Goal: Task Accomplishment & Management: Manage account settings

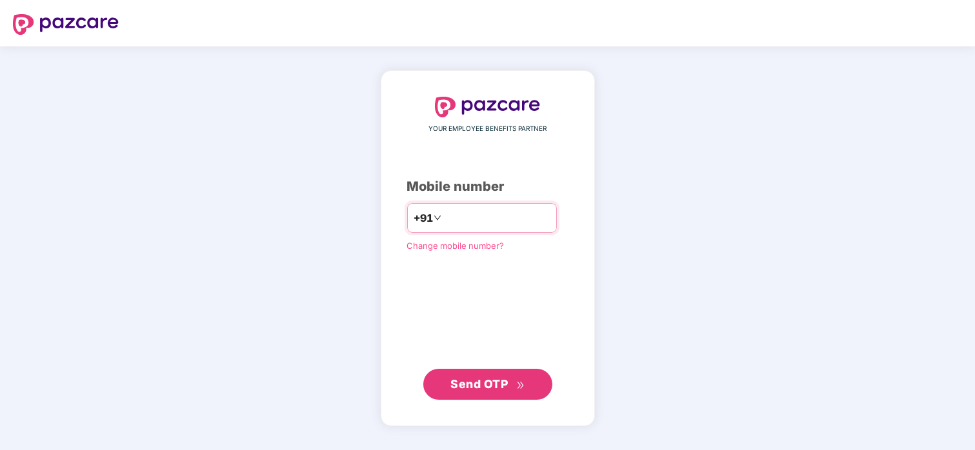
type input "**********"
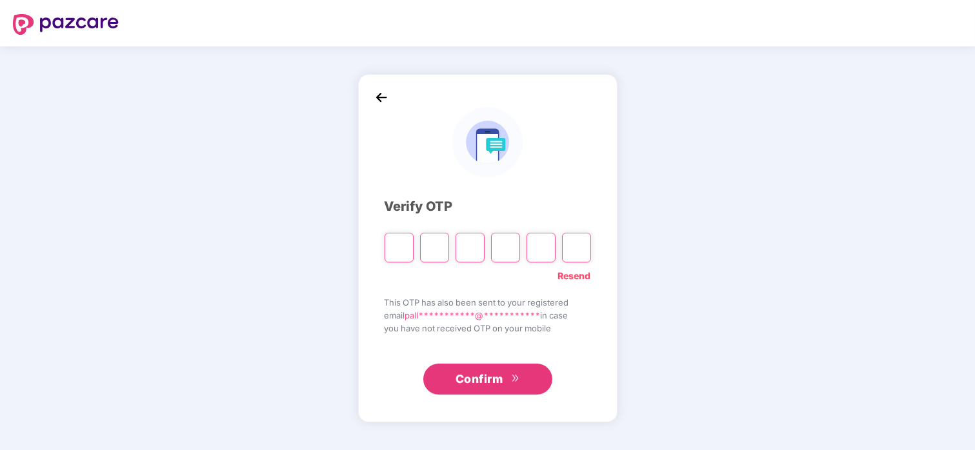
type input "*"
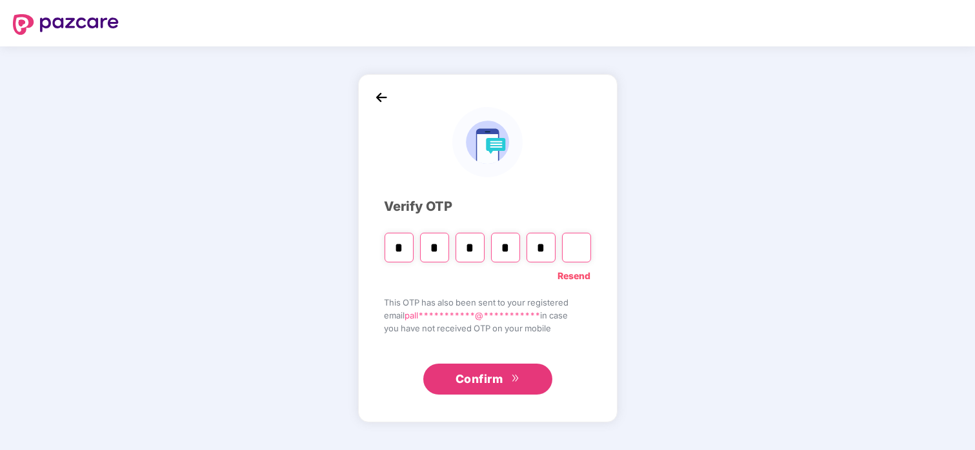
type input "*"
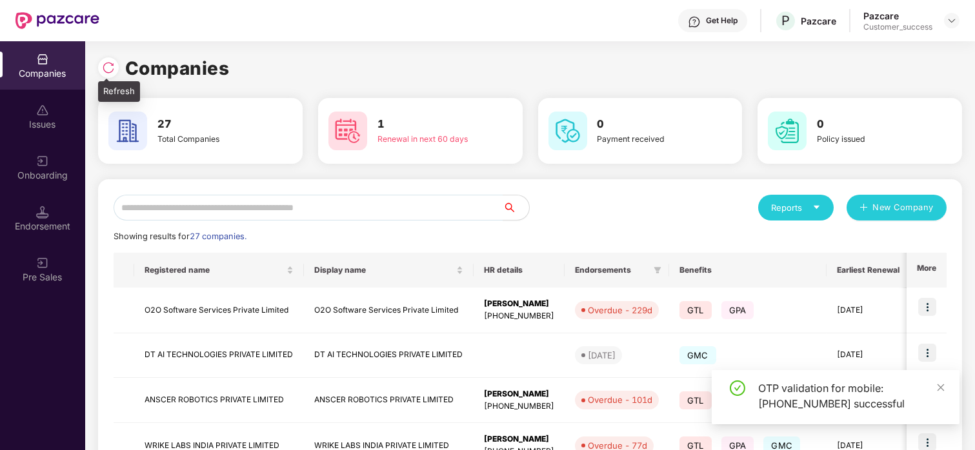
click at [108, 60] on div at bounding box center [108, 67] width 21 height 21
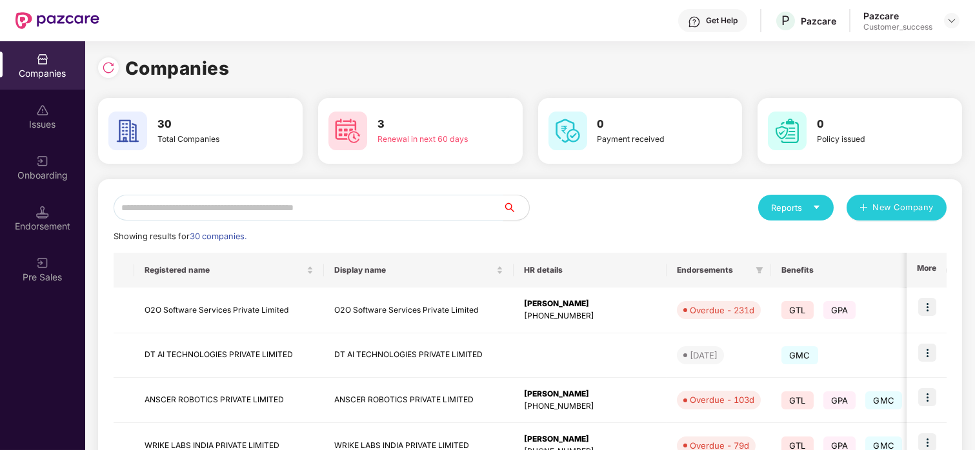
click at [287, 202] on input "text" at bounding box center [309, 208] width 390 height 26
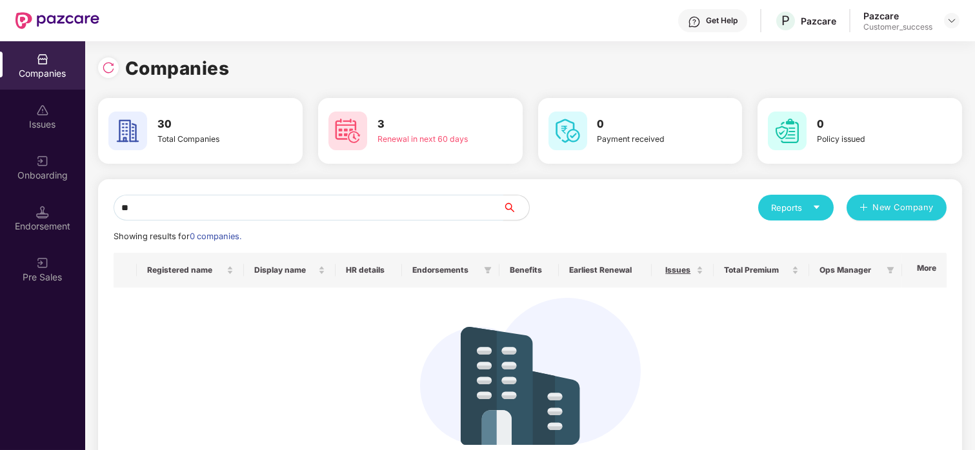
type input "*"
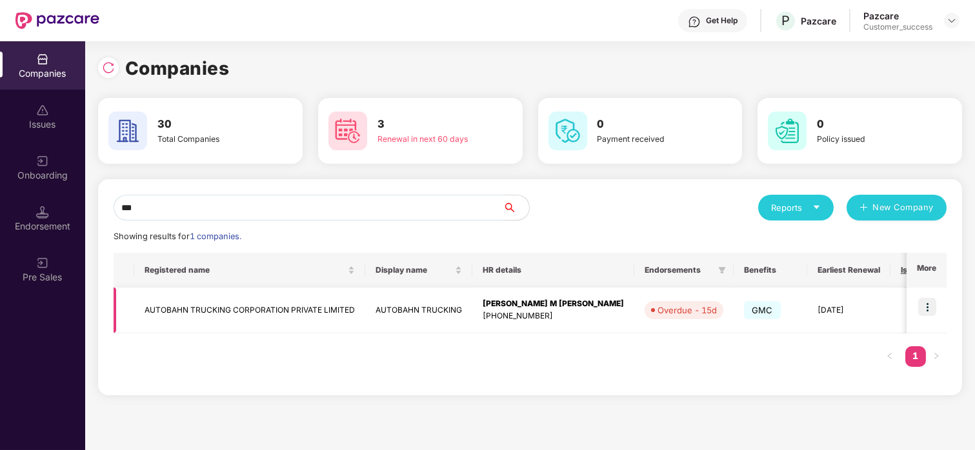
type input "***"
click at [767, 310] on img at bounding box center [927, 307] width 18 height 18
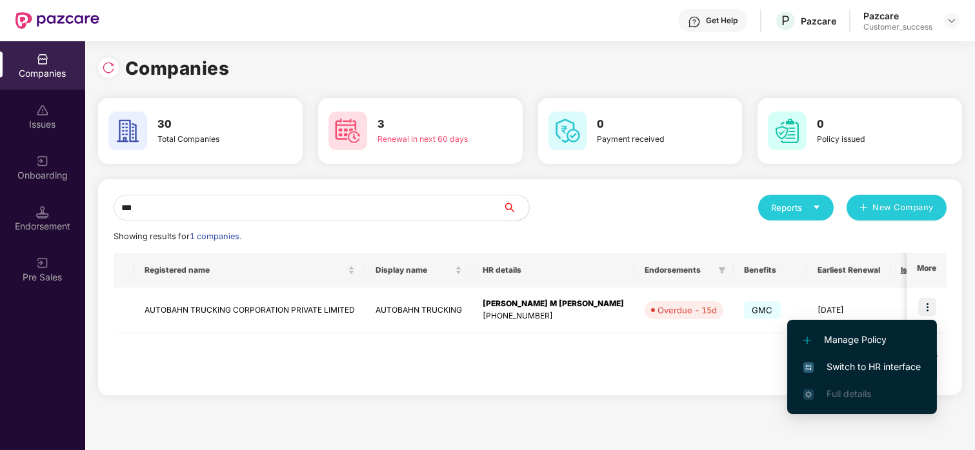
click at [767, 363] on span "Switch to HR interface" at bounding box center [861, 367] width 117 height 14
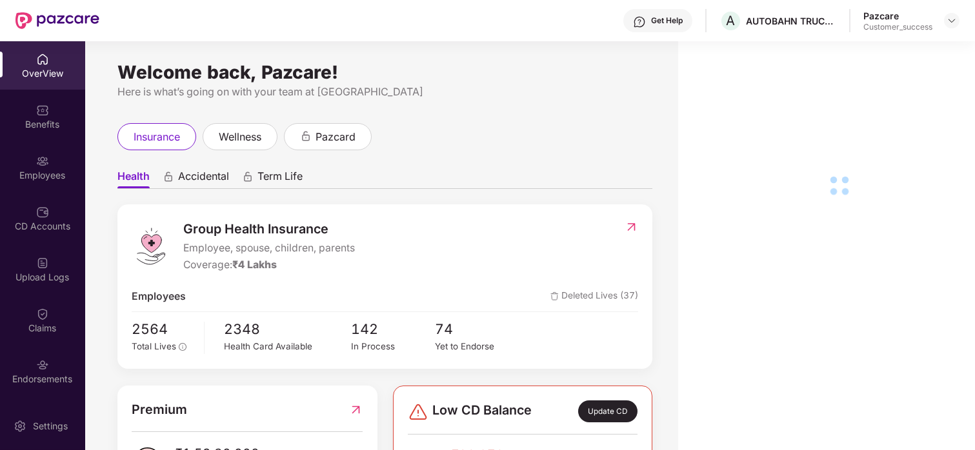
click at [8, 149] on div "Employees" at bounding box center [42, 167] width 85 height 48
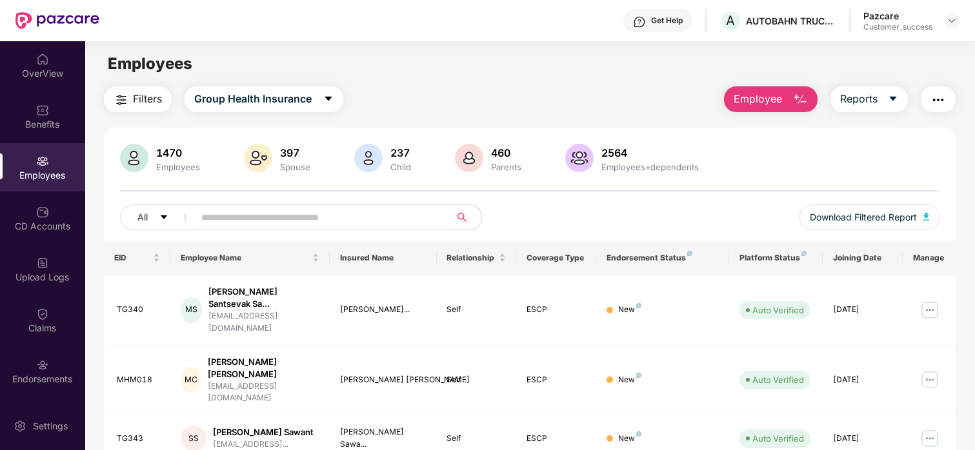
click at [403, 229] on span at bounding box center [318, 218] width 265 height 26
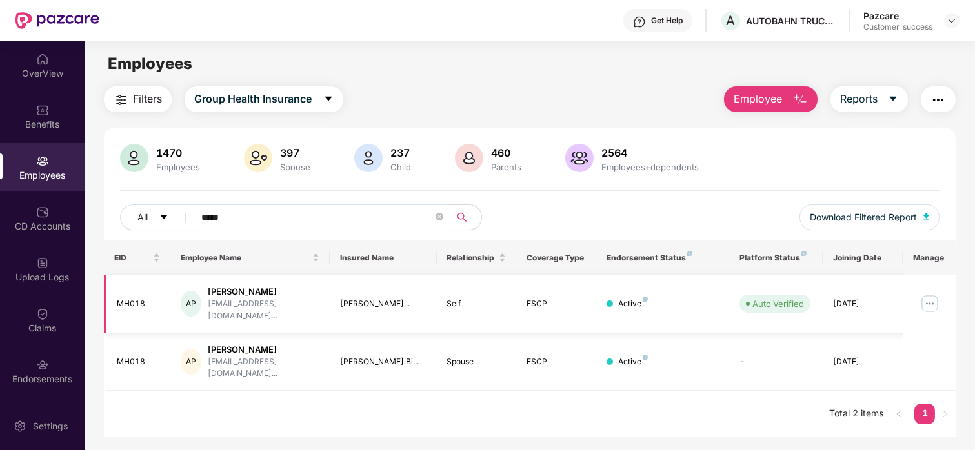
type input "*****"
click at [767, 306] on img at bounding box center [929, 304] width 21 height 21
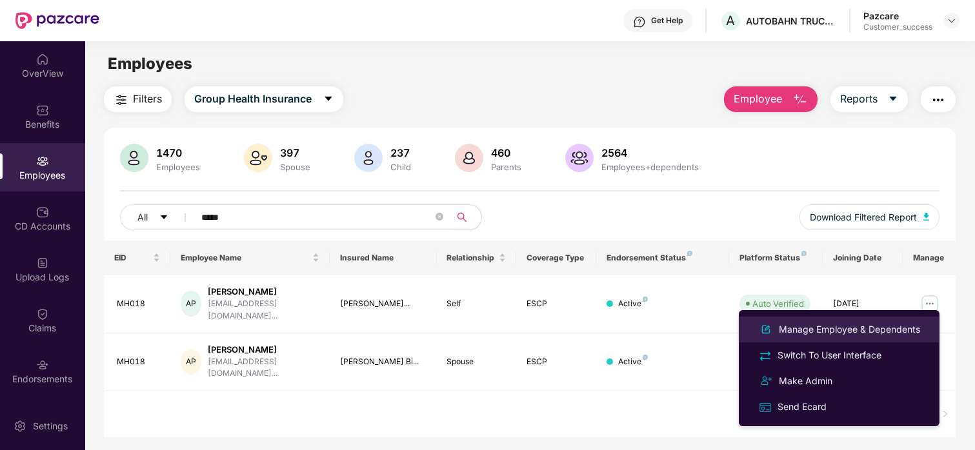
click at [767, 334] on div "Manage Employee & Dependents" at bounding box center [849, 330] width 146 height 14
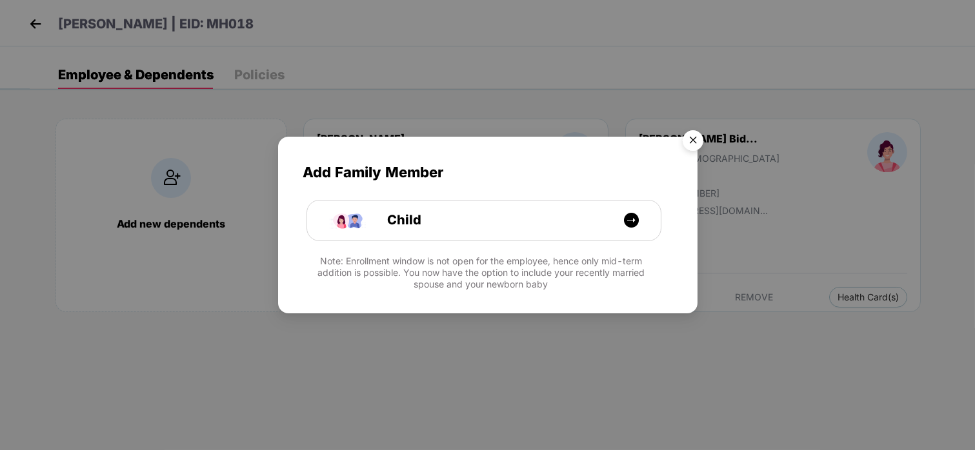
click at [693, 137] on img "Close" at bounding box center [693, 143] width 36 height 36
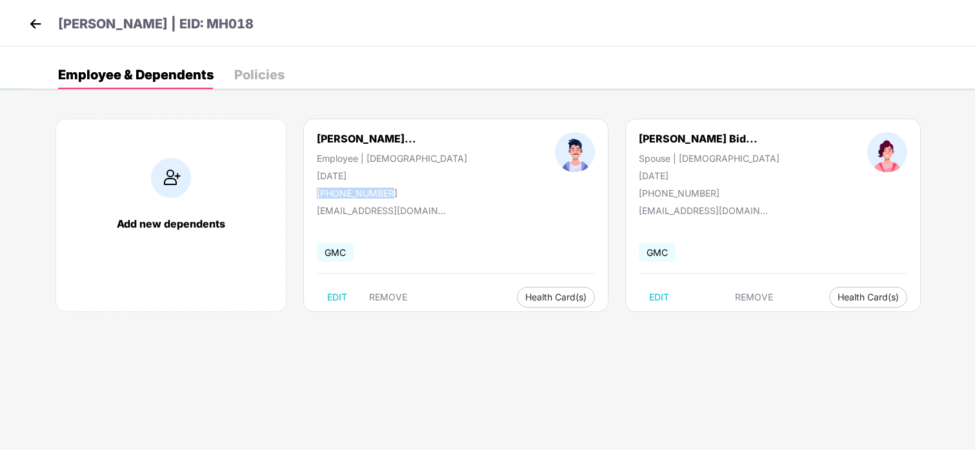
drag, startPoint x: 386, startPoint y: 190, endPoint x: 319, endPoint y: 195, distance: 66.6
click at [319, 195] on div "+919307403105" at bounding box center [392, 193] width 150 height 11
copy div "+919307403105"
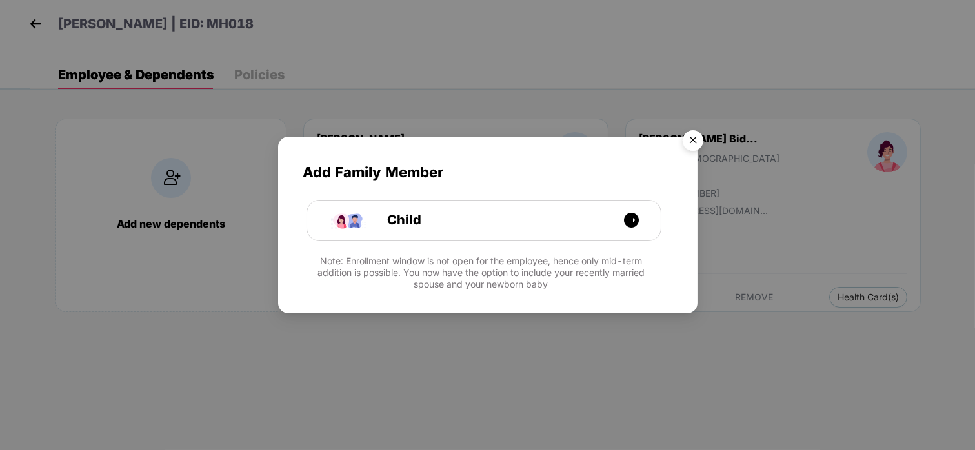
click at [692, 139] on img "Close" at bounding box center [693, 143] width 36 height 36
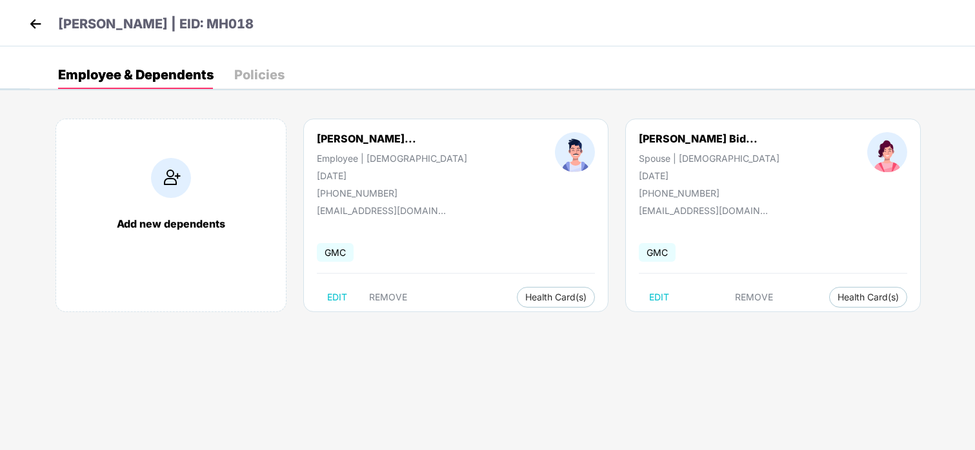
click at [28, 16] on img at bounding box center [35, 23] width 19 height 19
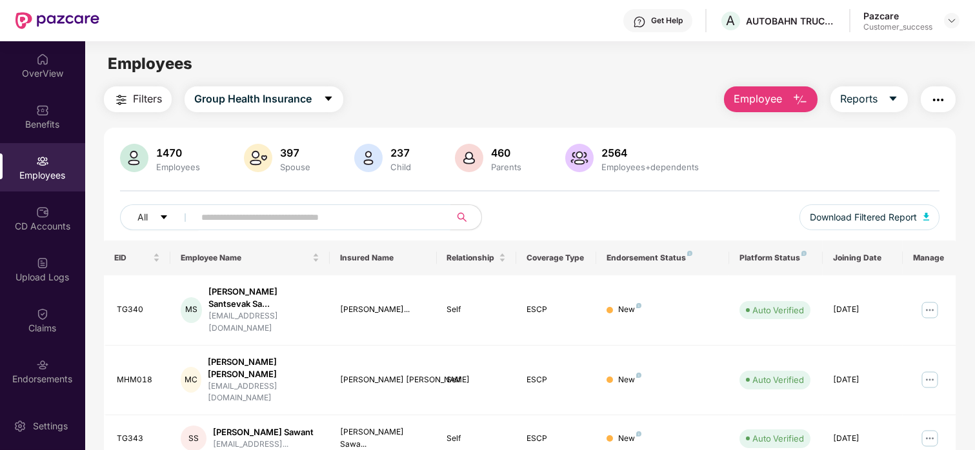
click at [265, 221] on input "text" at bounding box center [317, 217] width 232 height 19
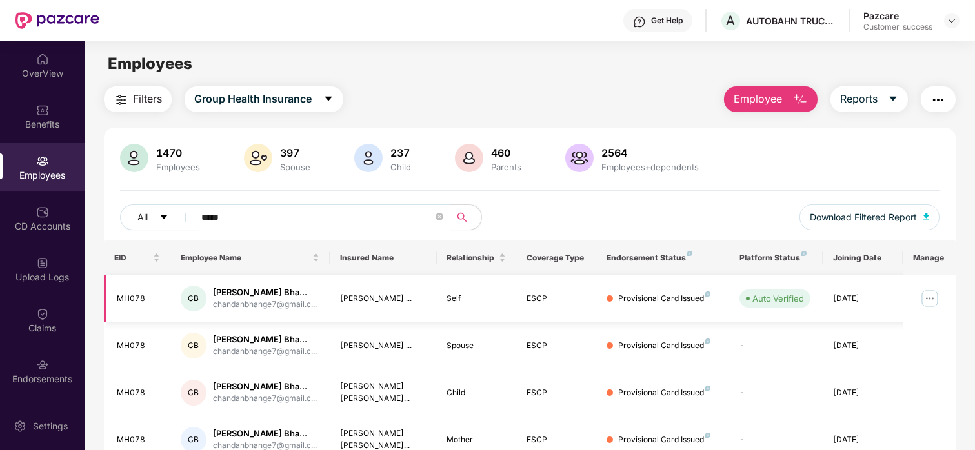
type input "*****"
click at [927, 306] on img at bounding box center [929, 298] width 21 height 21
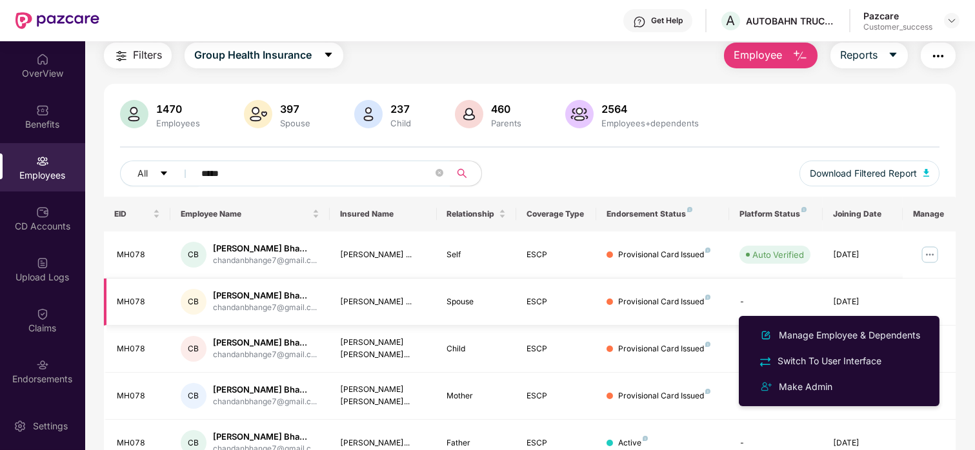
scroll to position [45, 0]
click at [723, 176] on div "All ***** Download Filtered Report" at bounding box center [530, 178] width 820 height 36
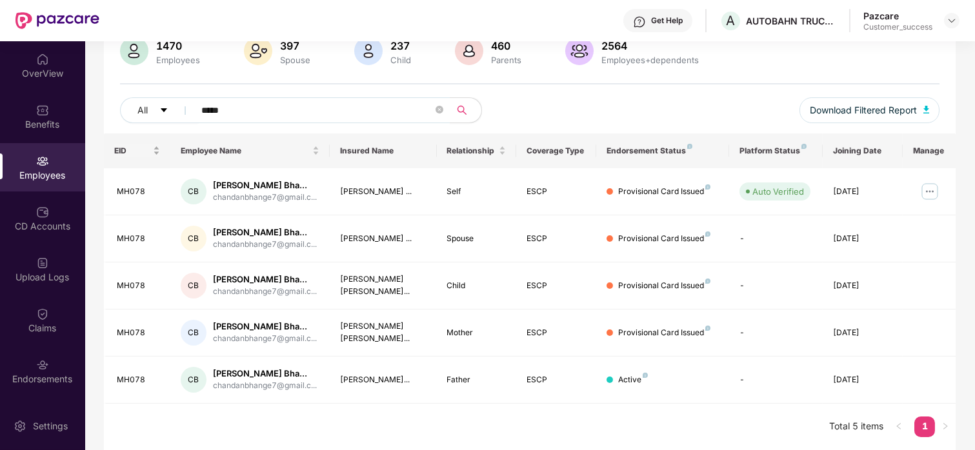
scroll to position [137, 0]
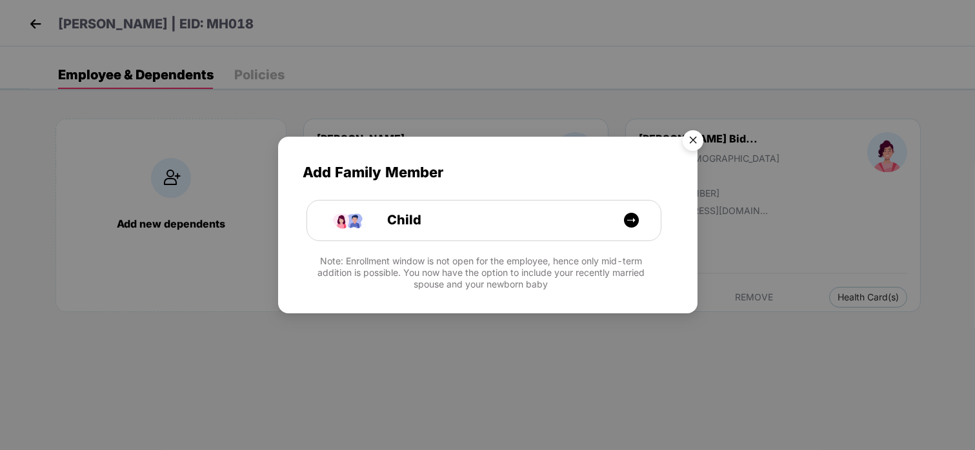
click at [685, 133] on img "Close" at bounding box center [693, 143] width 36 height 36
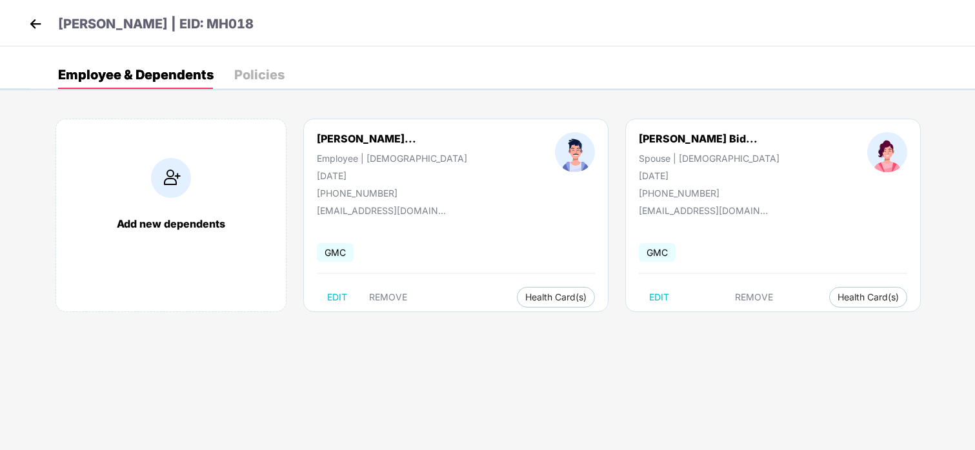
click at [34, 29] on img at bounding box center [35, 23] width 19 height 19
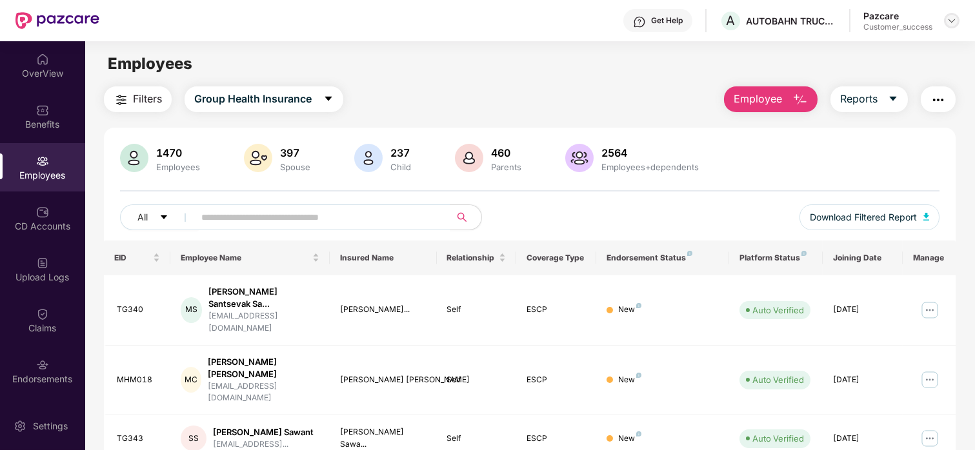
click at [956, 18] on img at bounding box center [952, 20] width 10 height 10
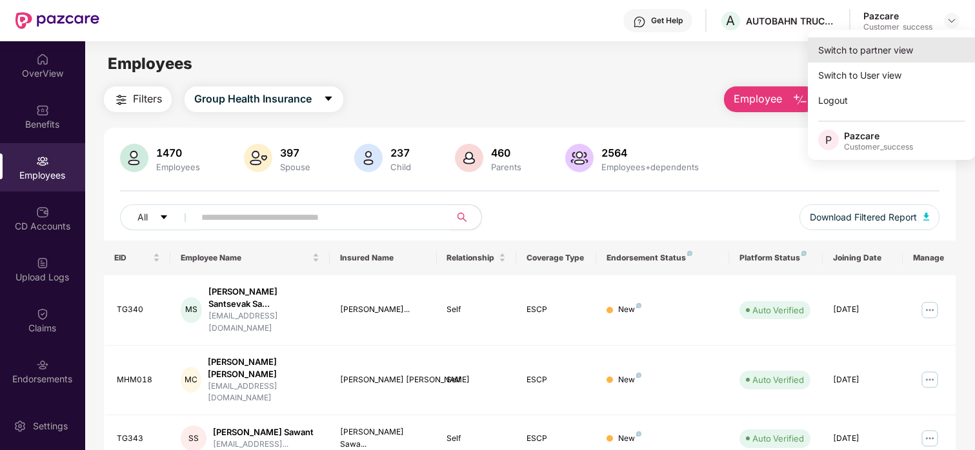
click at [871, 55] on div "Switch to partner view" at bounding box center [892, 49] width 168 height 25
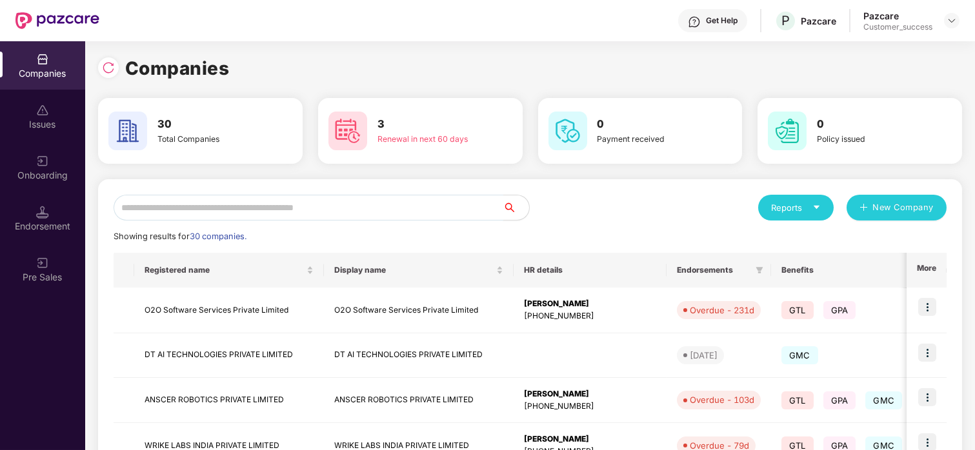
click at [137, 212] on input "text" at bounding box center [309, 208] width 390 height 26
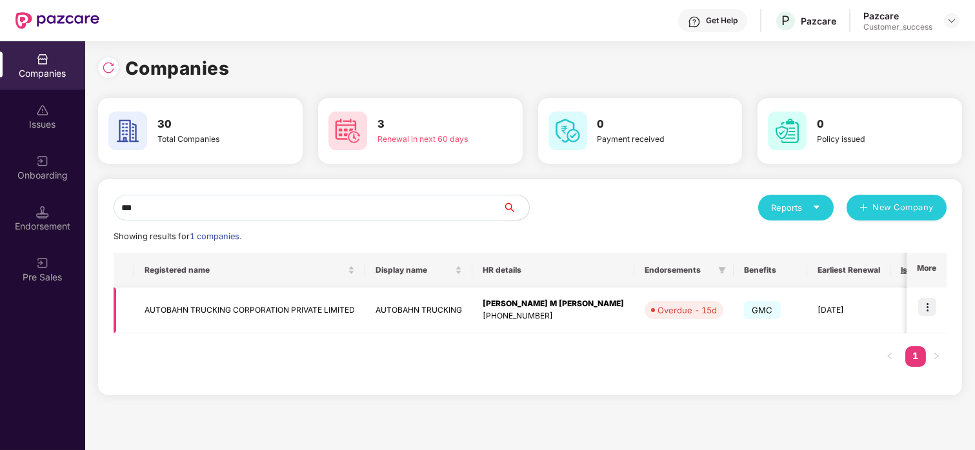
type input "***"
click at [171, 319] on td "AUTOBAHN TRUCKING CORPORATION PRIVATE LIMITED" at bounding box center [249, 311] width 231 height 46
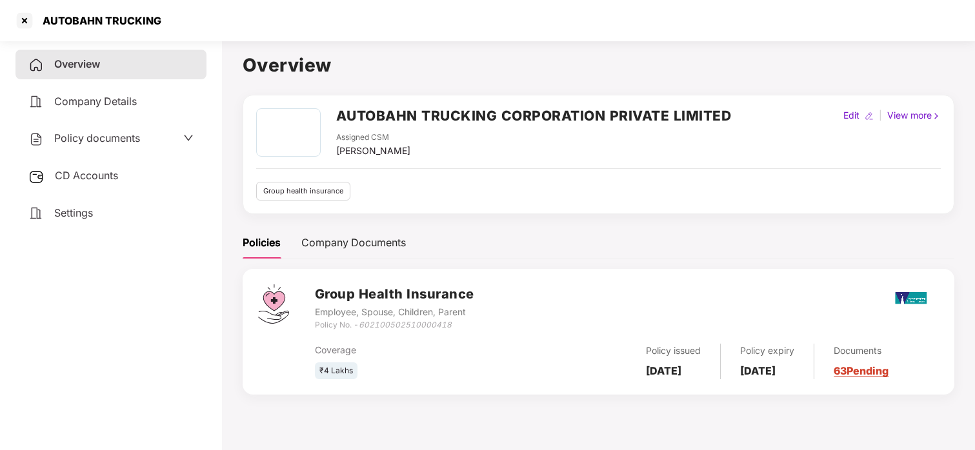
click at [97, 137] on span "Policy documents" at bounding box center [97, 138] width 86 height 13
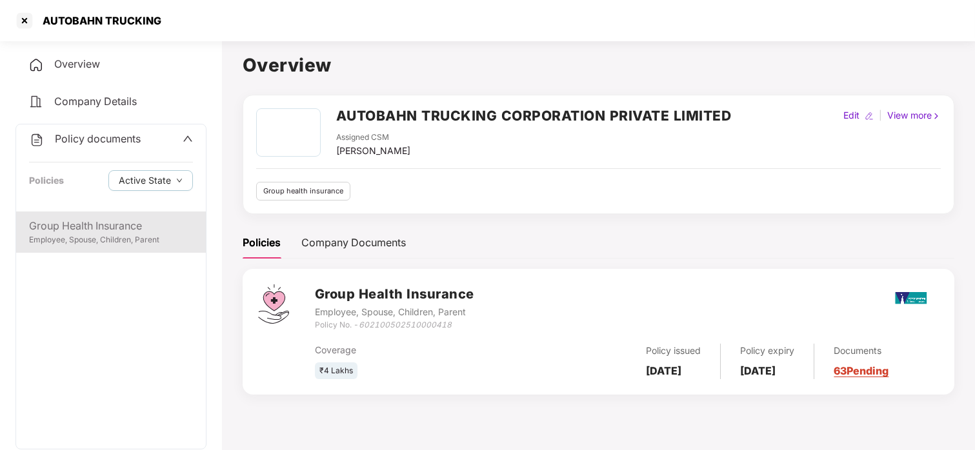
click at [63, 226] on div "Group Health Insurance" at bounding box center [111, 226] width 164 height 16
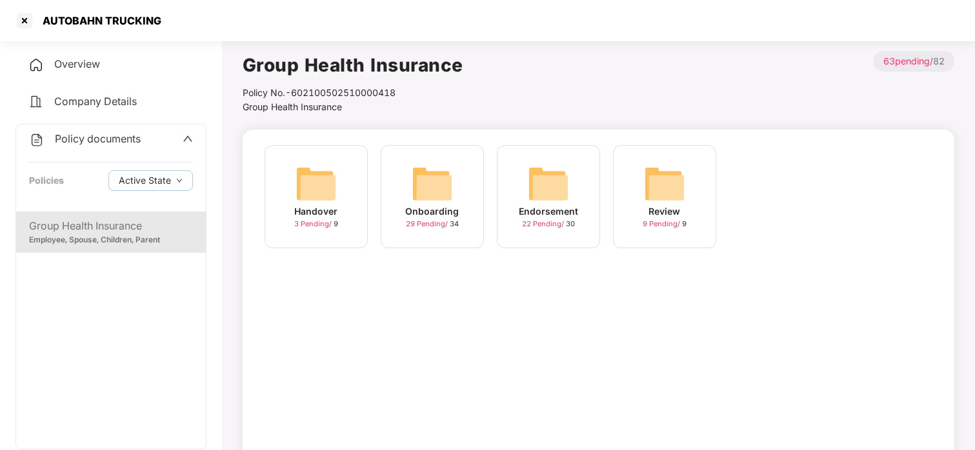
click at [415, 195] on img at bounding box center [432, 183] width 41 height 41
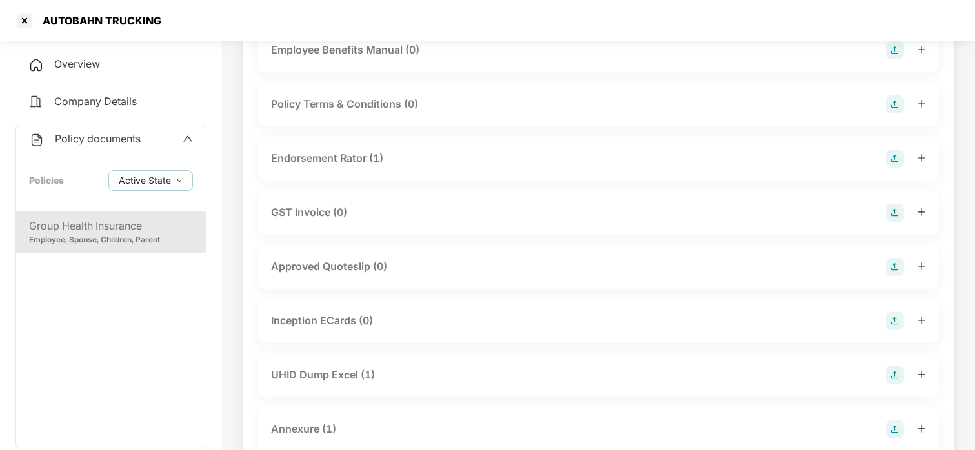
scroll to position [346, 0]
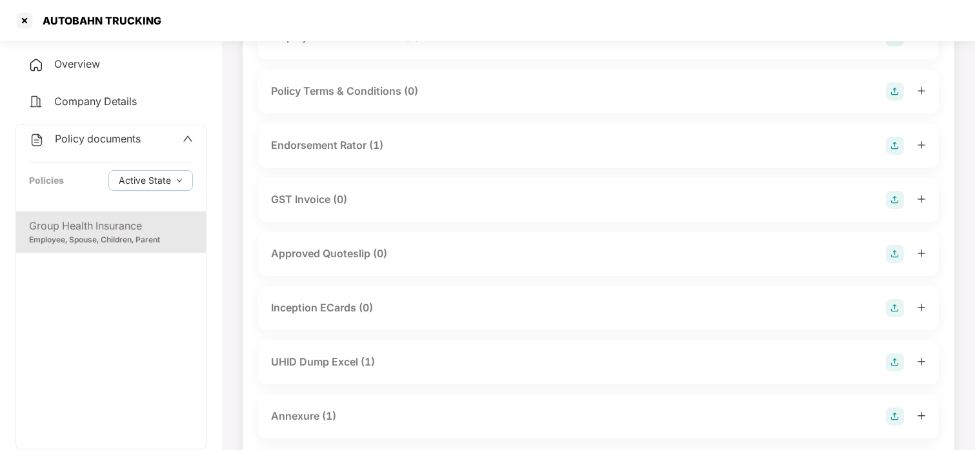
click at [301, 363] on div "UHID Dump Excel (1)" at bounding box center [323, 362] width 104 height 16
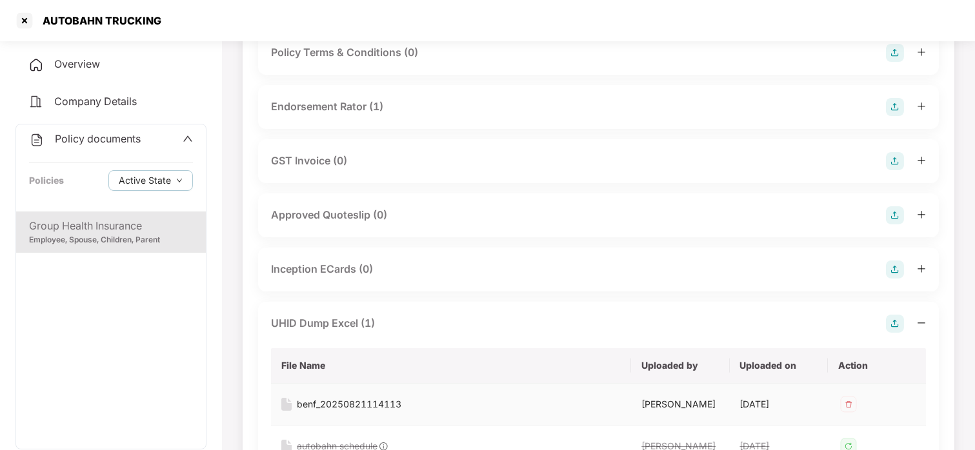
scroll to position [385, 0]
click at [318, 405] on div "benf_20250821114113" at bounding box center [349, 405] width 105 height 14
click at [21, 15] on div at bounding box center [24, 20] width 21 height 21
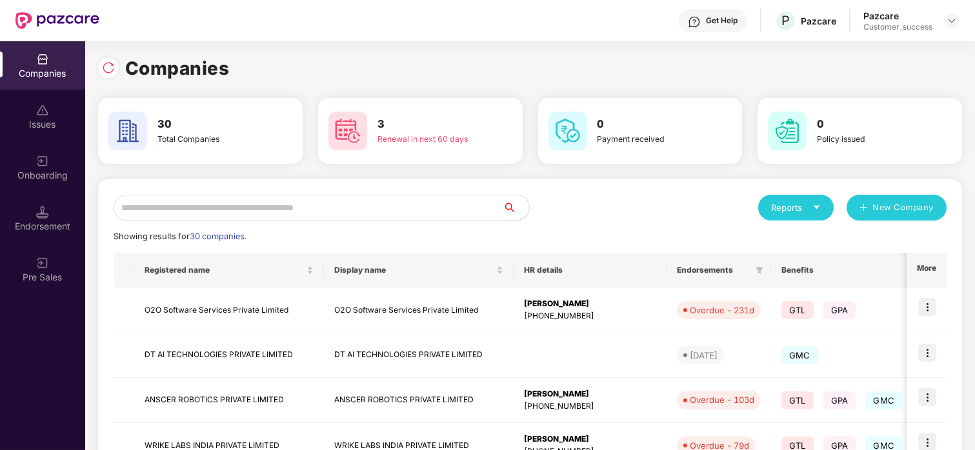
scroll to position [0, 0]
click at [263, 207] on input "text" at bounding box center [309, 208] width 390 height 26
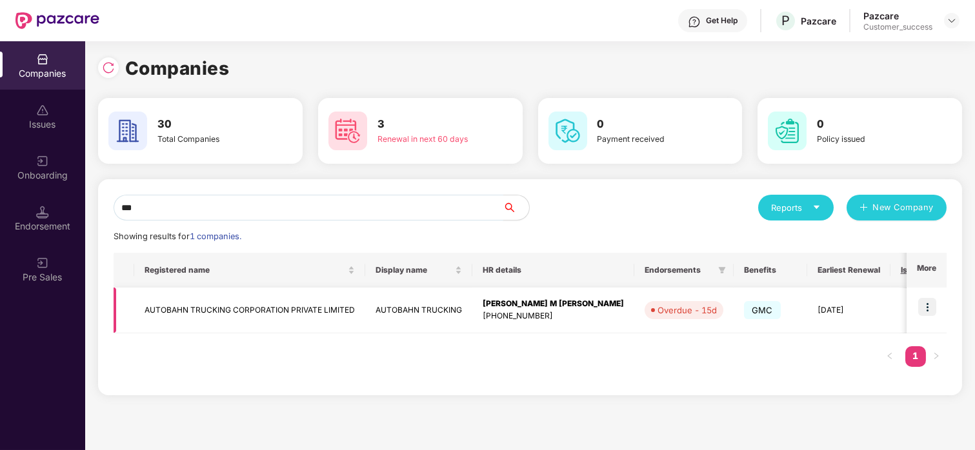
type input "***"
click at [935, 301] on img at bounding box center [927, 307] width 18 height 18
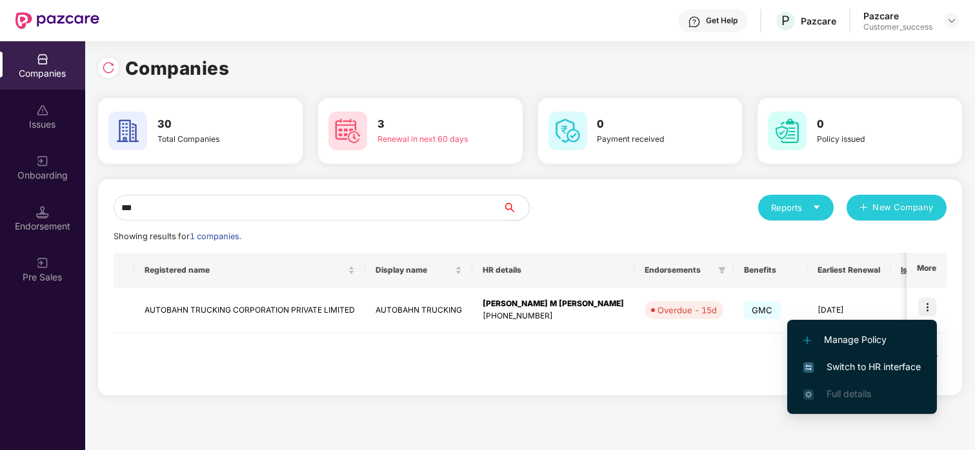
click at [843, 354] on li "Switch to HR interface" at bounding box center [862, 367] width 150 height 27
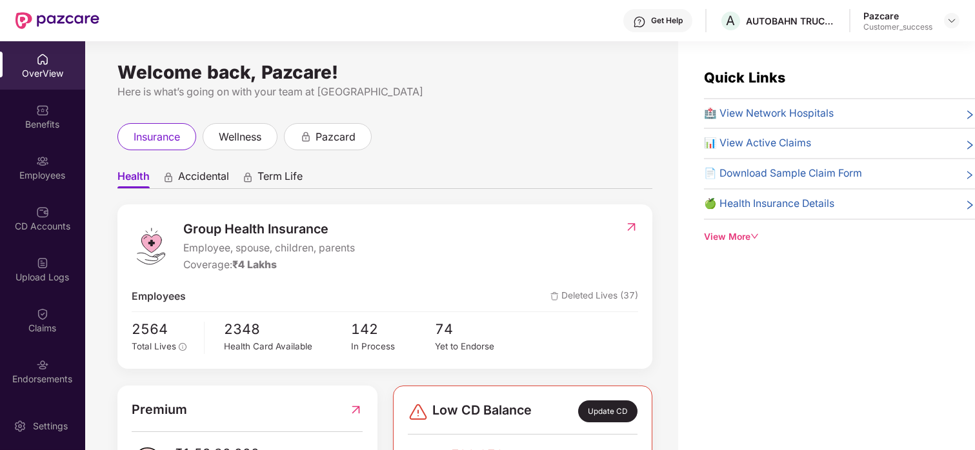
click at [63, 169] on div "Employees" at bounding box center [42, 175] width 85 height 13
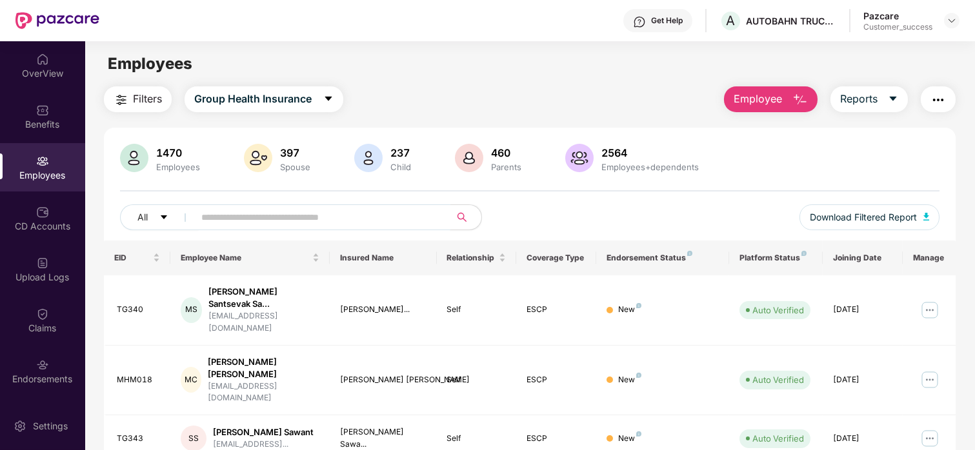
click at [321, 205] on span at bounding box center [318, 218] width 265 height 26
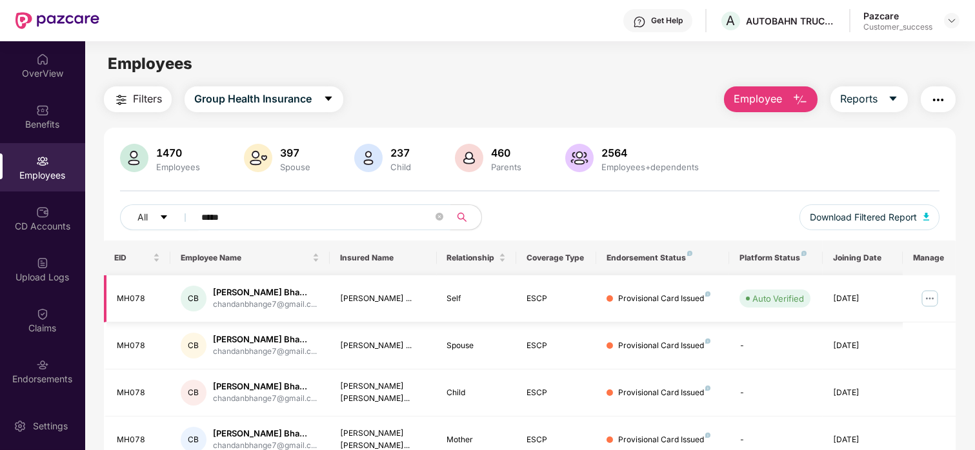
type input "*****"
click at [920, 306] on img at bounding box center [929, 298] width 21 height 21
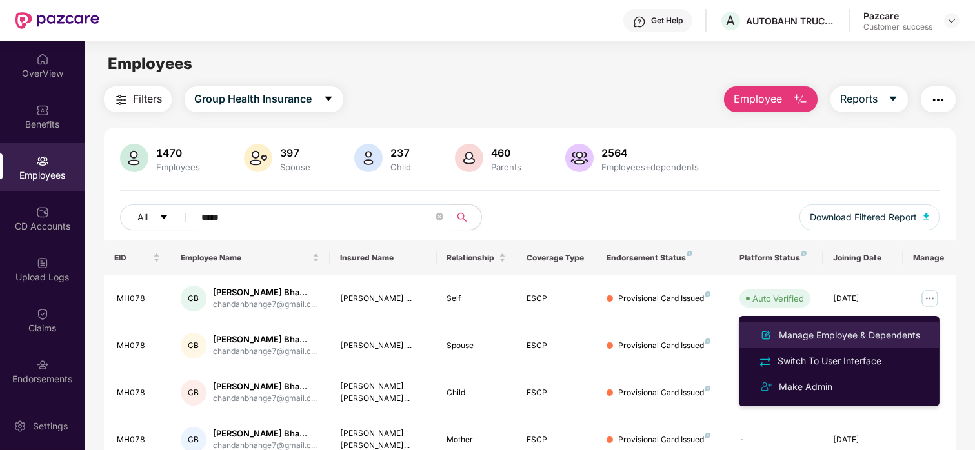
click at [834, 341] on div "Manage Employee & Dependents" at bounding box center [849, 335] width 146 height 14
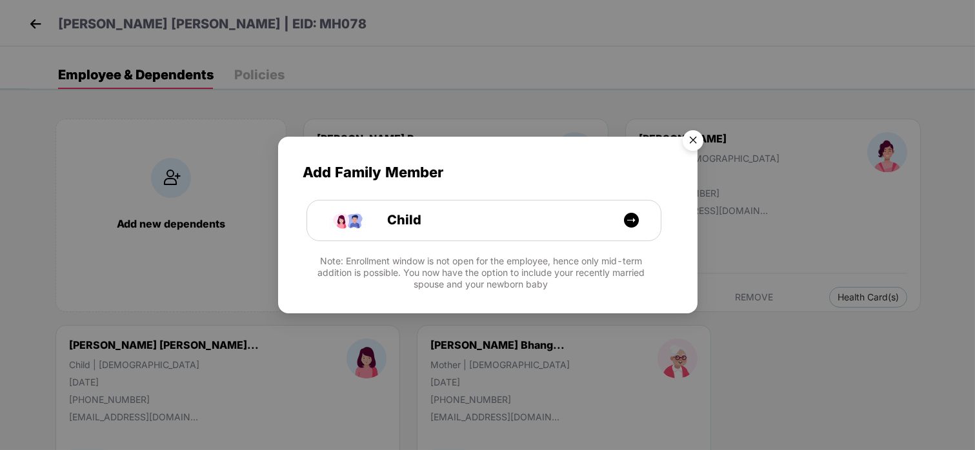
click at [703, 128] on img "Close" at bounding box center [693, 143] width 36 height 36
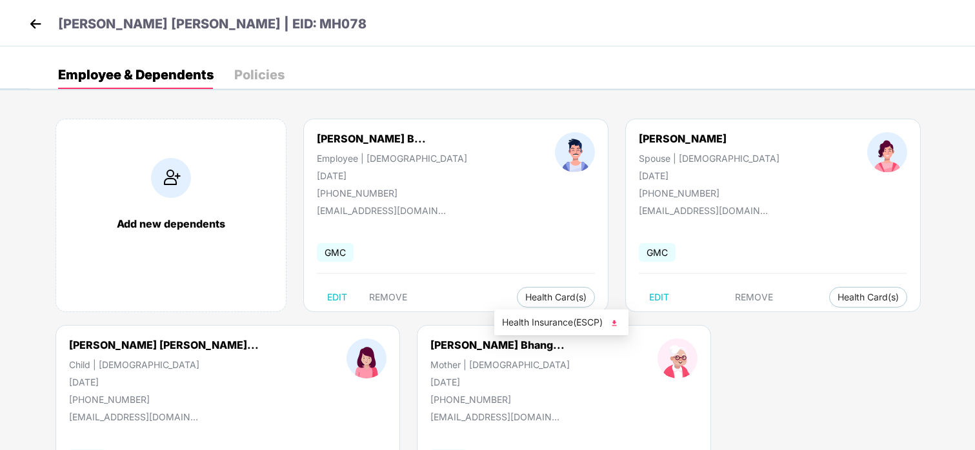
click at [543, 322] on span "Health Insurance(ESCP)" at bounding box center [561, 323] width 119 height 14
click at [837, 299] on span "Health Card(s)" at bounding box center [867, 297] width 61 height 6
click at [827, 319] on span "Health Insurance(ESCP)" at bounding box center [855, 323] width 119 height 14
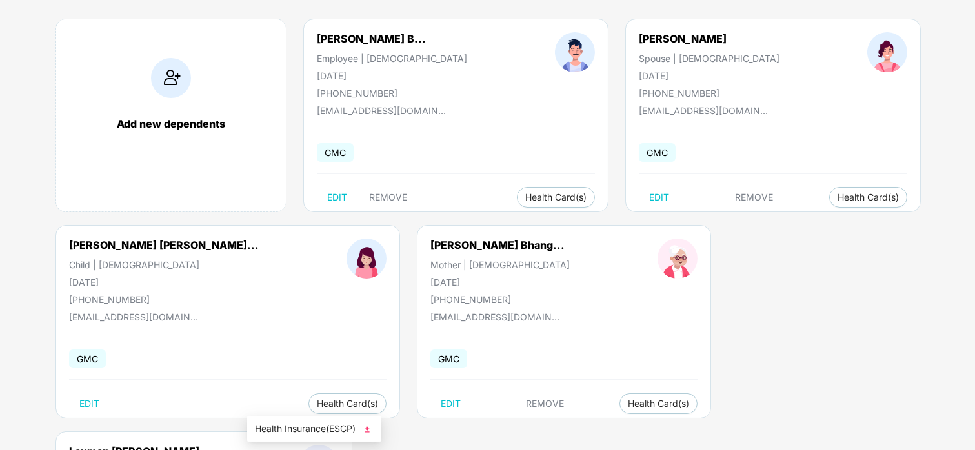
click at [276, 422] on span "Health Insurance(ESCP)" at bounding box center [314, 429] width 119 height 14
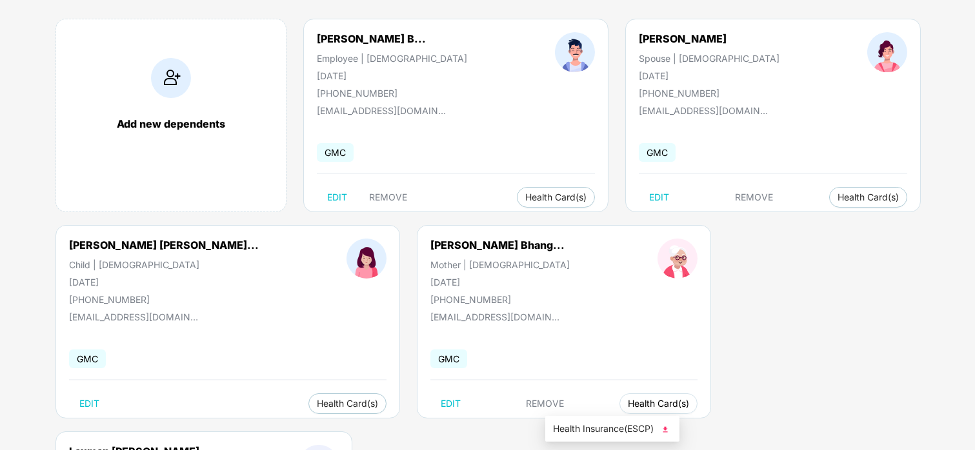
click at [628, 406] on span "Health Card(s)" at bounding box center [658, 404] width 61 height 6
click at [615, 437] on li "Health Insurance(ESCP)" at bounding box center [612, 429] width 134 height 21
click at [830, 433] on span "Health Insurance(ESCP)" at bounding box center [850, 429] width 119 height 14
drag, startPoint x: 426, startPoint y: 37, endPoint x: 303, endPoint y: 43, distance: 123.4
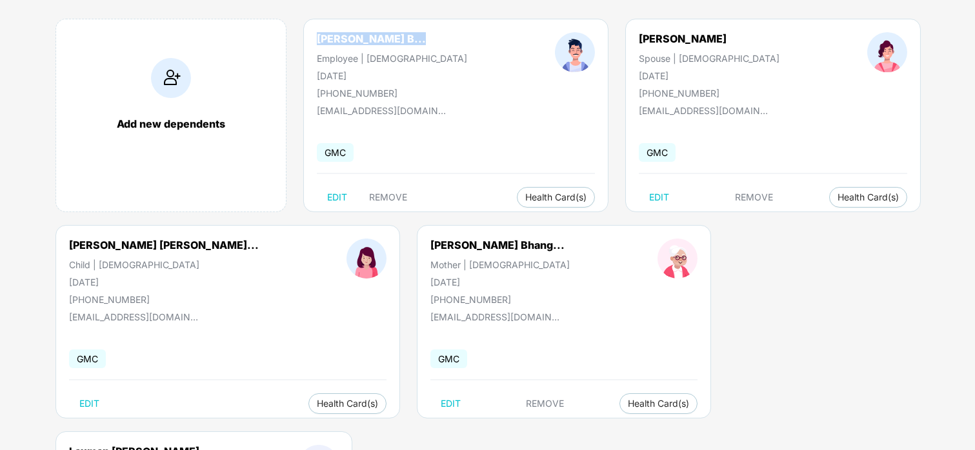
click at [303, 43] on div "Chandrakant Laxman B... Employee | Male 07 June 1992 +919665237479" at bounding box center [392, 65] width 238 height 66
copy div "Chandrakant Laxman"
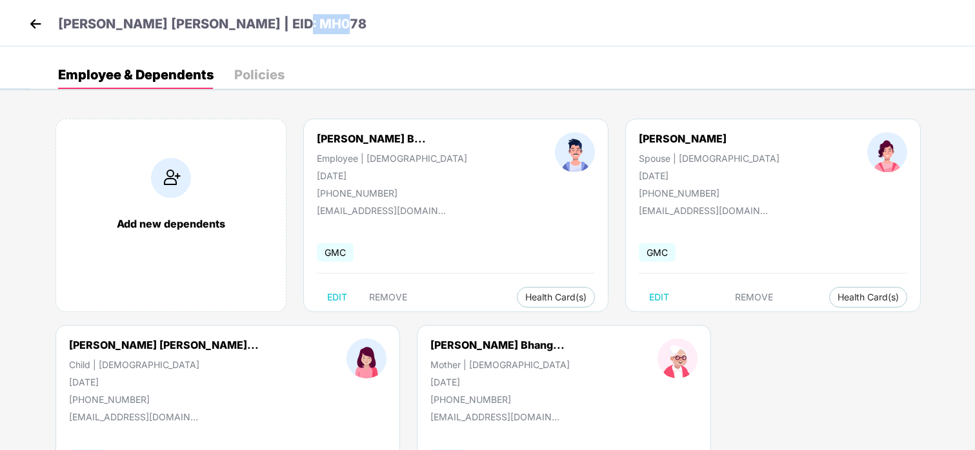
drag, startPoint x: 286, startPoint y: 19, endPoint x: 367, endPoint y: 17, distance: 81.3
click at [367, 17] on div "Chandrakant Laxman Bhange | EID: MH078" at bounding box center [487, 23] width 975 height 46
copy p "MH078"
click at [35, 28] on img at bounding box center [35, 23] width 19 height 19
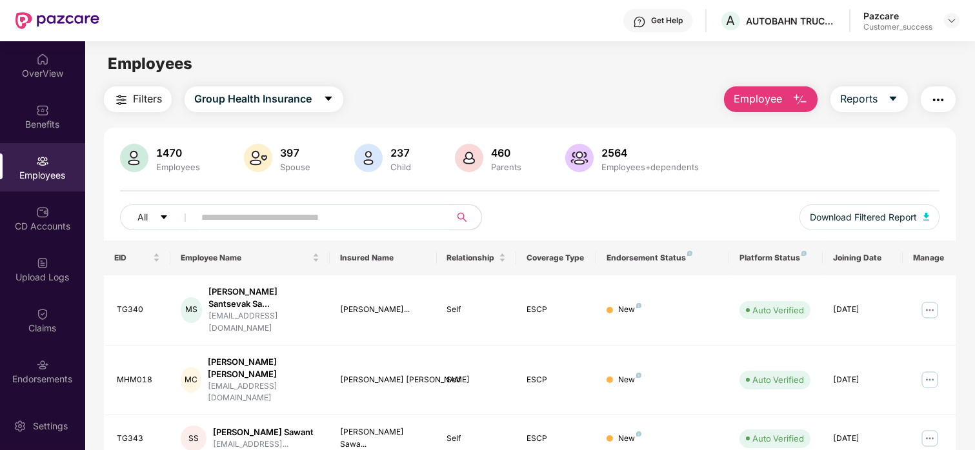
click at [949, 31] on div "Pazcare Customer_success" at bounding box center [911, 21] width 96 height 23
click at [951, 17] on img at bounding box center [952, 20] width 10 height 10
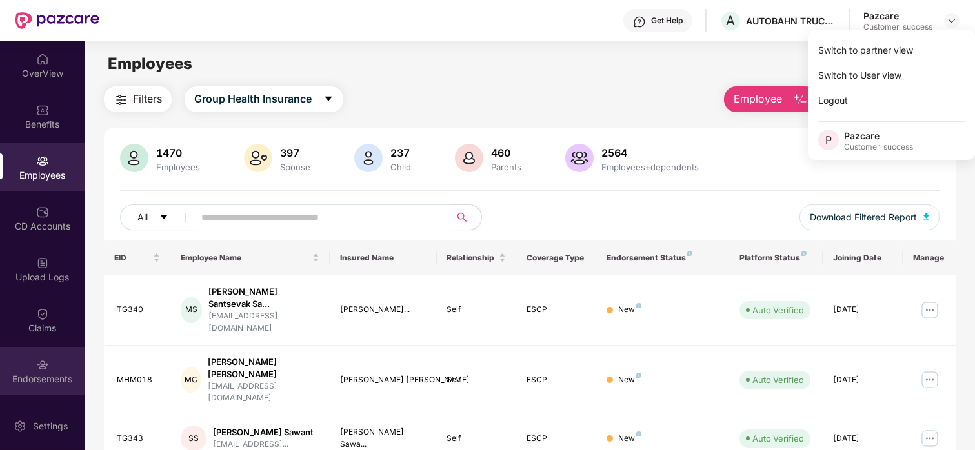
click at [49, 348] on div "Endorsements" at bounding box center [42, 371] width 85 height 48
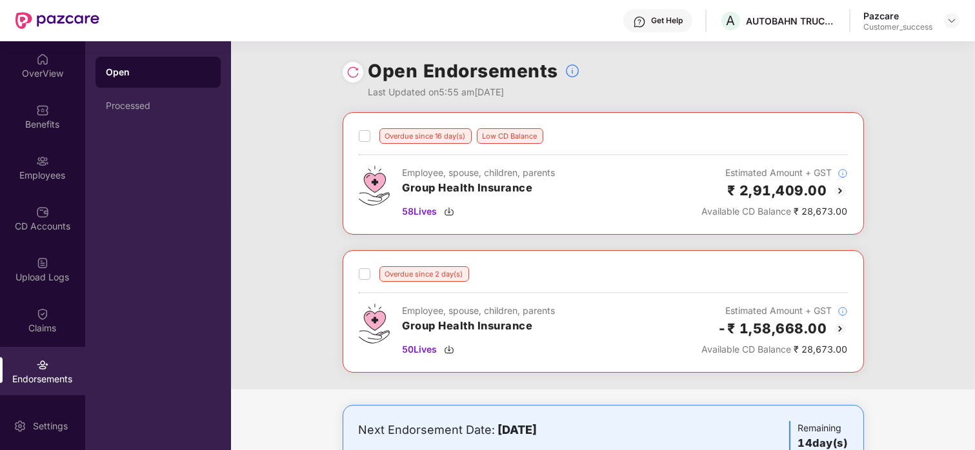
click at [835, 194] on img at bounding box center [839, 190] width 15 height 15
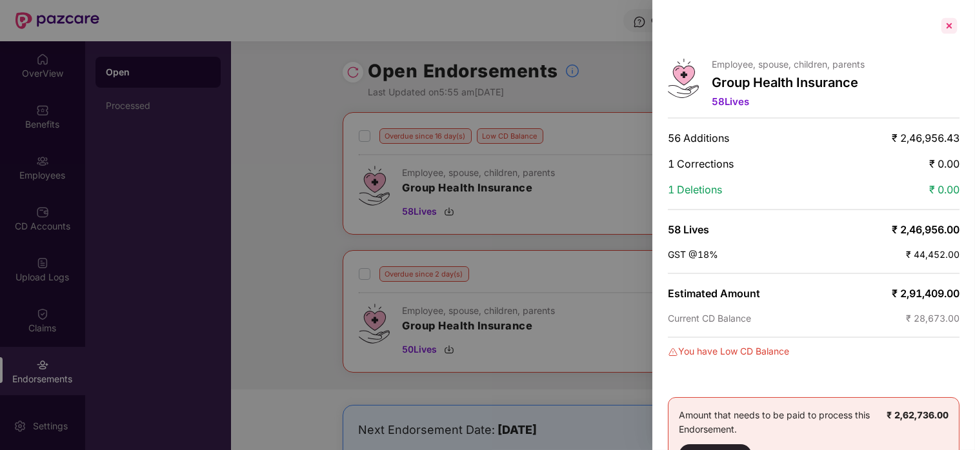
click at [945, 21] on div at bounding box center [949, 25] width 21 height 21
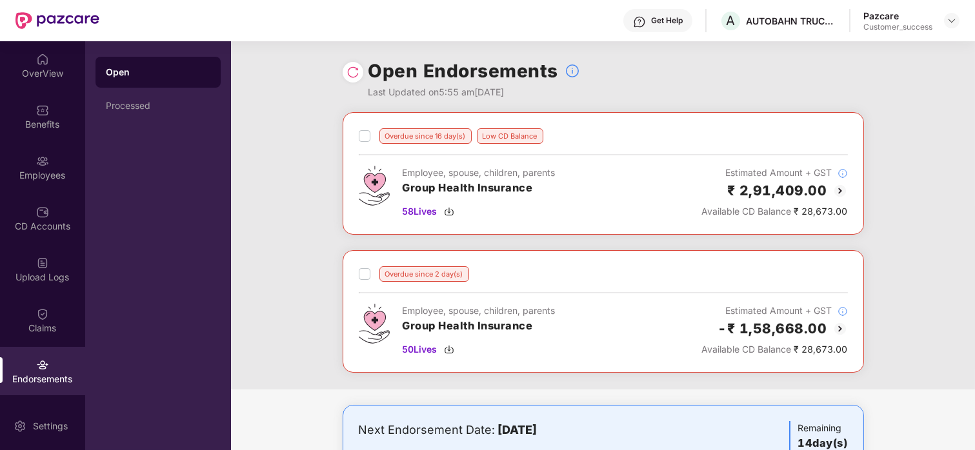
click at [841, 190] on img at bounding box center [839, 190] width 15 height 15
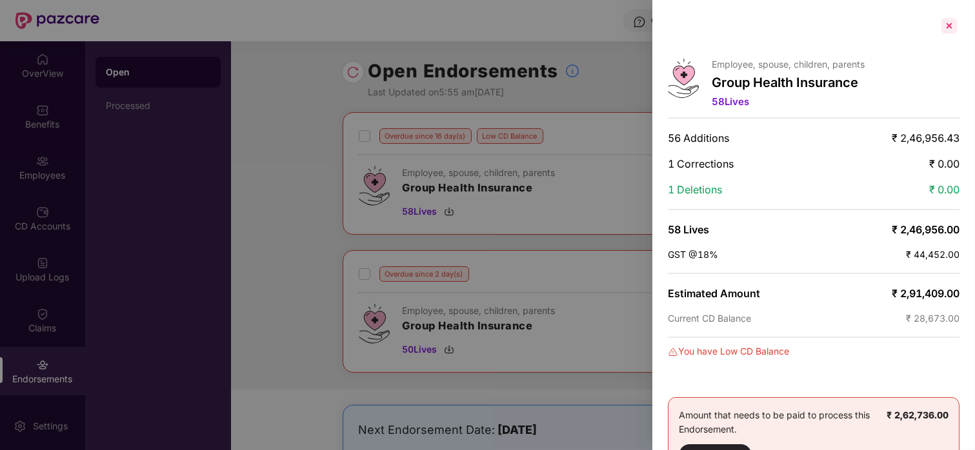
click at [945, 25] on div at bounding box center [949, 25] width 21 height 21
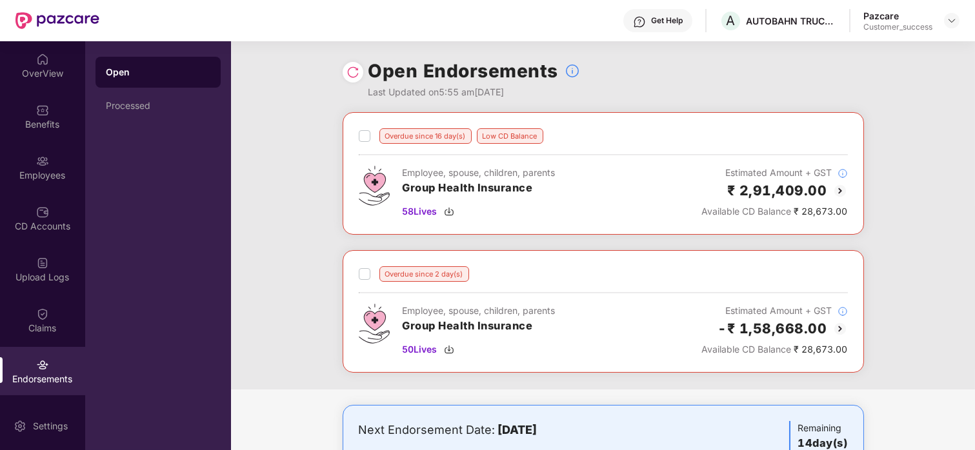
click at [839, 330] on img at bounding box center [839, 328] width 15 height 15
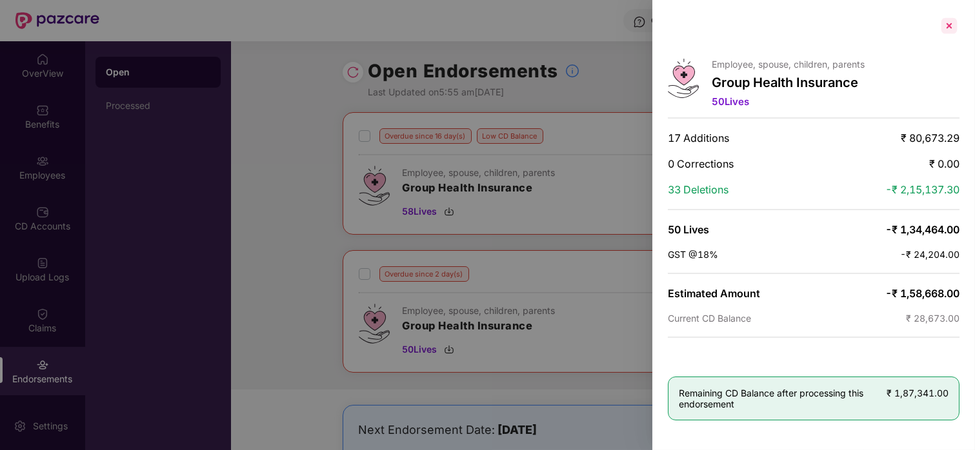
click at [947, 29] on div at bounding box center [949, 25] width 21 height 21
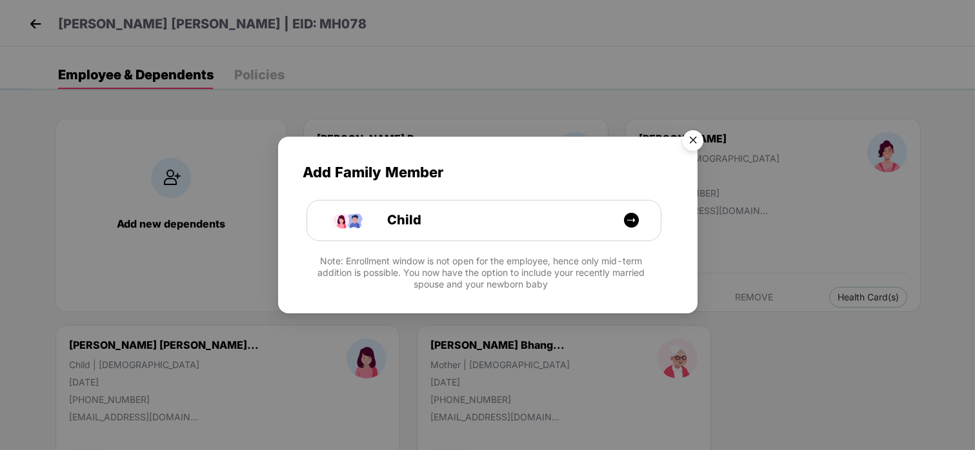
click at [689, 134] on img "Close" at bounding box center [693, 143] width 36 height 36
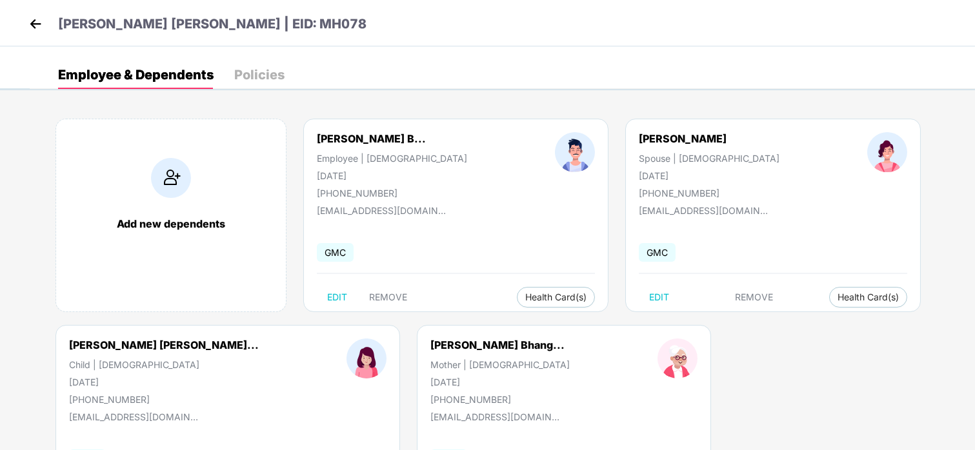
click at [30, 27] on img at bounding box center [35, 23] width 19 height 19
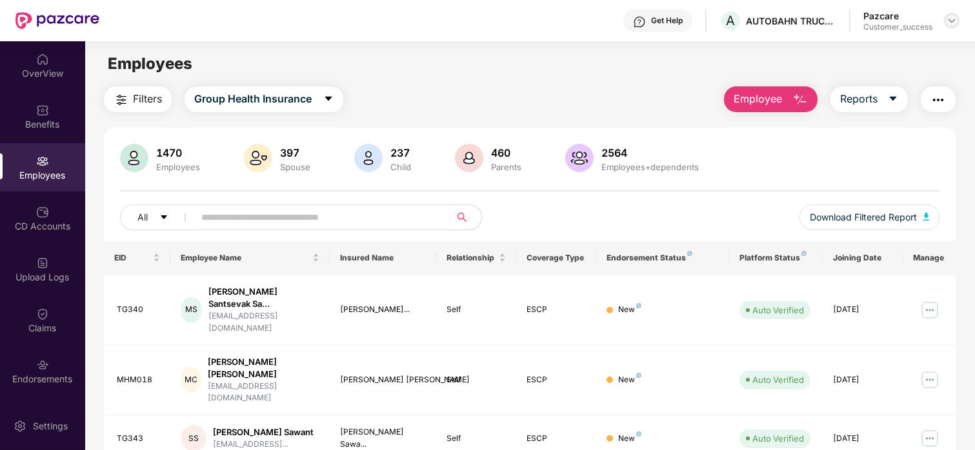
click at [948, 23] on img at bounding box center [952, 20] width 10 height 10
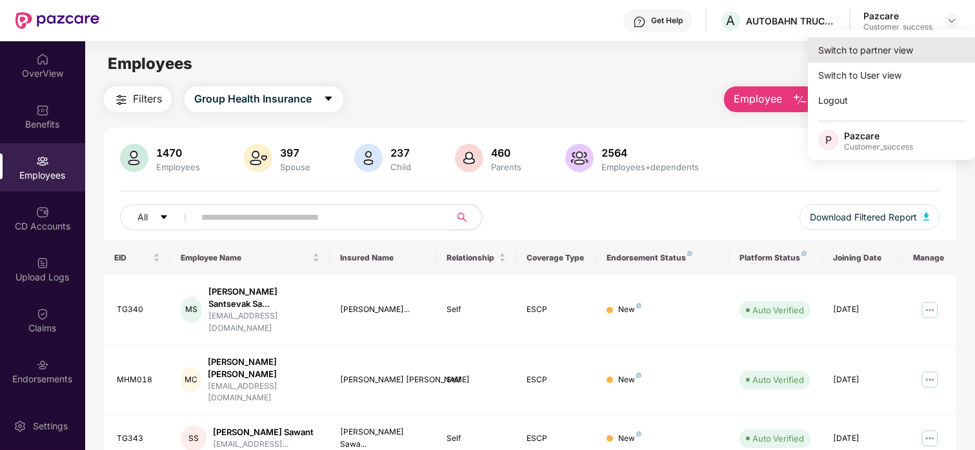
click at [879, 54] on div "Switch to partner view" at bounding box center [892, 49] width 168 height 25
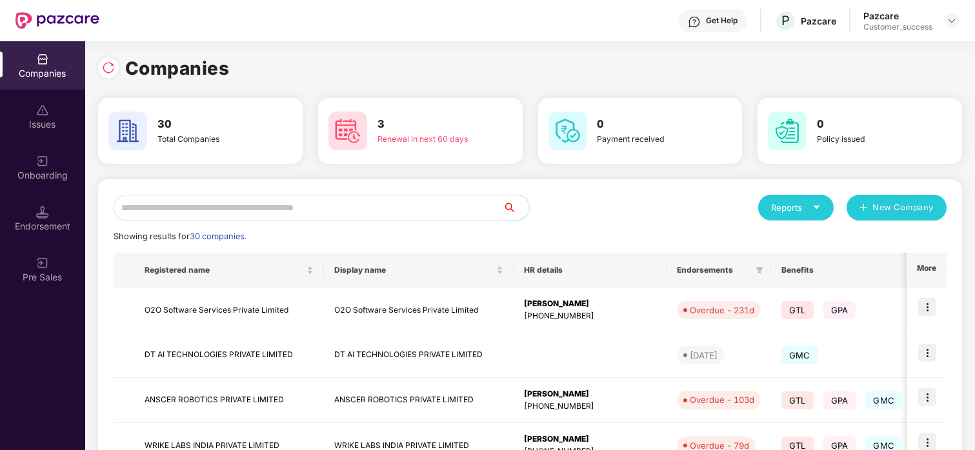
click at [277, 210] on input "text" at bounding box center [309, 208] width 390 height 26
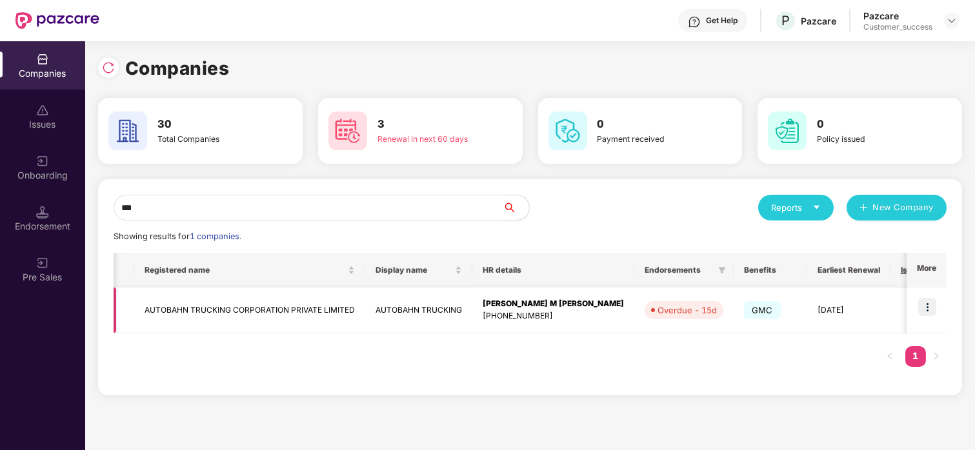
scroll to position [0, 181]
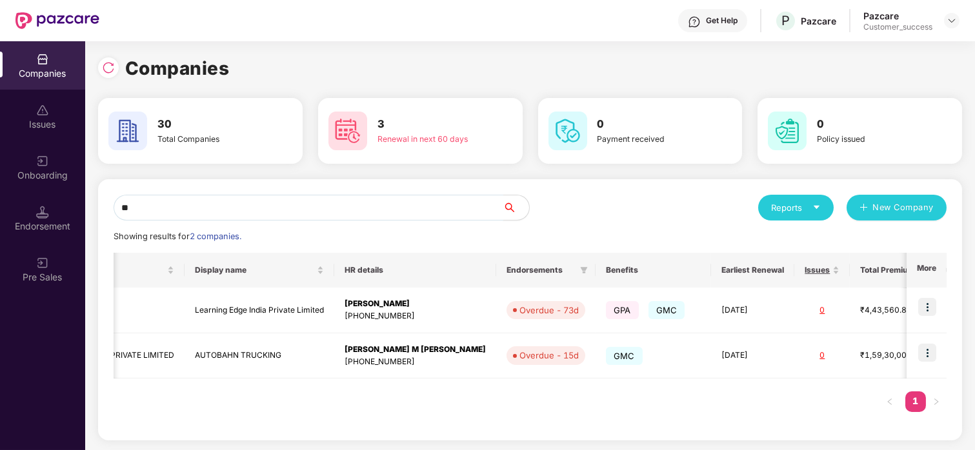
type input "*"
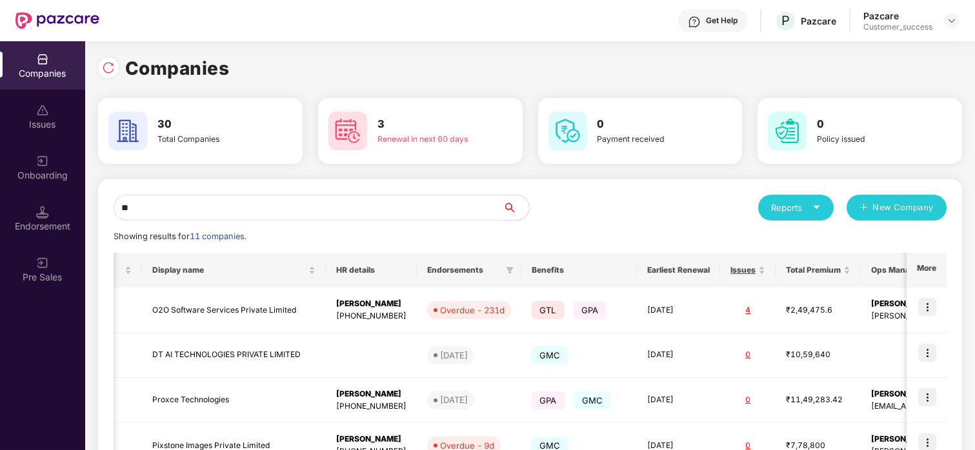
type input "***"
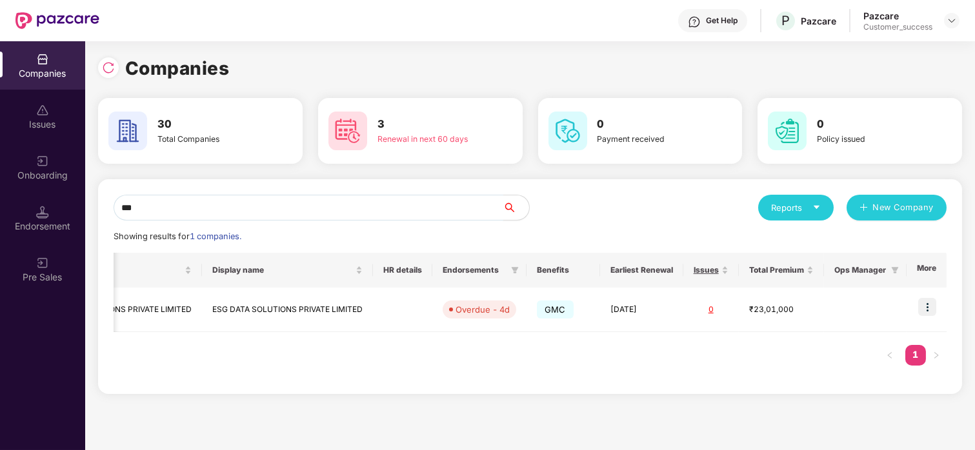
scroll to position [0, 102]
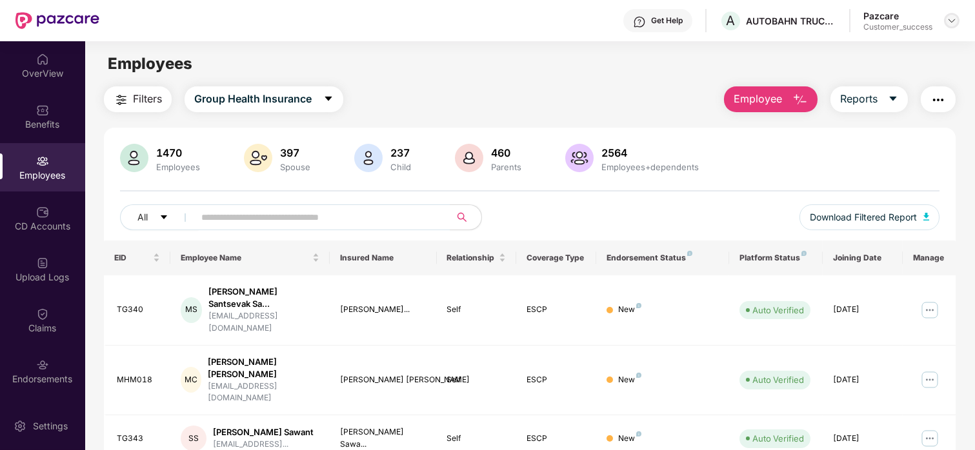
click at [950, 25] on img at bounding box center [952, 20] width 10 height 10
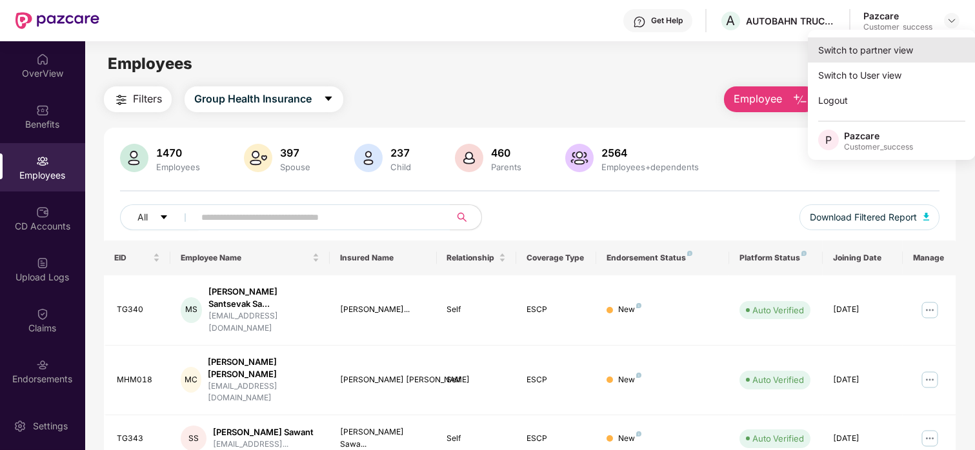
click at [885, 44] on div "Switch to partner view" at bounding box center [892, 49] width 168 height 25
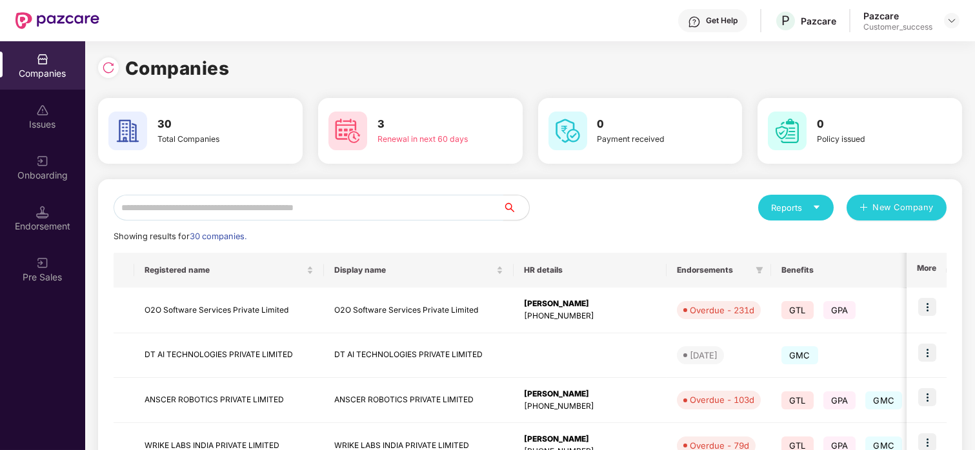
click at [263, 212] on input "text" at bounding box center [309, 208] width 390 height 26
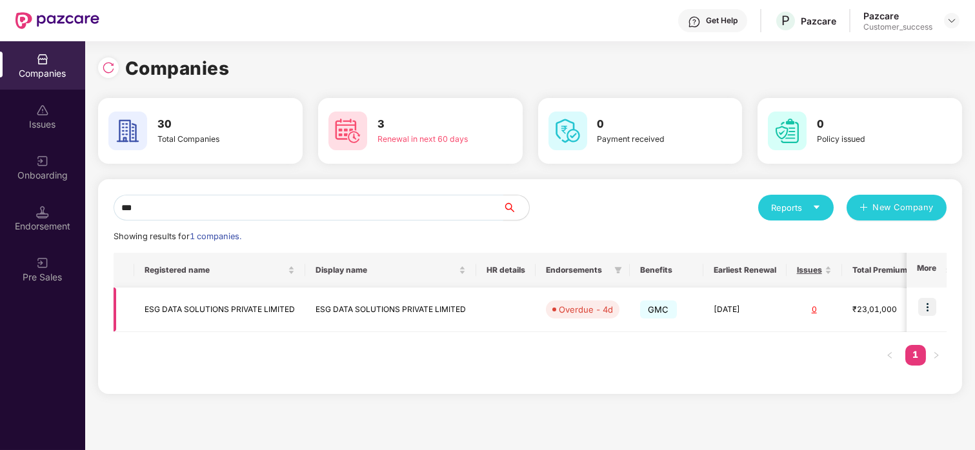
type input "***"
click at [932, 305] on img at bounding box center [927, 307] width 18 height 18
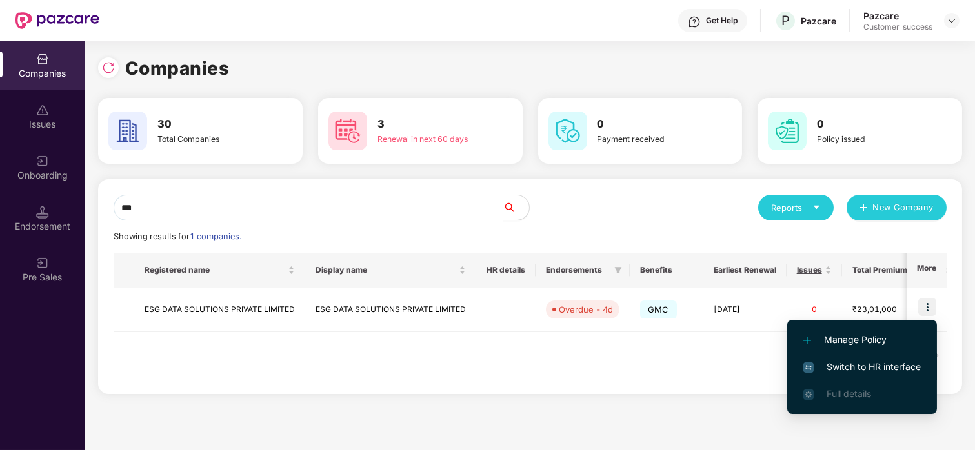
click at [865, 363] on span "Switch to HR interface" at bounding box center [861, 367] width 117 height 14
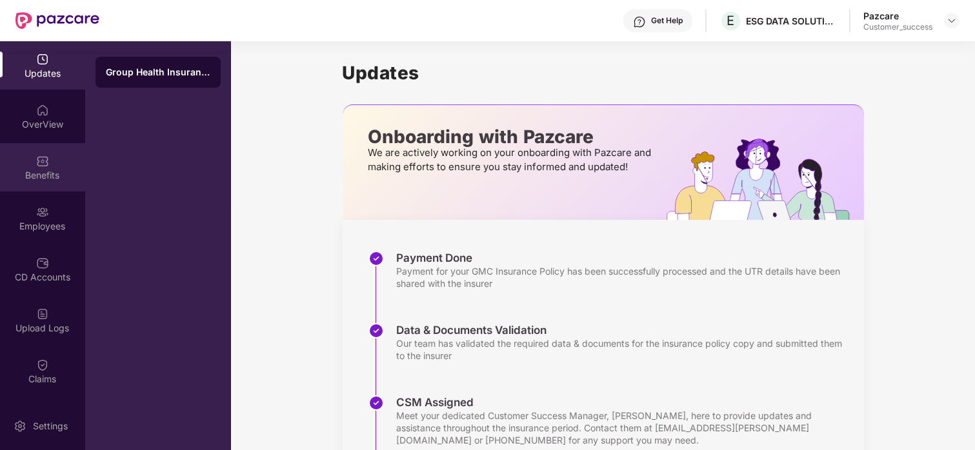
click at [48, 154] on div "Benefits" at bounding box center [42, 167] width 85 height 48
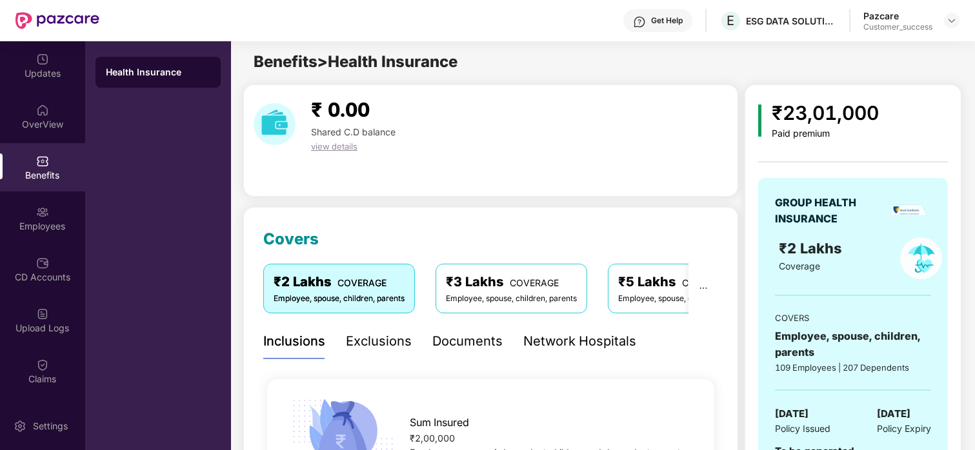
scroll to position [1, 0]
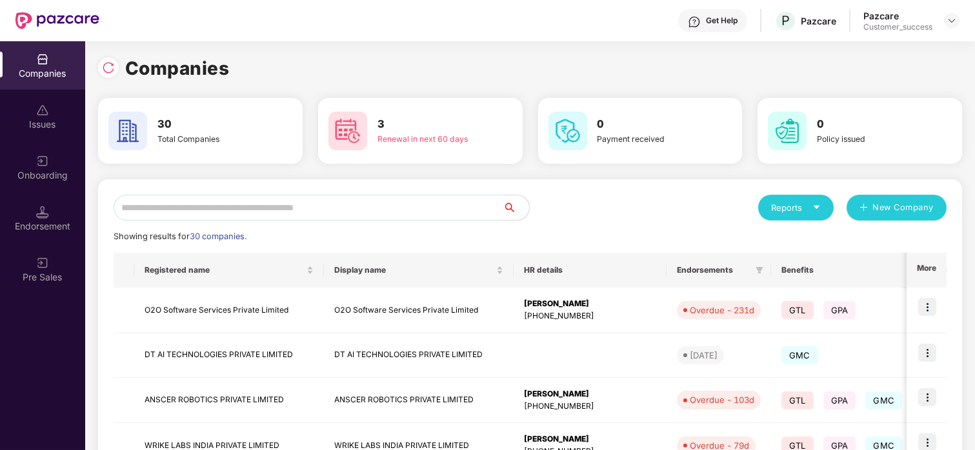
click at [334, 208] on input "text" at bounding box center [309, 208] width 390 height 26
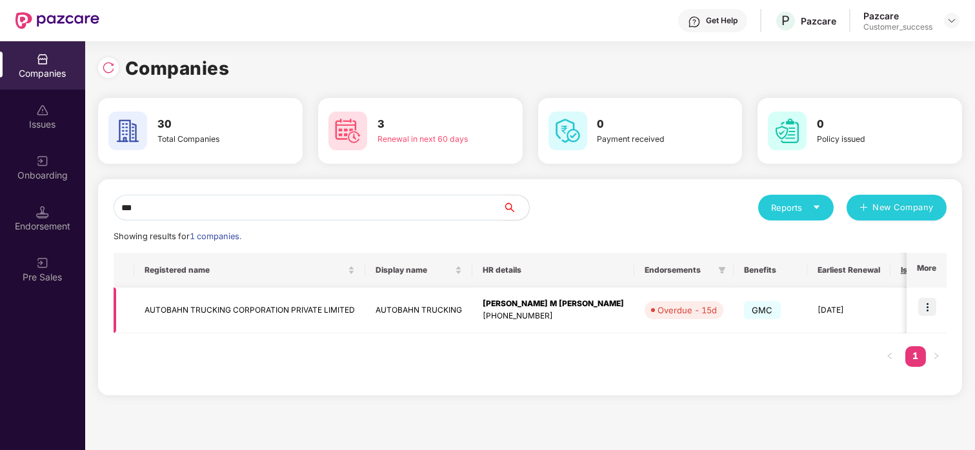
type input "***"
click at [919, 308] on img at bounding box center [927, 307] width 18 height 18
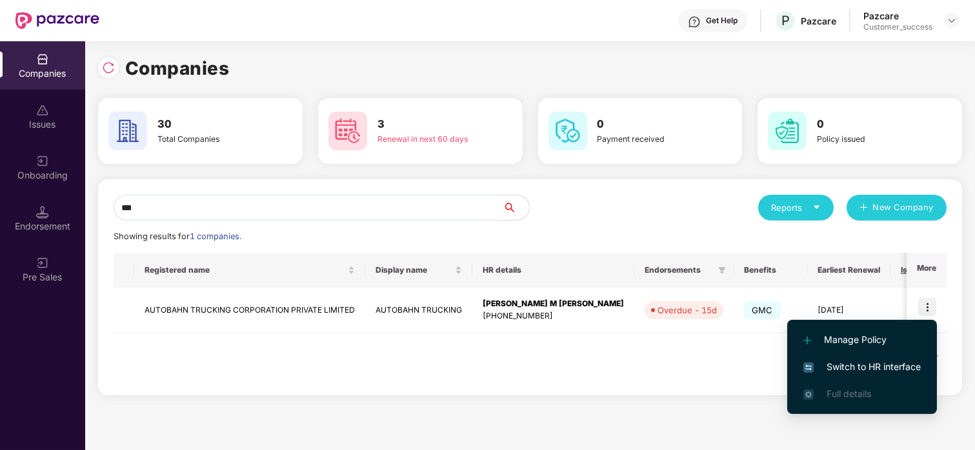
click at [857, 357] on li "Switch to HR interface" at bounding box center [862, 367] width 150 height 27
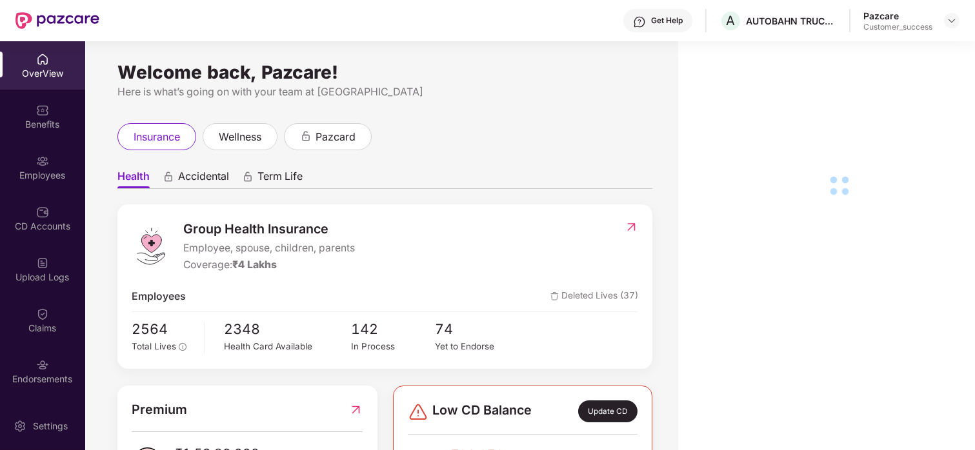
click at [18, 210] on div "CD Accounts" at bounding box center [42, 218] width 85 height 48
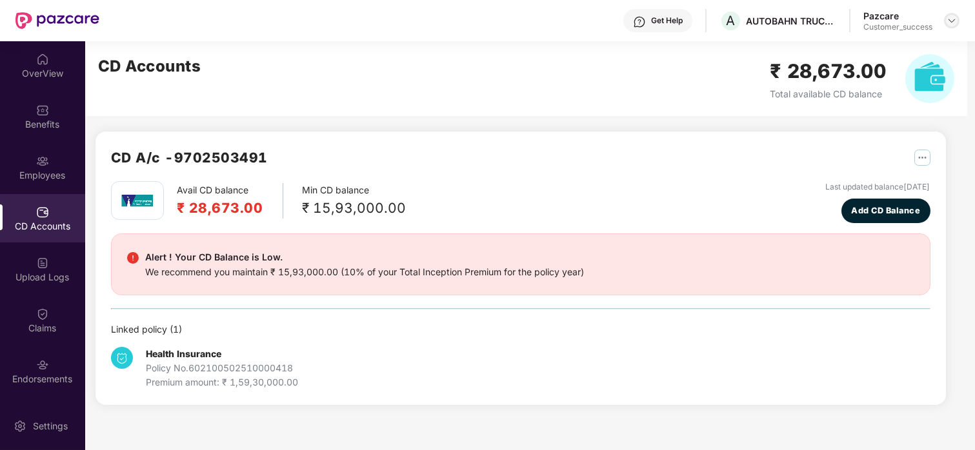
click at [949, 18] on img at bounding box center [952, 20] width 10 height 10
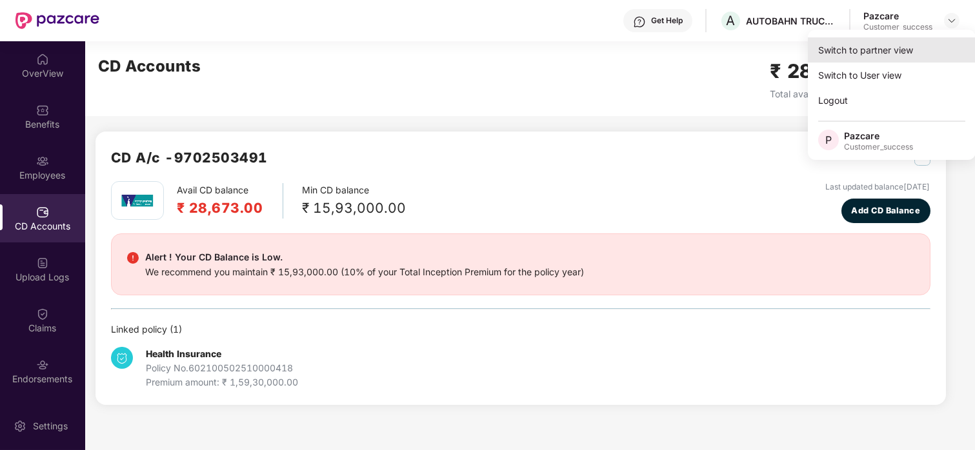
click at [877, 52] on div "Switch to partner view" at bounding box center [892, 49] width 168 height 25
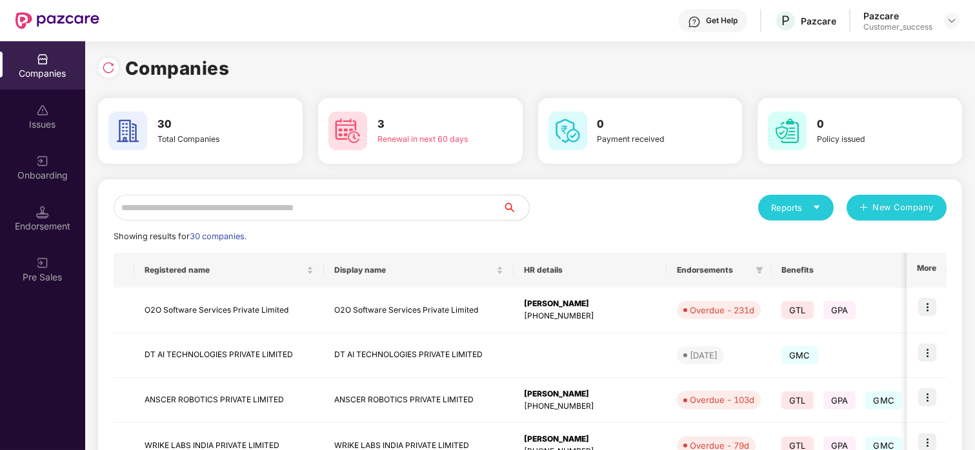
click at [183, 211] on input "text" at bounding box center [309, 208] width 390 height 26
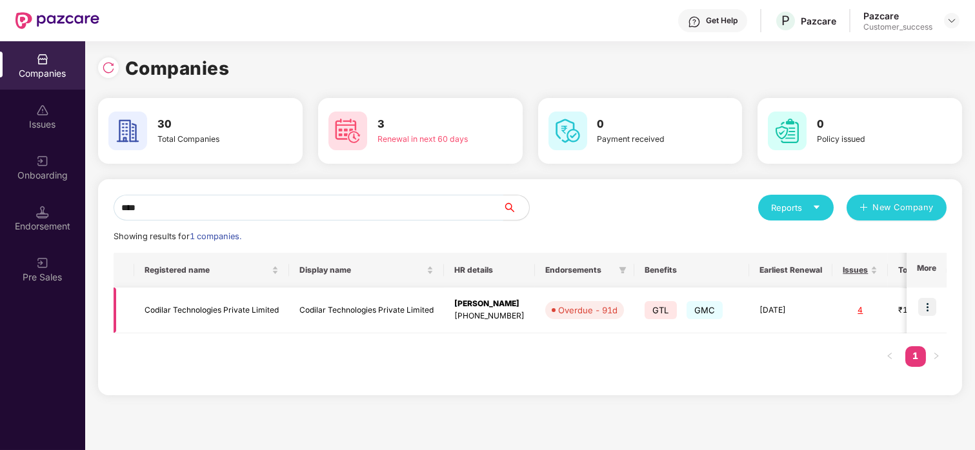
type input "****"
click at [925, 305] on img at bounding box center [927, 307] width 18 height 18
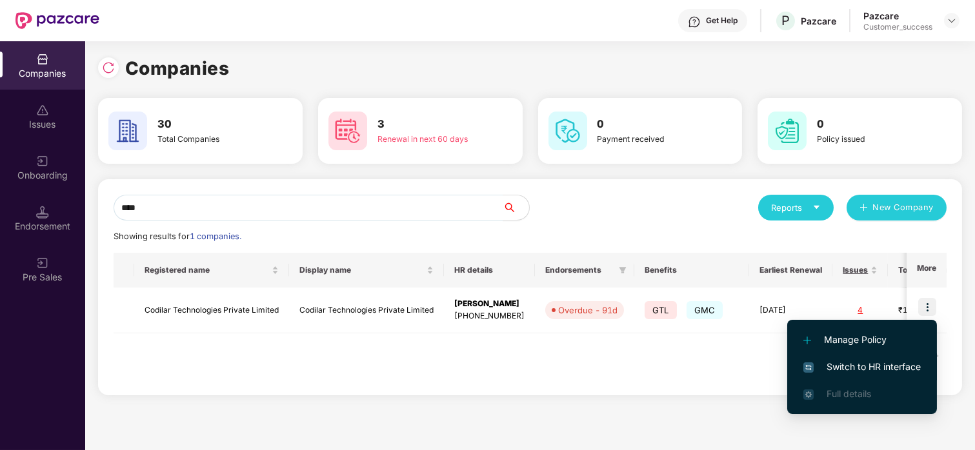
click at [848, 368] on span "Switch to HR interface" at bounding box center [861, 367] width 117 height 14
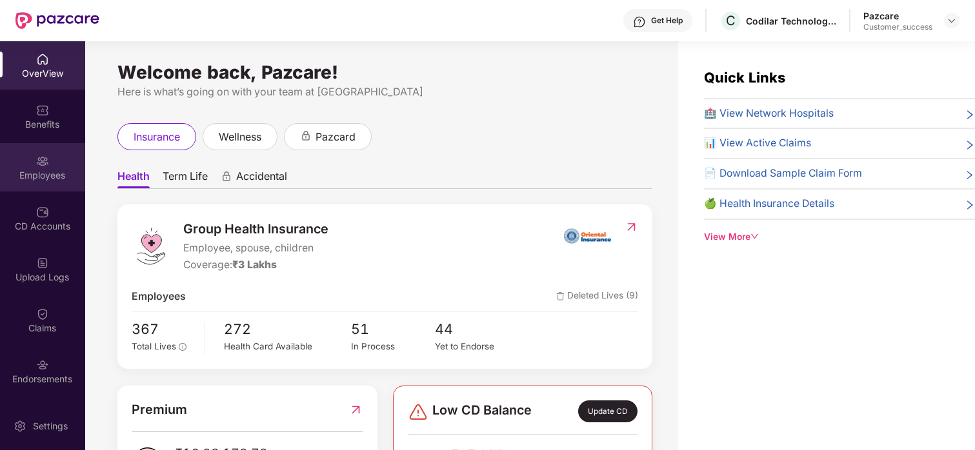
click at [44, 183] on div "Employees" at bounding box center [42, 167] width 85 height 48
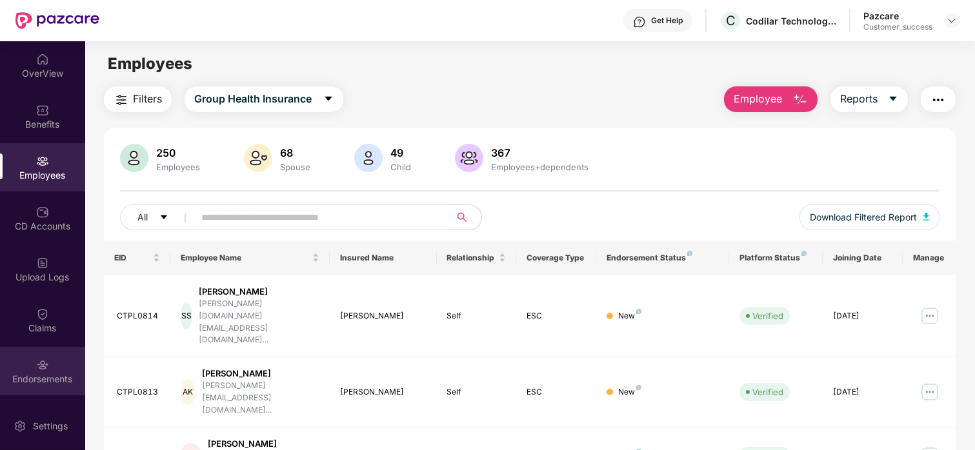
click at [37, 348] on div "Endorsements" at bounding box center [42, 371] width 85 height 48
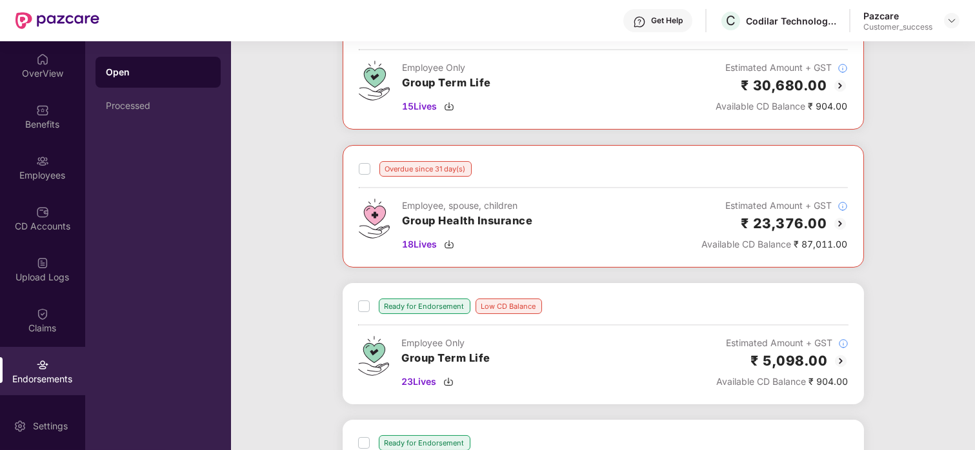
scroll to position [379, 0]
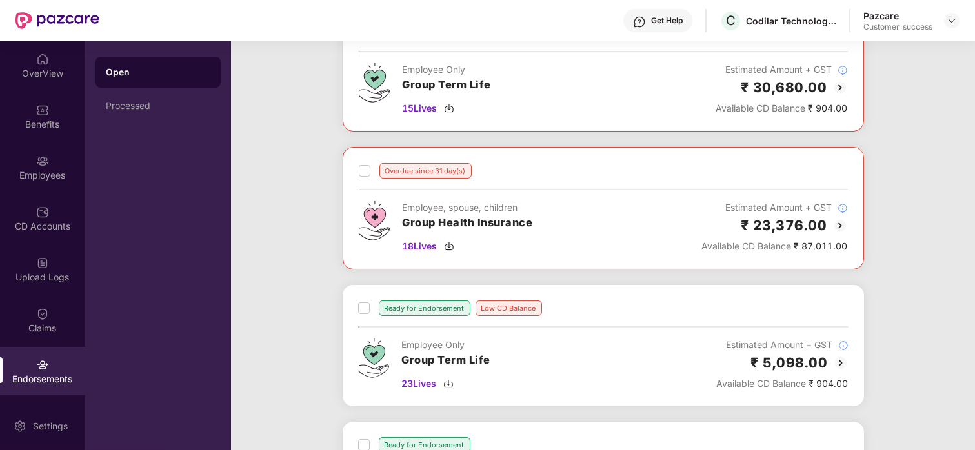
click at [837, 227] on img at bounding box center [839, 225] width 15 height 15
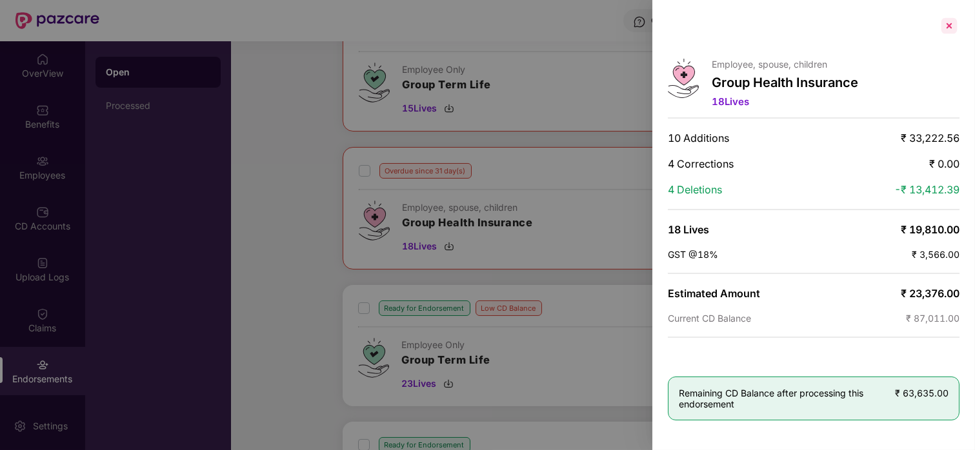
click at [948, 25] on div at bounding box center [949, 25] width 21 height 21
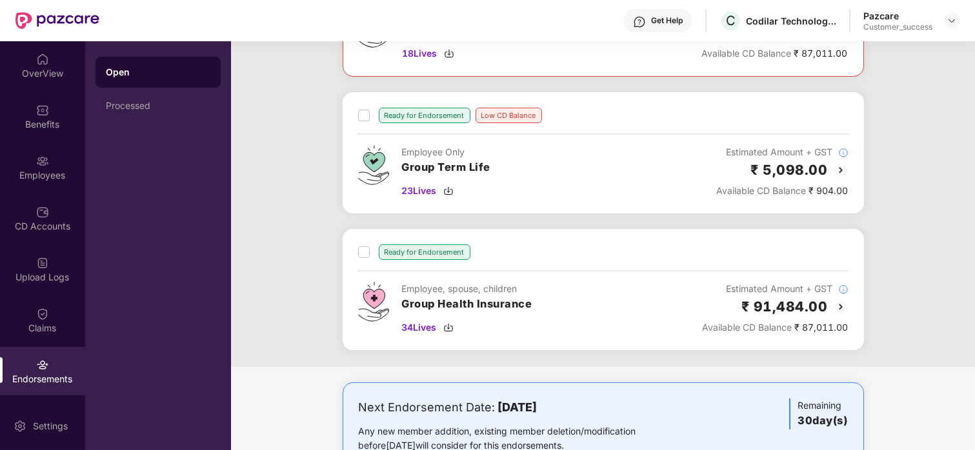
scroll to position [573, 0]
click at [52, 207] on div "CD Accounts" at bounding box center [42, 218] width 85 height 48
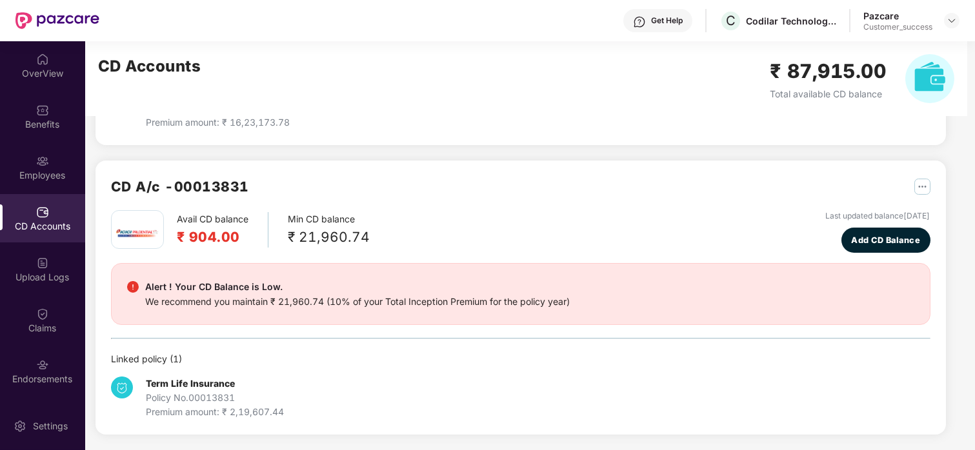
scroll to position [260, 0]
click at [25, 359] on div "Endorsements" at bounding box center [42, 371] width 85 height 48
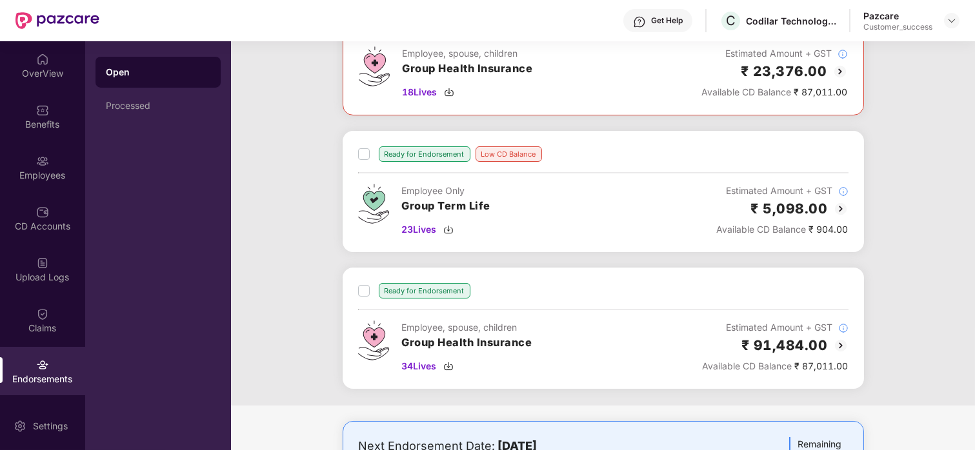
scroll to position [620, 0]
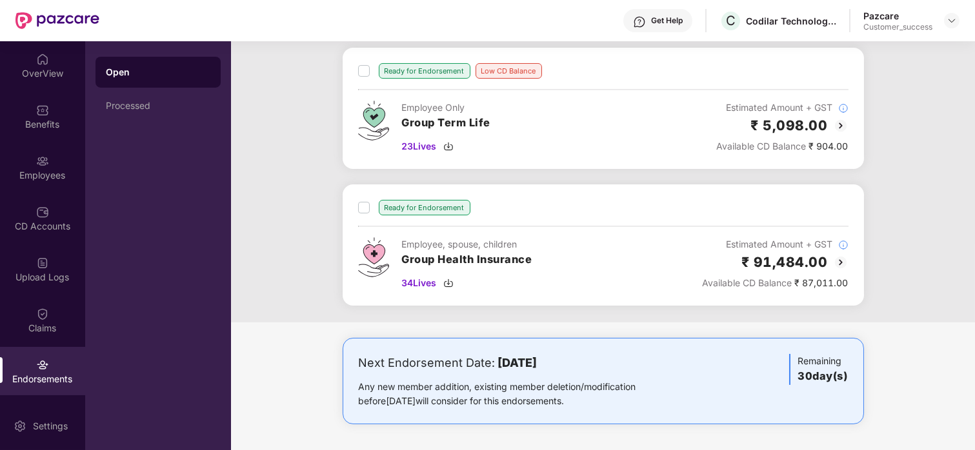
click at [839, 263] on img at bounding box center [840, 262] width 15 height 15
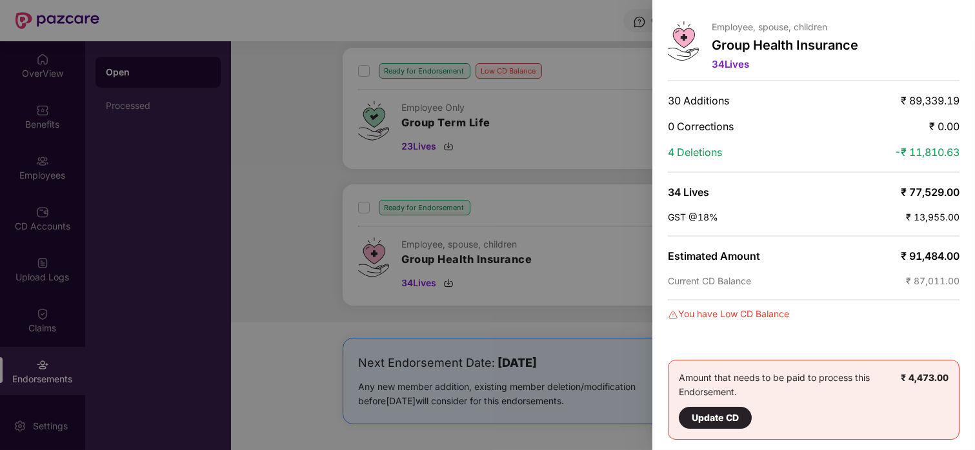
scroll to position [0, 0]
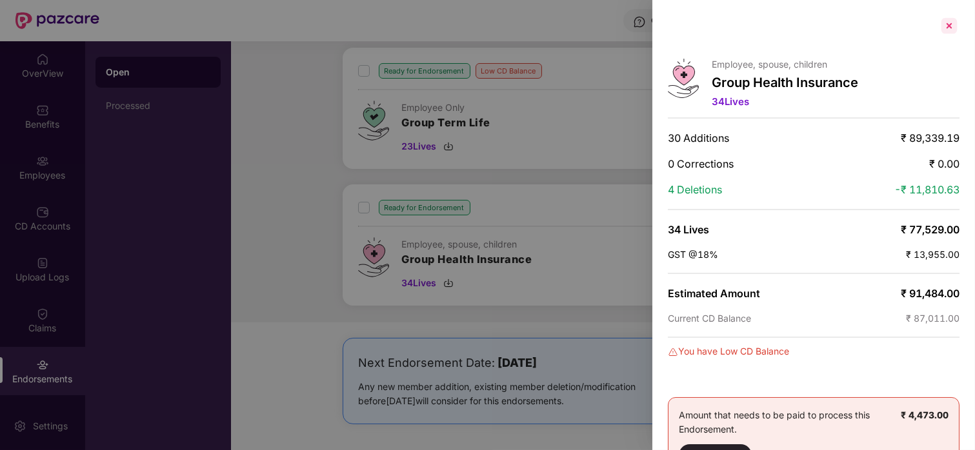
click at [942, 26] on div at bounding box center [949, 25] width 21 height 21
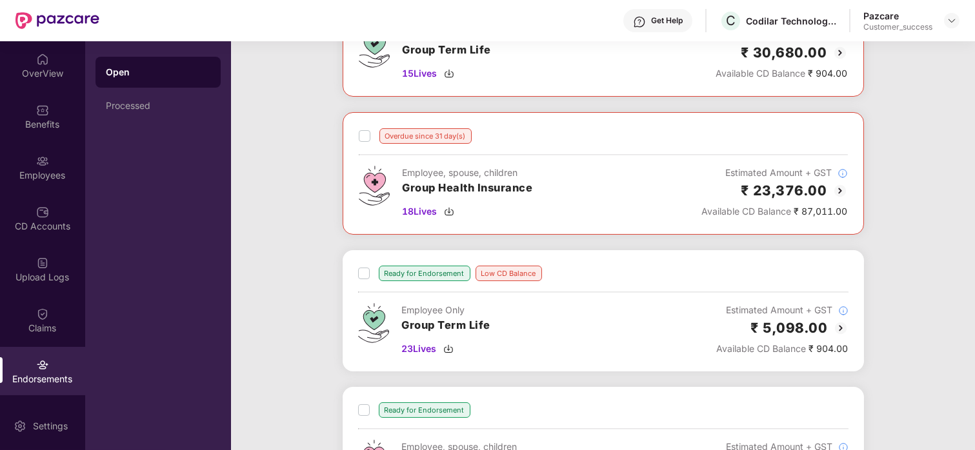
scroll to position [423, 0]
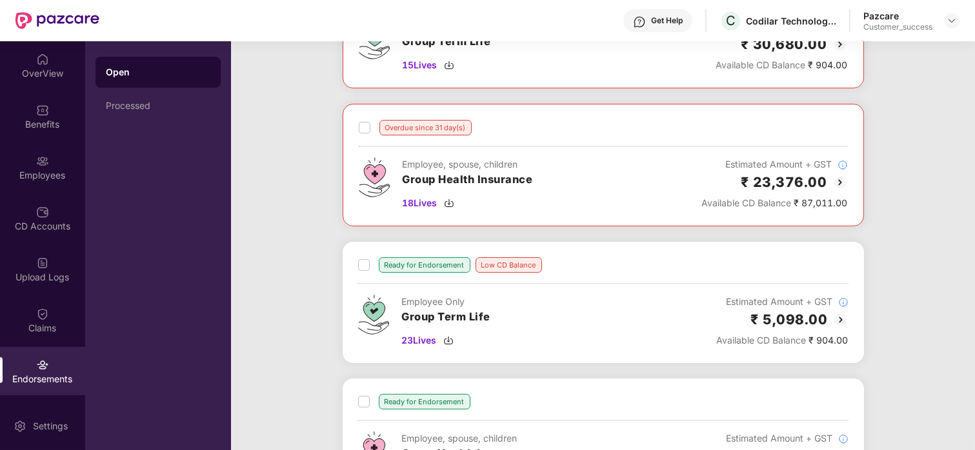
click at [843, 321] on img at bounding box center [840, 319] width 15 height 15
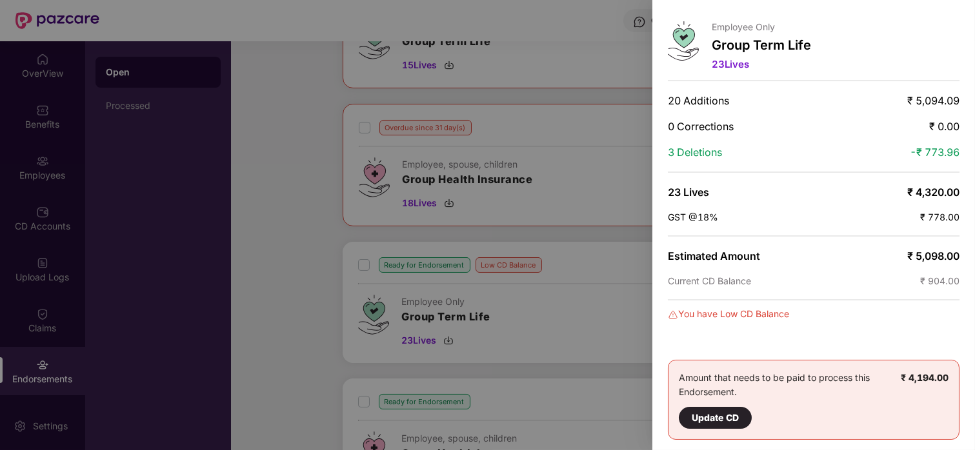
scroll to position [0, 0]
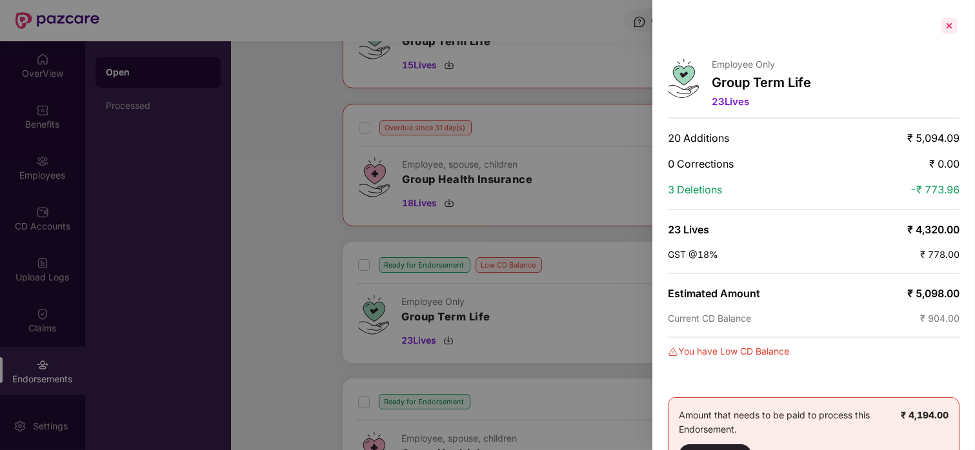
click at [946, 19] on div at bounding box center [949, 25] width 21 height 21
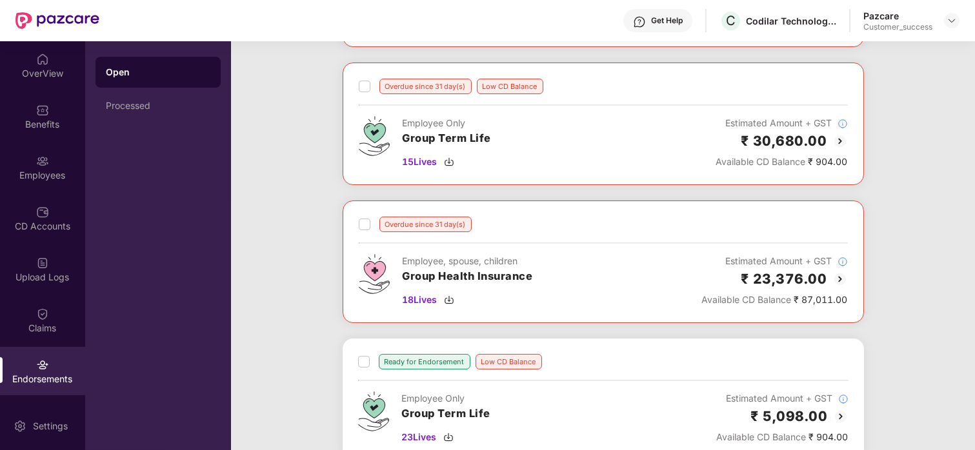
scroll to position [340, 0]
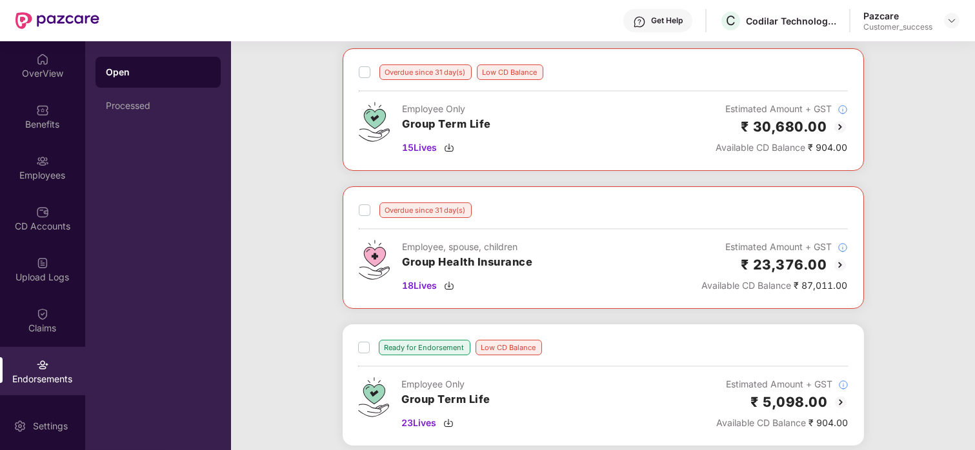
click at [835, 262] on img at bounding box center [839, 264] width 15 height 15
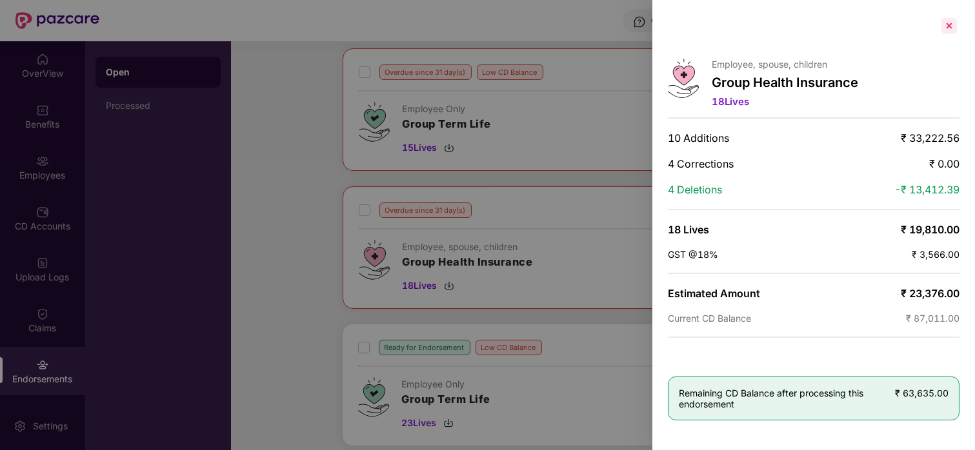
click at [944, 23] on div at bounding box center [949, 25] width 21 height 21
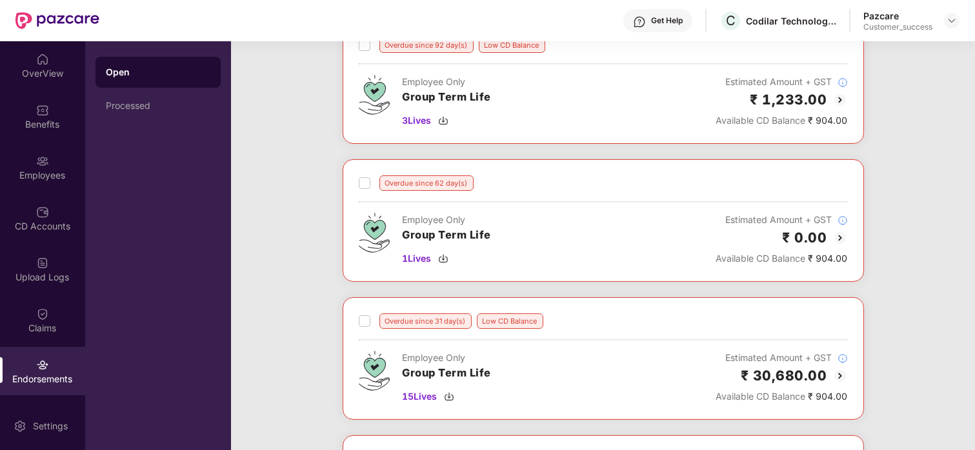
scroll to position [0, 0]
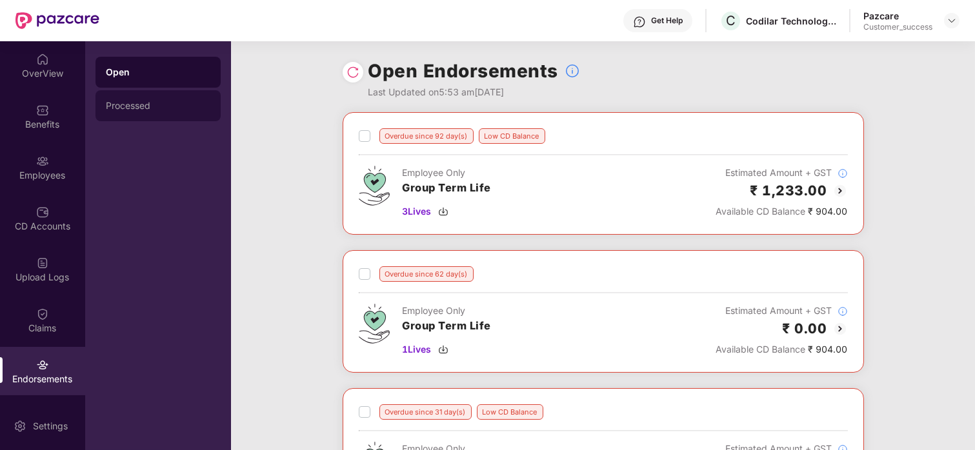
click at [132, 112] on div "Processed" at bounding box center [157, 105] width 125 height 31
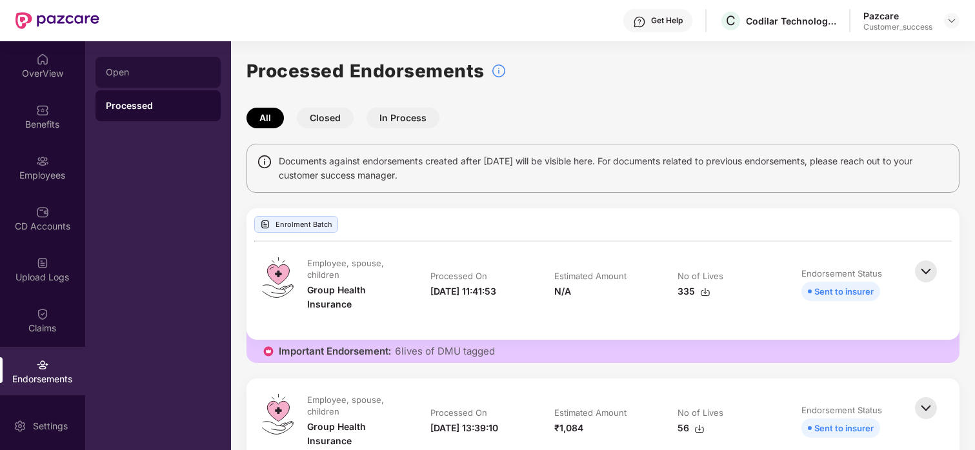
click at [174, 76] on div "Open" at bounding box center [158, 72] width 105 height 10
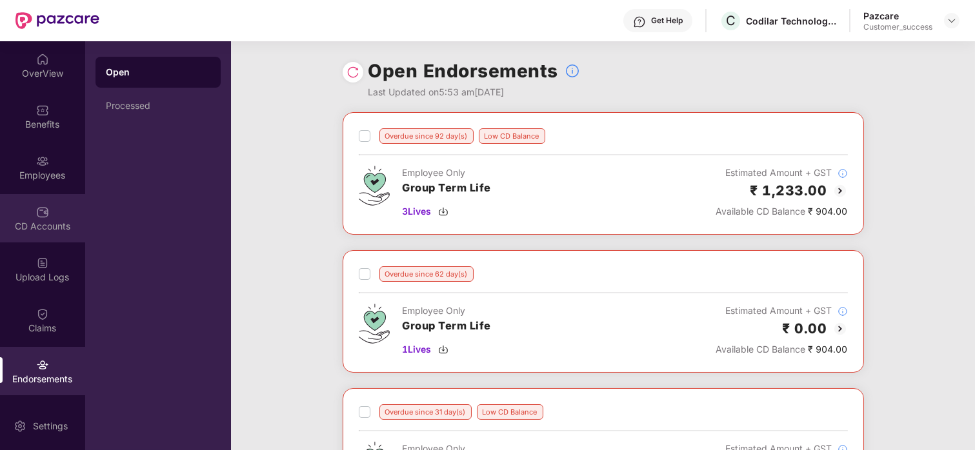
click at [46, 214] on img at bounding box center [42, 212] width 13 height 13
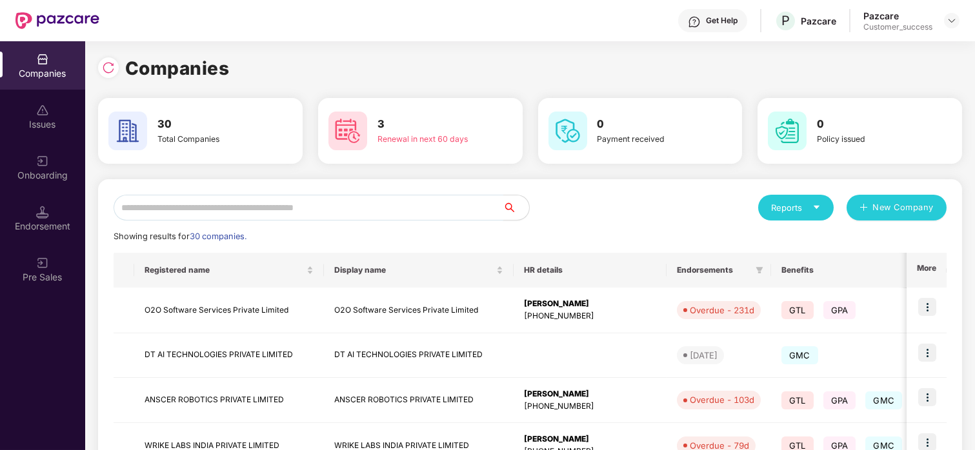
click at [220, 213] on input "text" at bounding box center [309, 208] width 390 height 26
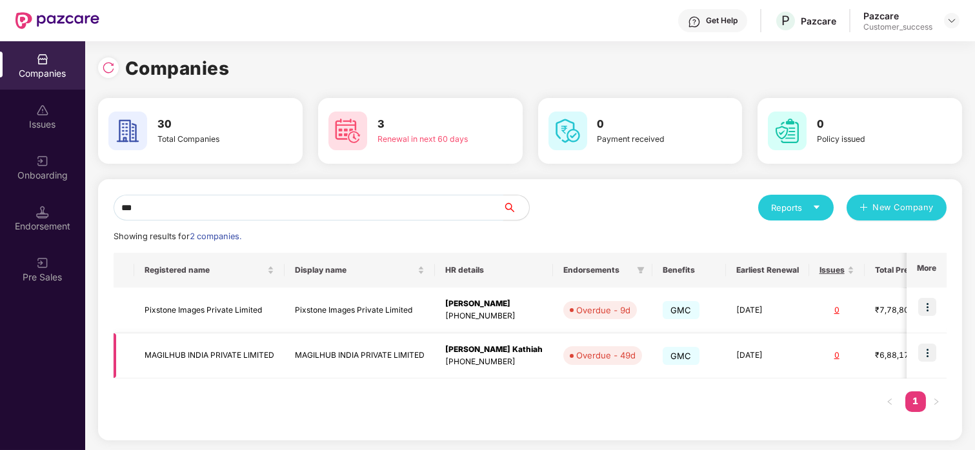
type input "***"
click at [925, 359] on img at bounding box center [927, 353] width 18 height 18
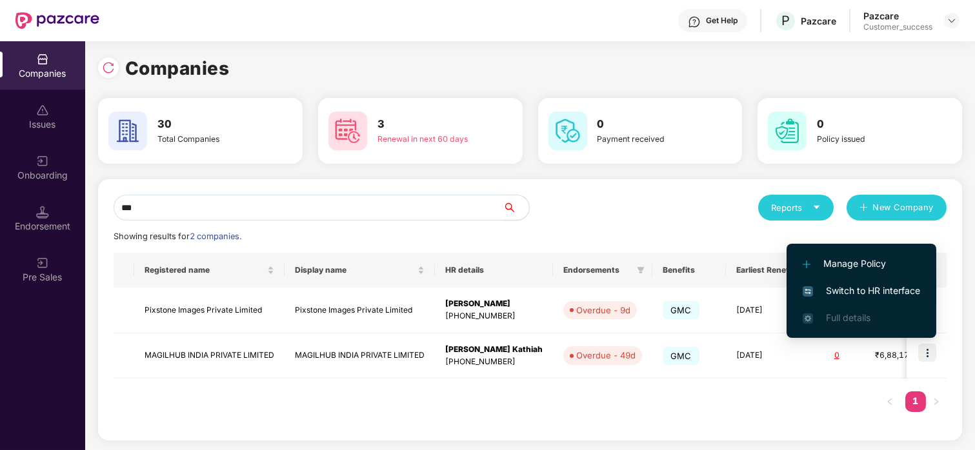
click at [864, 294] on span "Switch to HR interface" at bounding box center [861, 291] width 117 height 14
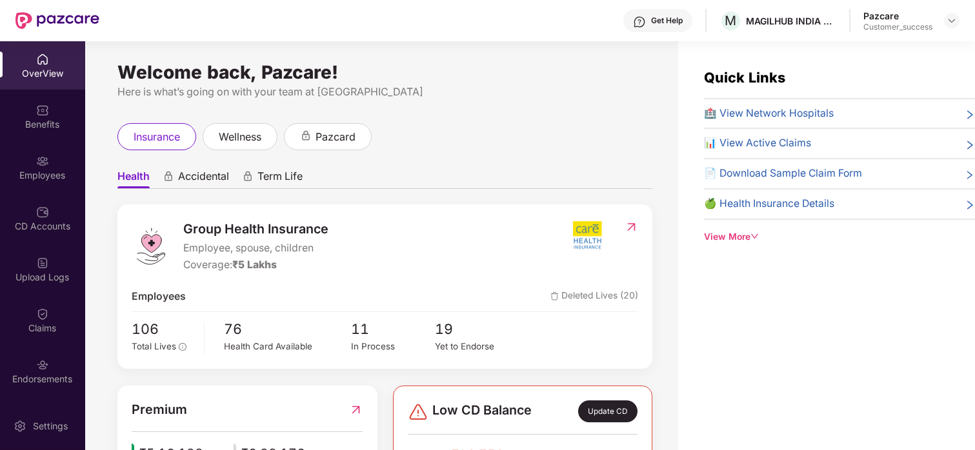
click at [59, 225] on div "CD Accounts" at bounding box center [42, 226] width 85 height 13
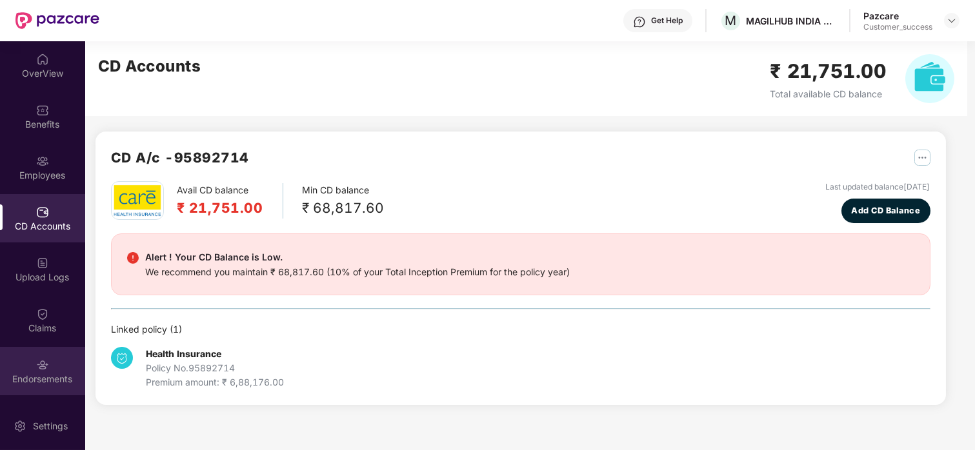
click at [50, 353] on div "Endorsements" at bounding box center [42, 371] width 85 height 48
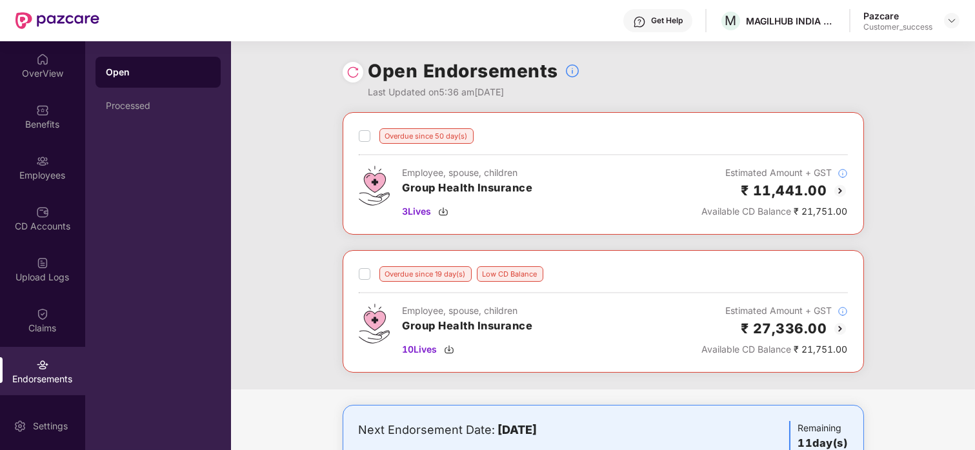
click at [841, 192] on img at bounding box center [839, 190] width 15 height 15
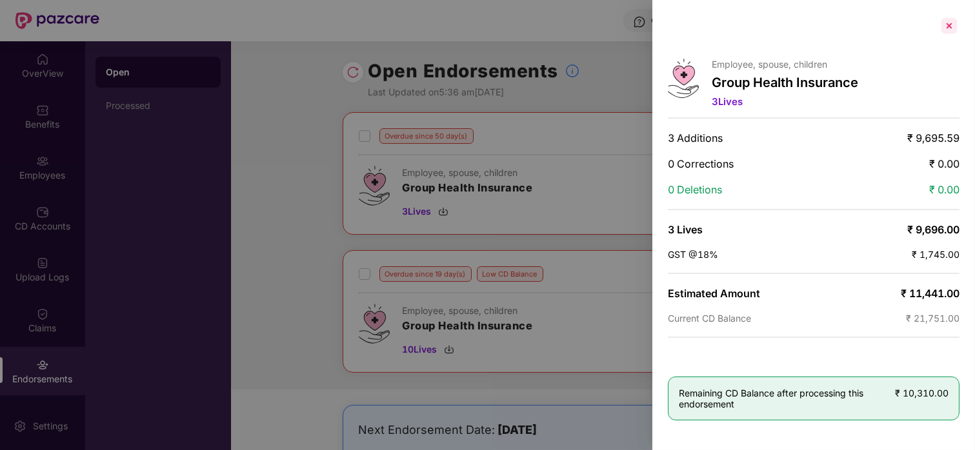
click at [953, 32] on div at bounding box center [949, 25] width 21 height 21
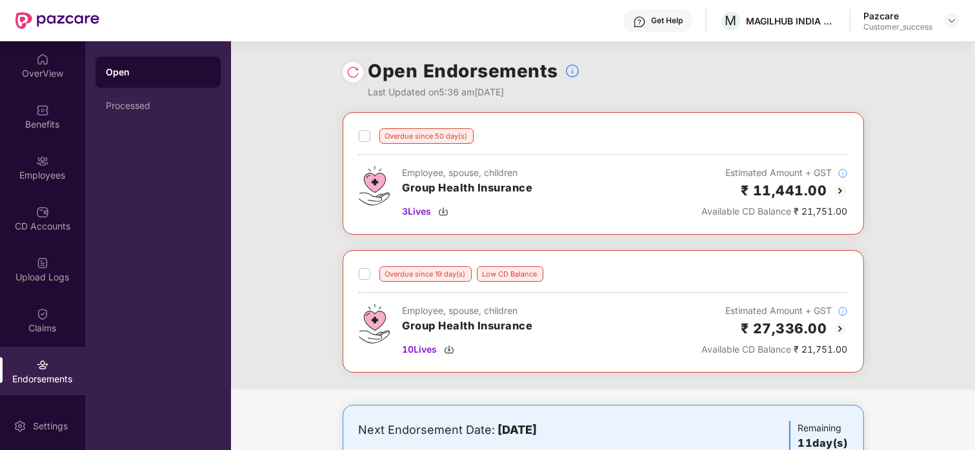
click at [838, 323] on img at bounding box center [839, 328] width 15 height 15
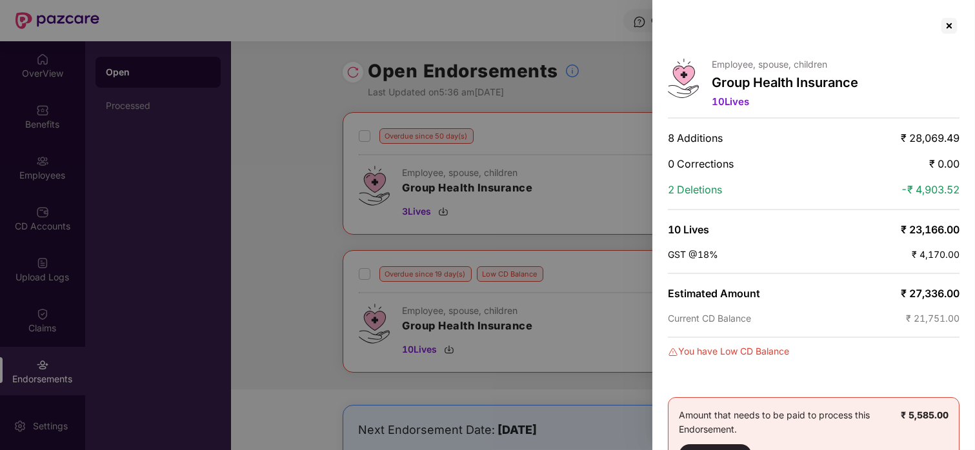
scroll to position [1, 0]
click at [943, 31] on div at bounding box center [949, 25] width 21 height 21
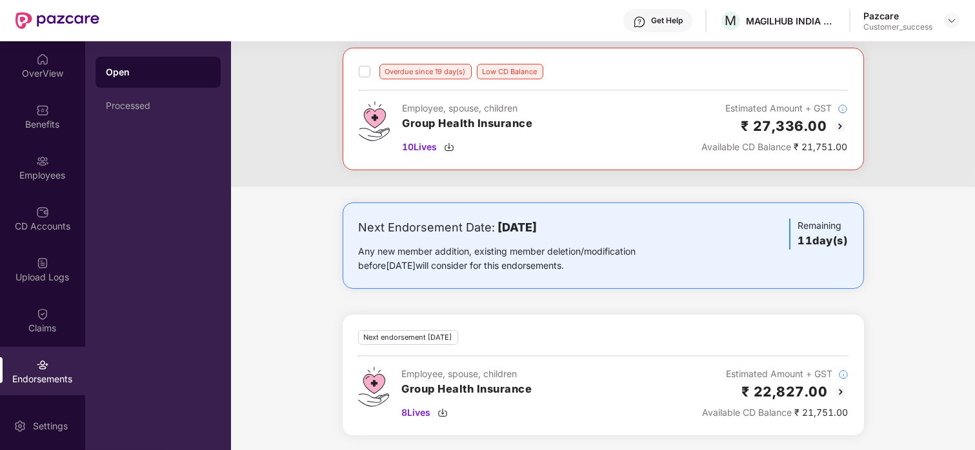
scroll to position [205, 0]
click at [841, 388] on img at bounding box center [840, 391] width 15 height 15
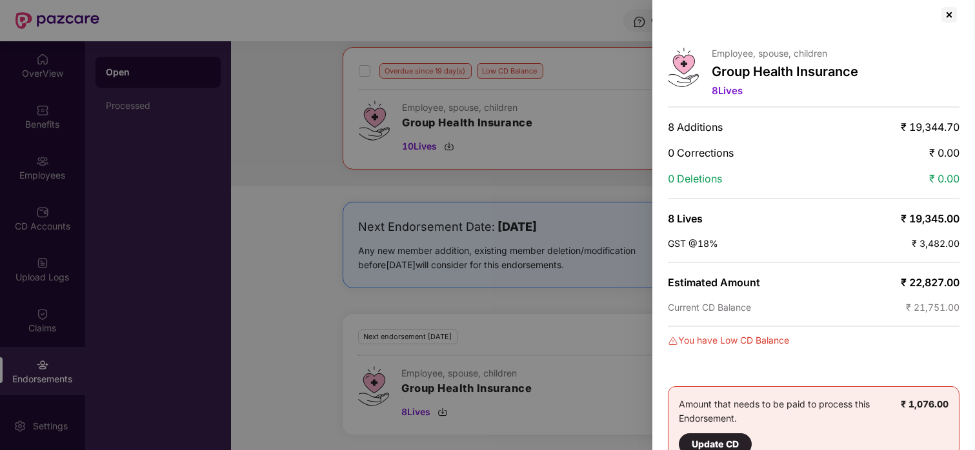
scroll to position [0, 0]
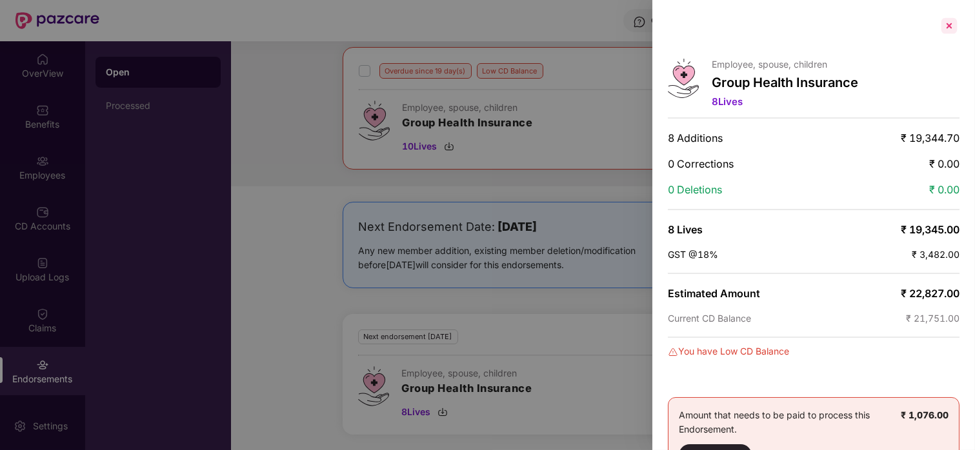
click at [950, 29] on div at bounding box center [949, 25] width 21 height 21
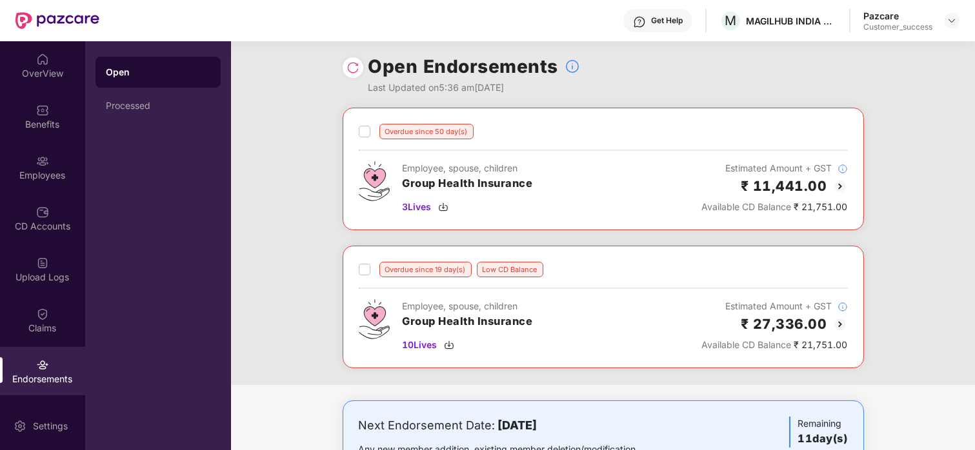
scroll to position [3, 0]
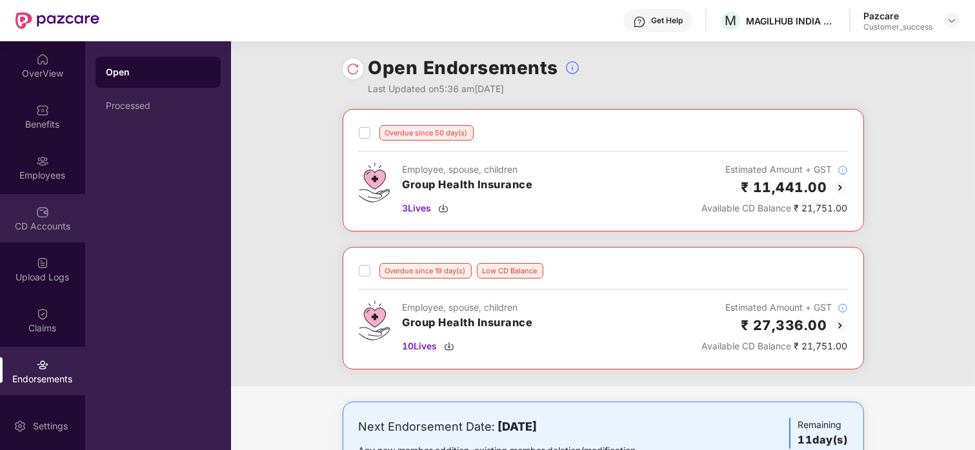
click at [21, 207] on div "CD Accounts" at bounding box center [42, 218] width 85 height 48
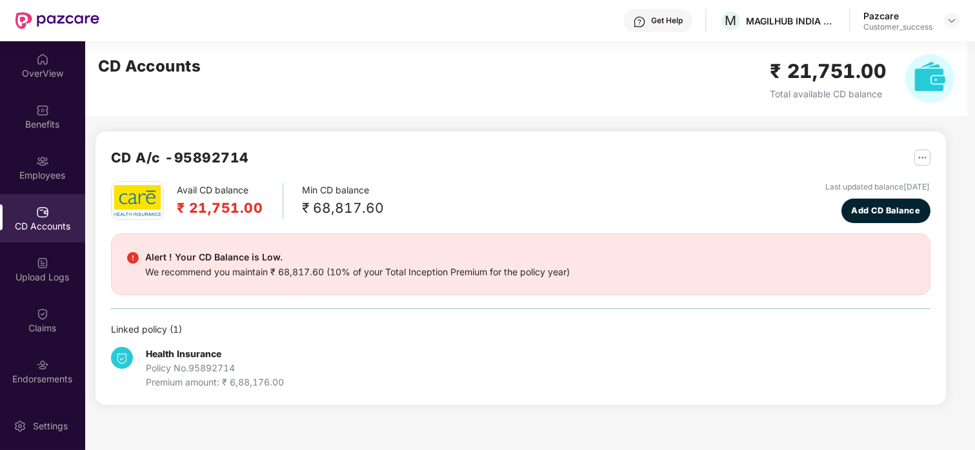
scroll to position [0, 0]
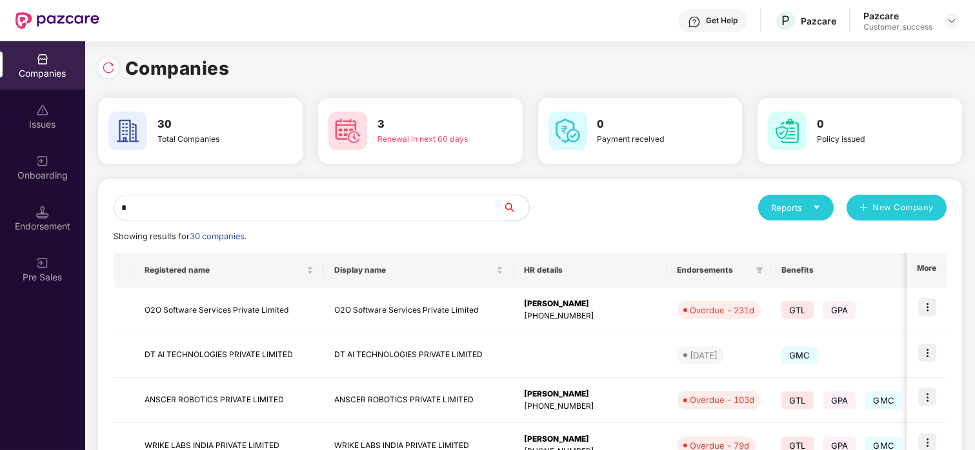
click at [157, 208] on input "*" at bounding box center [309, 208] width 390 height 26
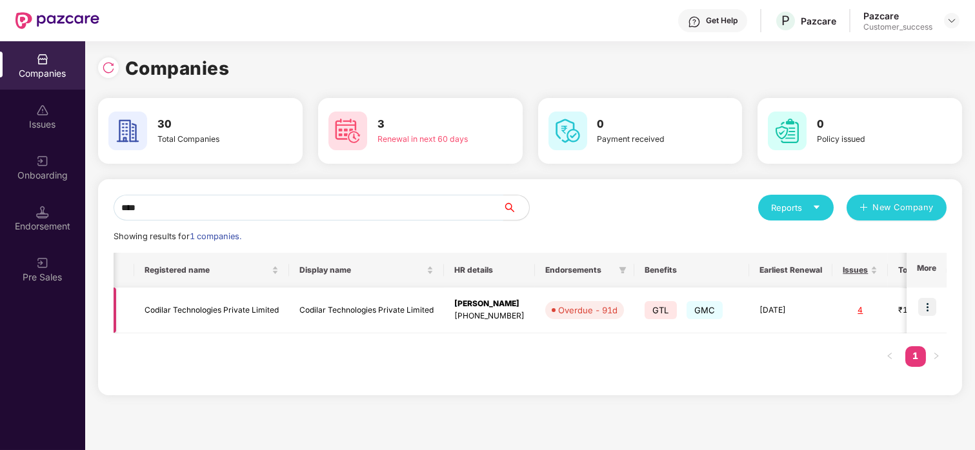
scroll to position [0, 184]
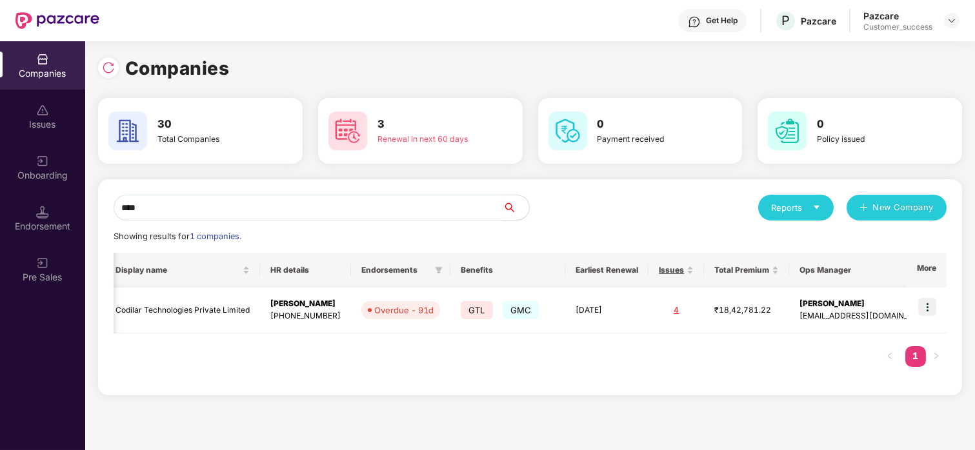
type input "****"
click at [916, 313] on td at bounding box center [927, 311] width 40 height 46
click at [920, 305] on img at bounding box center [927, 307] width 18 height 18
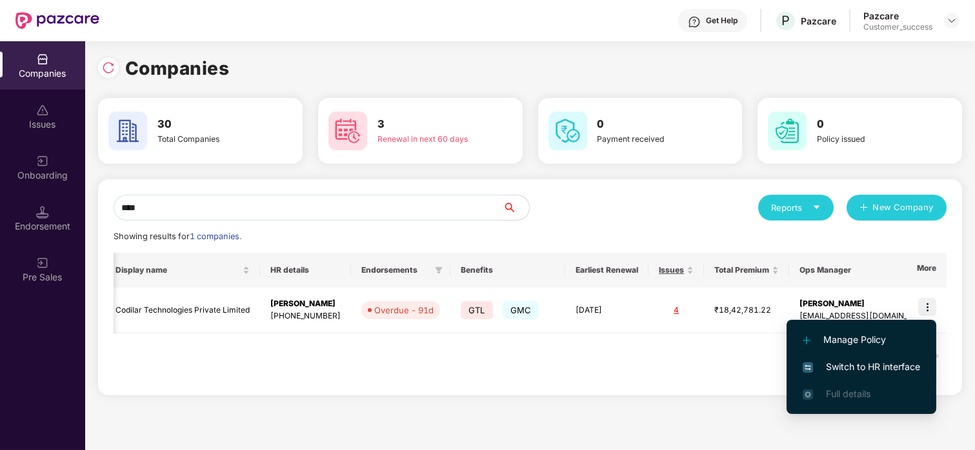
click at [826, 368] on span "Switch to HR interface" at bounding box center [861, 367] width 117 height 14
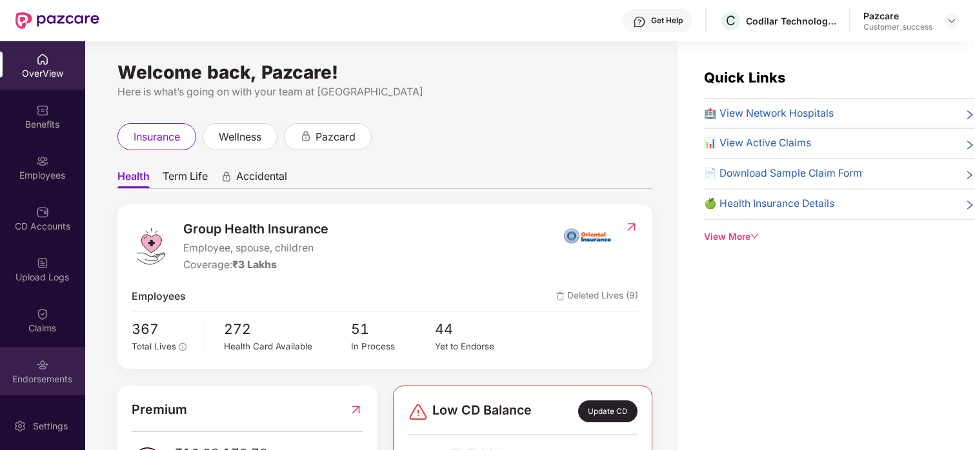
click at [17, 356] on div "Endorsements" at bounding box center [42, 371] width 85 height 48
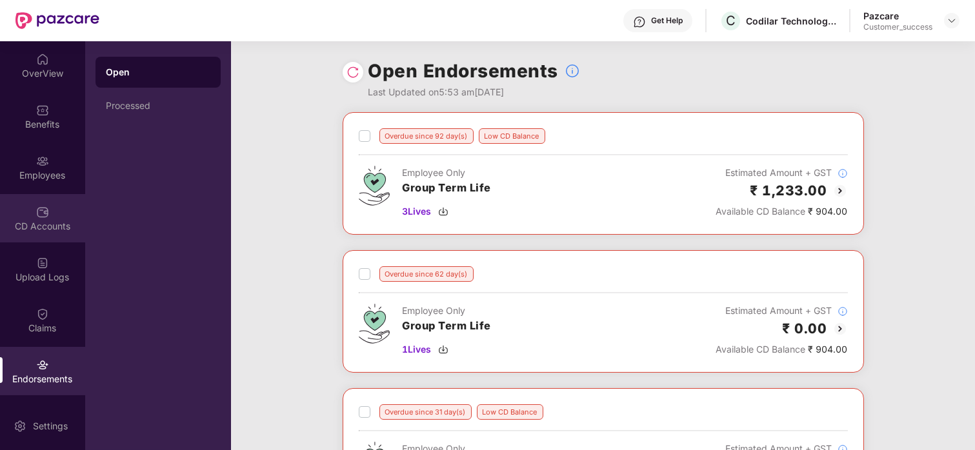
click at [45, 215] on img at bounding box center [42, 212] width 13 height 13
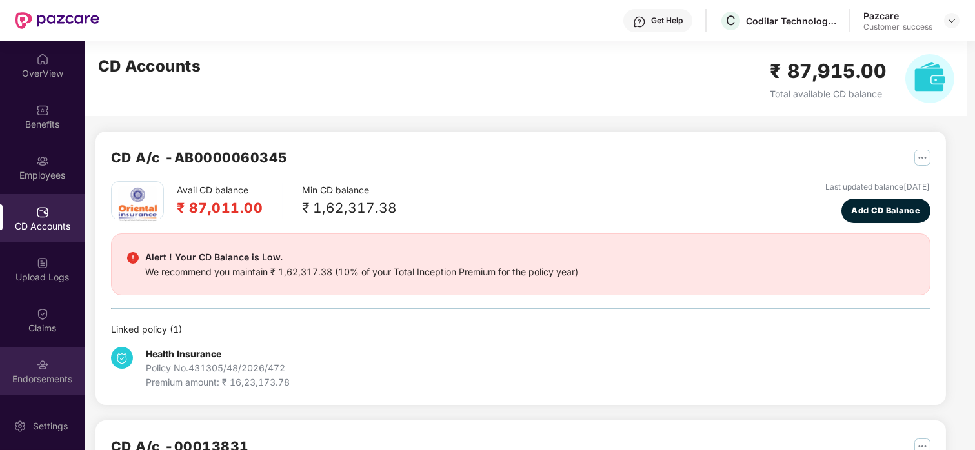
click at [26, 374] on div "Endorsements" at bounding box center [42, 379] width 85 height 13
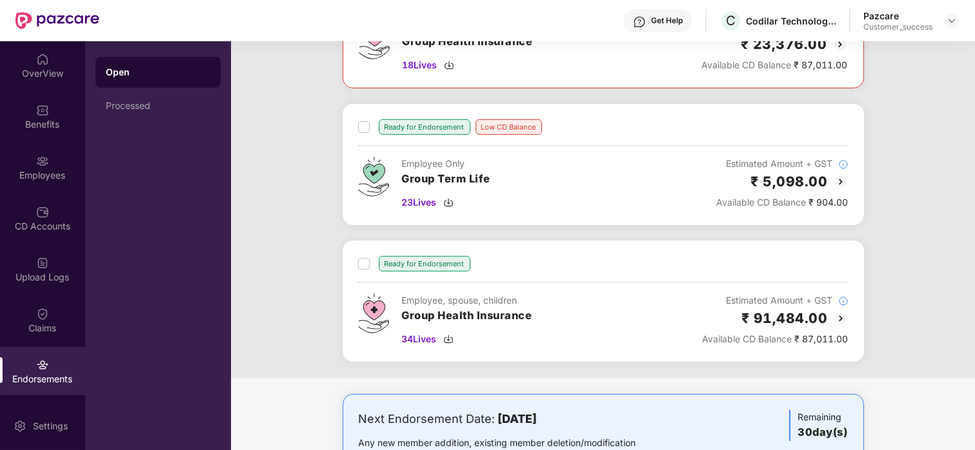
scroll to position [620, 0]
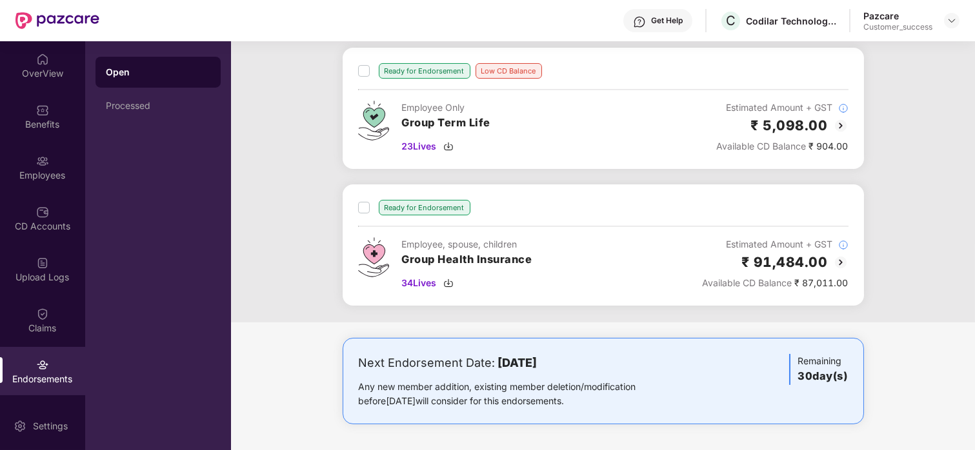
click at [837, 263] on img at bounding box center [840, 262] width 15 height 15
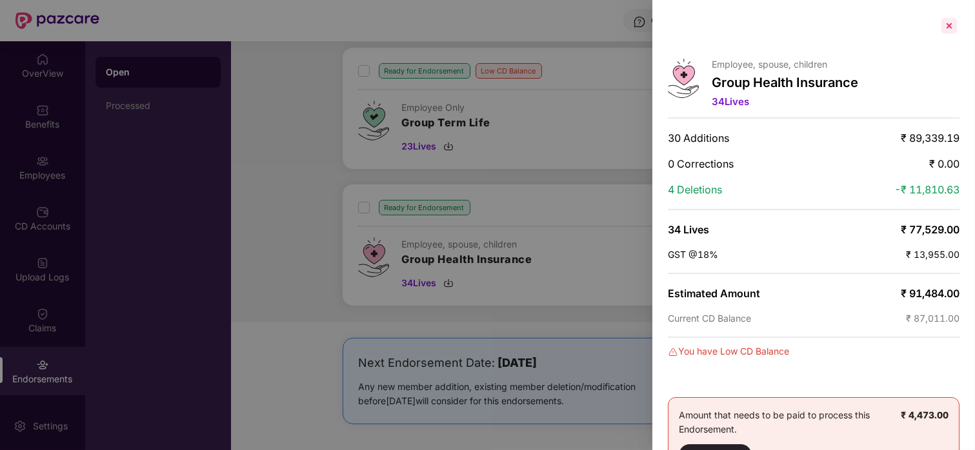
click at [952, 19] on div at bounding box center [949, 25] width 21 height 21
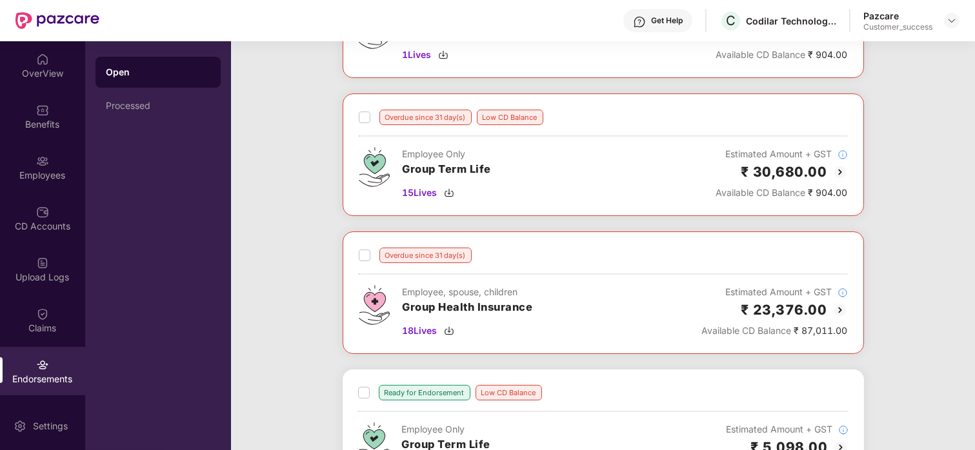
scroll to position [294, 0]
click at [836, 318] on img at bounding box center [839, 311] width 15 height 15
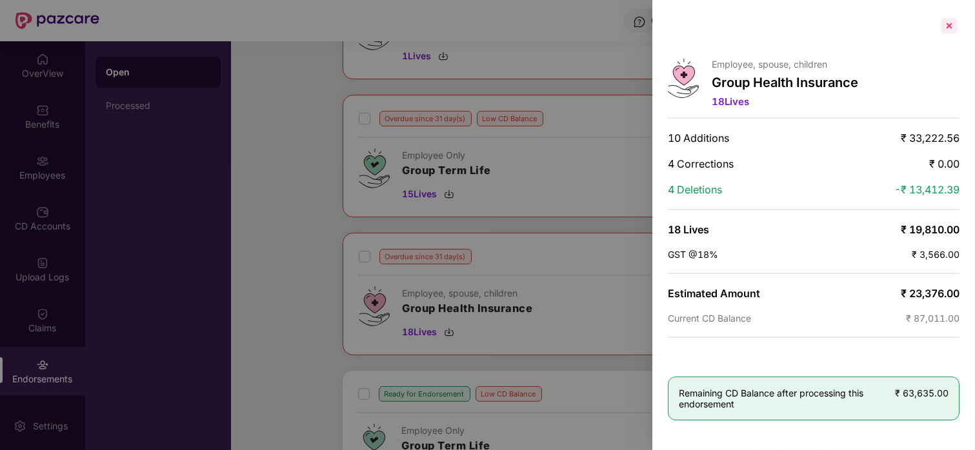
click at [949, 24] on div at bounding box center [949, 25] width 21 height 21
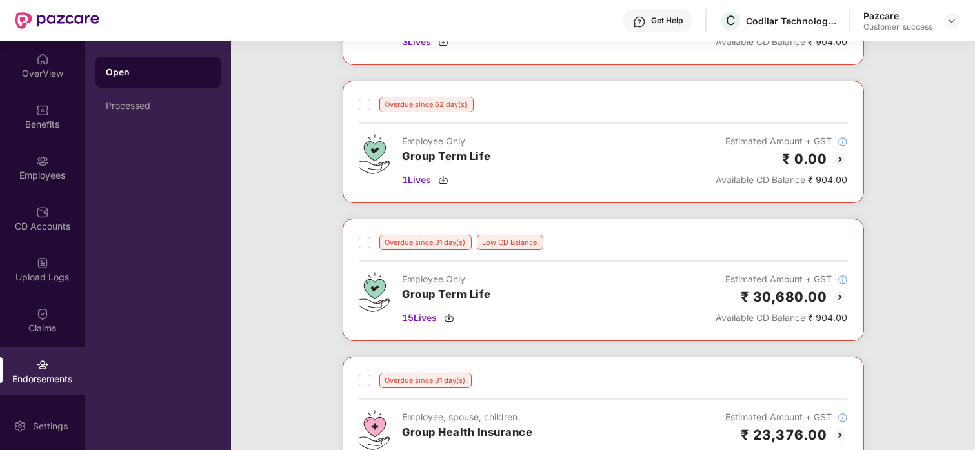
scroll to position [170, 0]
click at [837, 296] on img at bounding box center [839, 297] width 15 height 15
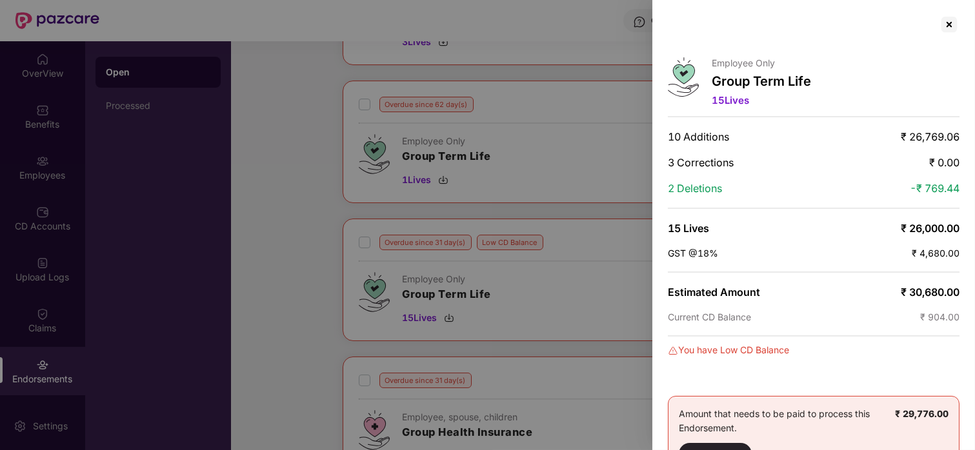
scroll to position [1, 0]
click at [941, 15] on div at bounding box center [949, 25] width 21 height 21
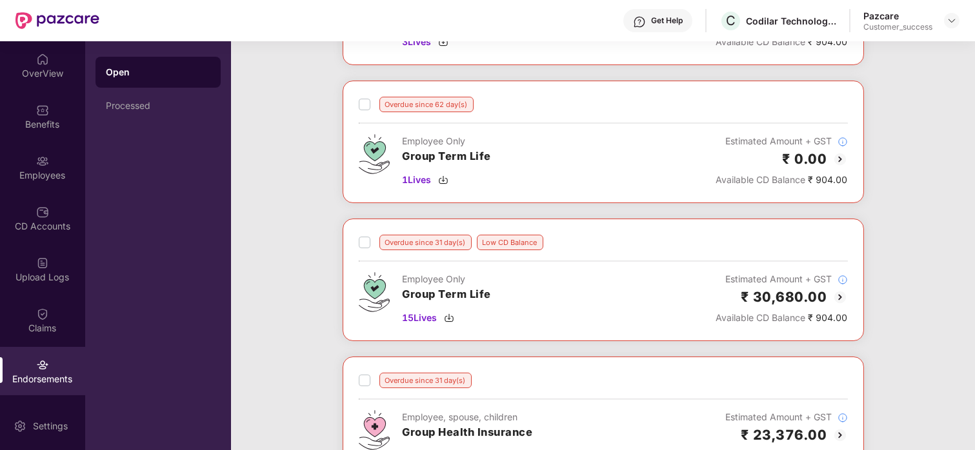
scroll to position [0, 0]
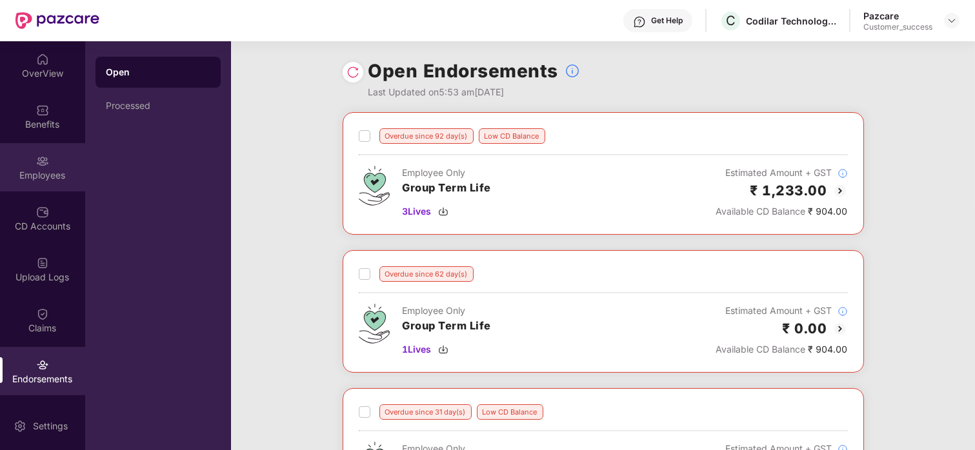
click at [55, 146] on div "Employees" at bounding box center [42, 167] width 85 height 48
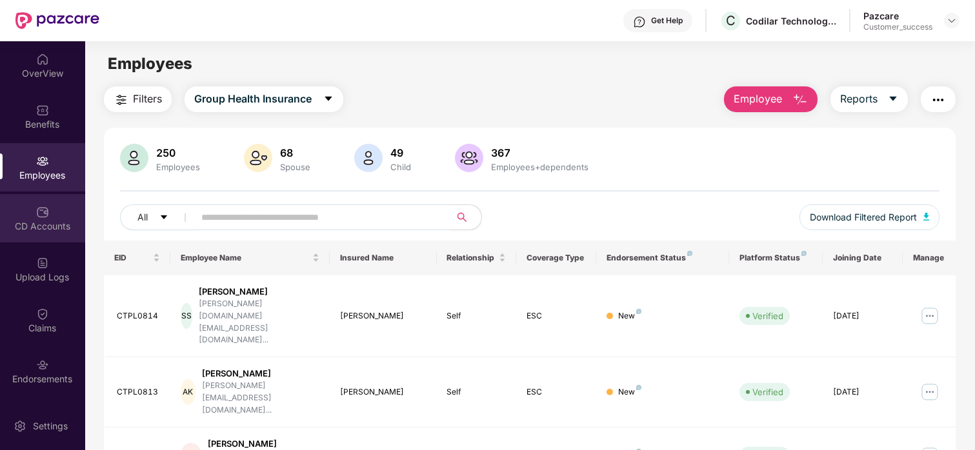
click at [37, 220] on div "CD Accounts" at bounding box center [42, 226] width 85 height 13
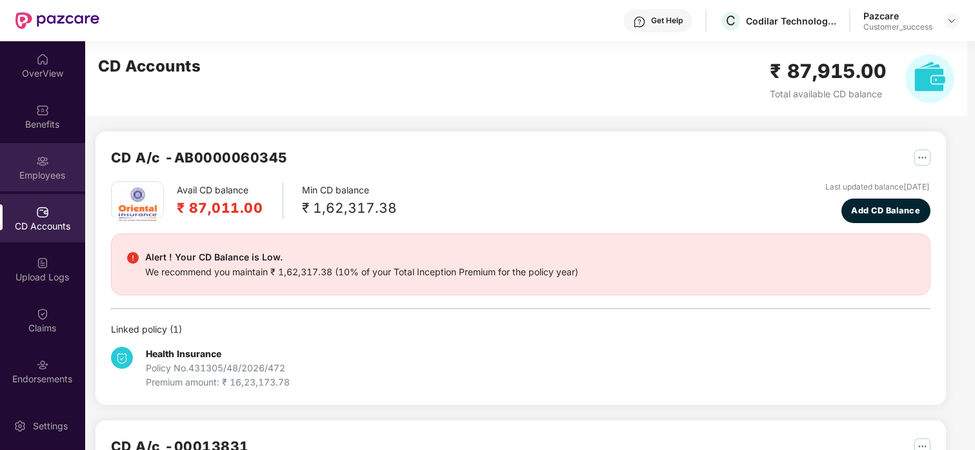
click at [36, 185] on div "Employees" at bounding box center [42, 167] width 85 height 48
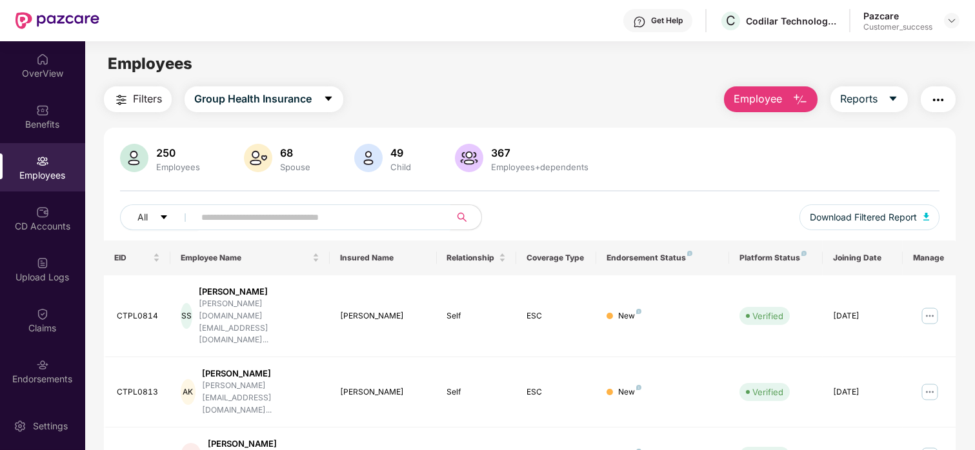
click at [439, 214] on span at bounding box center [440, 217] width 8 height 19
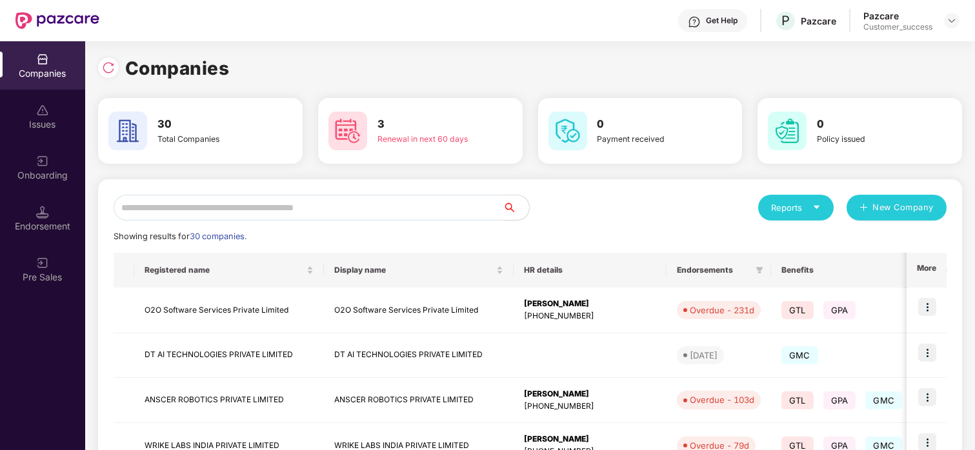
click at [412, 207] on input "text" at bounding box center [309, 208] width 390 height 26
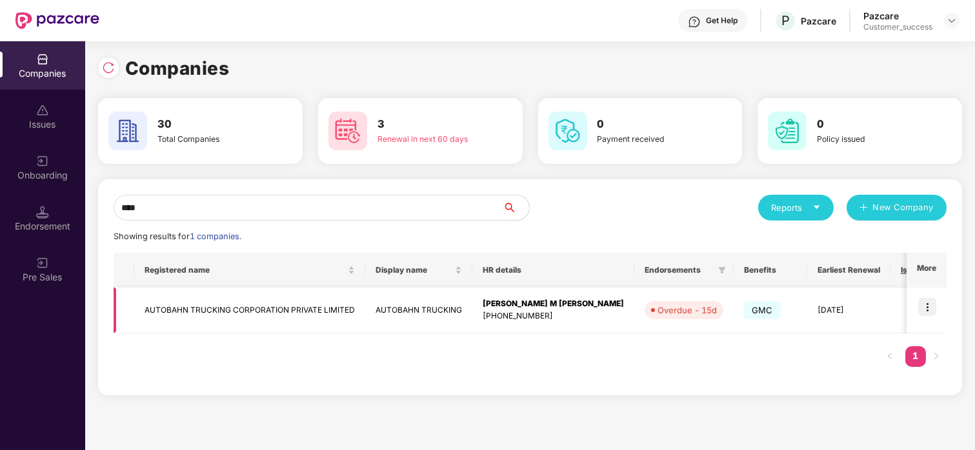
type input "****"
click at [917, 305] on td at bounding box center [927, 311] width 40 height 46
click at [923, 307] on img at bounding box center [927, 307] width 18 height 18
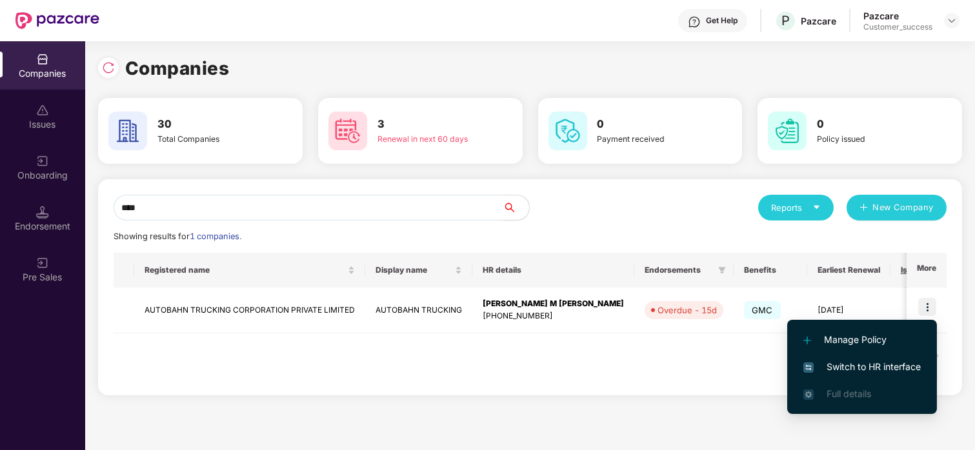
click at [865, 364] on span "Switch to HR interface" at bounding box center [861, 367] width 117 height 14
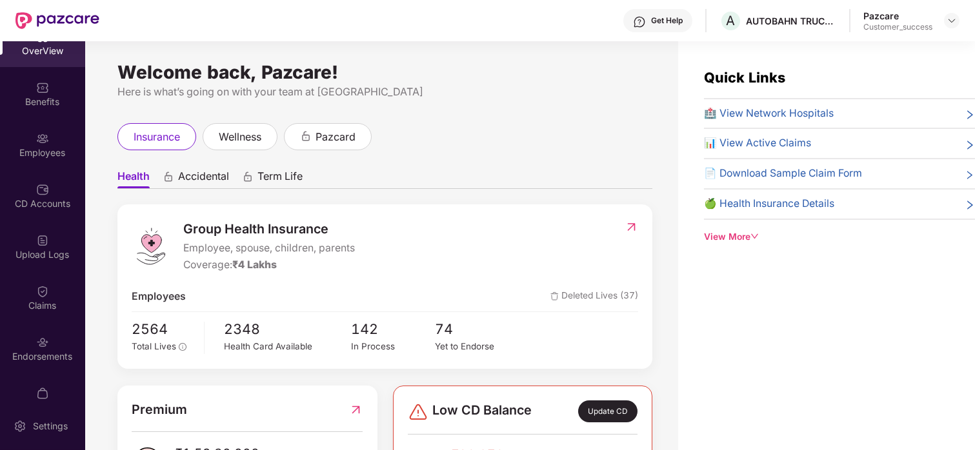
scroll to position [348, 0]
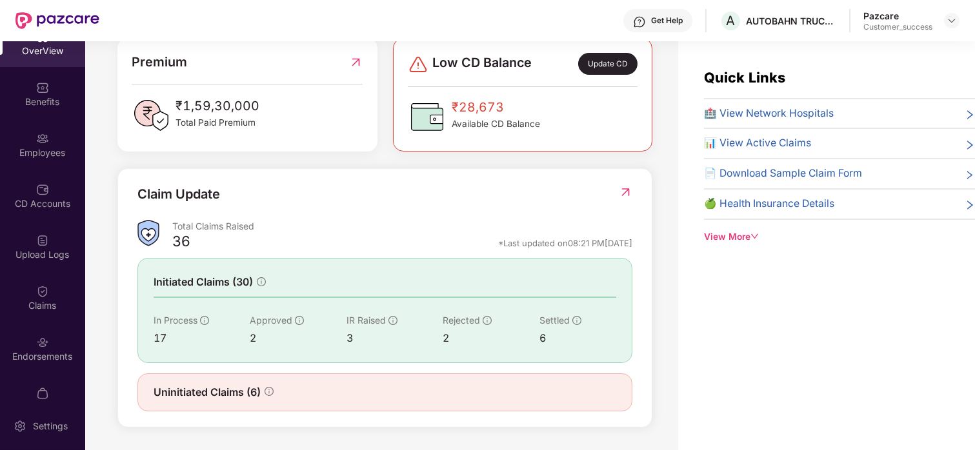
click at [623, 193] on img at bounding box center [626, 192] width 14 height 13
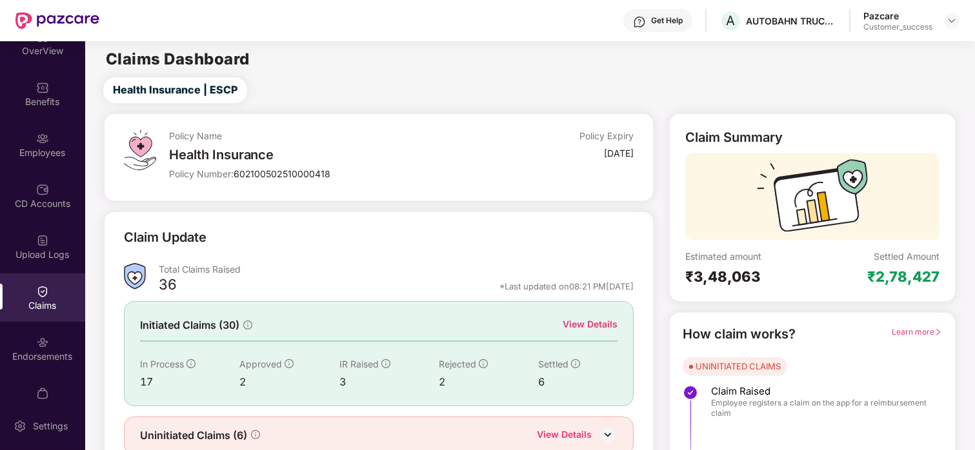
scroll to position [55, 0]
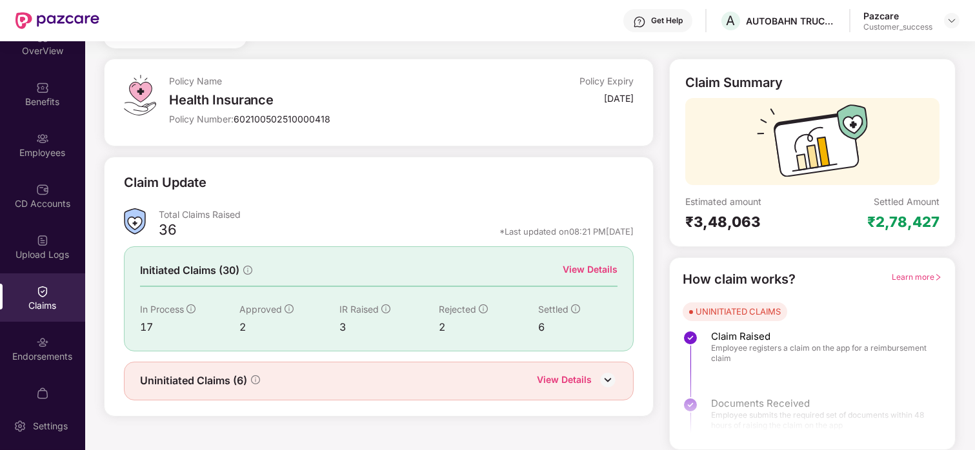
click at [578, 268] on div "View Details" at bounding box center [590, 270] width 55 height 14
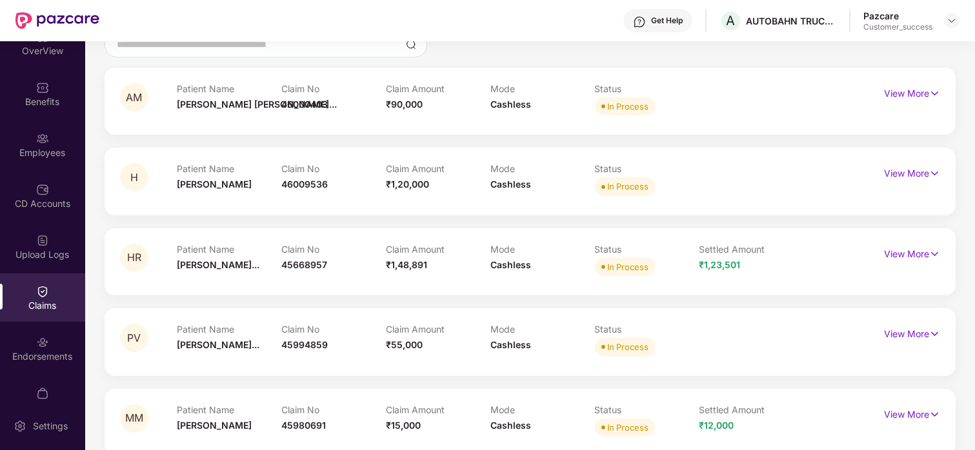
scroll to position [122, 0]
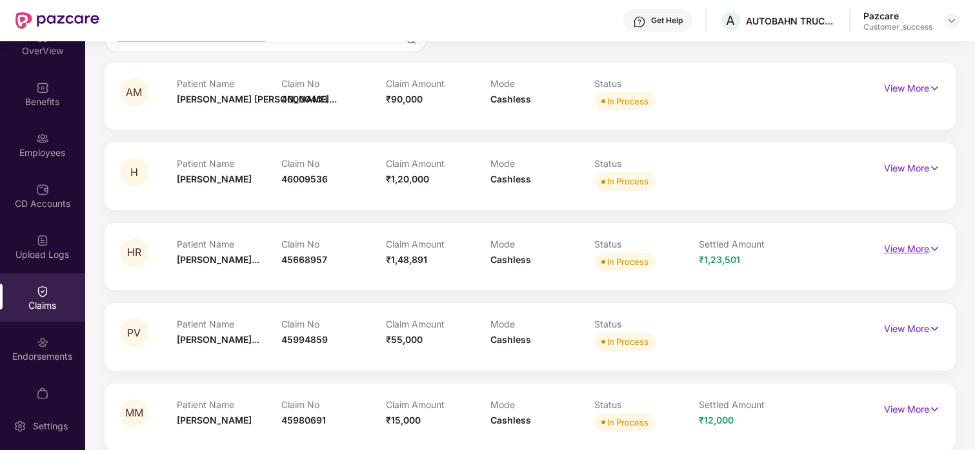
click at [893, 246] on p "View More" at bounding box center [912, 247] width 56 height 17
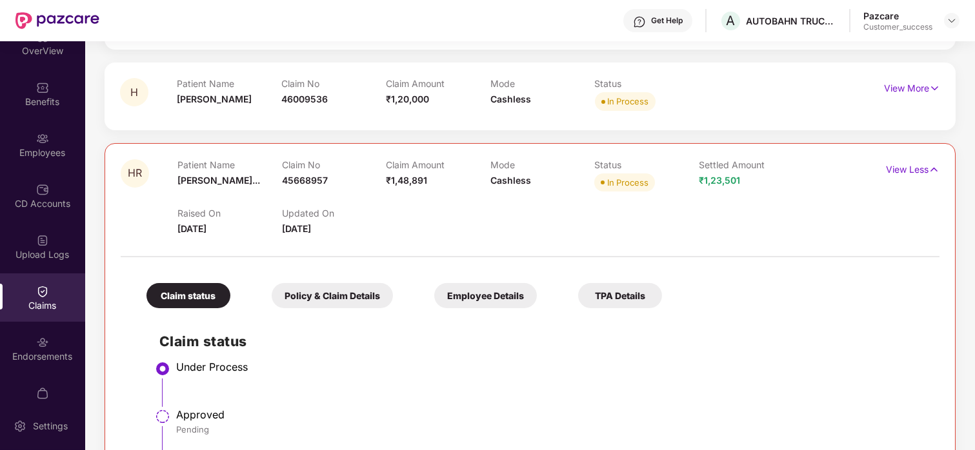
scroll to position [192, 0]
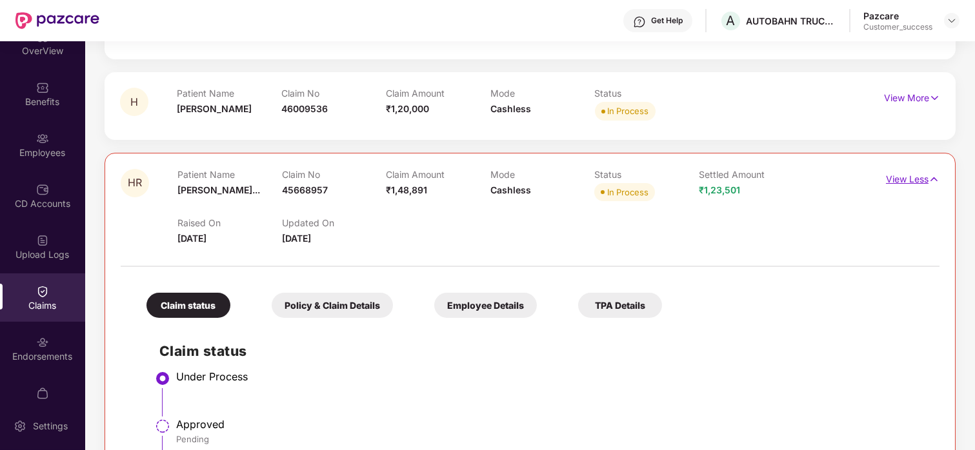
click at [909, 183] on p "View Less" at bounding box center [913, 177] width 54 height 17
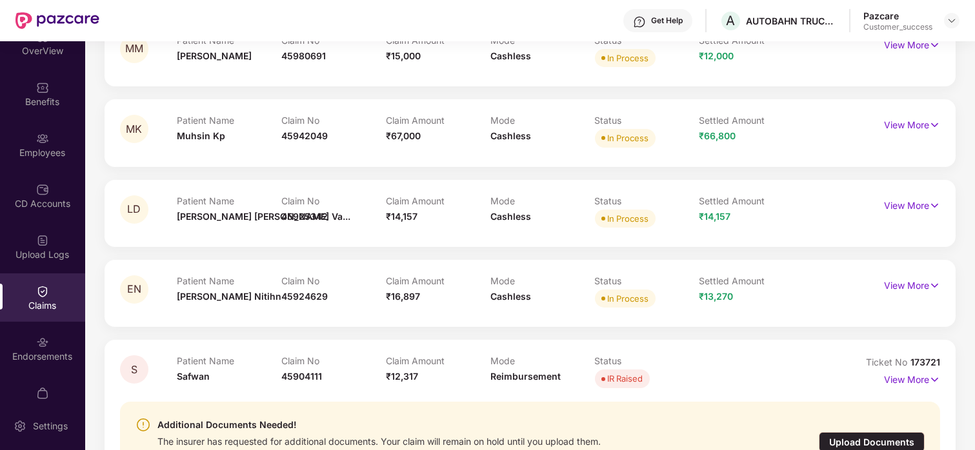
scroll to position [478, 0]
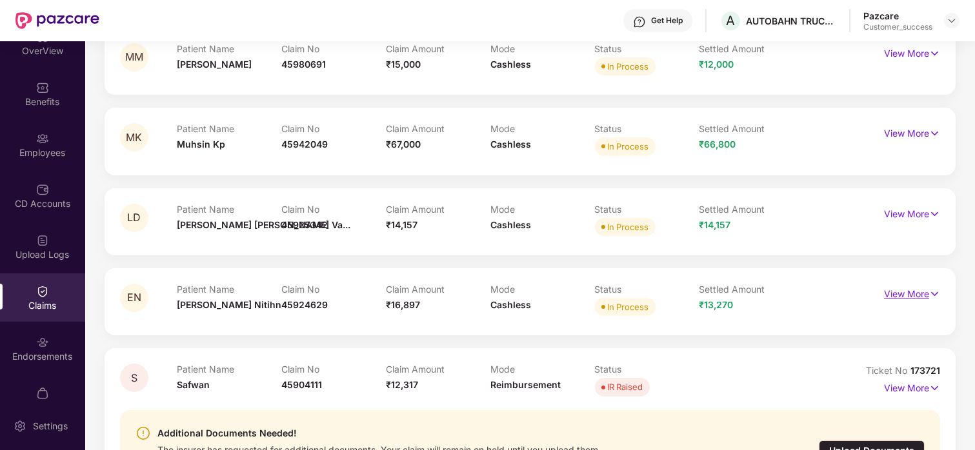
click at [888, 295] on p "View More" at bounding box center [912, 292] width 56 height 17
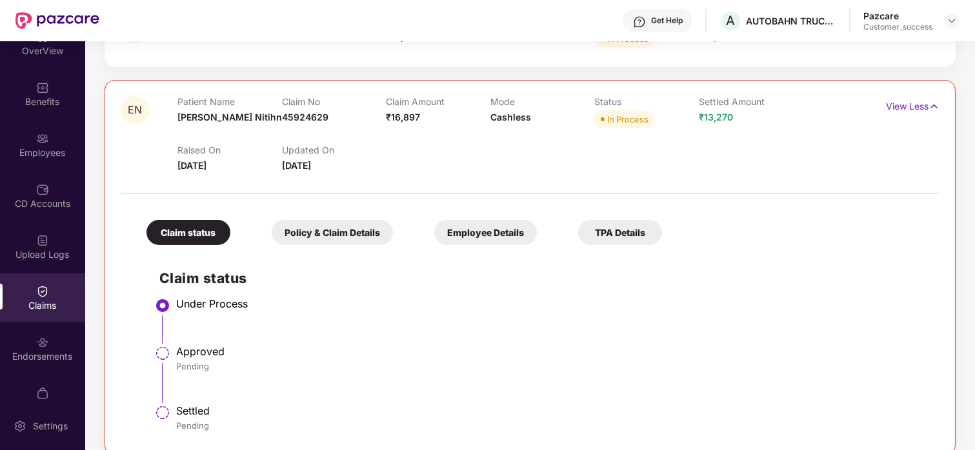
scroll to position [682, 0]
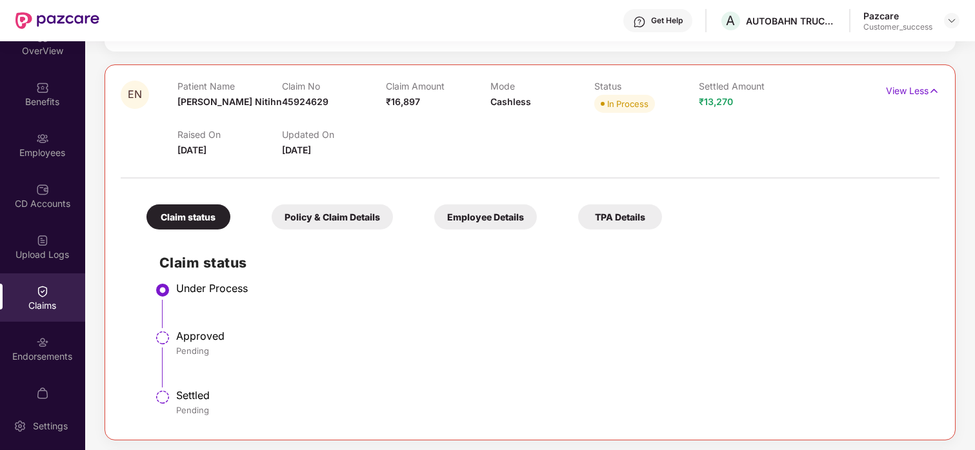
click at [307, 222] on div "Policy & Claim Details" at bounding box center [332, 217] width 121 height 25
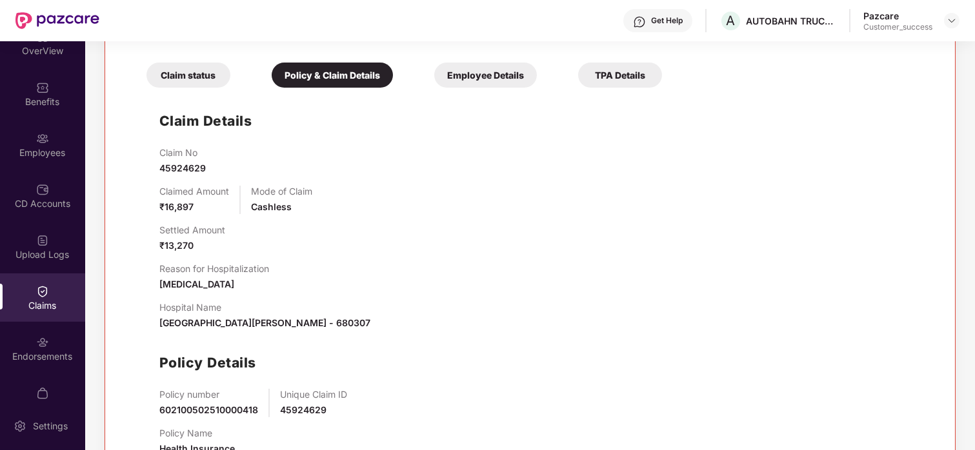
scroll to position [823, 0]
click at [214, 76] on div "Claim status" at bounding box center [188, 75] width 84 height 25
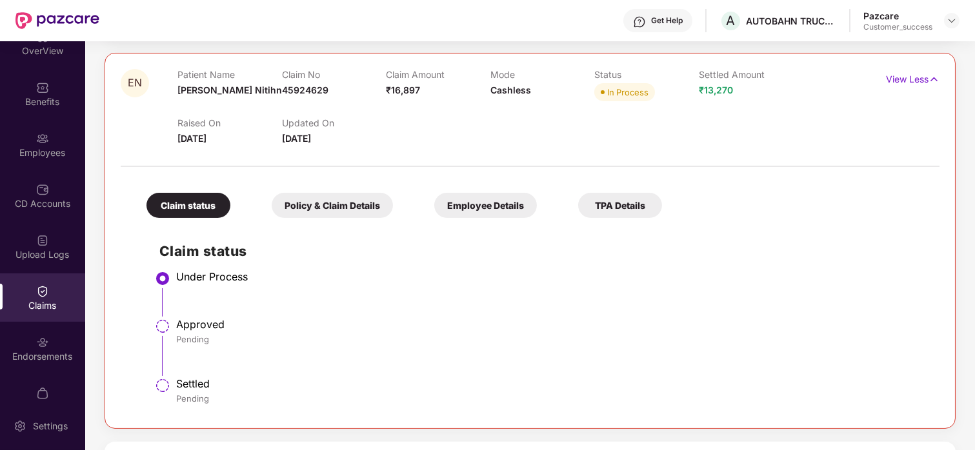
scroll to position [643, 0]
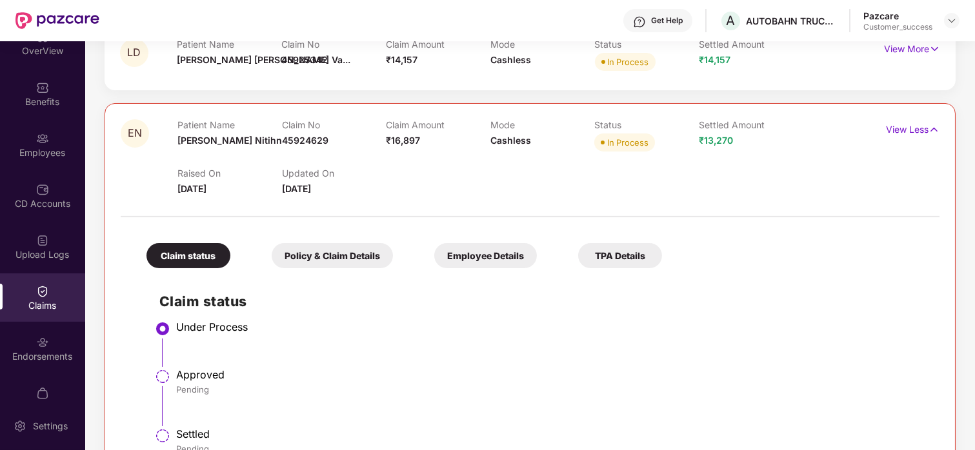
click at [494, 252] on div "Employee Details" at bounding box center [485, 255] width 103 height 25
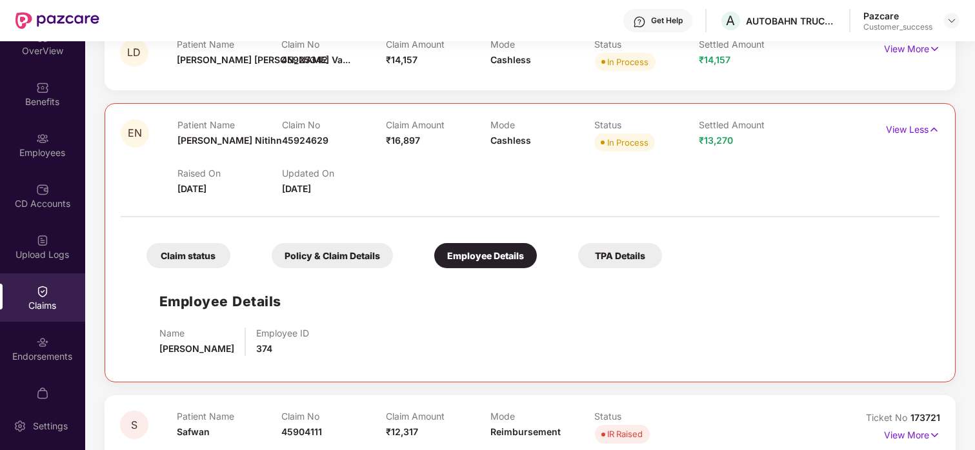
click at [326, 256] on div "Policy & Claim Details" at bounding box center [332, 255] width 121 height 25
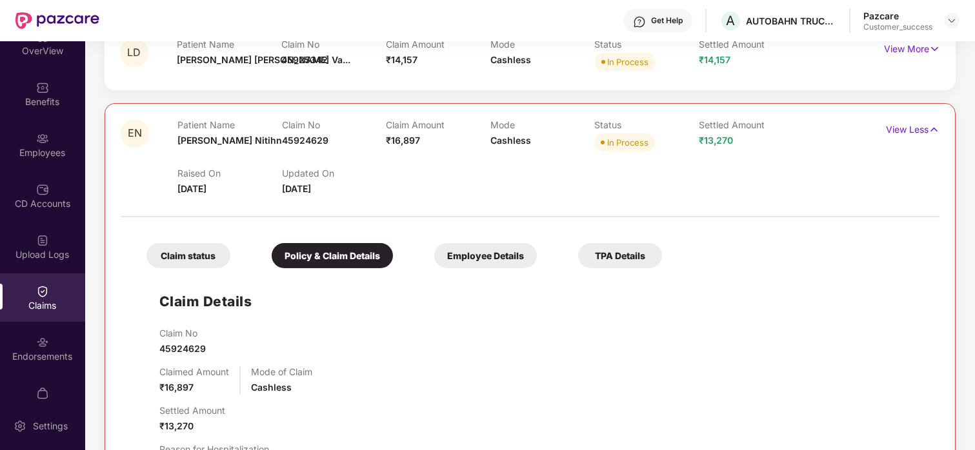
click at [574, 255] on div "Claim status Policy & Claim Details Employee Details TPA Details" at bounding box center [398, 249] width 528 height 38
click at [604, 259] on div "TPA Details" at bounding box center [620, 255] width 84 height 25
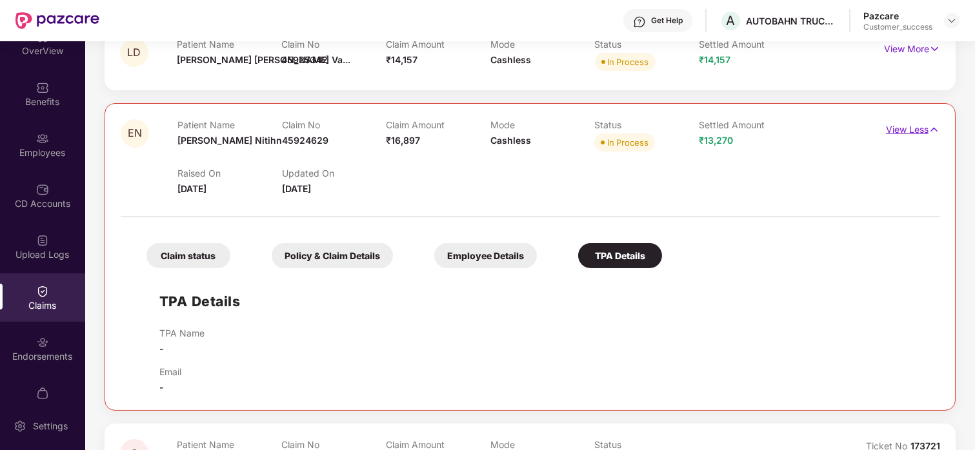
click at [896, 130] on p "View Less" at bounding box center [913, 127] width 54 height 17
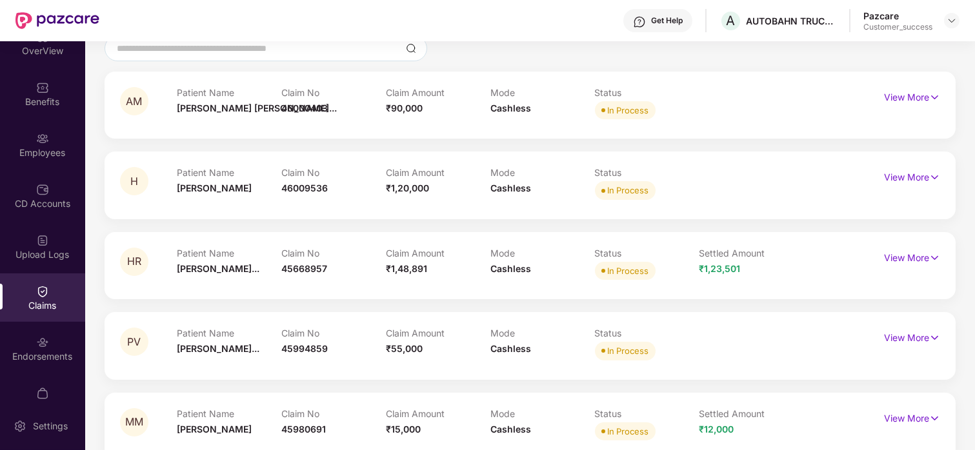
scroll to position [0, 0]
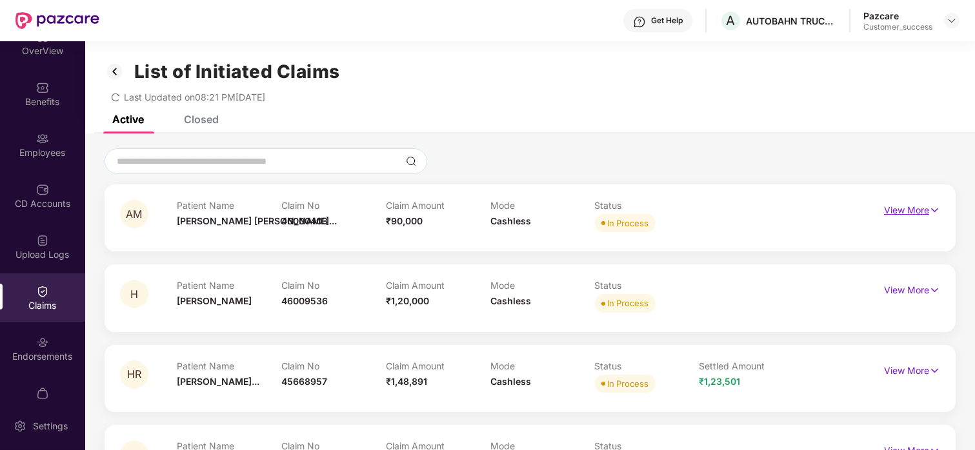
click at [904, 213] on p "View More" at bounding box center [912, 208] width 56 height 17
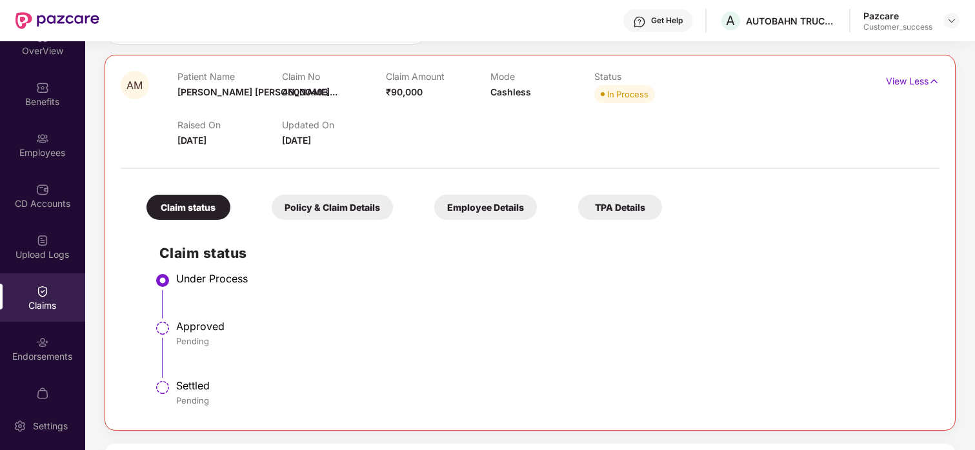
scroll to position [145, 0]
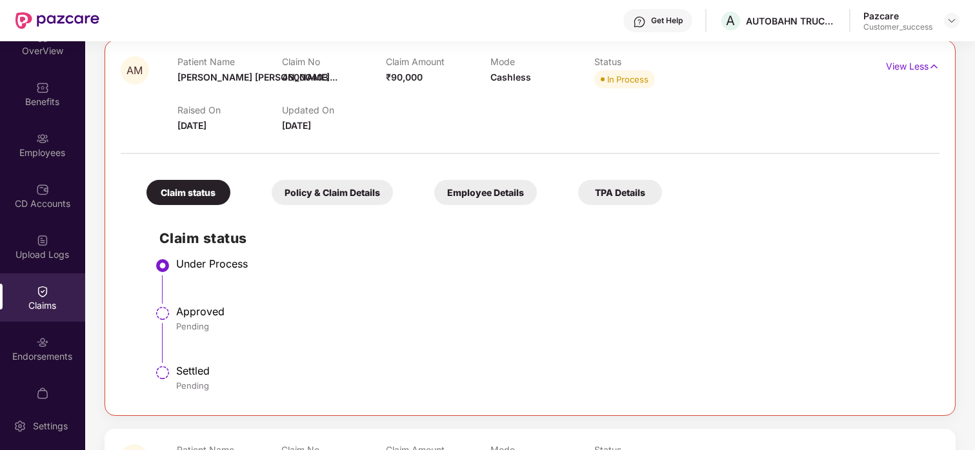
click at [850, 175] on div "Claim status Policy & Claim Details Employee Details TPA Details Claim status U…" at bounding box center [530, 280] width 819 height 239
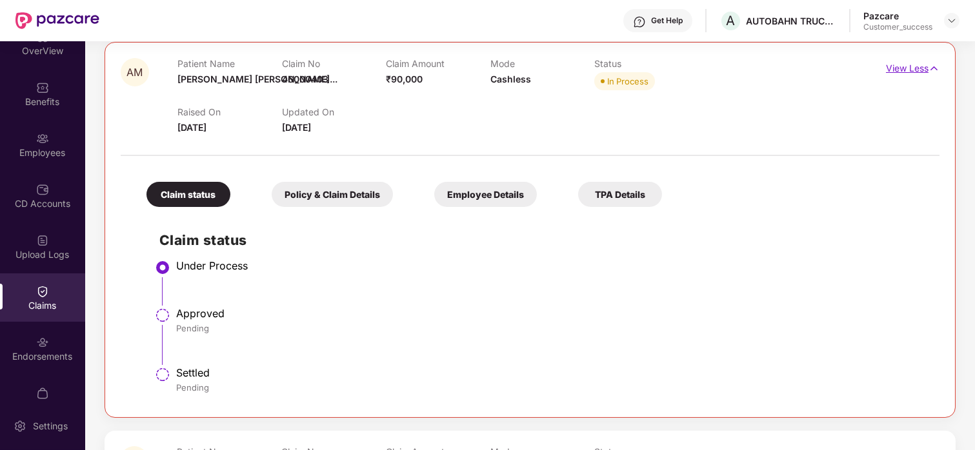
click at [924, 66] on p "View Less" at bounding box center [913, 66] width 54 height 17
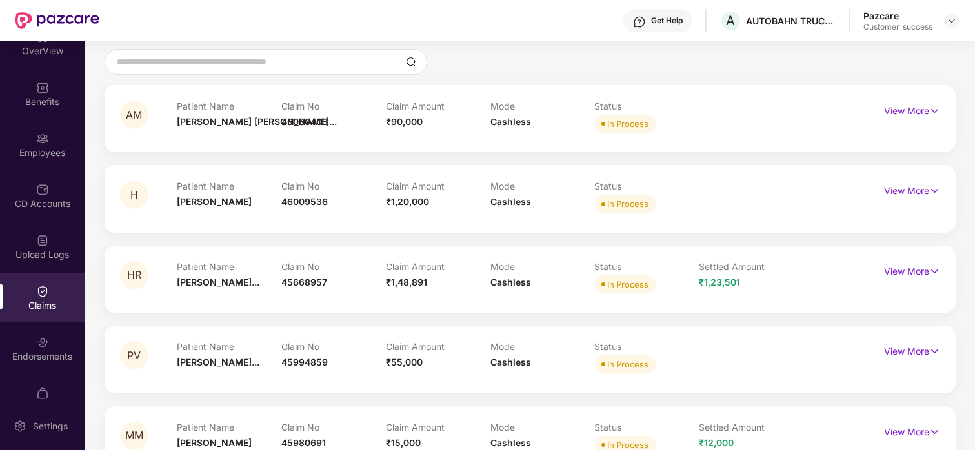
scroll to position [101, 0]
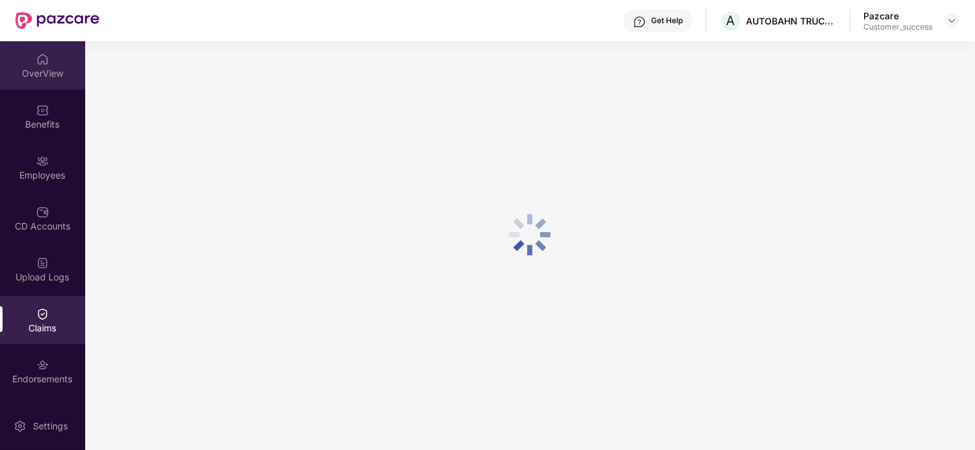
click at [48, 59] on div "OverView" at bounding box center [42, 65] width 85 height 48
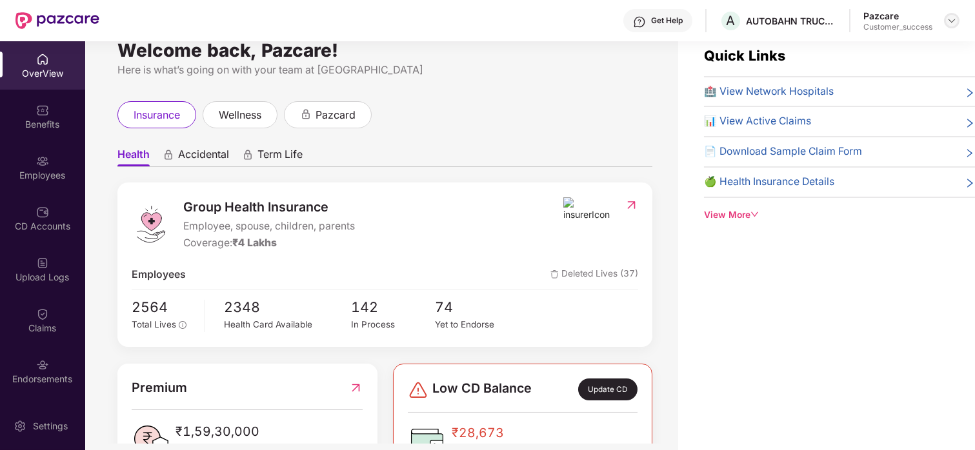
click at [949, 21] on img at bounding box center [952, 20] width 10 height 10
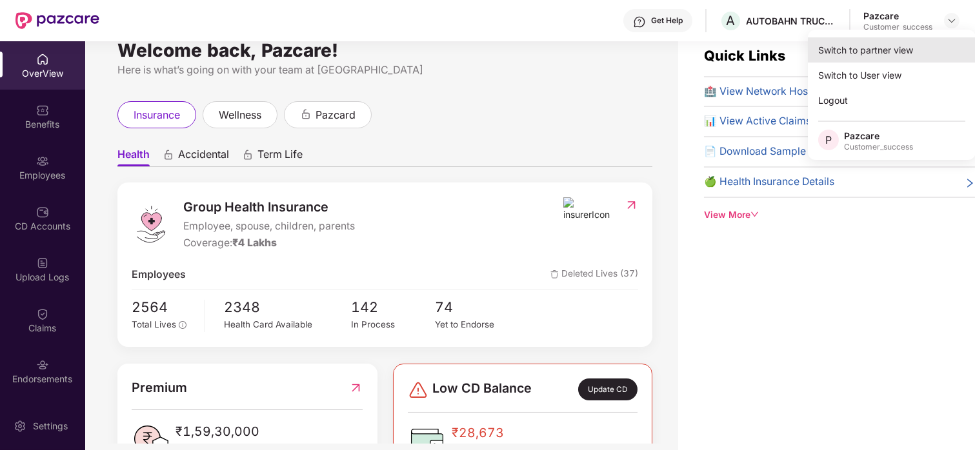
click at [874, 45] on div "Switch to partner view" at bounding box center [892, 49] width 168 height 25
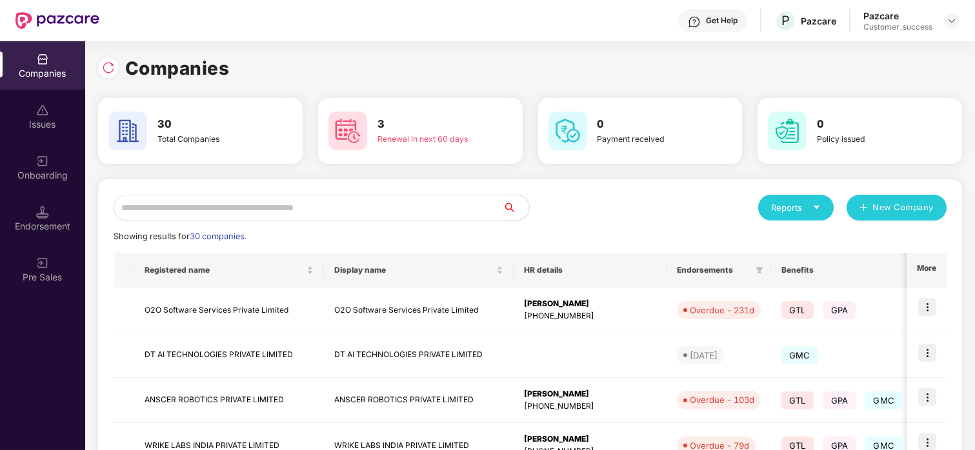
click at [385, 134] on div "Renewal in next 60 days" at bounding box center [428, 139] width 103 height 12
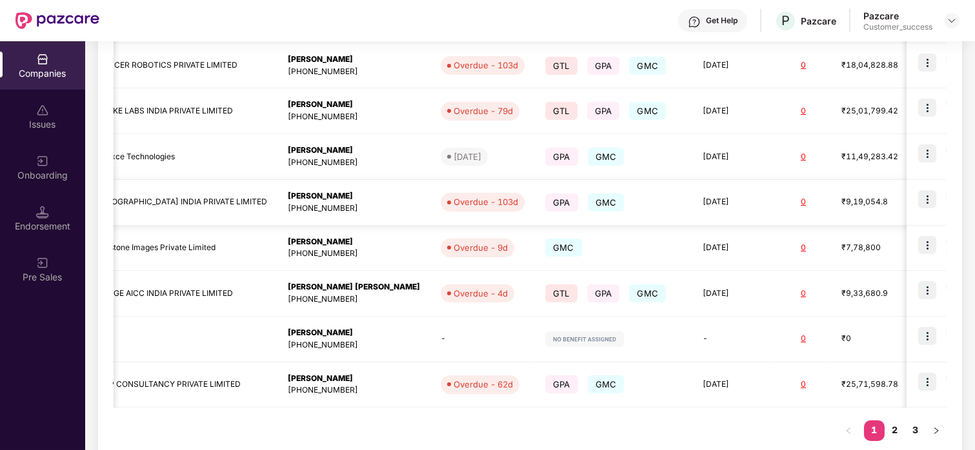
scroll to position [0, 243]
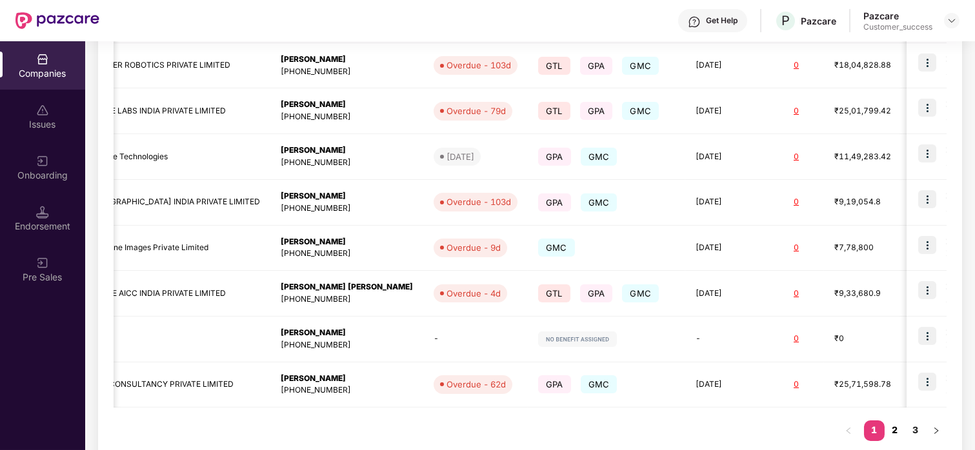
click at [892, 429] on link "2" at bounding box center [895, 430] width 21 height 19
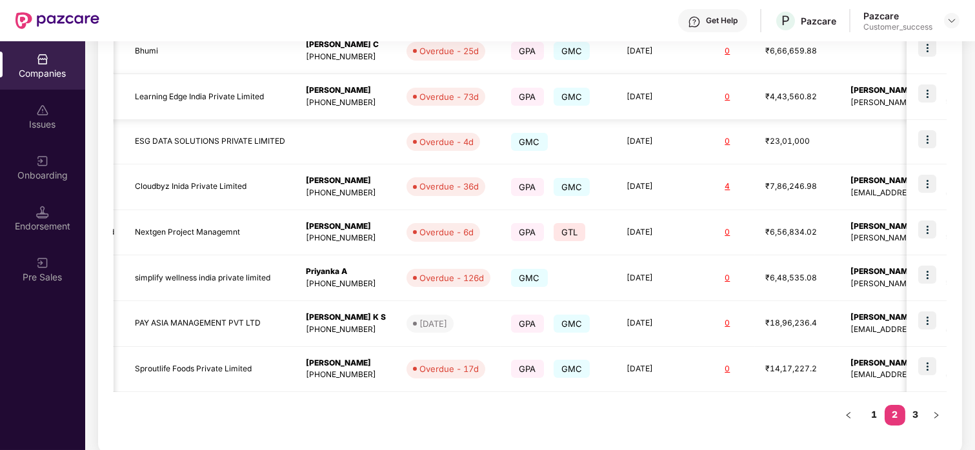
scroll to position [363, 0]
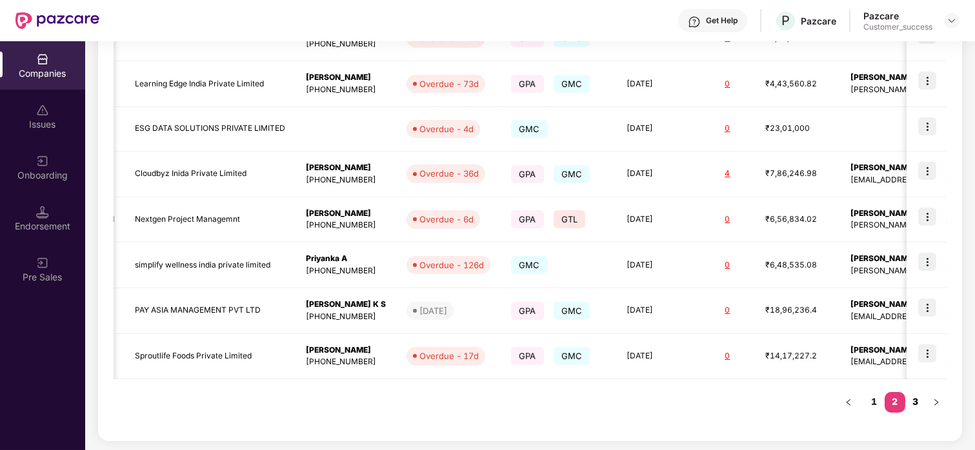
click at [917, 399] on link "3" at bounding box center [915, 401] width 21 height 19
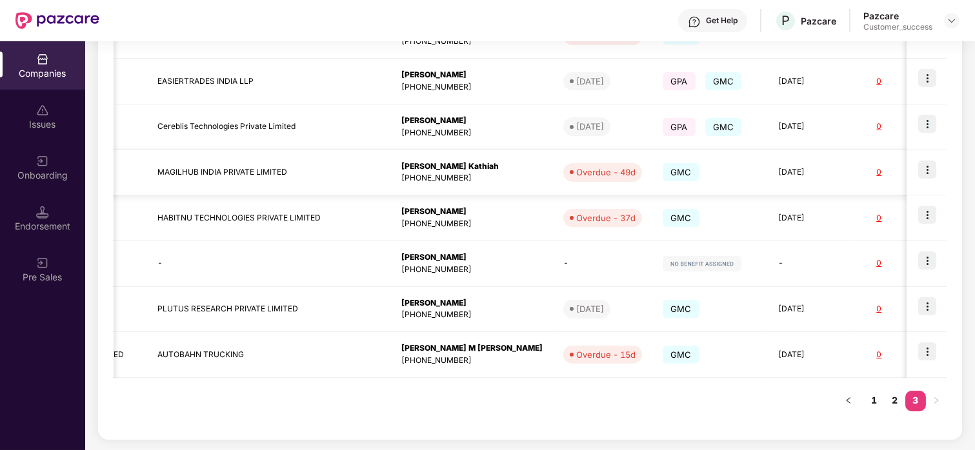
scroll to position [0, 0]
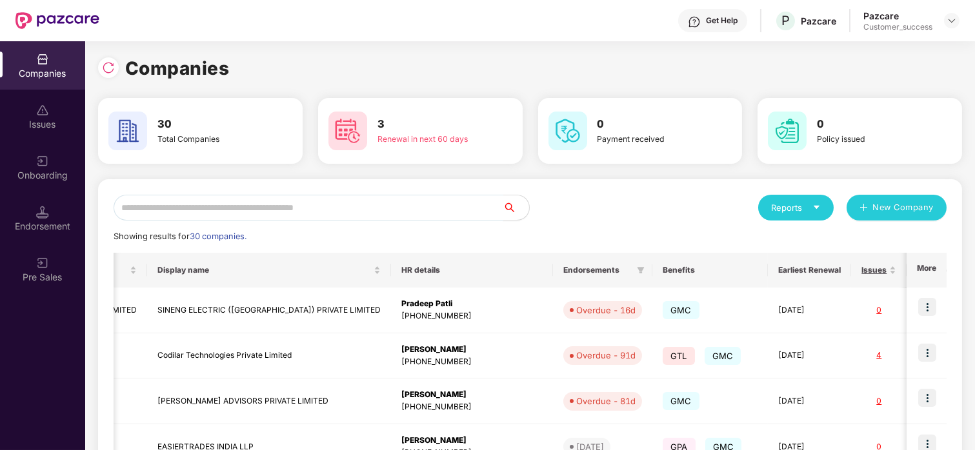
click at [237, 195] on input "text" at bounding box center [309, 208] width 390 height 26
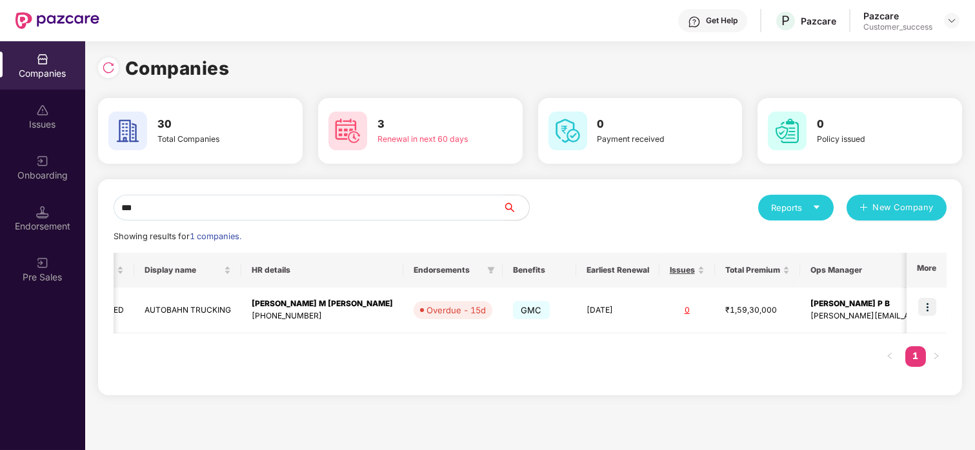
scroll to position [0, 181]
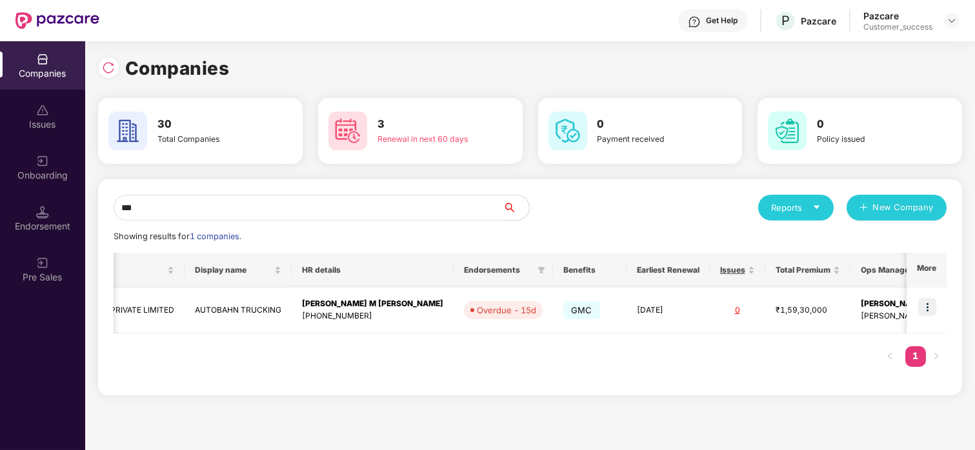
type input "***"
click at [925, 306] on img at bounding box center [927, 307] width 18 height 18
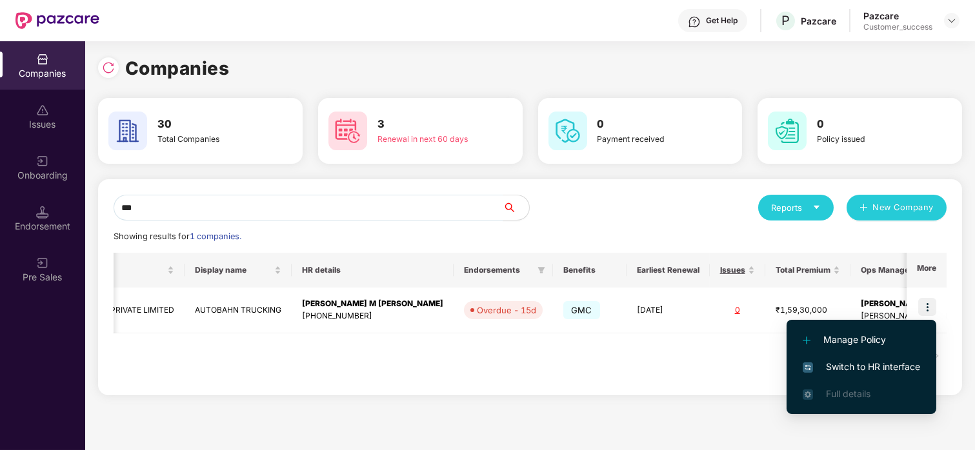
click at [835, 363] on span "Switch to HR interface" at bounding box center [861, 367] width 117 height 14
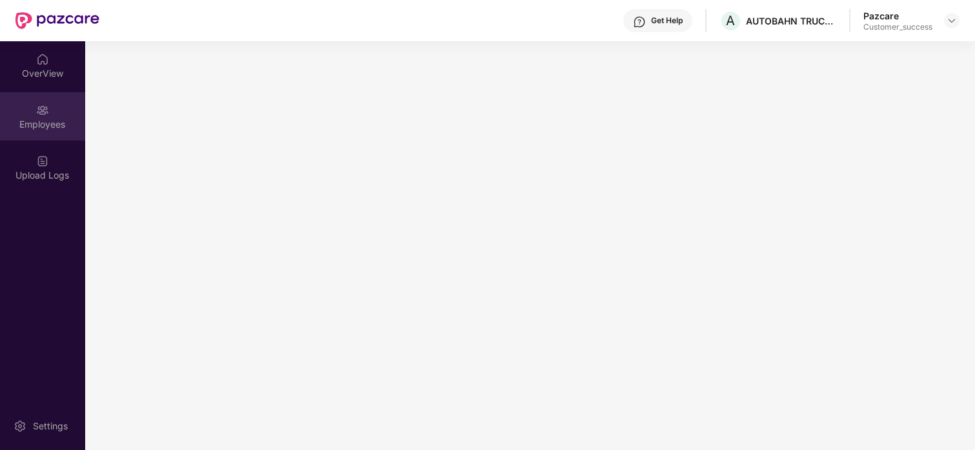
click at [41, 134] on div "Employees" at bounding box center [42, 116] width 85 height 48
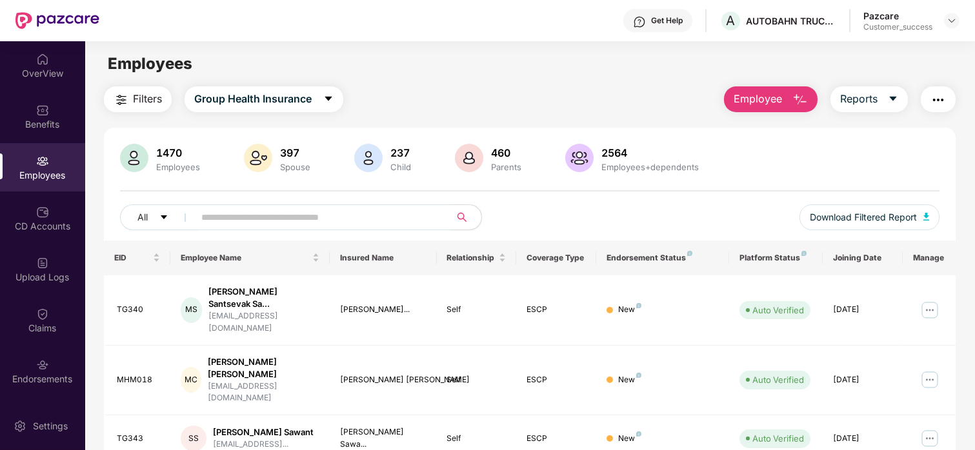
click at [233, 218] on input "text" at bounding box center [317, 217] width 232 height 19
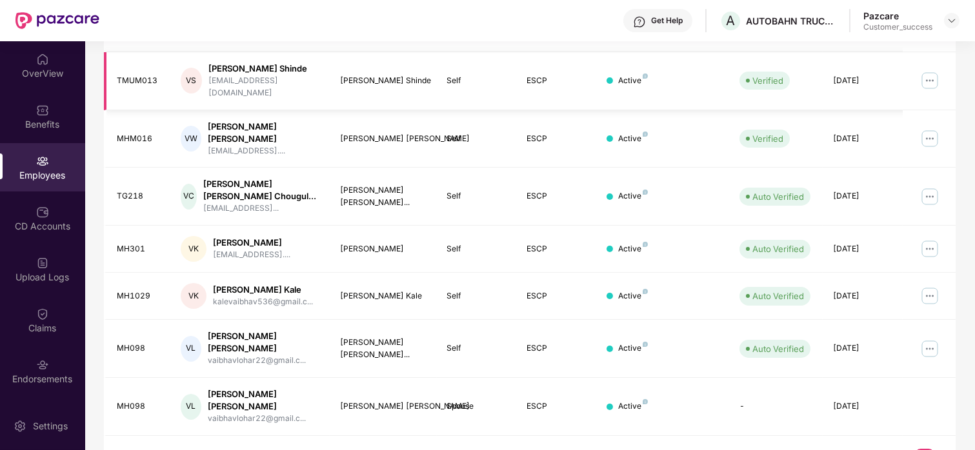
scroll to position [0, 0]
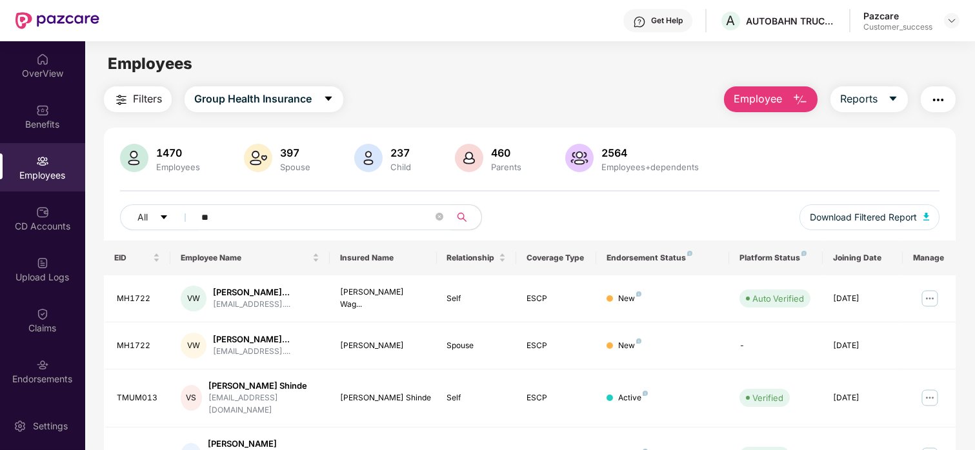
type input "*"
paste input "**********"
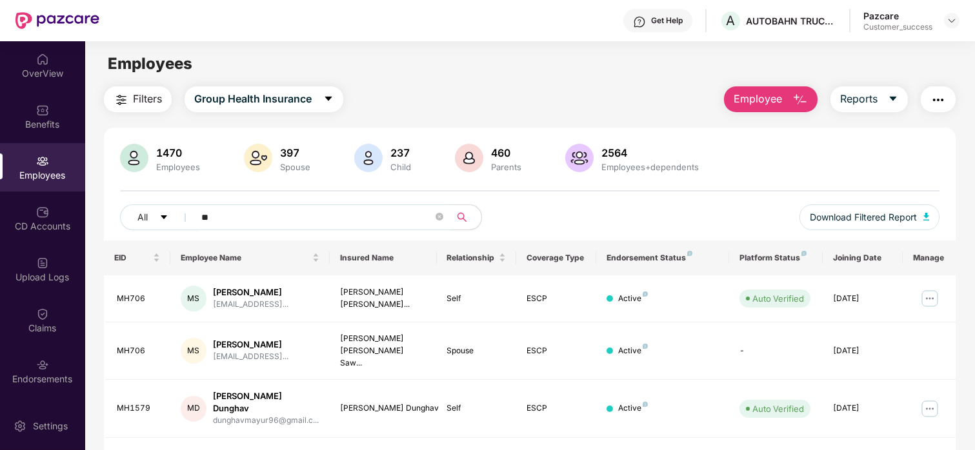
type input "*"
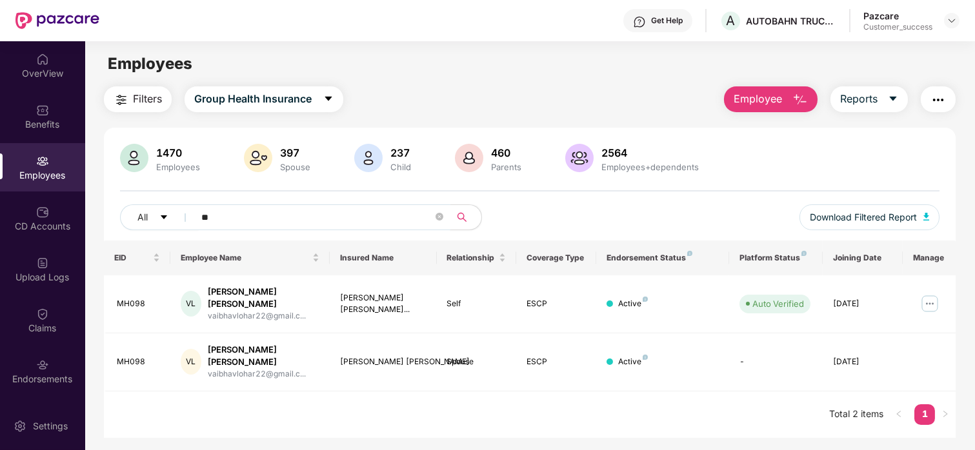
type input "*"
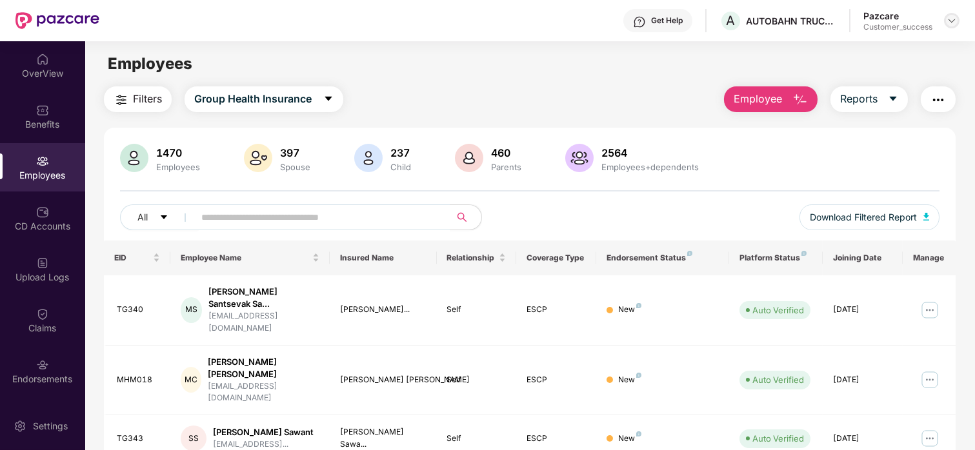
click at [951, 25] on img at bounding box center [952, 20] width 10 height 10
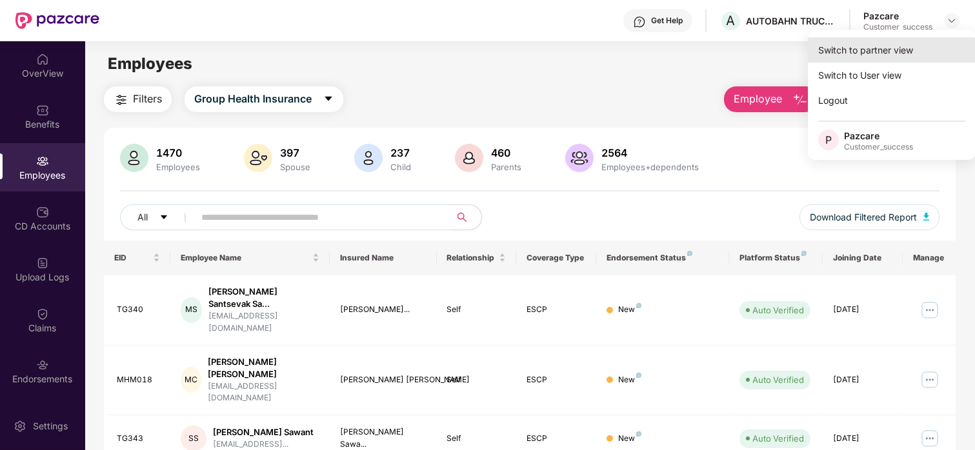
click at [854, 59] on div "Switch to partner view" at bounding box center [892, 49] width 168 height 25
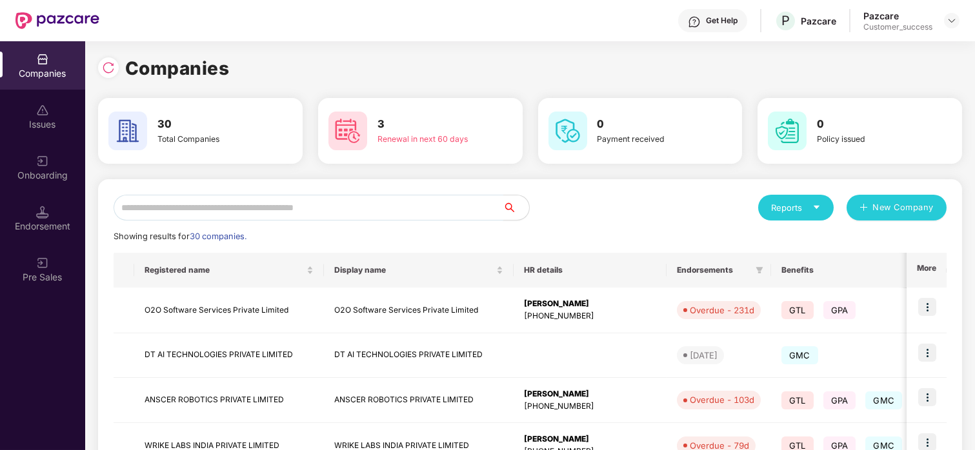
click at [234, 210] on input "text" at bounding box center [309, 208] width 390 height 26
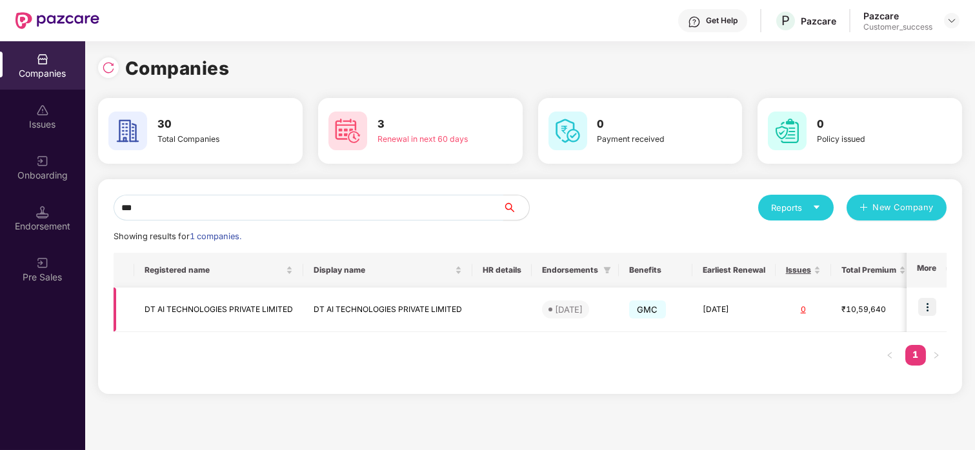
type input "**"
click at [925, 305] on img at bounding box center [927, 307] width 18 height 18
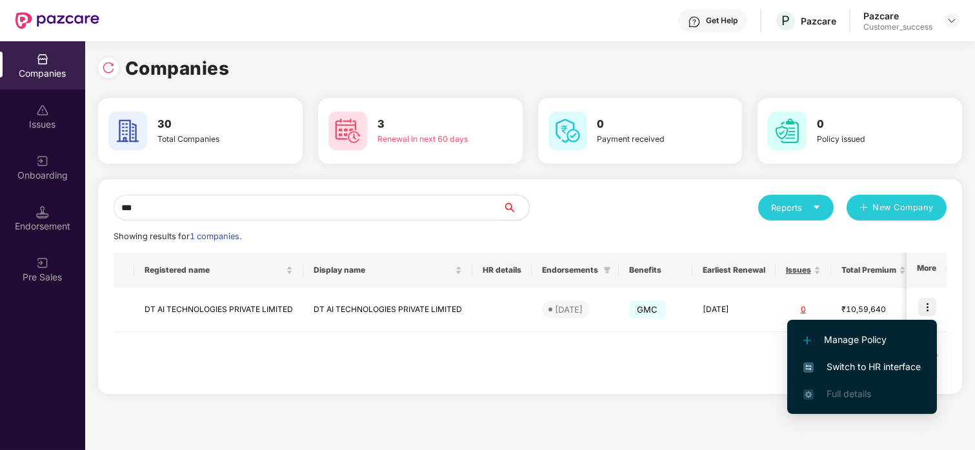
click at [818, 369] on span "Switch to HR interface" at bounding box center [861, 367] width 117 height 14
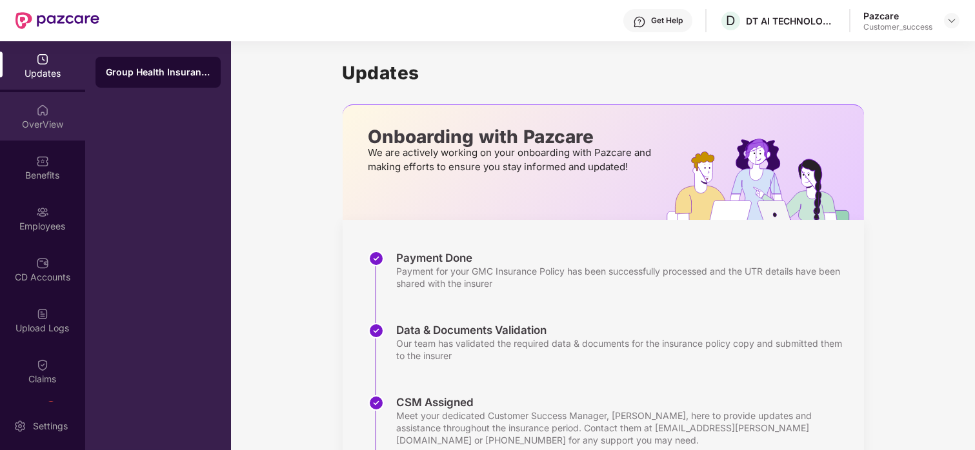
click at [31, 128] on div "OverView" at bounding box center [42, 124] width 85 height 13
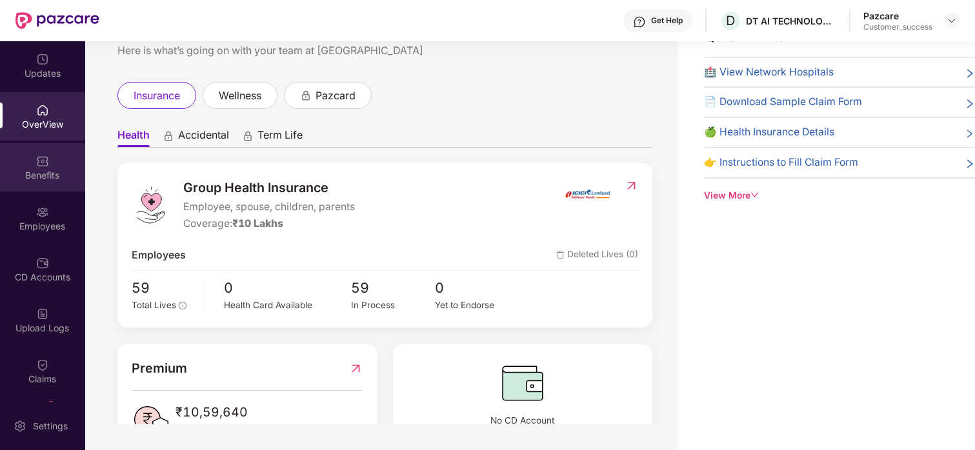
click at [43, 178] on div "Benefits" at bounding box center [42, 175] width 85 height 13
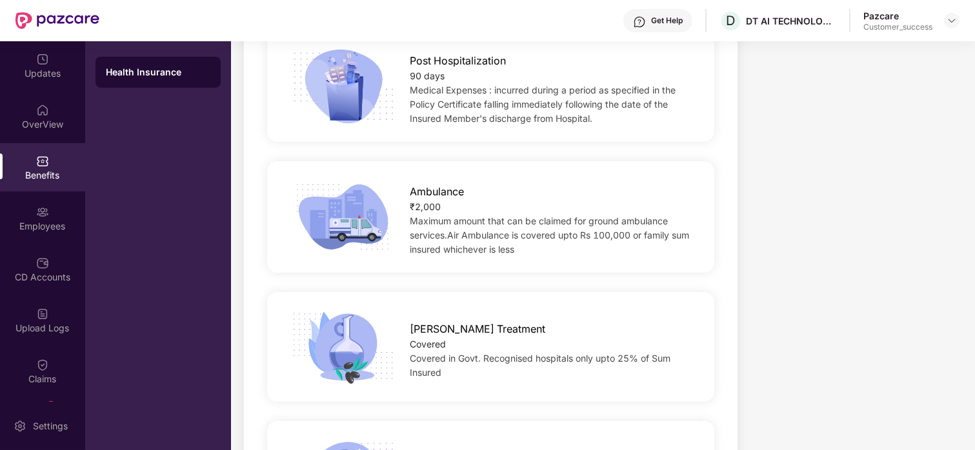
scroll to position [673, 0]
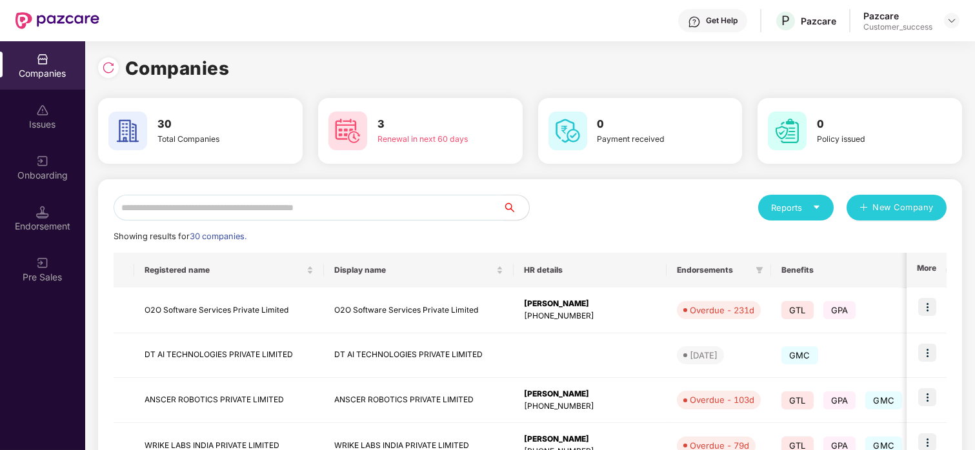
click at [239, 205] on input "text" at bounding box center [309, 208] width 390 height 26
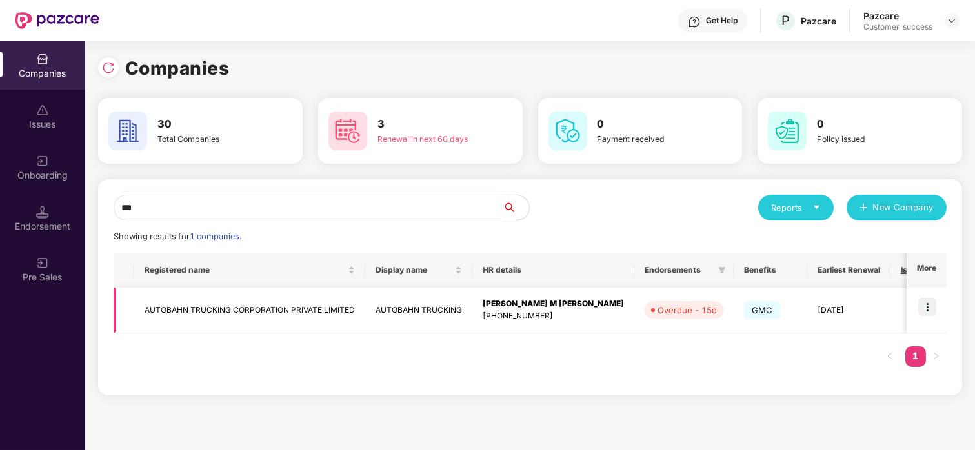
type input "***"
click at [929, 303] on img at bounding box center [927, 307] width 18 height 18
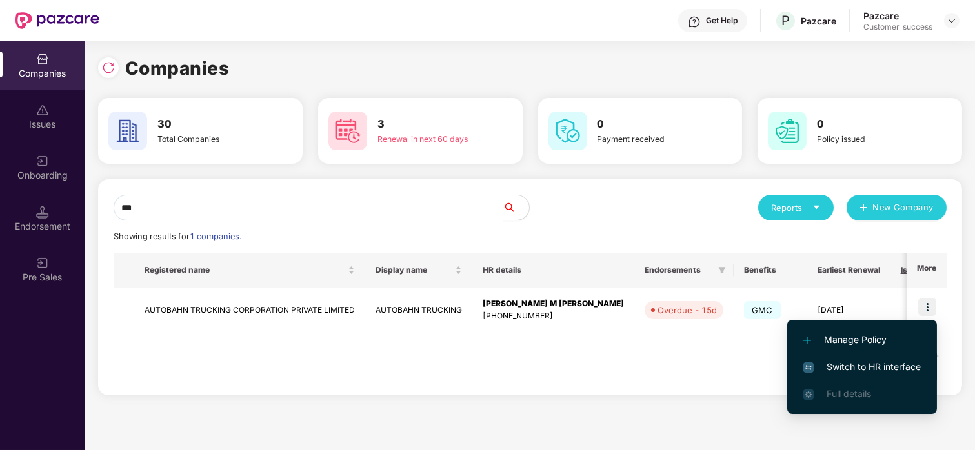
click at [856, 357] on li "Switch to HR interface" at bounding box center [862, 367] width 150 height 27
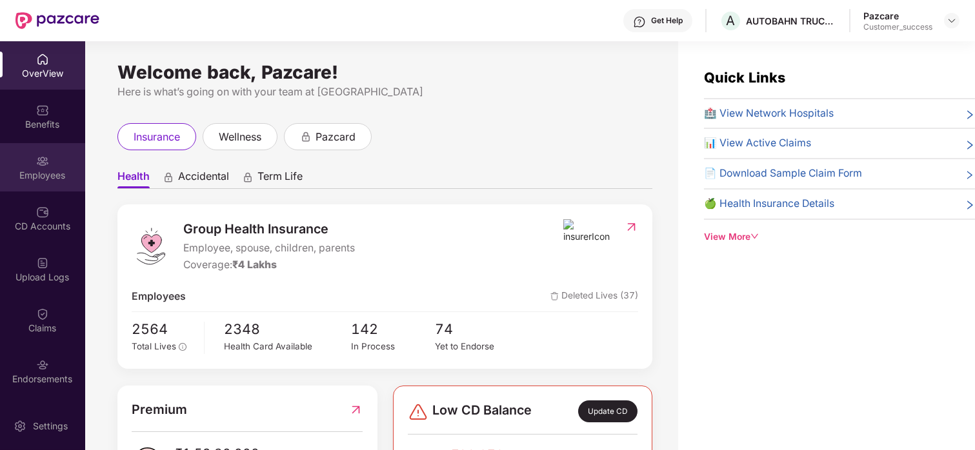
click at [35, 171] on div "Employees" at bounding box center [42, 175] width 85 height 13
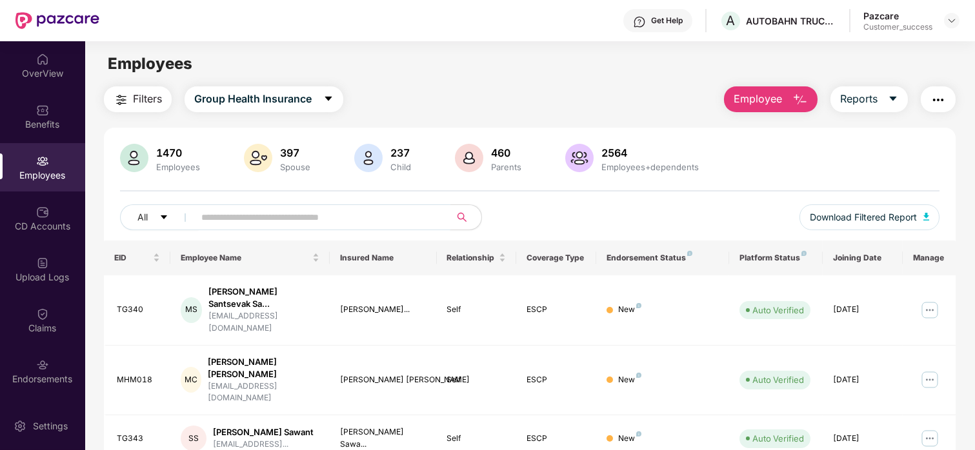
click at [286, 224] on input "text" at bounding box center [317, 217] width 232 height 19
paste input "*****"
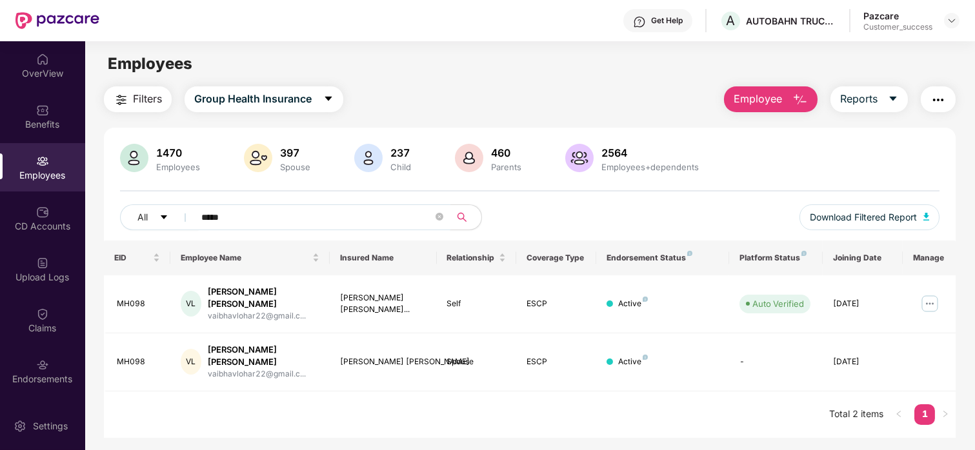
type input "*****"
click at [54, 113] on div "Benefits" at bounding box center [42, 116] width 85 height 48
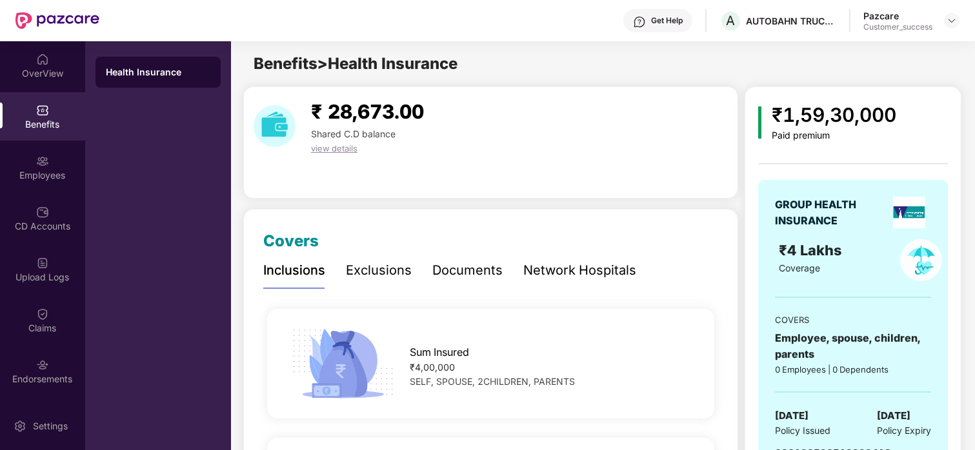
click at [576, 259] on div "Network Hospitals" at bounding box center [579, 270] width 113 height 35
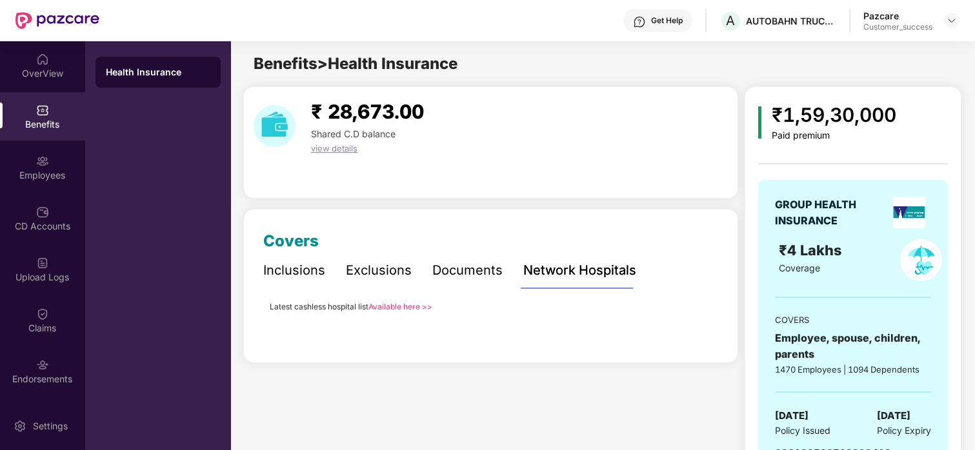
click at [408, 305] on link "Available here >>" at bounding box center [400, 307] width 64 height 10
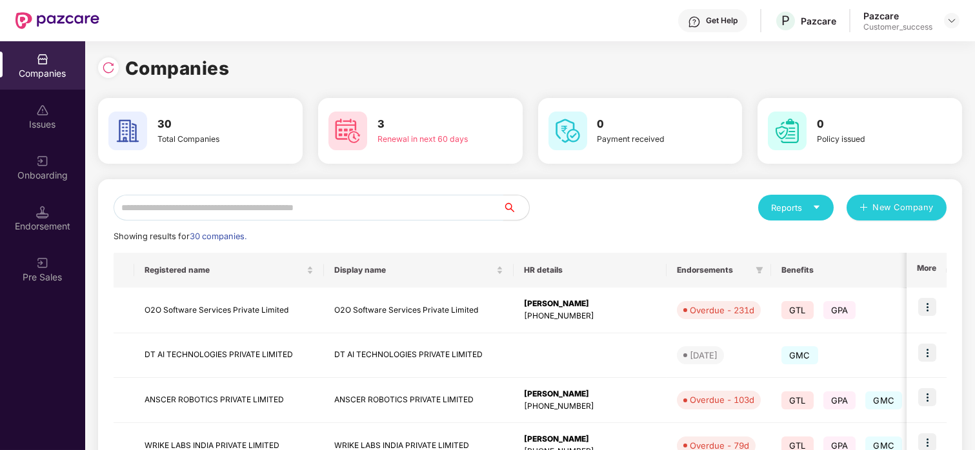
click at [279, 211] on input "text" at bounding box center [309, 208] width 390 height 26
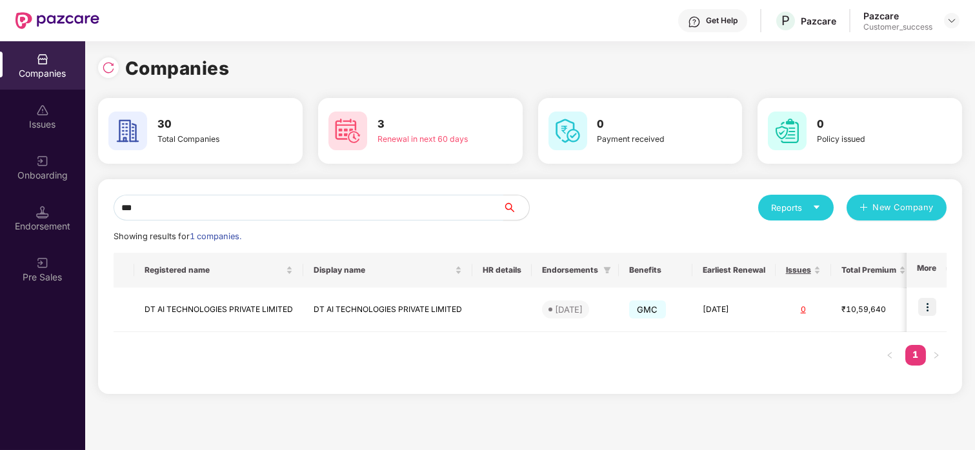
type input "**"
click at [928, 312] on img at bounding box center [927, 307] width 18 height 18
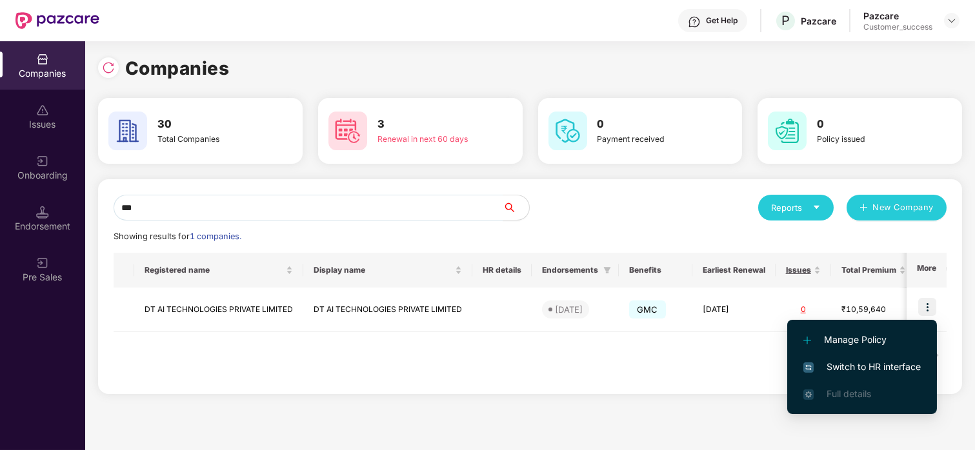
click at [819, 368] on span "Switch to HR interface" at bounding box center [861, 367] width 117 height 14
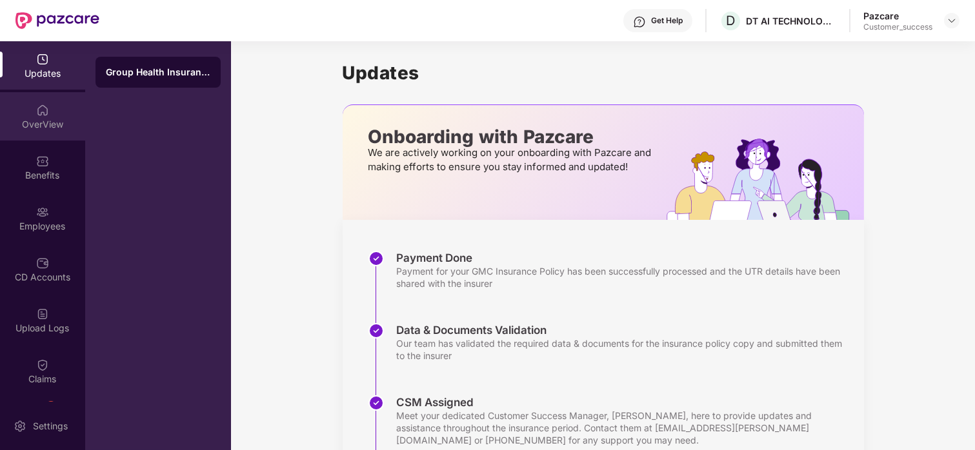
click at [33, 125] on div "OverView" at bounding box center [42, 124] width 85 height 13
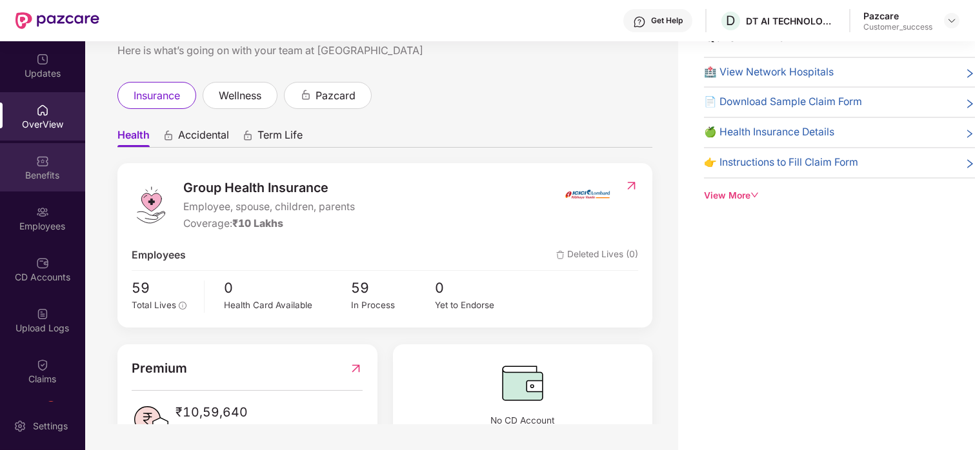
click at [34, 173] on div "Benefits" at bounding box center [42, 175] width 85 height 13
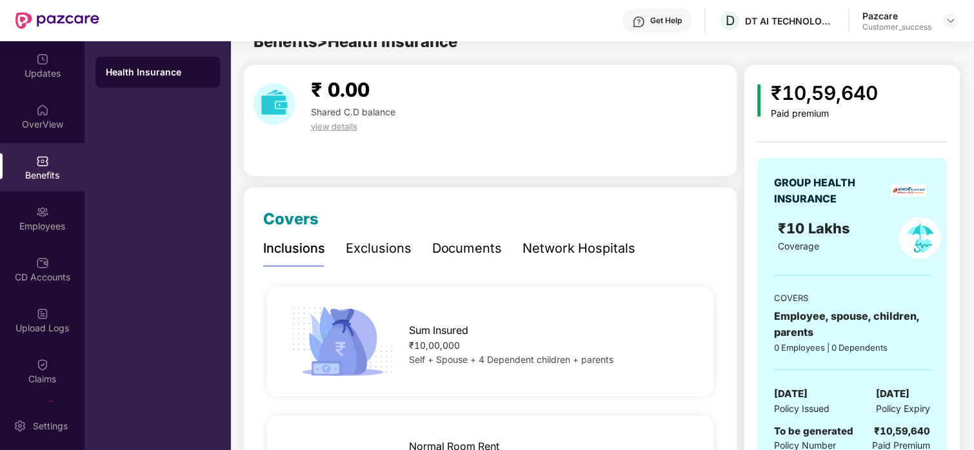
scroll to position [41, 0]
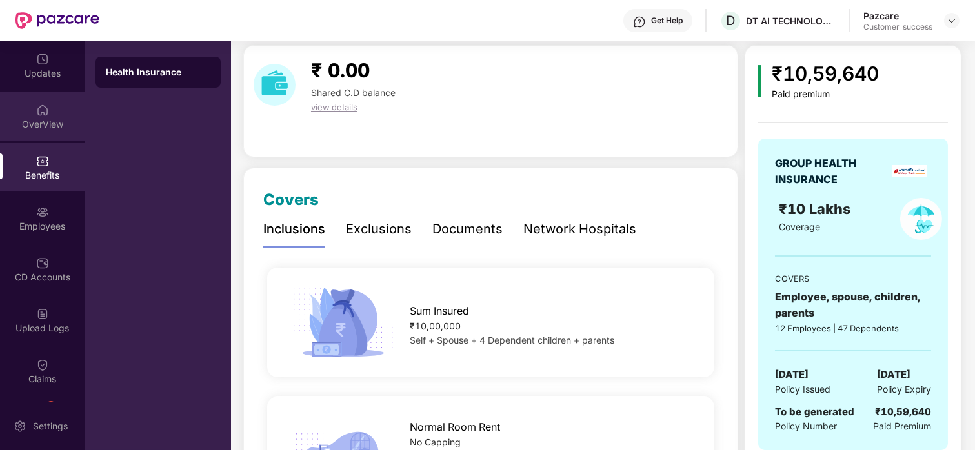
click at [39, 117] on div "OverView" at bounding box center [42, 116] width 85 height 48
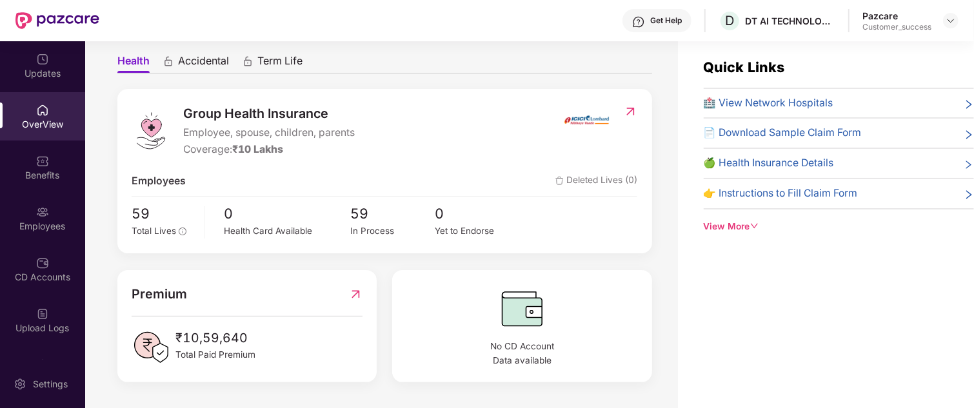
scroll to position [48, 0]
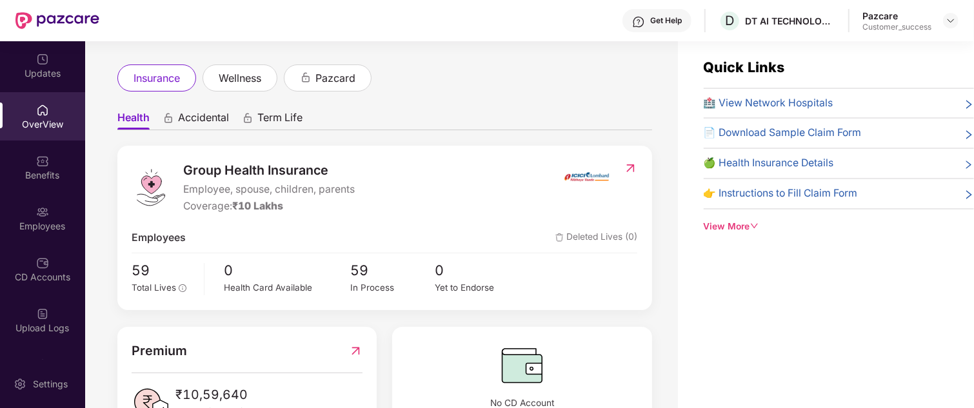
click at [734, 220] on div "View More" at bounding box center [839, 227] width 270 height 14
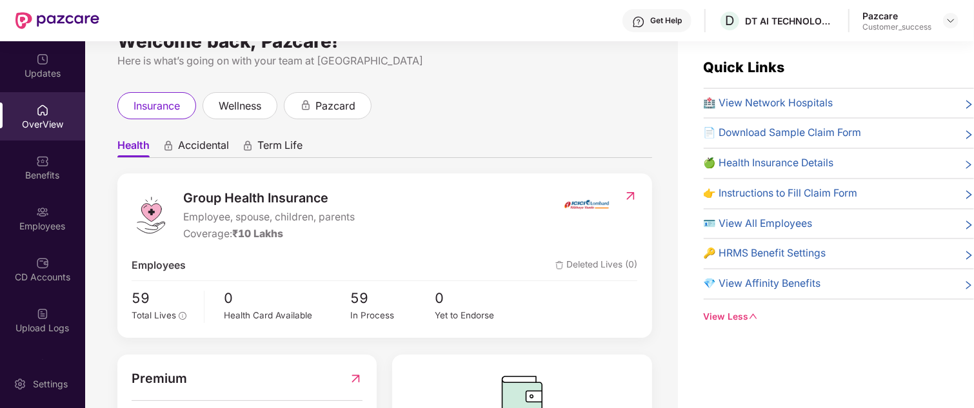
scroll to position [0, 0]
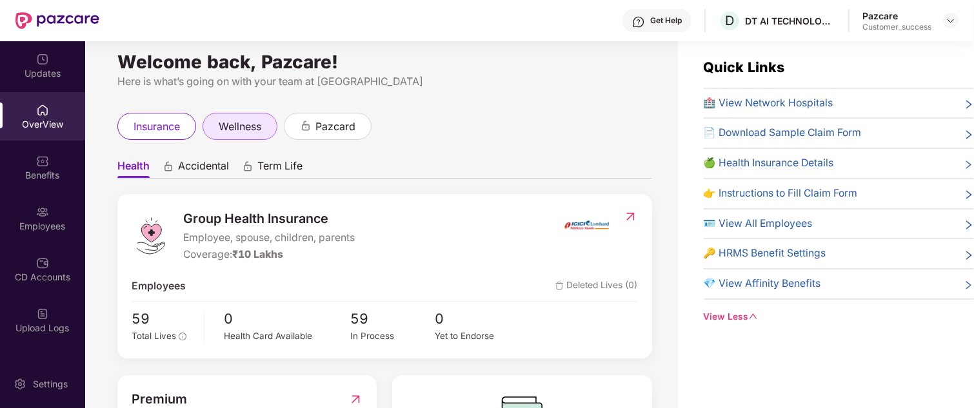
click at [247, 132] on span "wellness" at bounding box center [240, 127] width 43 height 16
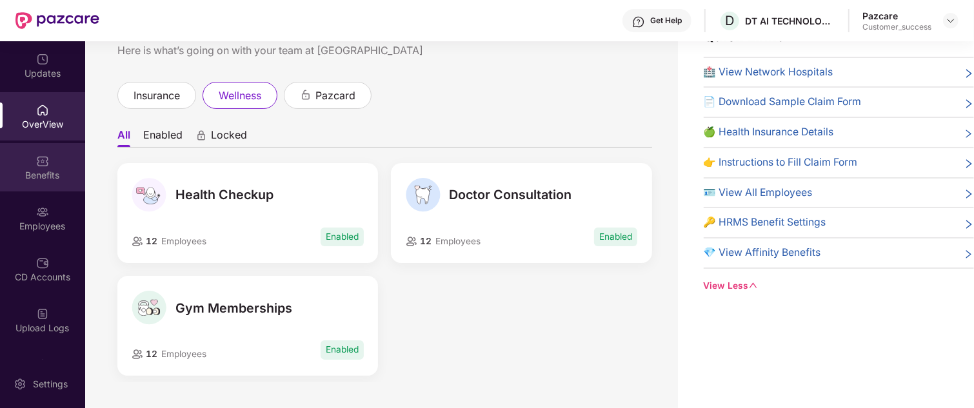
click at [56, 175] on div "Benefits" at bounding box center [42, 175] width 85 height 13
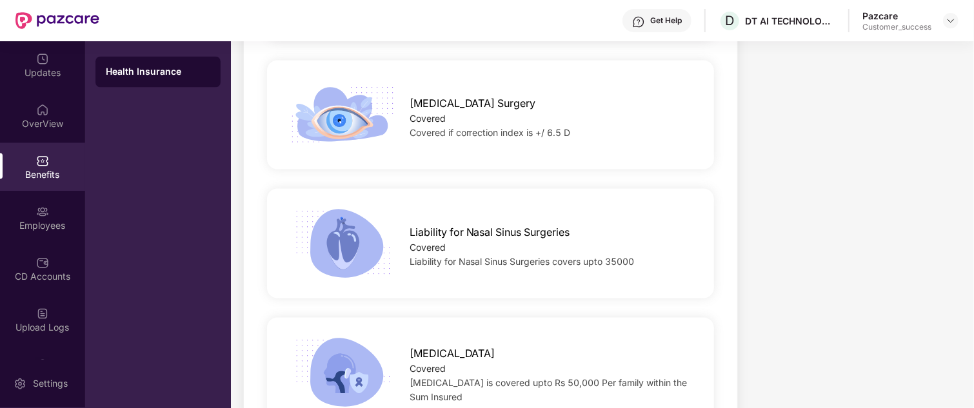
scroll to position [1559, 0]
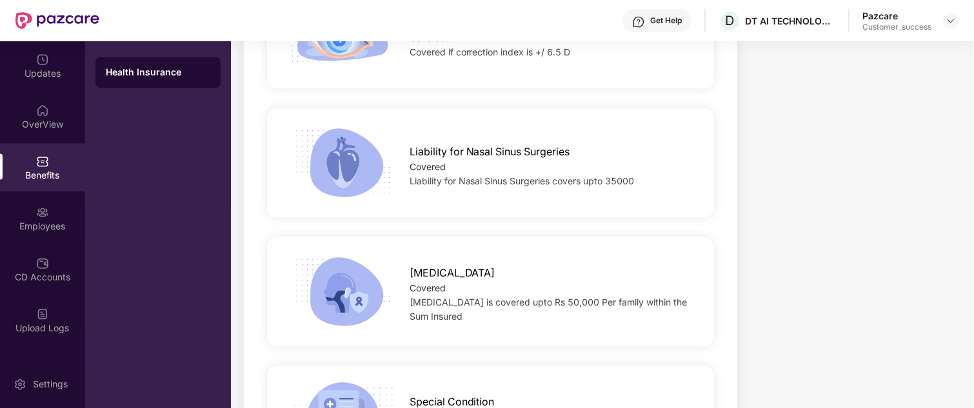
click at [481, 175] on div "Liability for Nasal Sinus Surgeries Covered Liability for Nasal Sinus Surgeries…" at bounding box center [490, 162] width 488 height 77
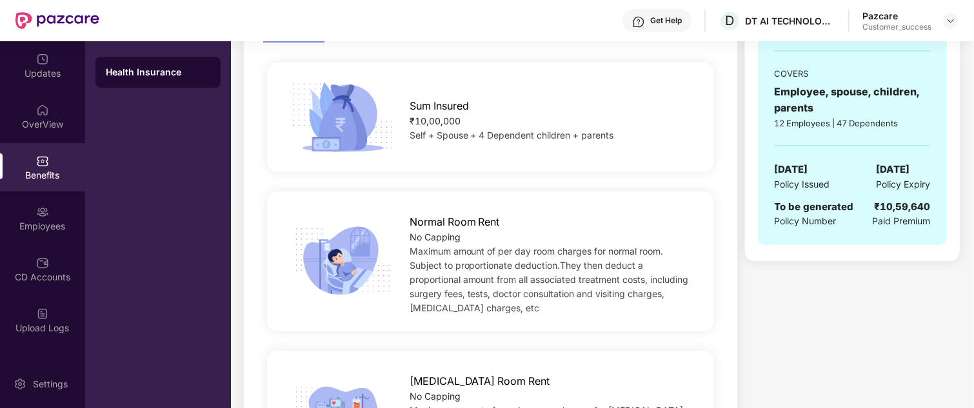
scroll to position [0, 0]
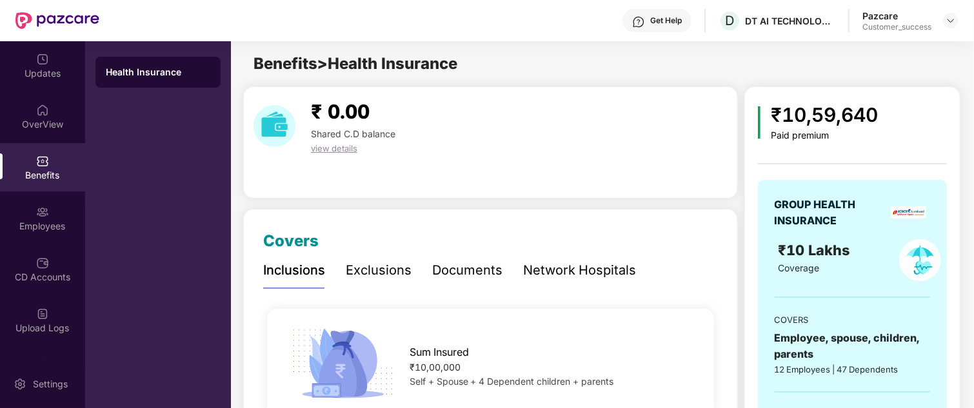
click at [384, 273] on div "Exclusions" at bounding box center [379, 271] width 66 height 20
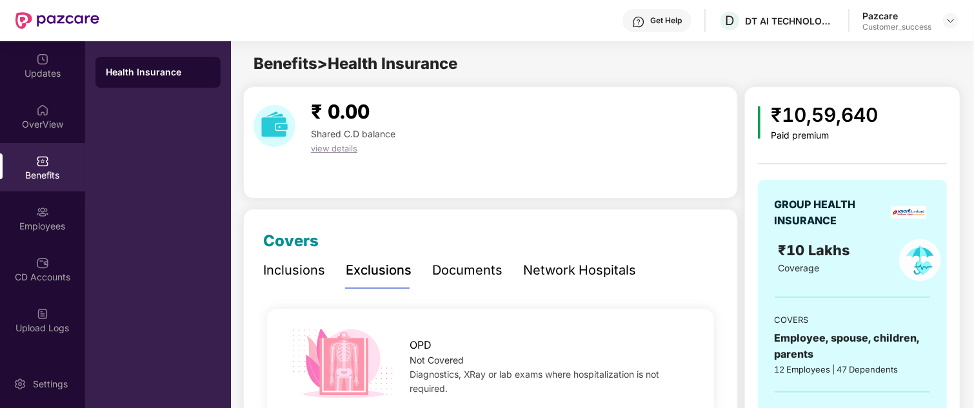
click at [450, 257] on div "Documents" at bounding box center [467, 270] width 70 height 35
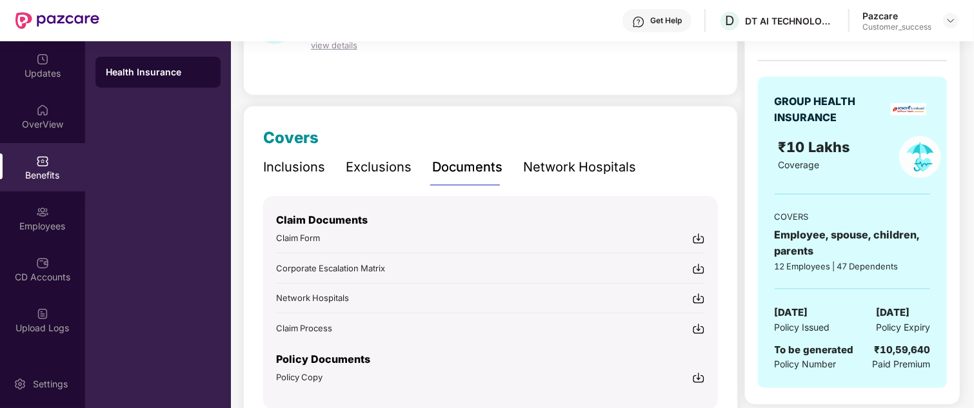
scroll to position [105, 0]
click at [565, 167] on div "Network Hospitals" at bounding box center [579, 166] width 113 height 20
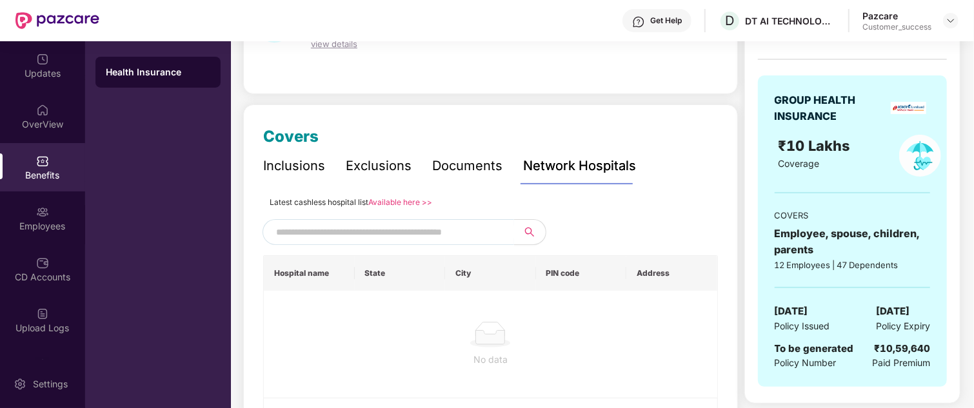
click at [431, 234] on input "text" at bounding box center [386, 232] width 221 height 19
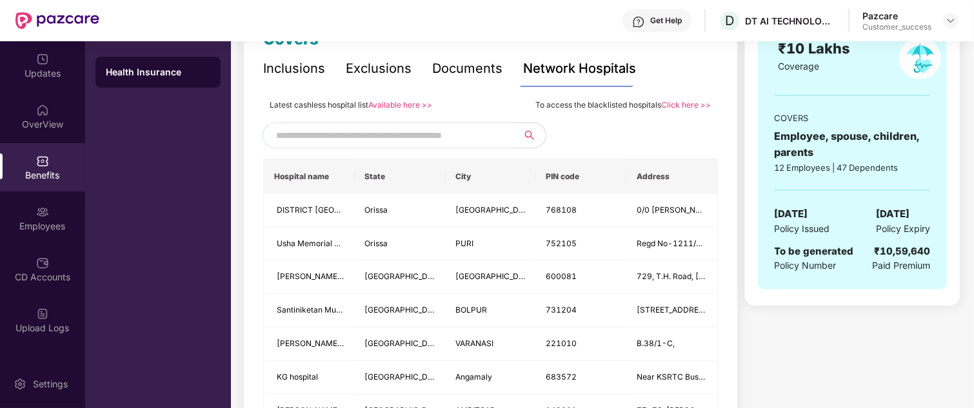
click at [359, 143] on input "text" at bounding box center [386, 135] width 221 height 19
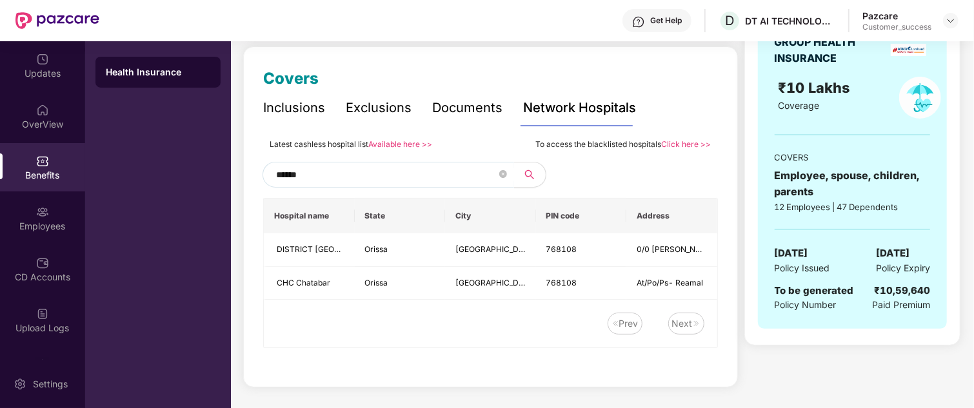
scroll to position [161, 0]
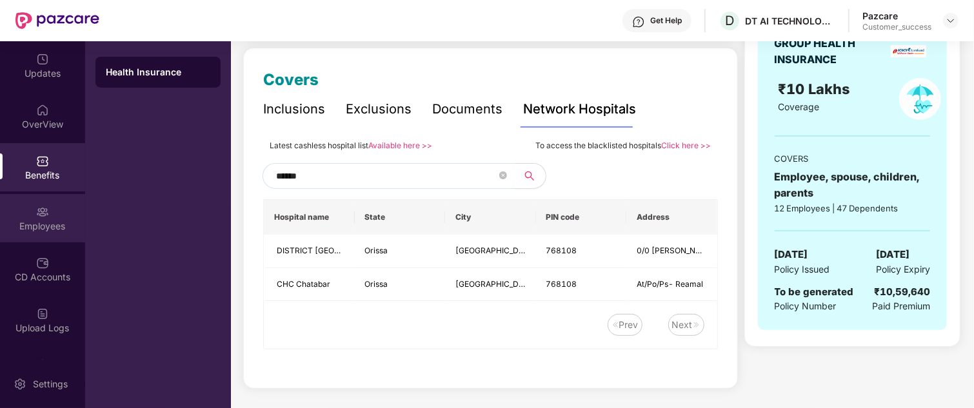
type input "******"
click at [29, 210] on div "Employees" at bounding box center [42, 218] width 85 height 48
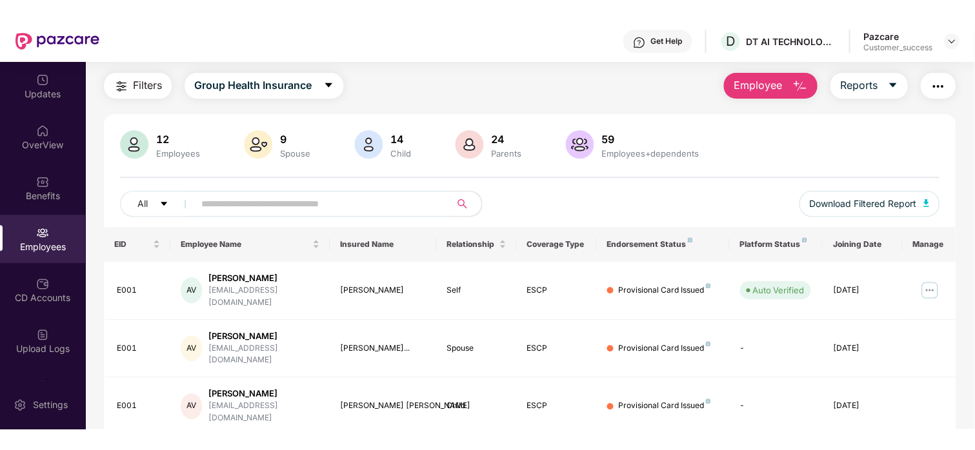
scroll to position [0, 0]
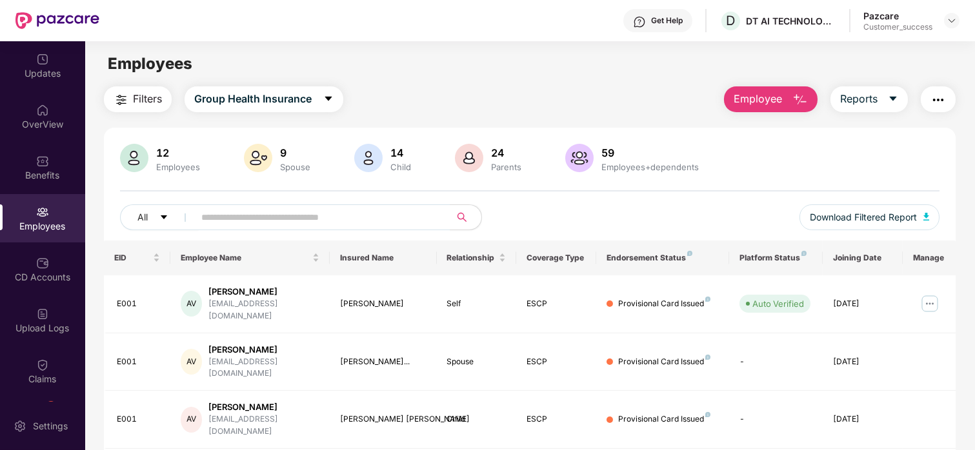
click at [769, 99] on span "Employee" at bounding box center [758, 99] width 48 height 16
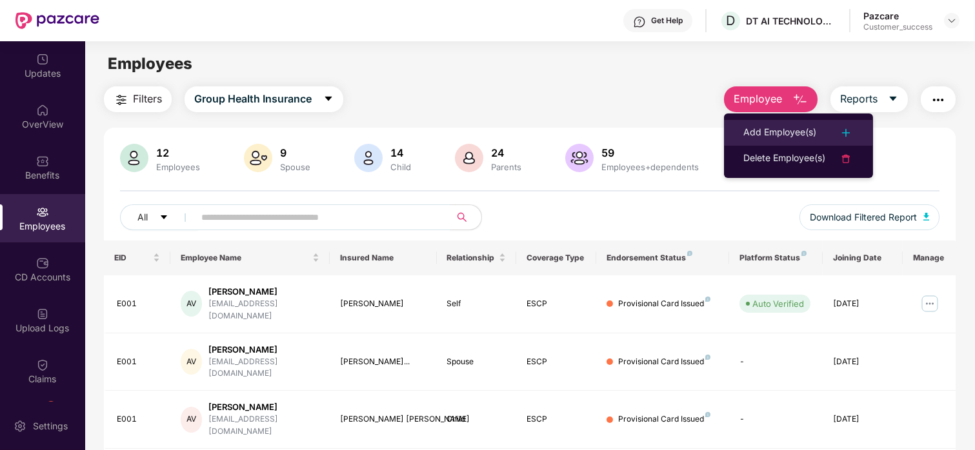
click at [785, 131] on div "Add Employee(s)" at bounding box center [779, 132] width 73 height 15
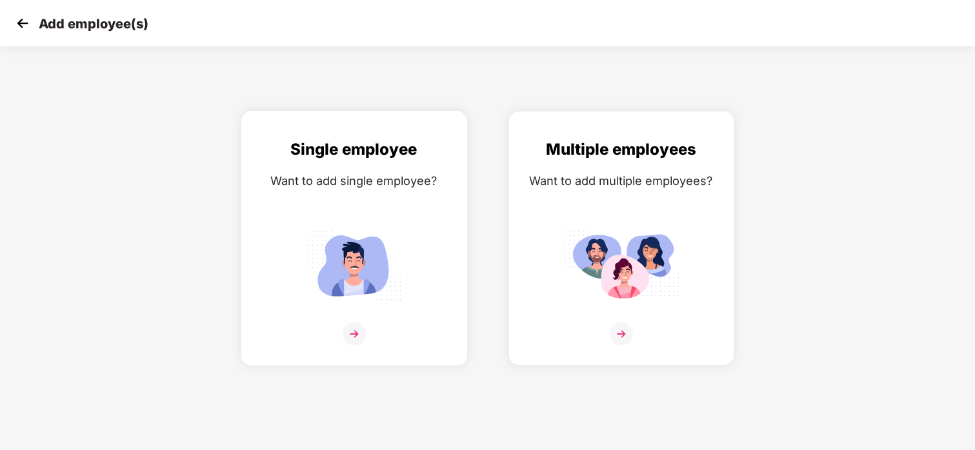
click at [345, 305] on img at bounding box center [354, 265] width 116 height 81
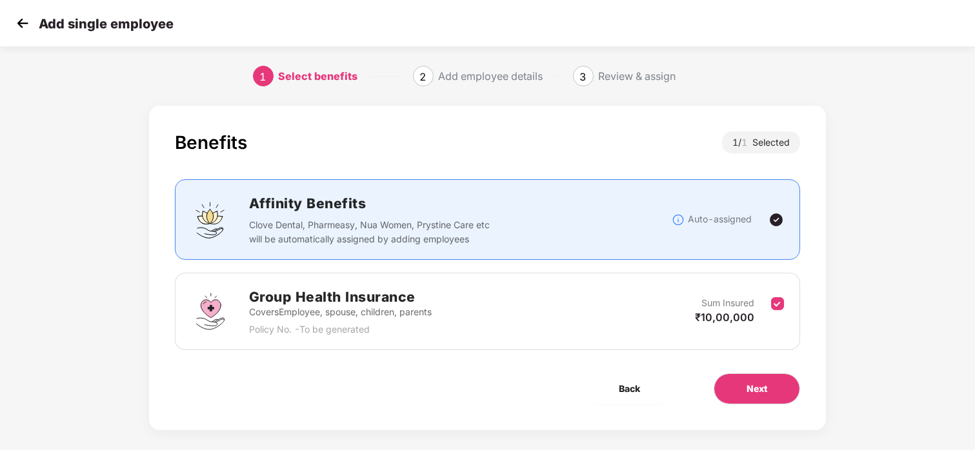
scroll to position [12, 0]
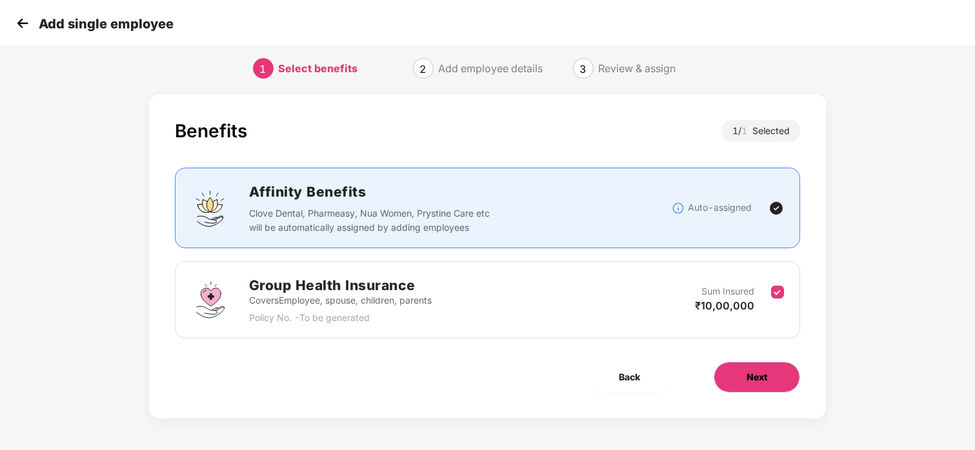
click at [767, 372] on button "Next" at bounding box center [757, 377] width 86 height 31
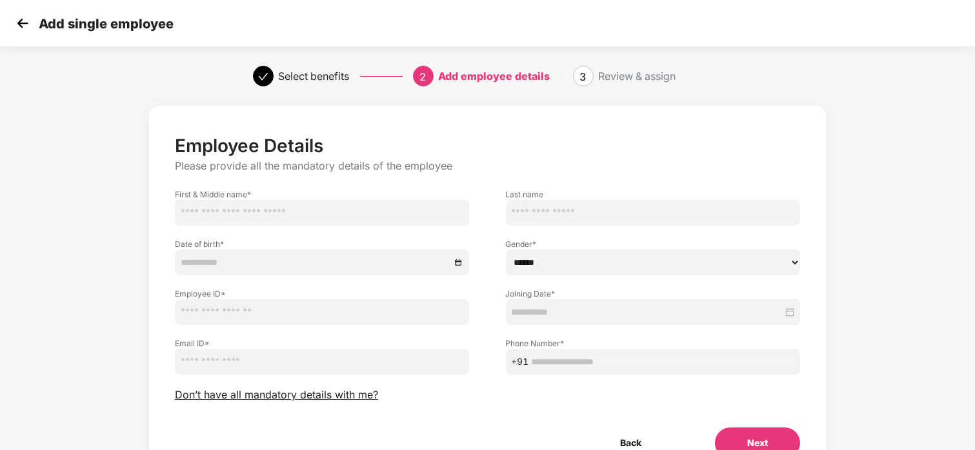
scroll to position [66, 0]
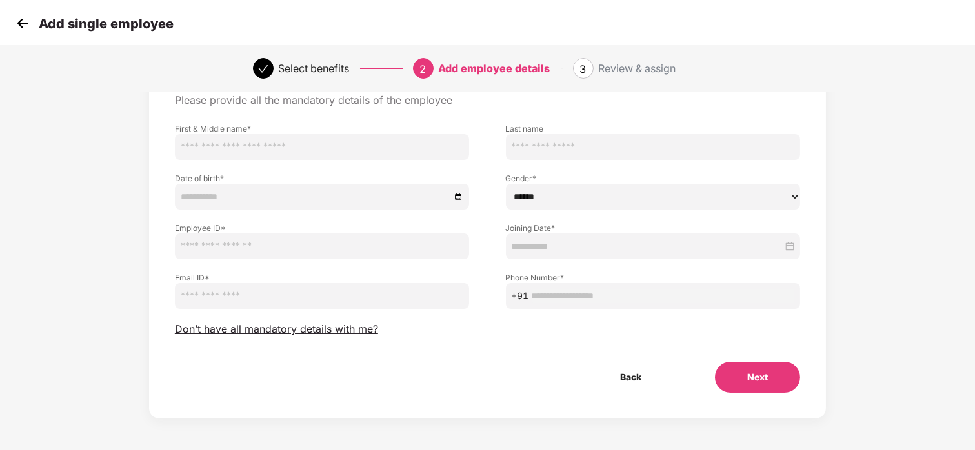
click at [23, 21] on img at bounding box center [22, 23] width 19 height 19
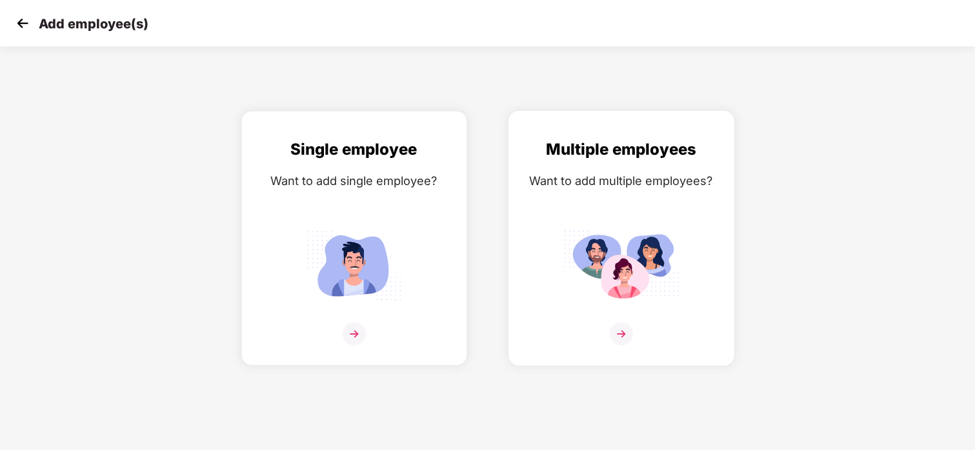
click at [561, 195] on div "Multiple employees Want to add multiple employees?" at bounding box center [621, 249] width 199 height 225
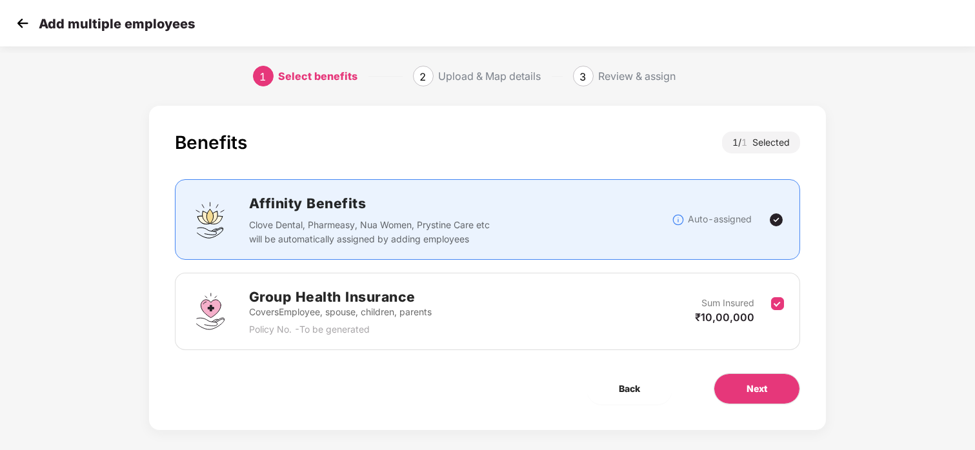
scroll to position [12, 0]
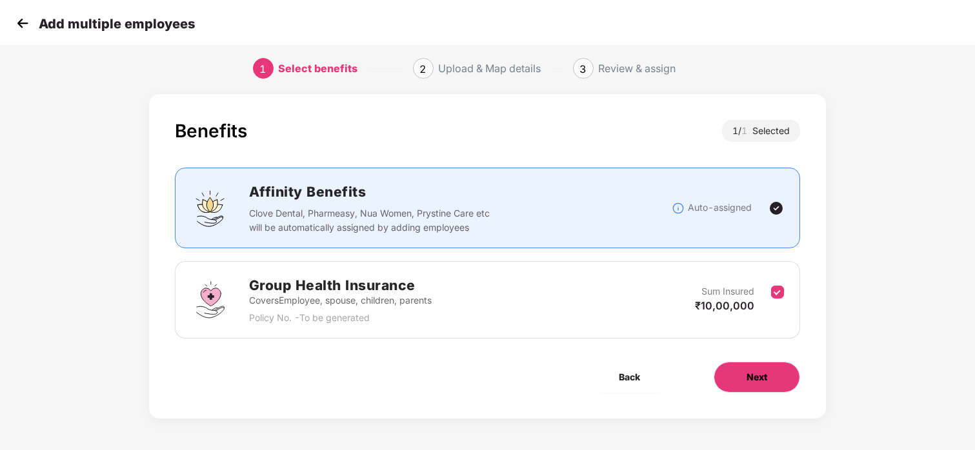
click at [768, 373] on button "Next" at bounding box center [757, 377] width 86 height 31
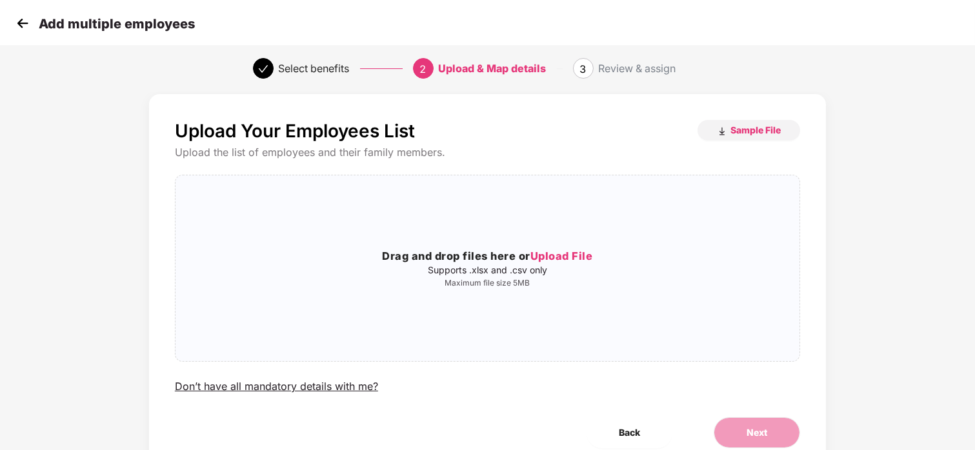
scroll to position [0, 0]
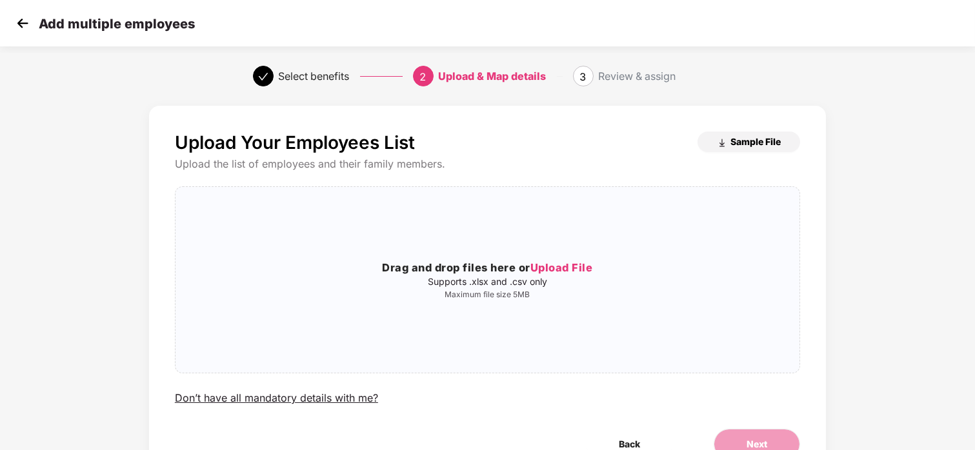
click at [760, 148] on button "Sample File" at bounding box center [748, 142] width 103 height 21
click at [30, 19] on img at bounding box center [22, 23] width 19 height 19
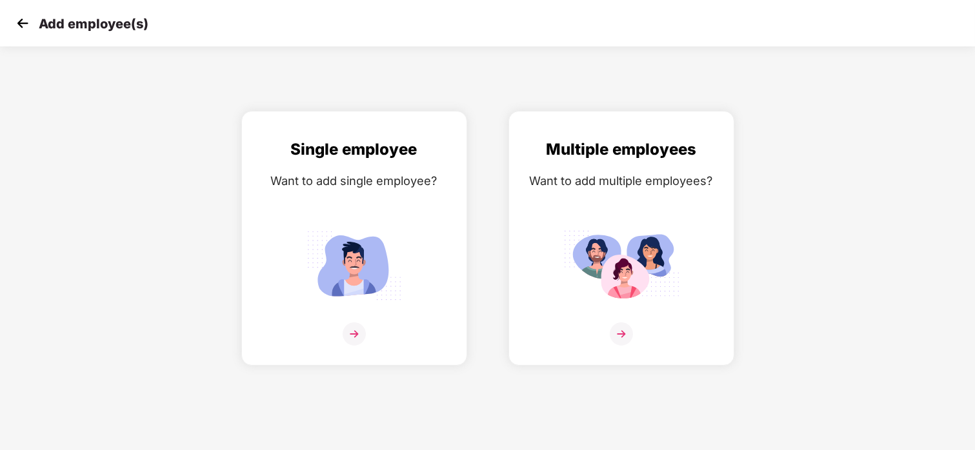
click at [15, 14] on img at bounding box center [22, 23] width 19 height 19
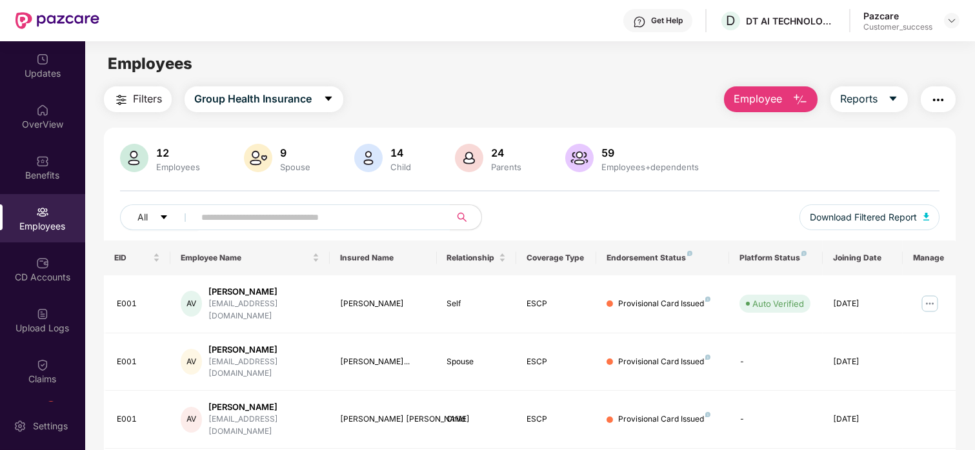
click at [770, 104] on span "Employee" at bounding box center [758, 99] width 48 height 16
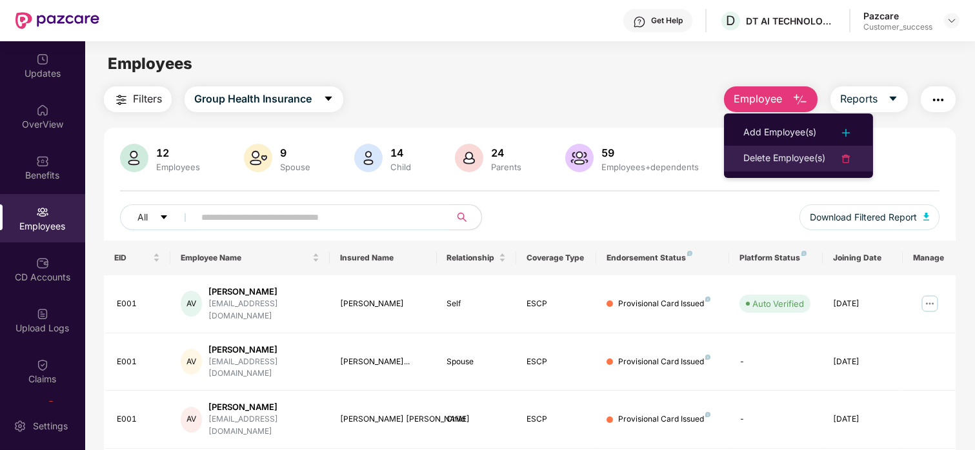
click at [785, 152] on div "Delete Employee(s)" at bounding box center [784, 158] width 82 height 15
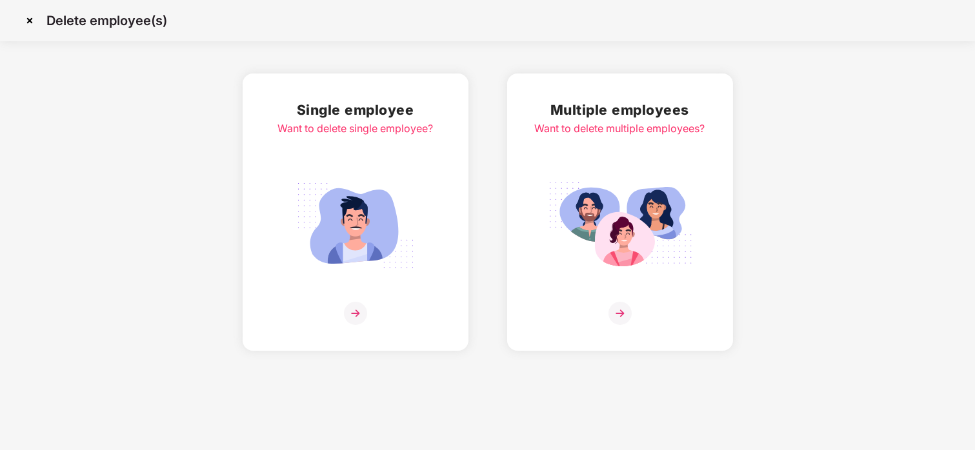
click at [684, 177] on img at bounding box center [620, 225] width 145 height 101
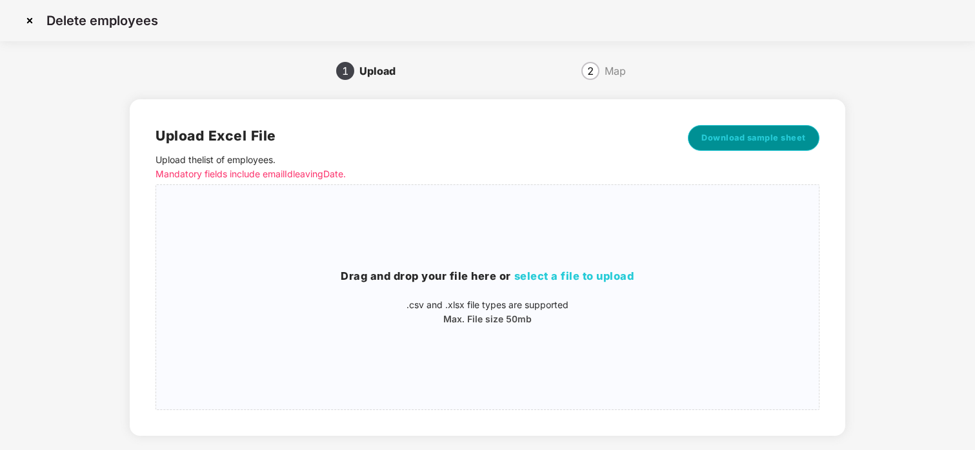
click at [767, 138] on span "Download sample sheet" at bounding box center [753, 138] width 105 height 13
click at [27, 17] on img at bounding box center [29, 20] width 21 height 21
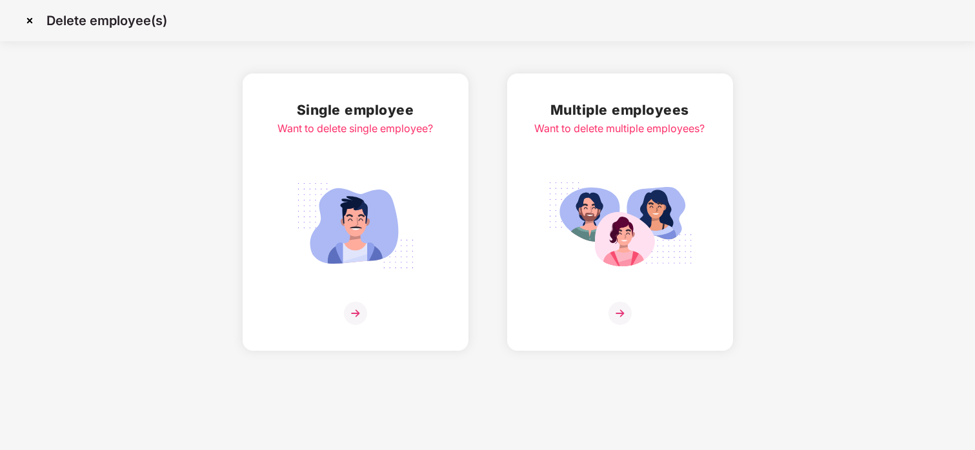
click at [35, 23] on img at bounding box center [29, 20] width 21 height 21
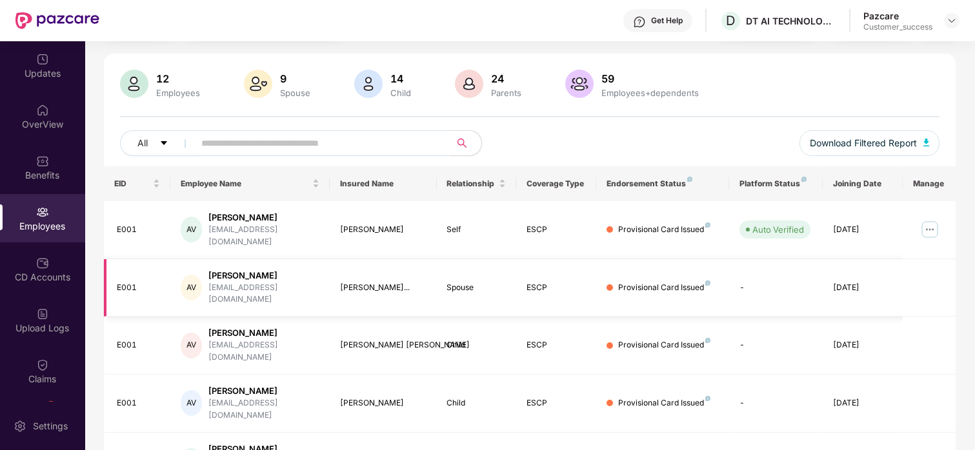
scroll to position [76, 0]
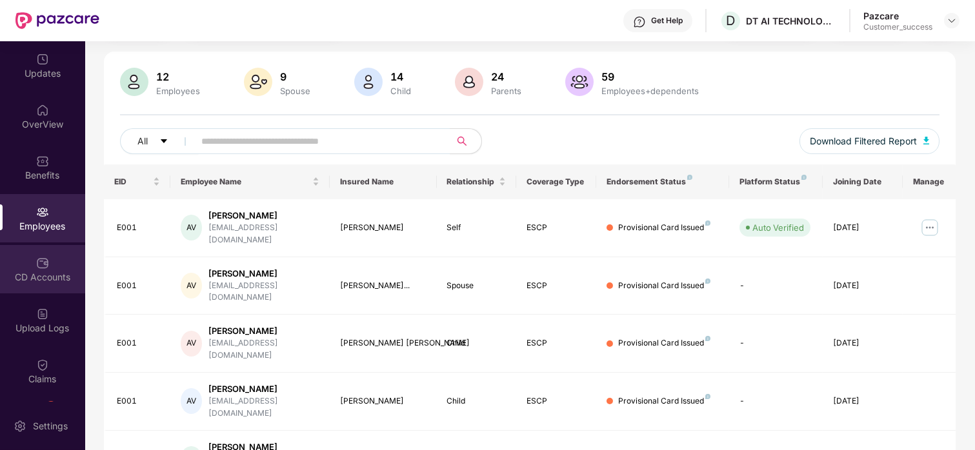
click at [32, 263] on div "CD Accounts" at bounding box center [42, 269] width 85 height 48
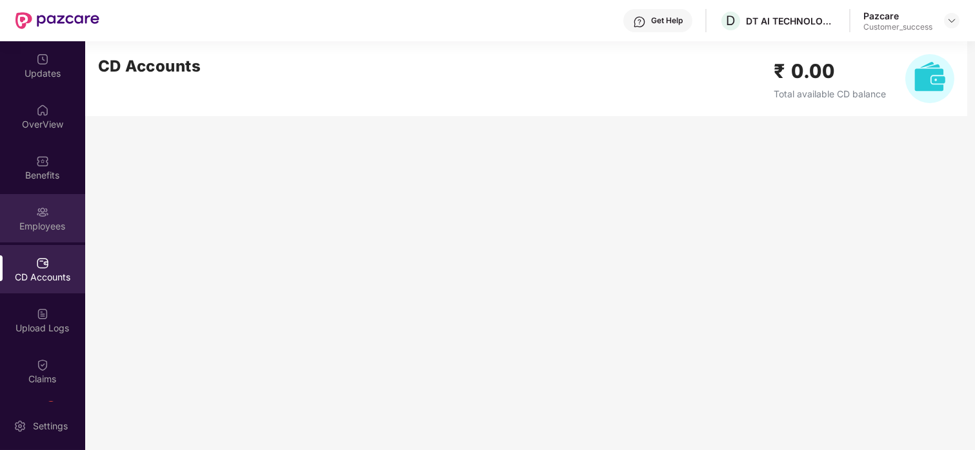
click at [63, 228] on div "Employees" at bounding box center [42, 226] width 85 height 13
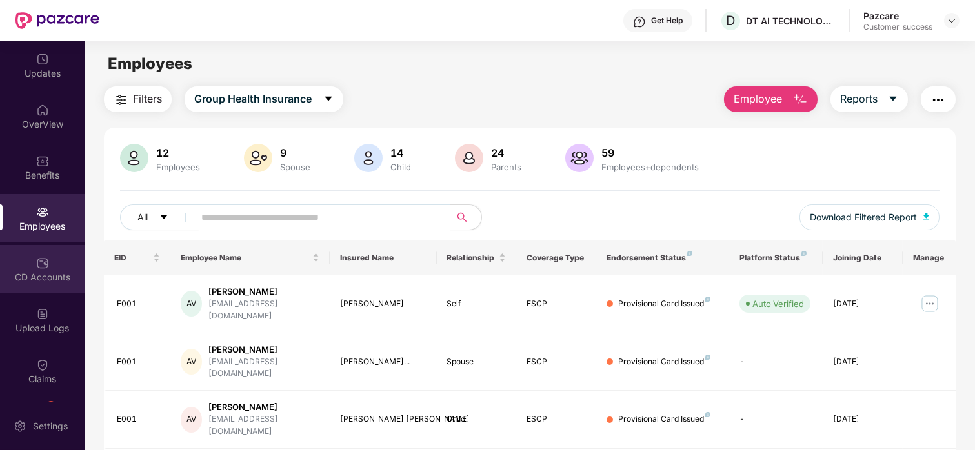
click at [32, 272] on div "CD Accounts" at bounding box center [42, 277] width 85 height 13
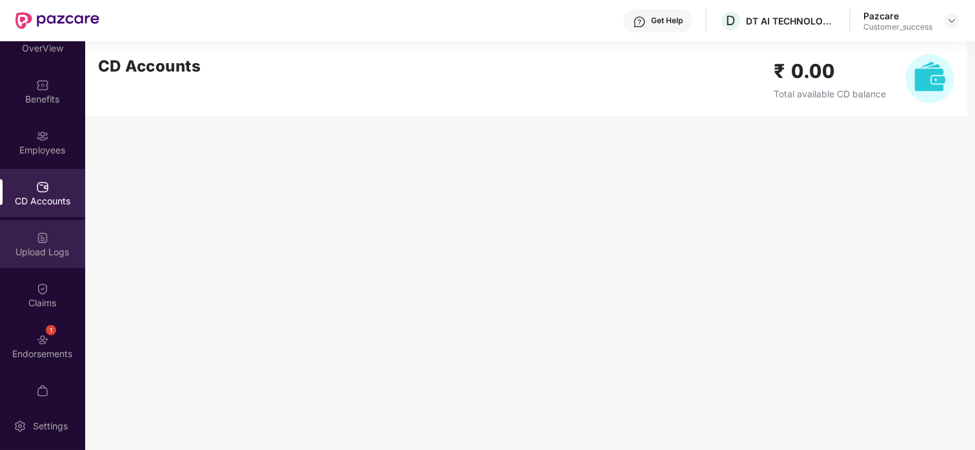
scroll to position [72, 0]
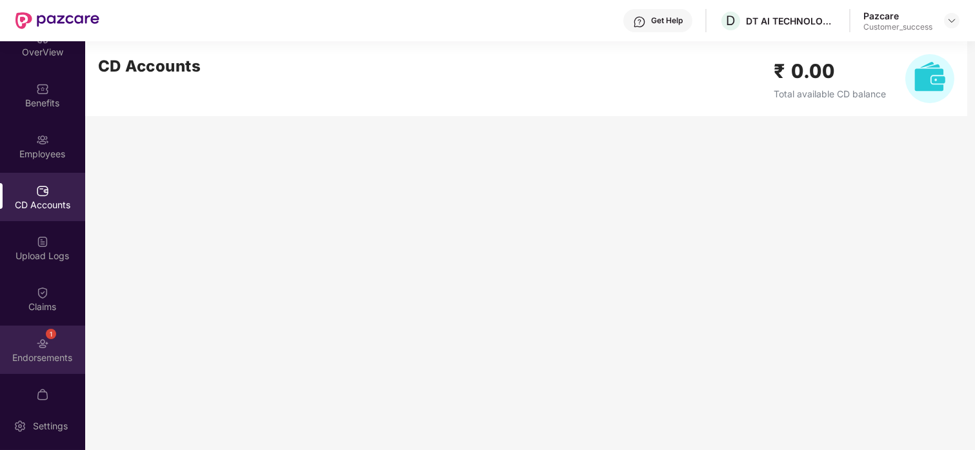
click at [19, 352] on div "Endorsements" at bounding box center [42, 358] width 85 height 13
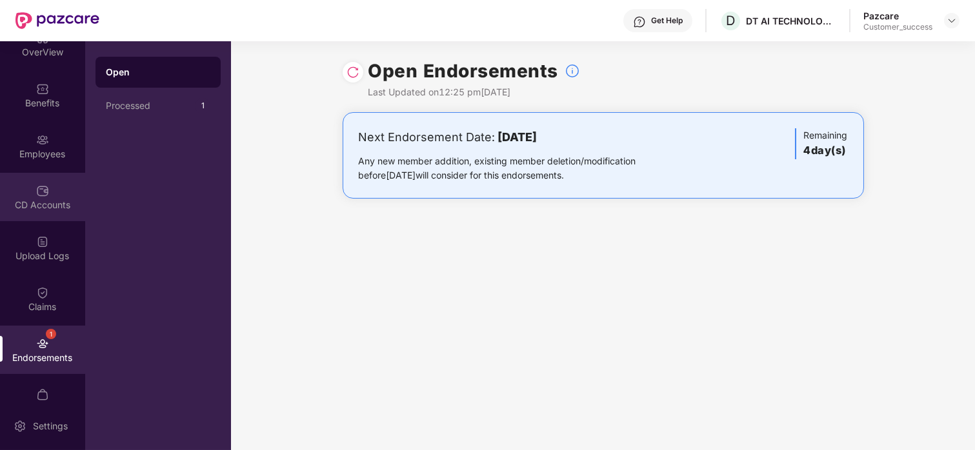
click at [35, 210] on div "CD Accounts" at bounding box center [42, 205] width 85 height 13
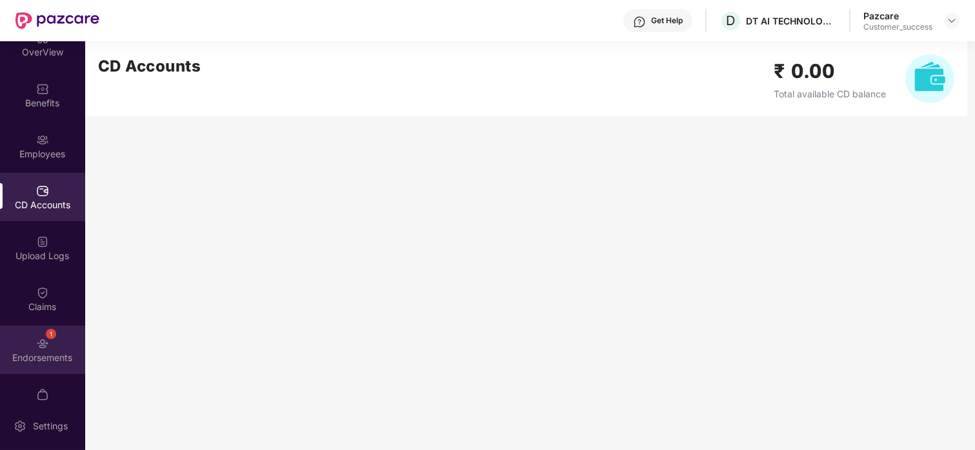
click at [55, 344] on div "1 Endorsements" at bounding box center [42, 350] width 85 height 48
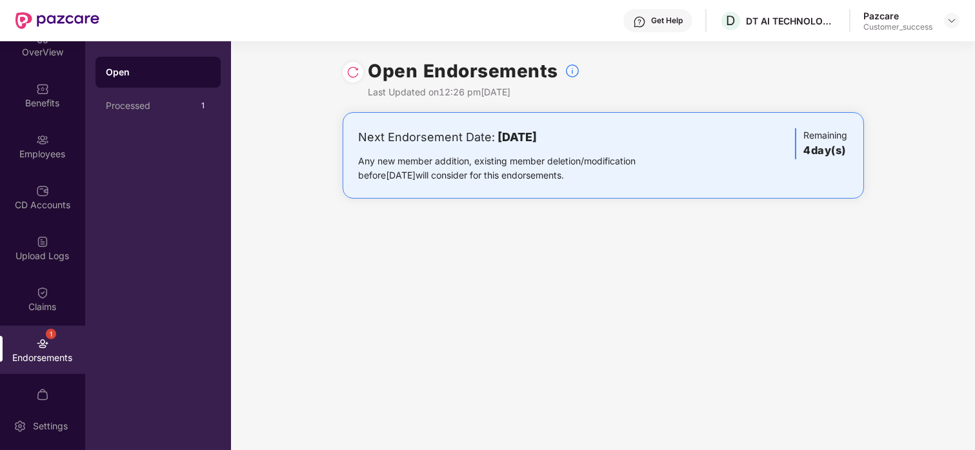
click at [32, 341] on div "1 Endorsements" at bounding box center [42, 350] width 85 height 48
click at [52, 206] on div "CD Accounts" at bounding box center [42, 205] width 85 height 13
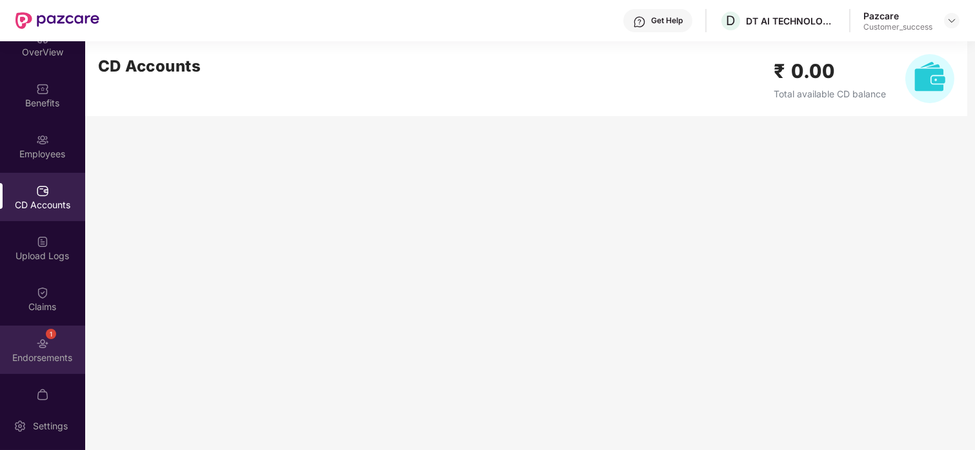
click at [43, 344] on img at bounding box center [42, 343] width 13 height 13
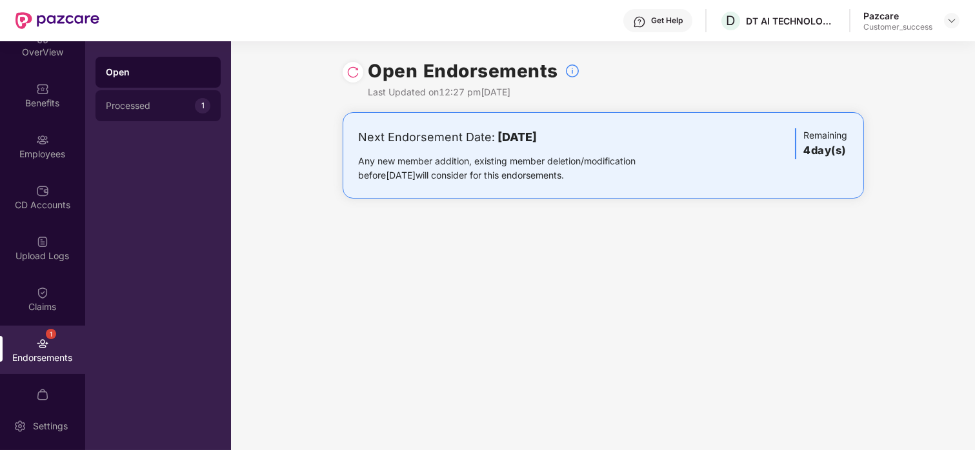
click at [153, 107] on div "Processed" at bounding box center [150, 106] width 89 height 10
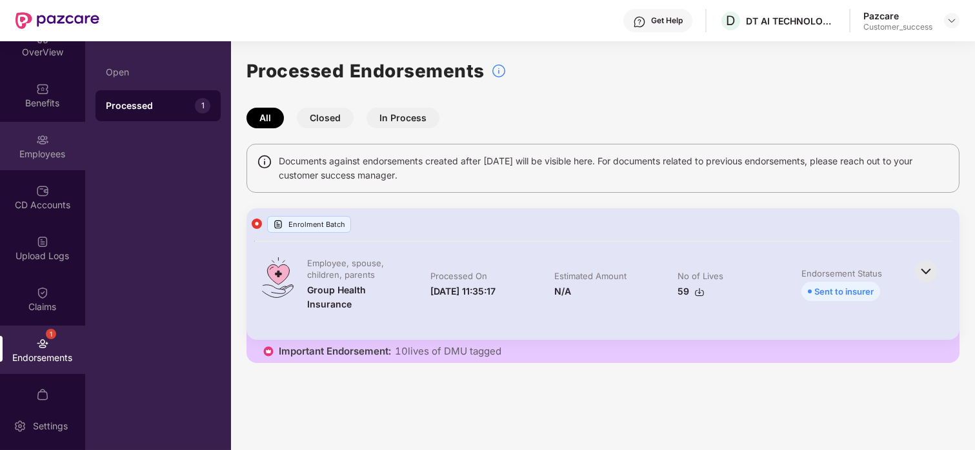
click at [39, 139] on img at bounding box center [42, 140] width 13 height 13
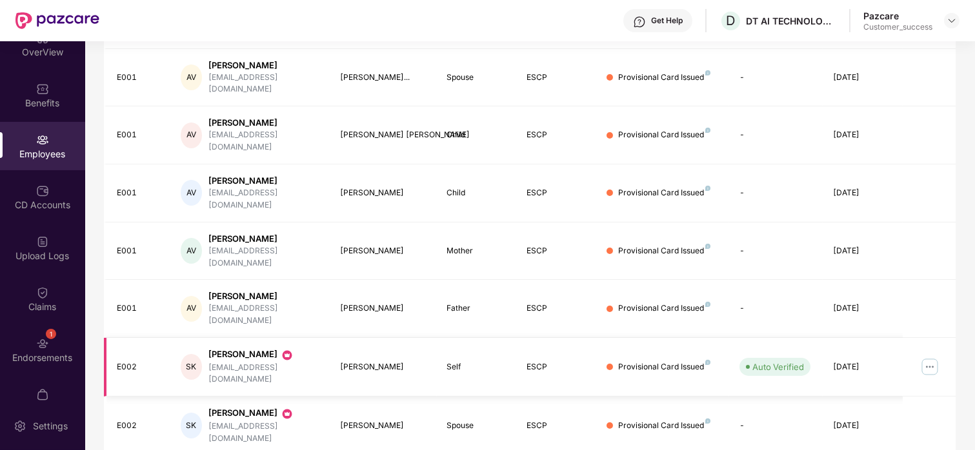
scroll to position [162, 0]
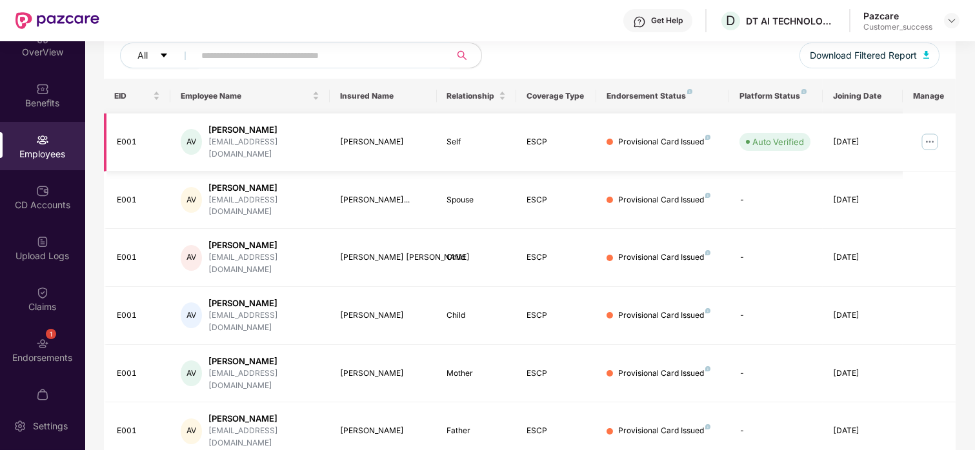
click at [924, 139] on img at bounding box center [929, 142] width 21 height 21
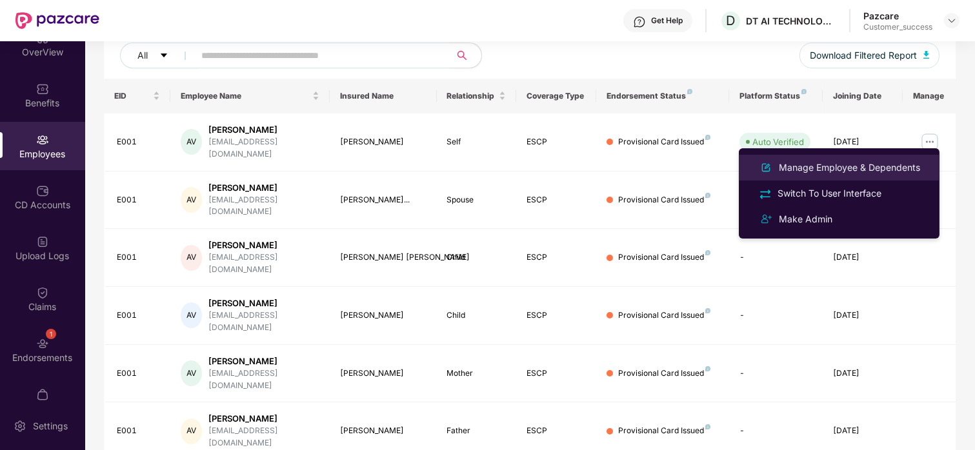
click at [877, 167] on div "Manage Employee & Dependents" at bounding box center [849, 168] width 146 height 14
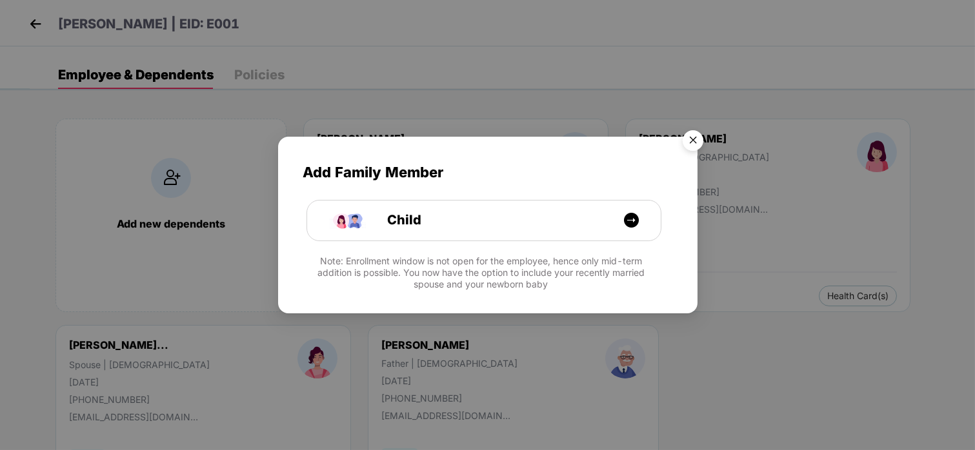
click at [701, 139] on img "Close" at bounding box center [693, 143] width 36 height 36
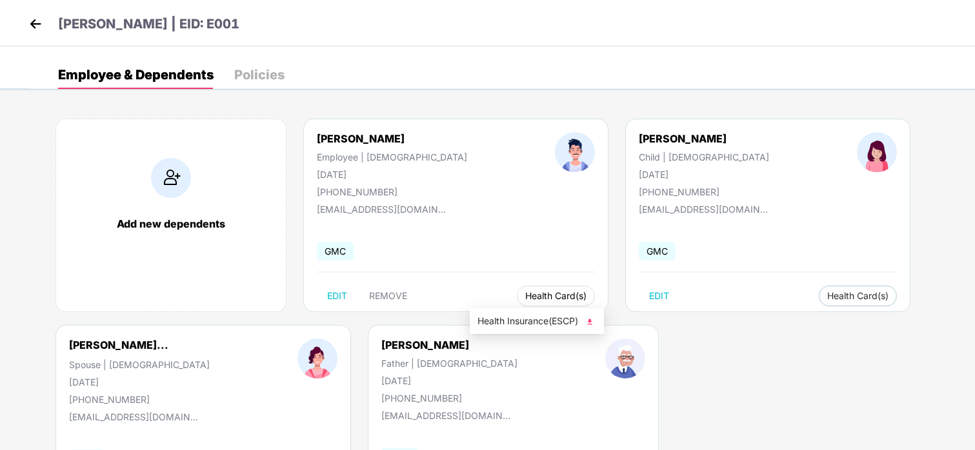
click at [525, 297] on span "Health Card(s)" at bounding box center [555, 296] width 61 height 6
click at [514, 319] on span "Health Insurance(ESCP)" at bounding box center [536, 321] width 119 height 14
click at [36, 25] on img at bounding box center [35, 23] width 19 height 19
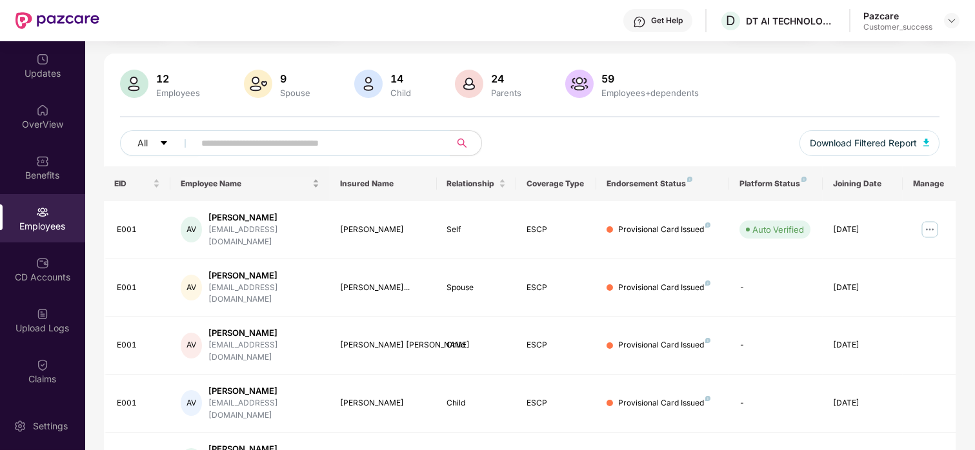
scroll to position [108, 0]
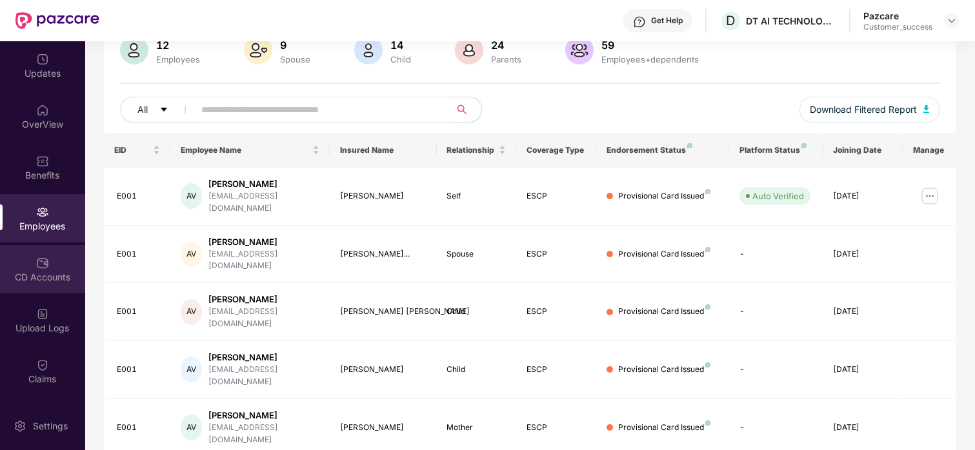
click at [27, 263] on div "CD Accounts" at bounding box center [42, 269] width 85 height 48
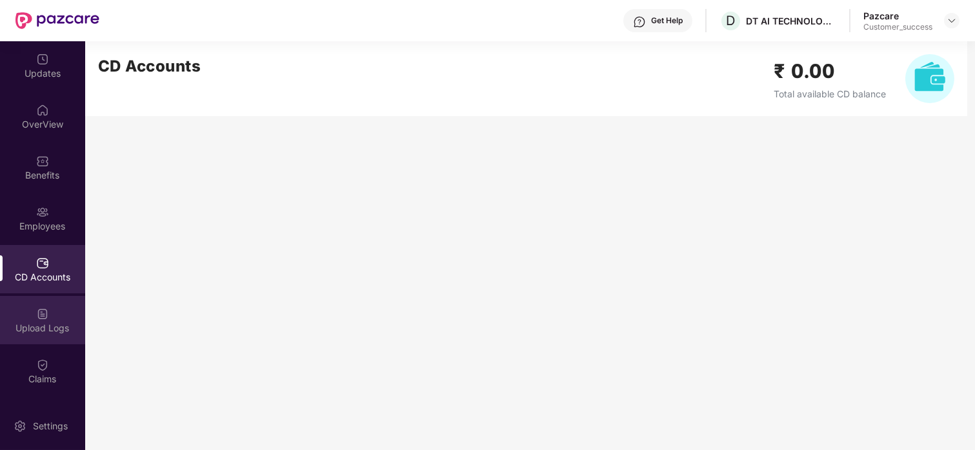
scroll to position [98, 0]
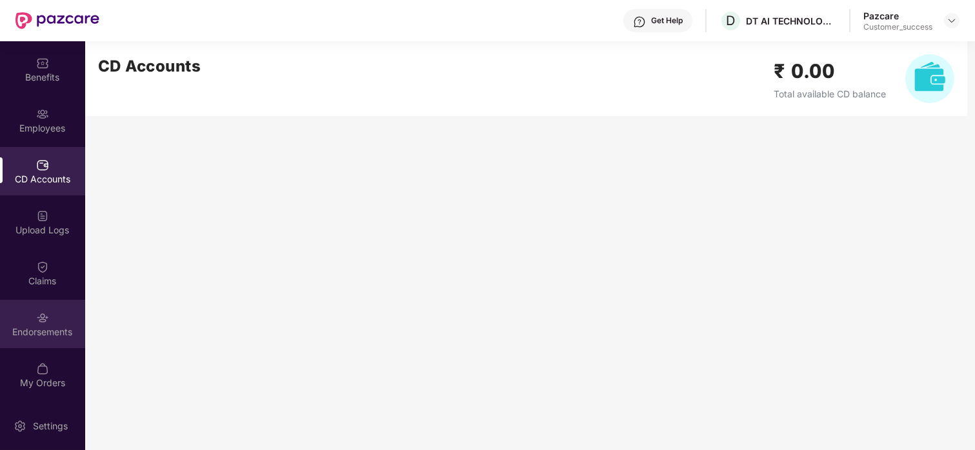
click at [37, 316] on img at bounding box center [42, 318] width 13 height 13
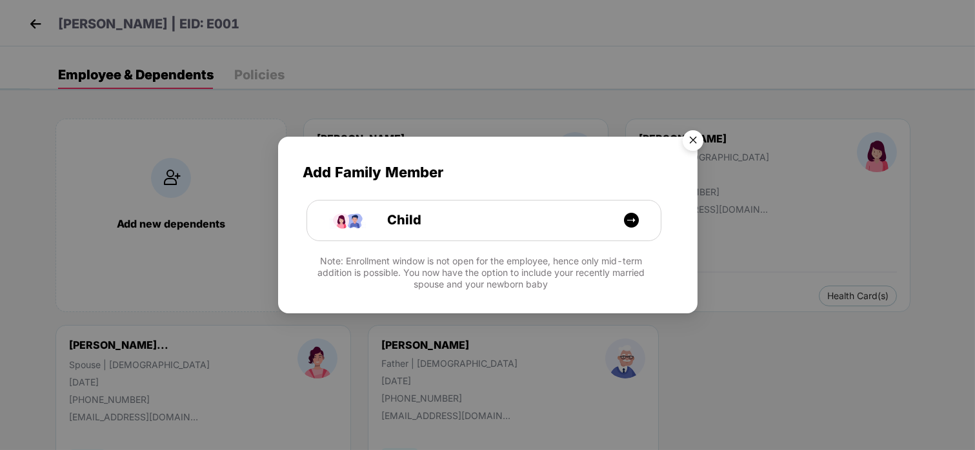
click at [694, 146] on img "Close" at bounding box center [693, 143] width 36 height 36
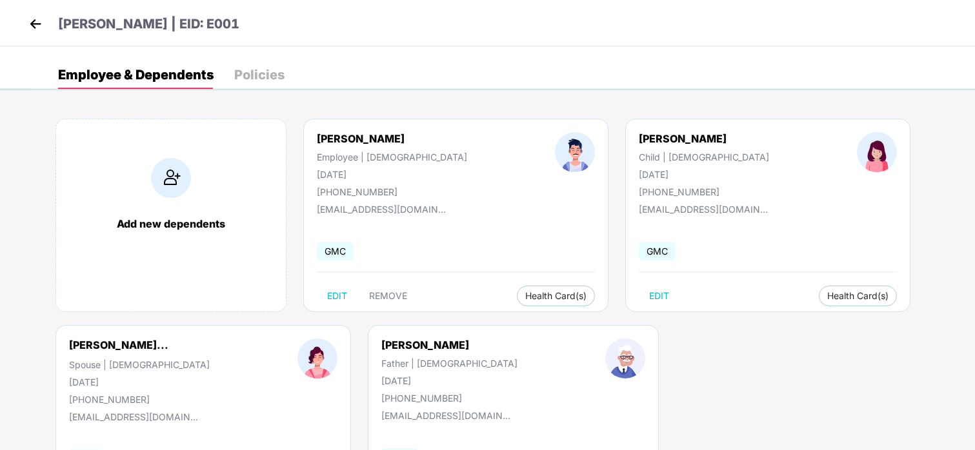
click at [25, 17] on div "[PERSON_NAME] | EID: E001" at bounding box center [487, 23] width 975 height 46
click at [30, 24] on img at bounding box center [35, 23] width 19 height 19
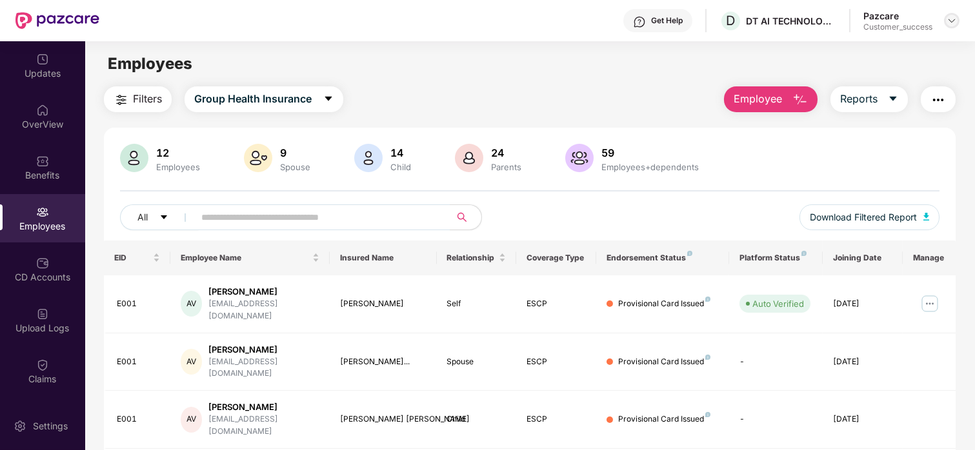
click at [947, 17] on img at bounding box center [952, 20] width 10 height 10
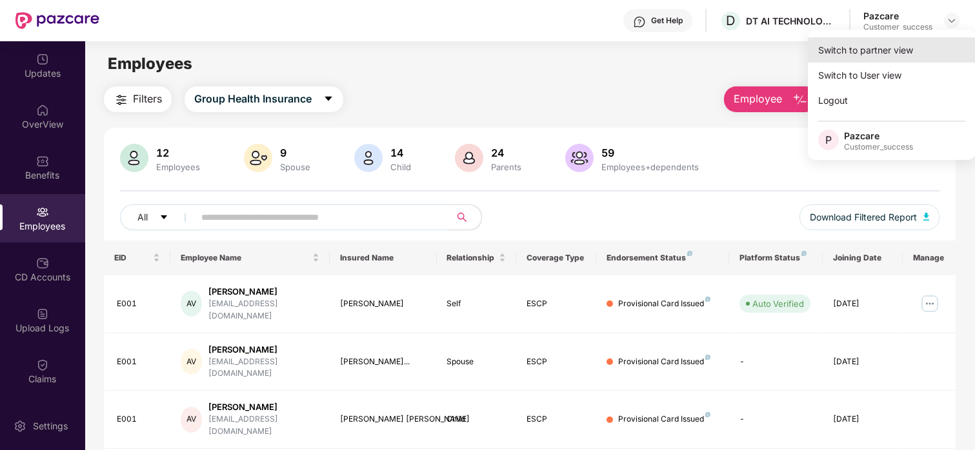
click at [875, 48] on div "Switch to partner view" at bounding box center [892, 49] width 168 height 25
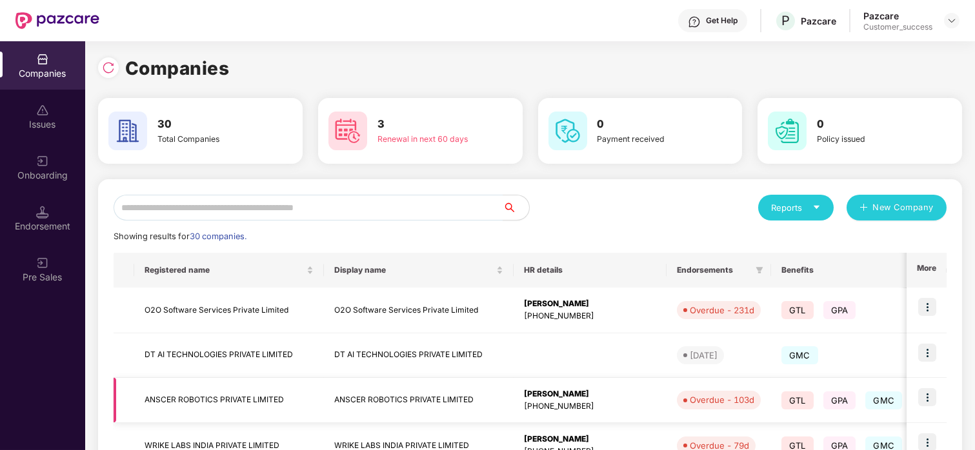
scroll to position [58, 0]
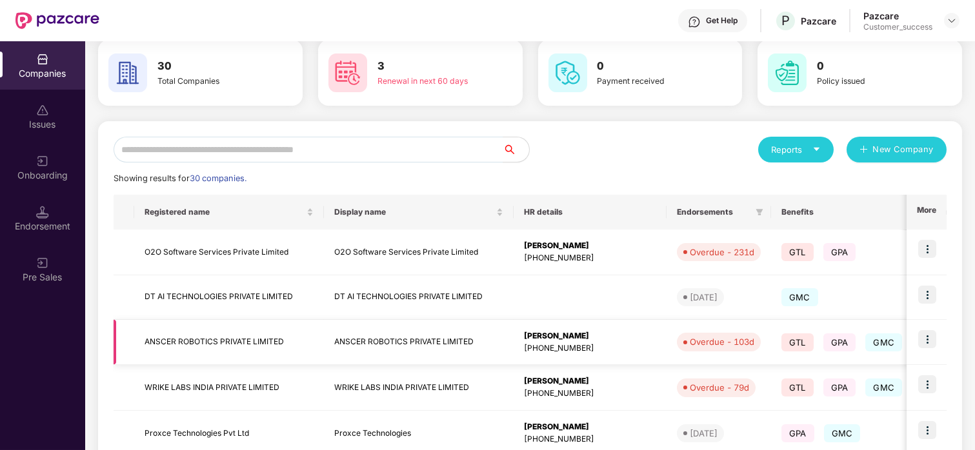
click at [928, 339] on img at bounding box center [927, 339] width 18 height 18
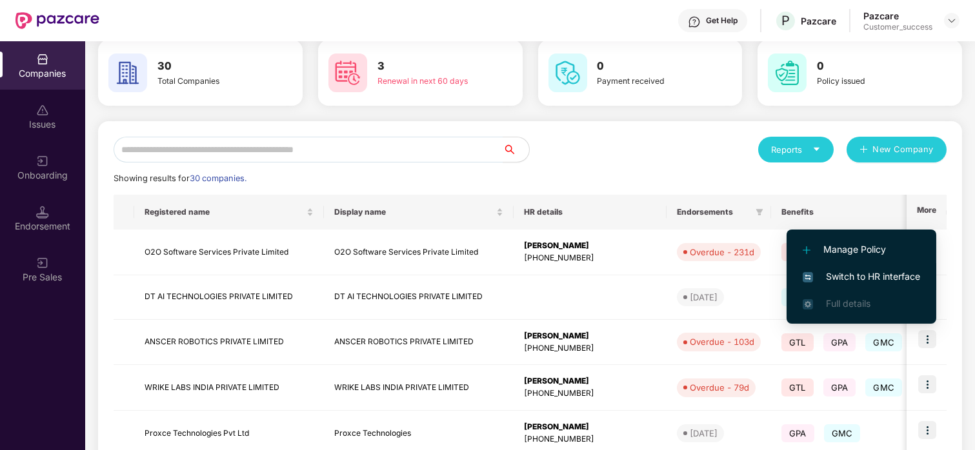
click at [854, 272] on span "Switch to HR interface" at bounding box center [861, 277] width 117 height 14
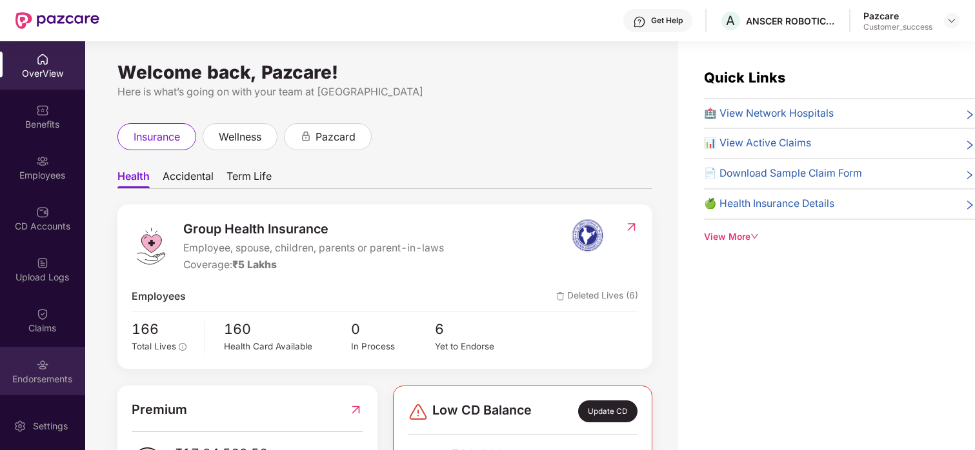
click at [39, 361] on img at bounding box center [42, 365] width 13 height 13
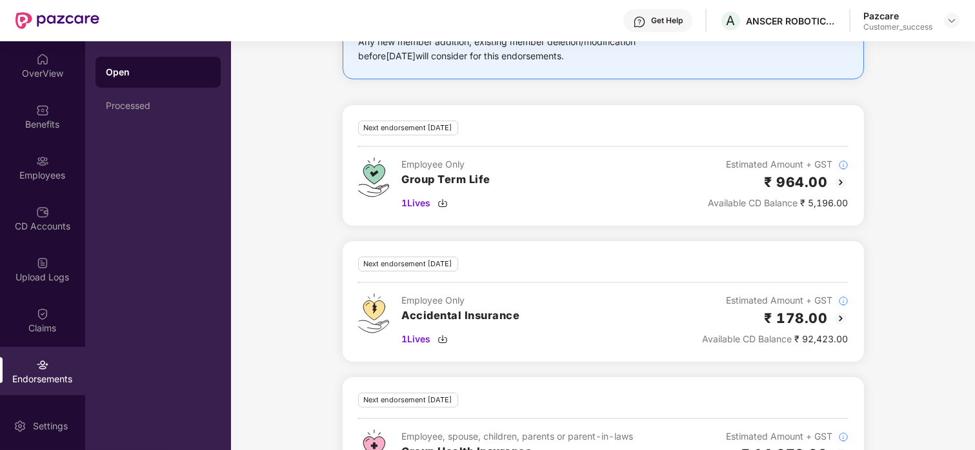
scroll to position [891, 0]
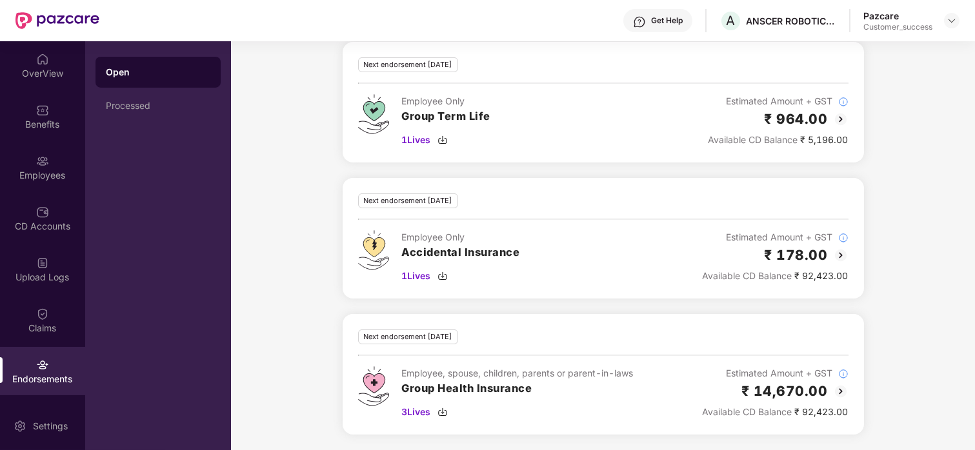
click at [843, 390] on img at bounding box center [840, 391] width 15 height 15
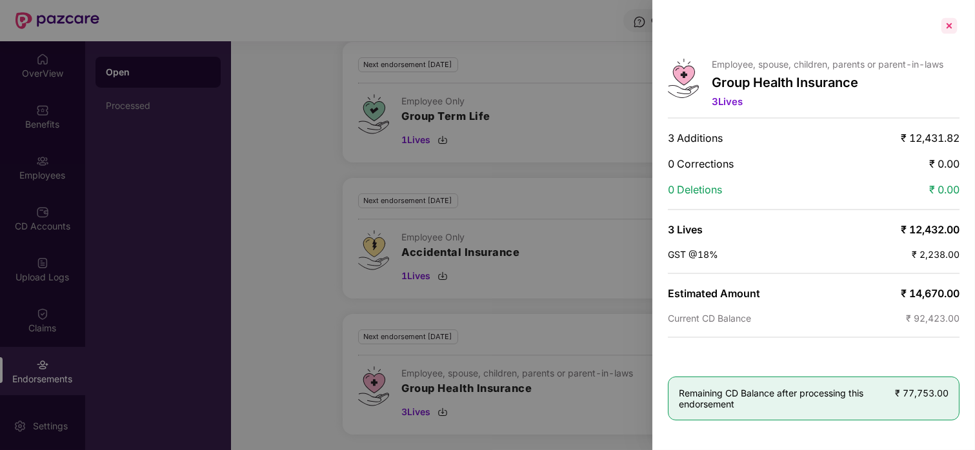
click at [950, 32] on div at bounding box center [949, 25] width 21 height 21
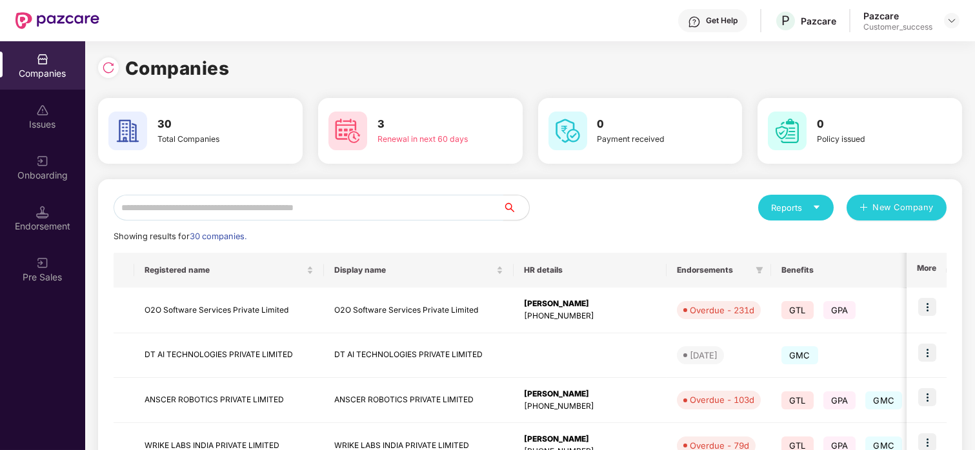
click at [230, 205] on input "text" at bounding box center [309, 208] width 390 height 26
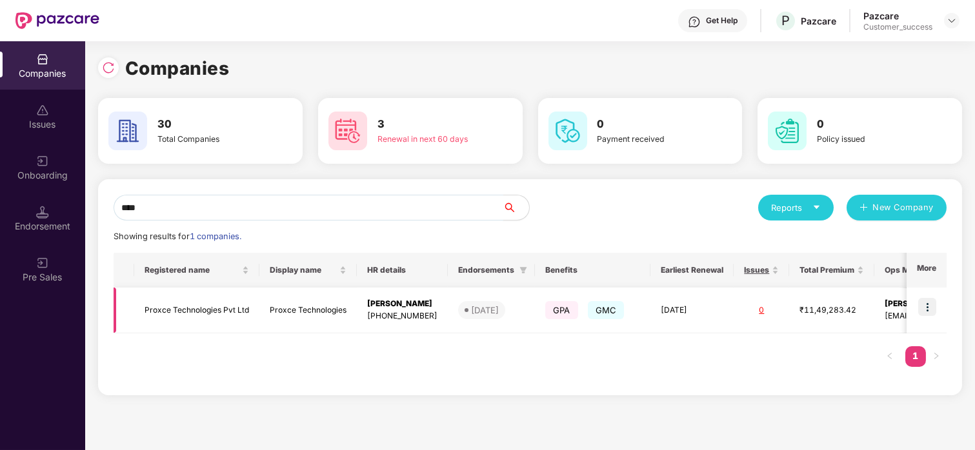
type input "****"
click at [925, 314] on img at bounding box center [927, 307] width 18 height 18
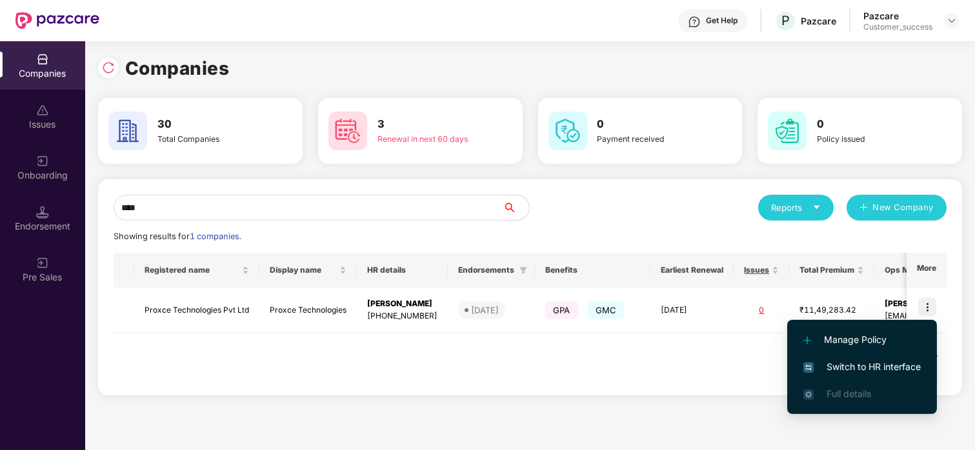
click at [830, 376] on li "Switch to HR interface" at bounding box center [862, 367] width 150 height 27
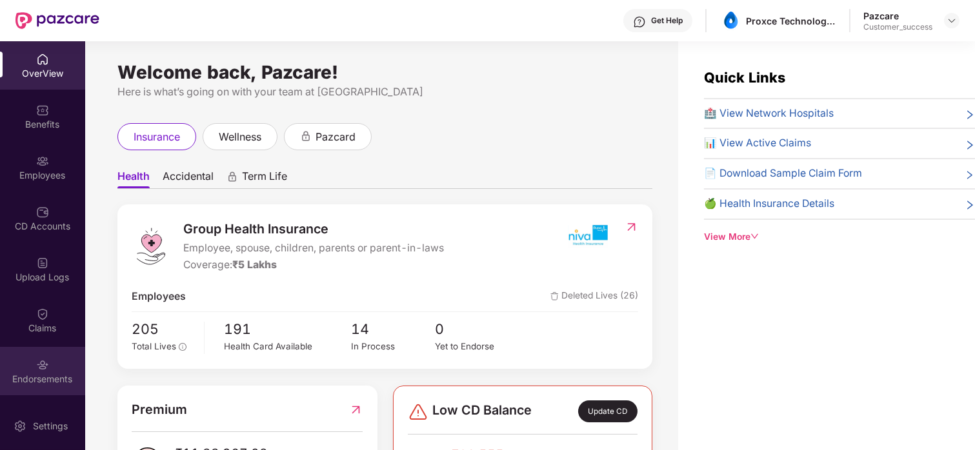
click at [23, 362] on div "Endorsements" at bounding box center [42, 371] width 85 height 48
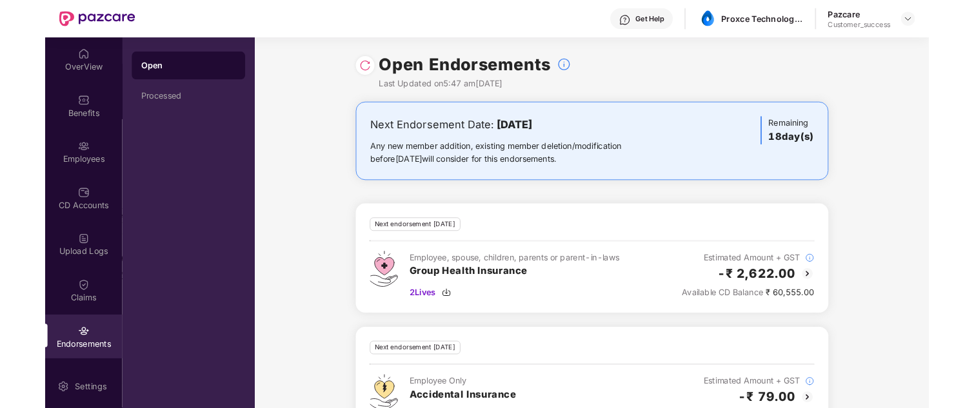
scroll to position [47, 0]
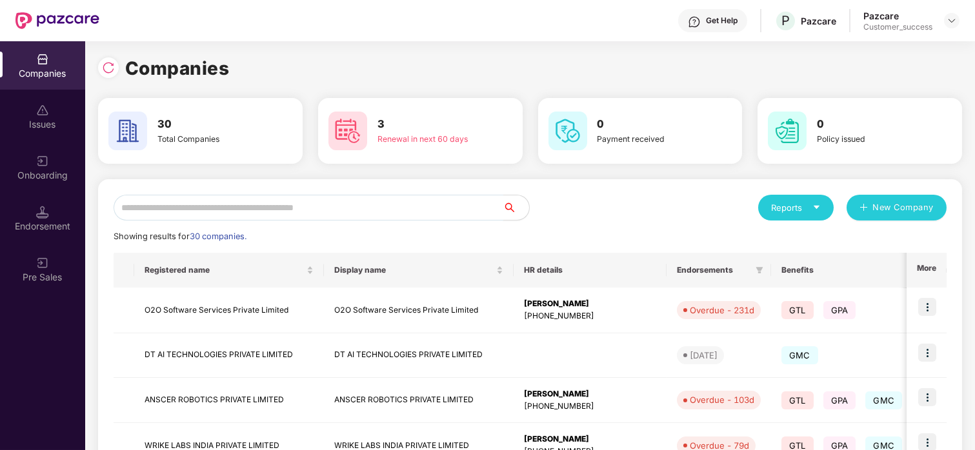
click at [217, 217] on input "text" at bounding box center [309, 208] width 390 height 26
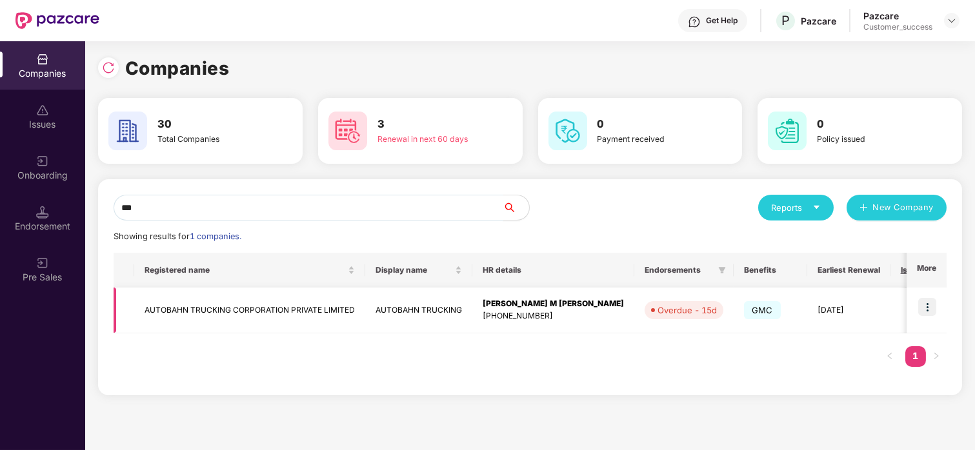
type input "***"
click at [922, 305] on img at bounding box center [927, 307] width 18 height 18
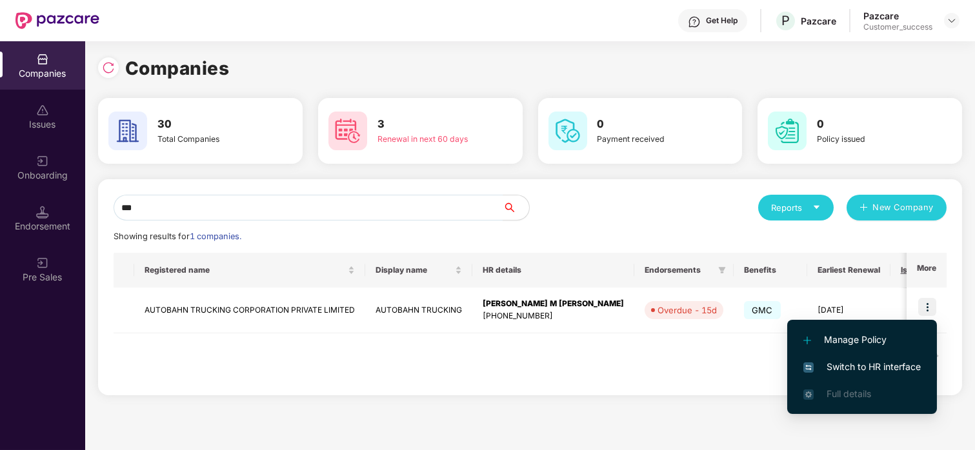
click at [828, 365] on span "Switch to HR interface" at bounding box center [861, 367] width 117 height 14
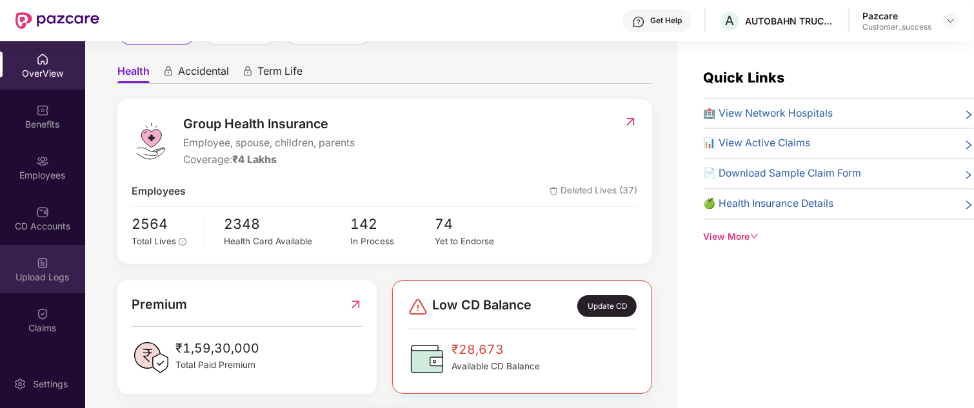
scroll to position [88, 0]
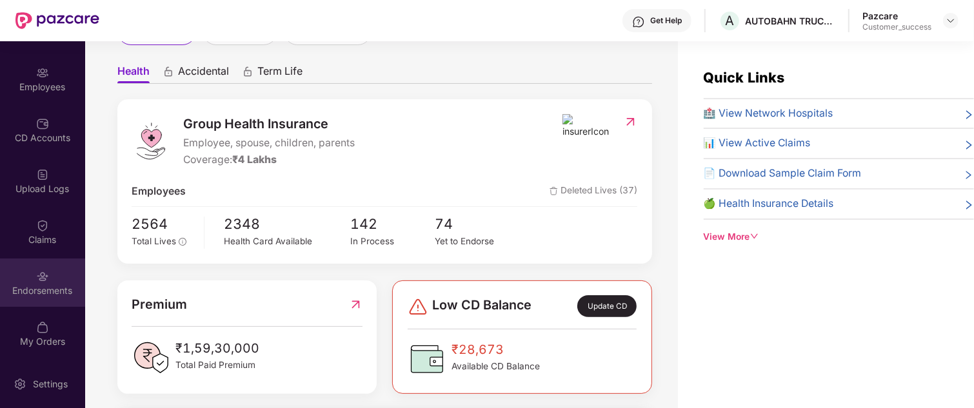
click at [32, 298] on div "Endorsements" at bounding box center [42, 283] width 85 height 48
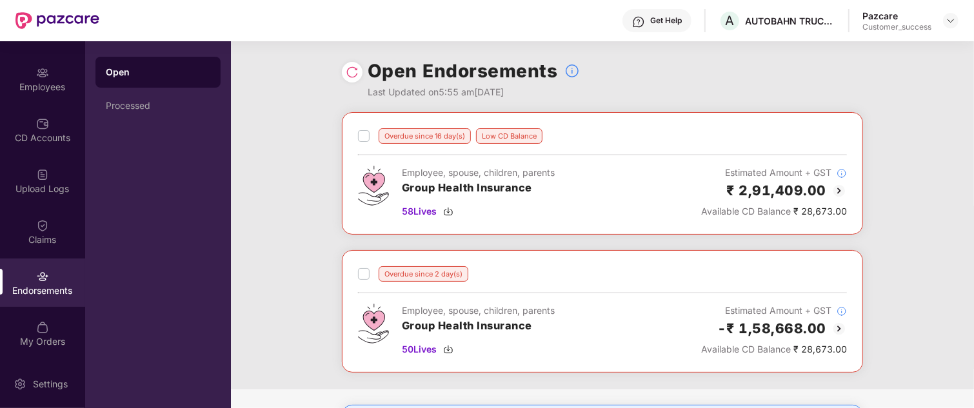
click at [836, 192] on img at bounding box center [839, 190] width 15 height 15
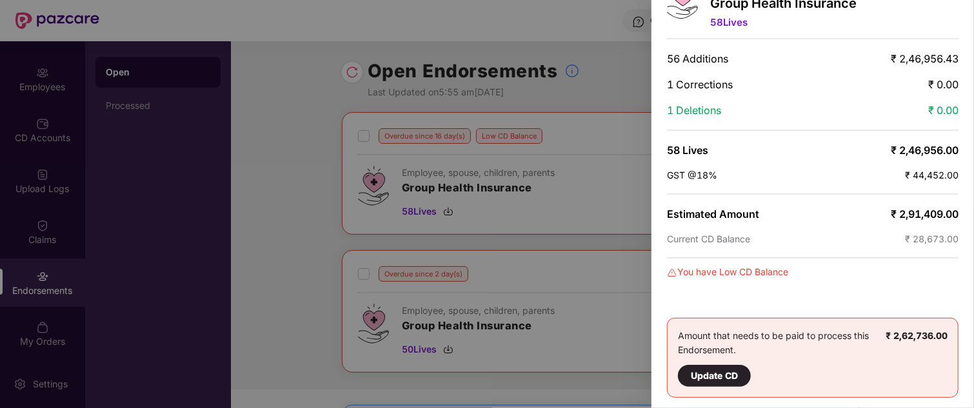
scroll to position [0, 0]
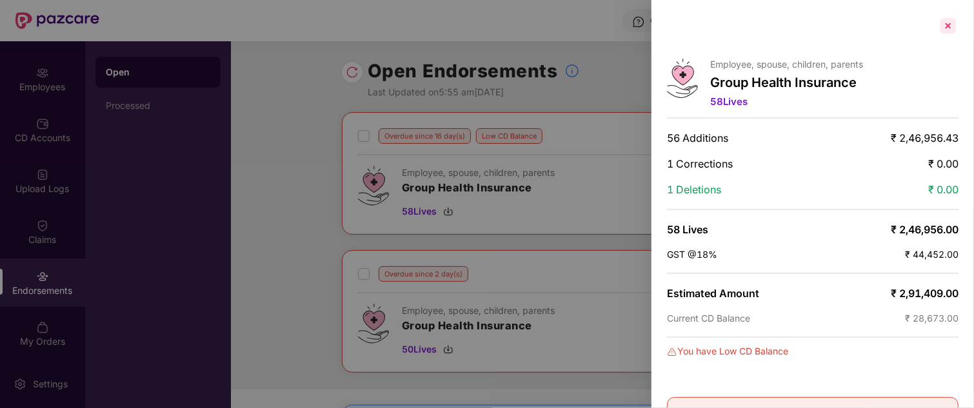
click at [941, 26] on div at bounding box center [948, 25] width 21 height 21
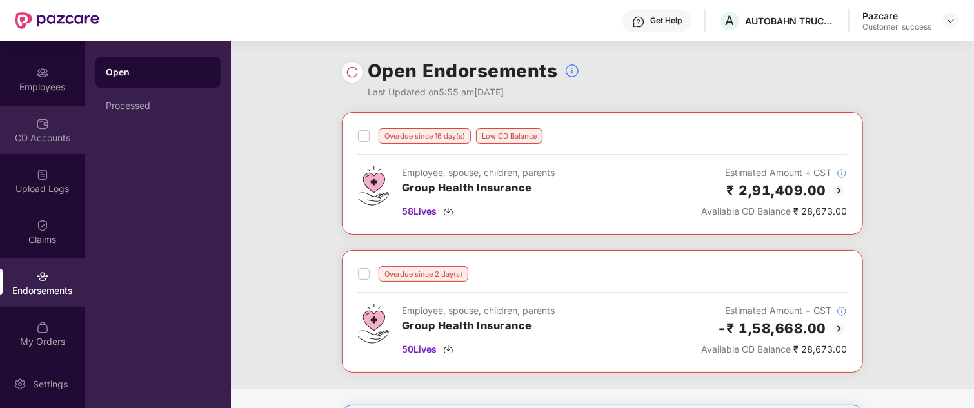
click at [61, 134] on div "CD Accounts" at bounding box center [42, 138] width 85 height 13
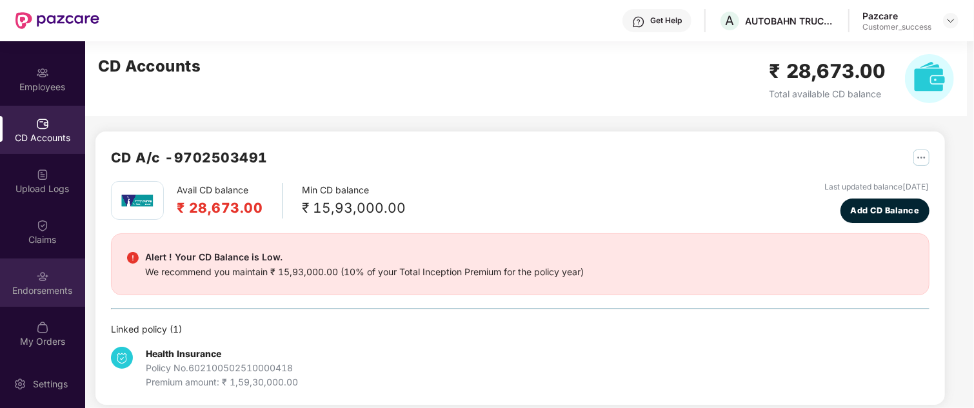
click at [46, 278] on img at bounding box center [42, 276] width 13 height 13
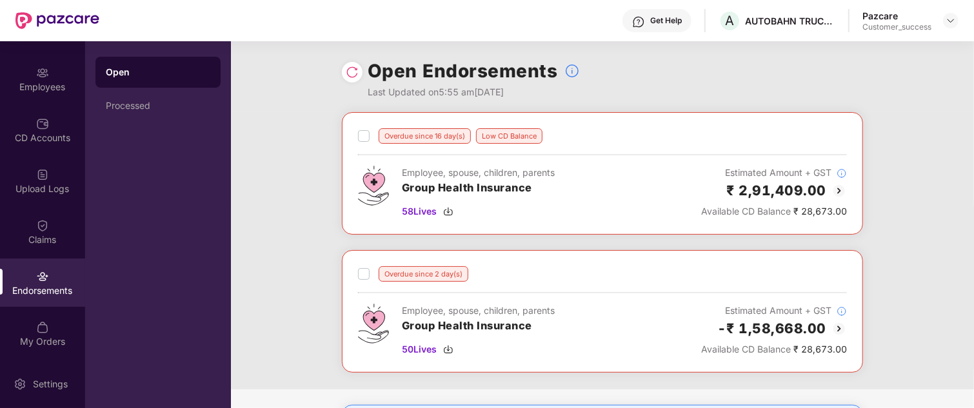
click at [836, 326] on img at bounding box center [839, 328] width 15 height 15
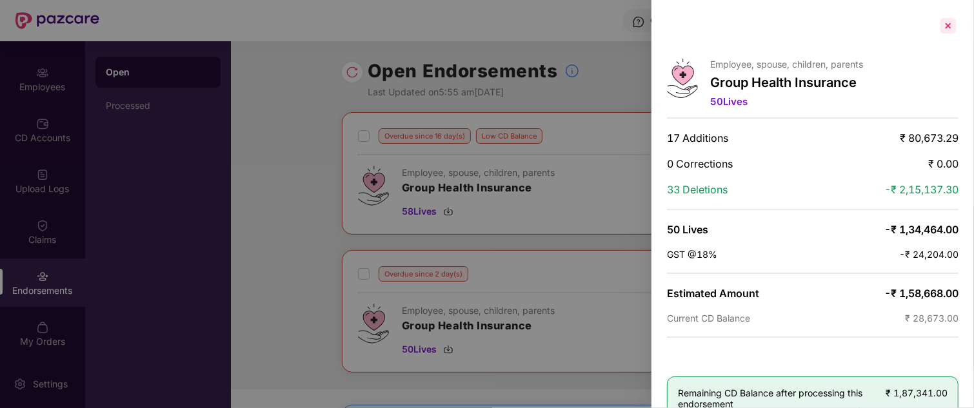
click at [943, 32] on div at bounding box center [948, 25] width 21 height 21
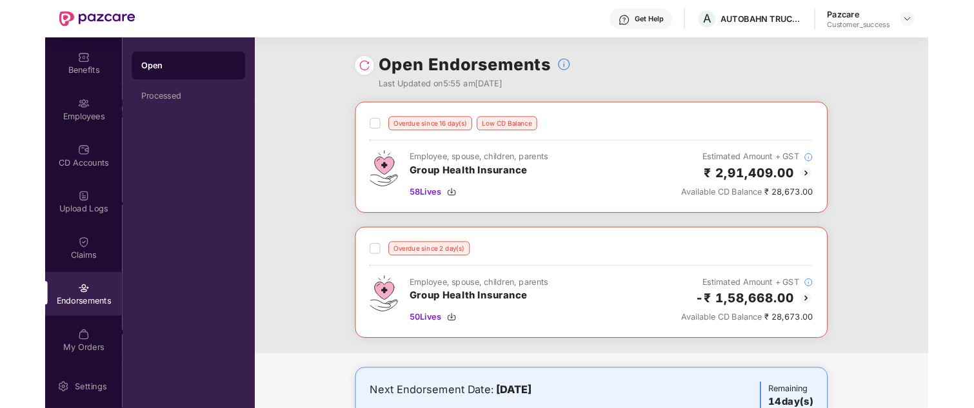
scroll to position [47, 0]
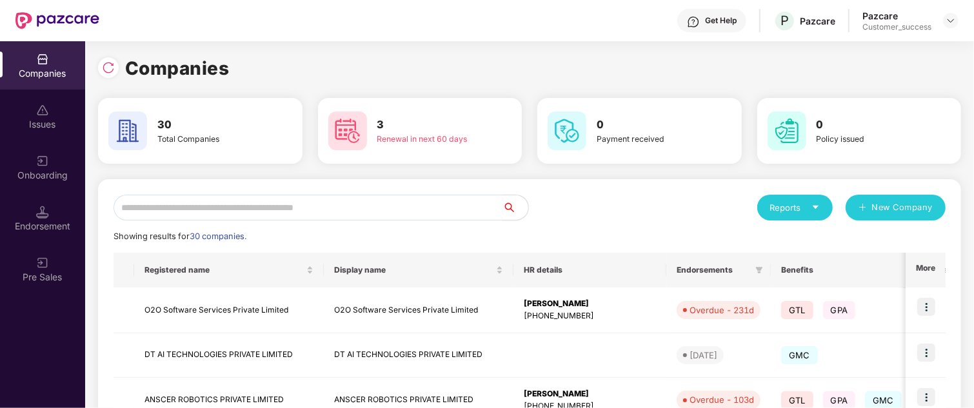
click at [150, 215] on input "text" at bounding box center [308, 208] width 389 height 26
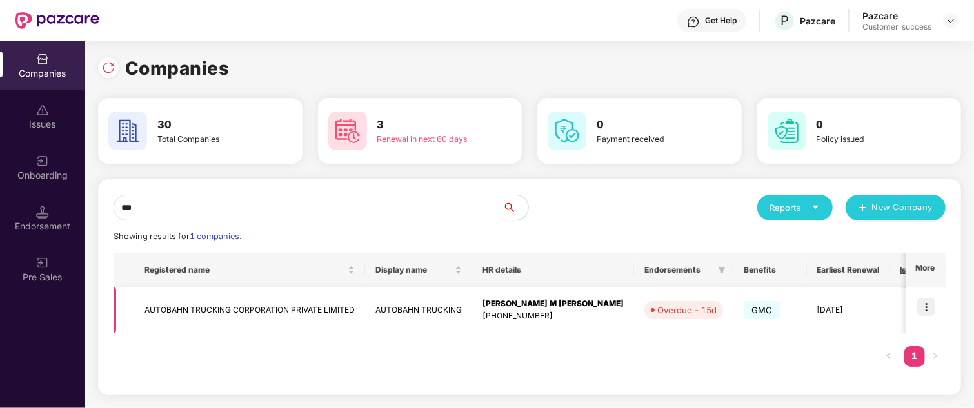
type input "***"
click at [927, 308] on img at bounding box center [926, 307] width 18 height 18
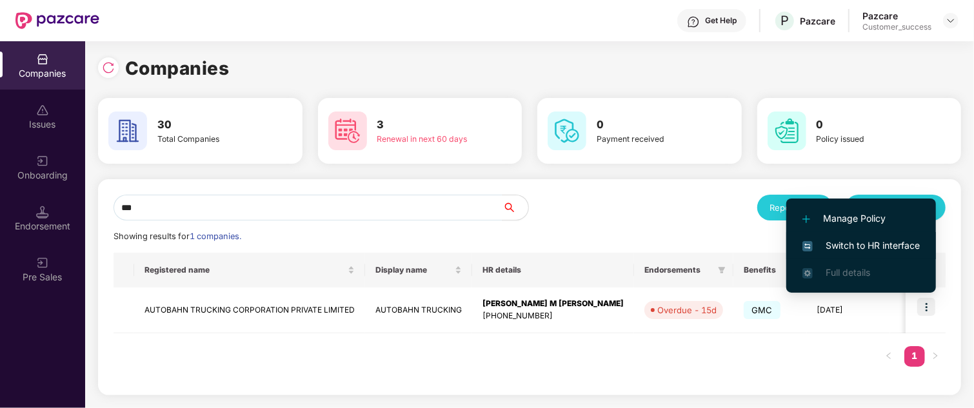
click at [878, 246] on span "Switch to HR interface" at bounding box center [861, 246] width 117 height 14
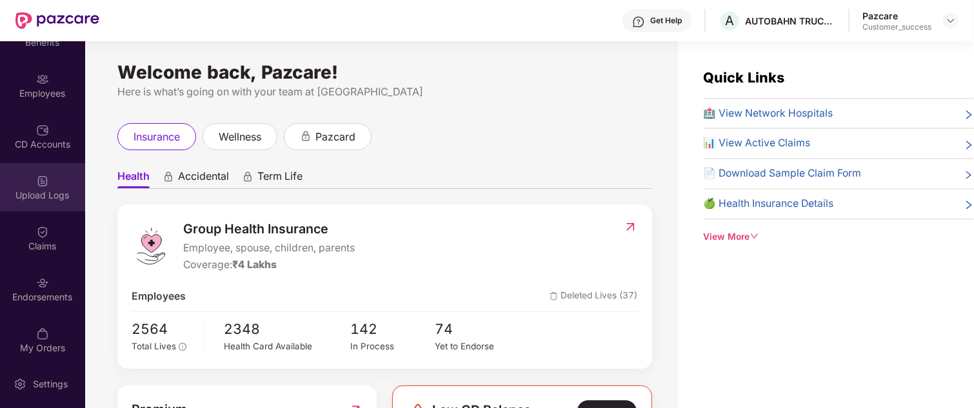
scroll to position [86, 0]
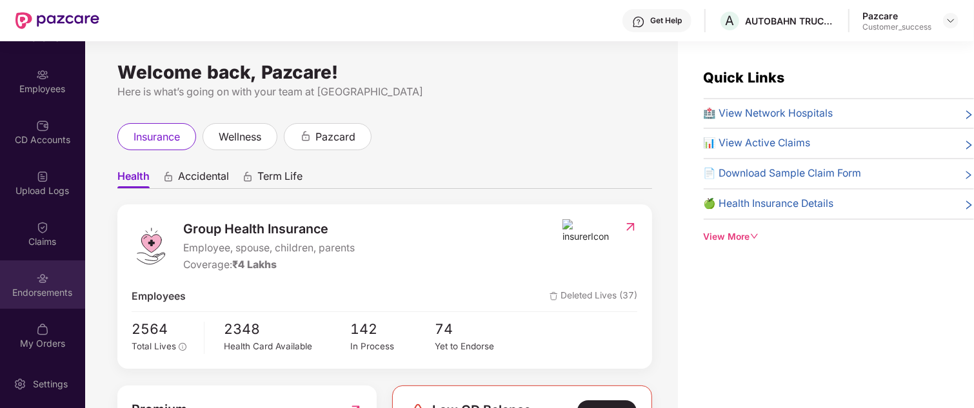
click at [36, 279] on img at bounding box center [42, 278] width 13 height 13
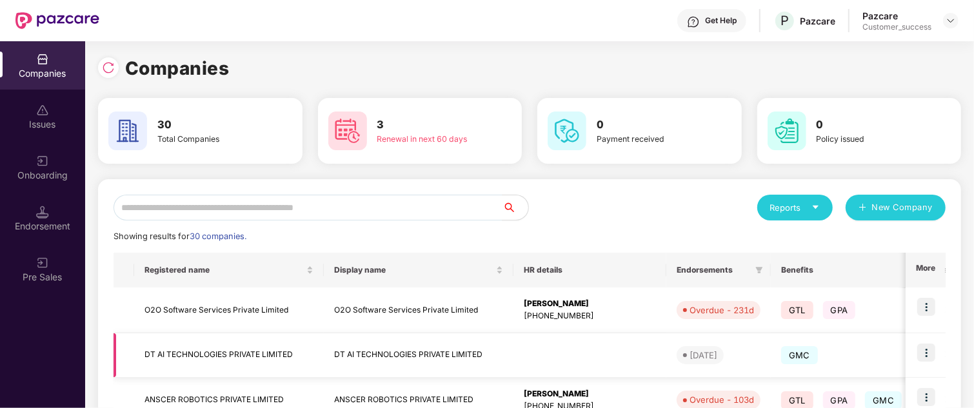
click at [923, 355] on img at bounding box center [926, 353] width 18 height 18
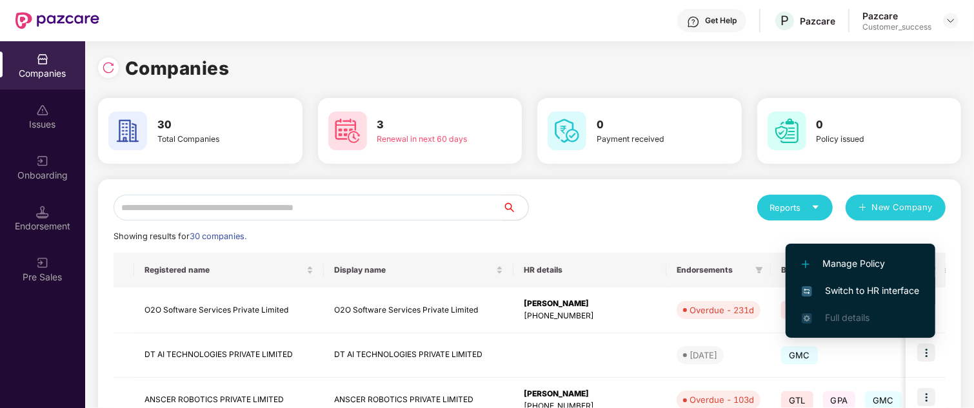
click at [901, 292] on span "Switch to HR interface" at bounding box center [860, 291] width 117 height 14
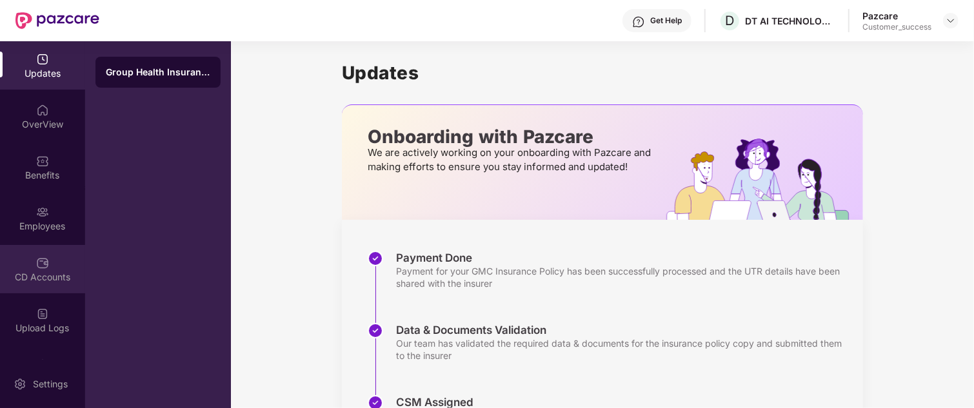
scroll to position [139, 0]
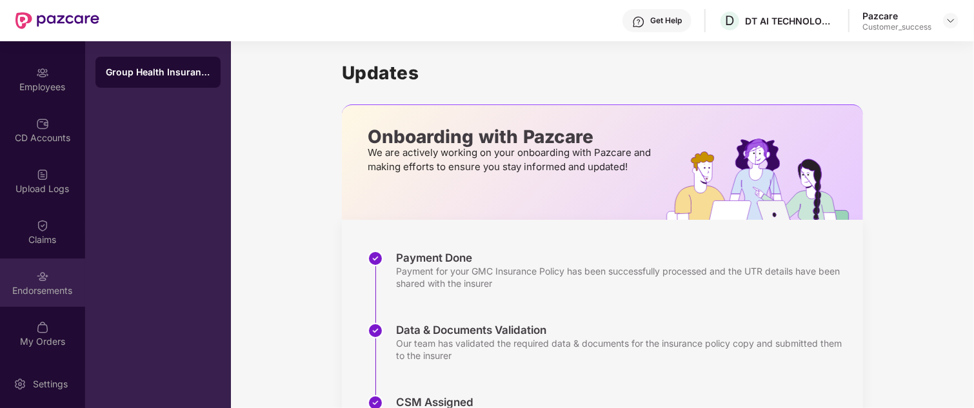
click at [15, 270] on div "Endorsements" at bounding box center [42, 283] width 85 height 48
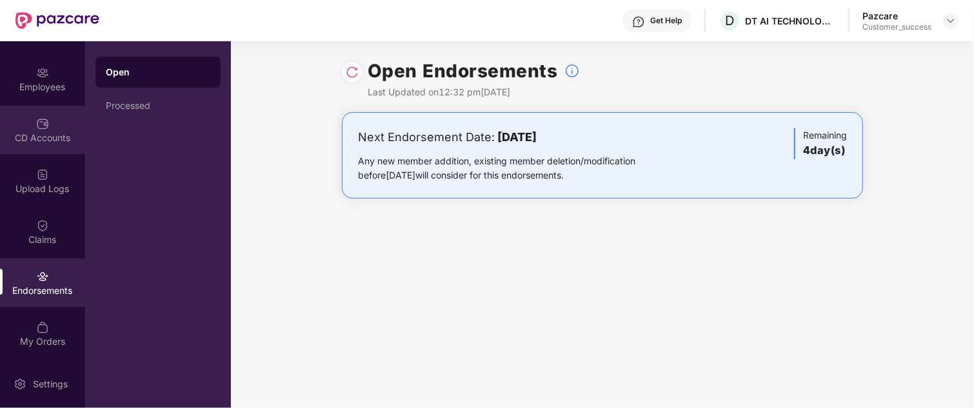
click at [21, 132] on div "CD Accounts" at bounding box center [42, 138] width 85 height 13
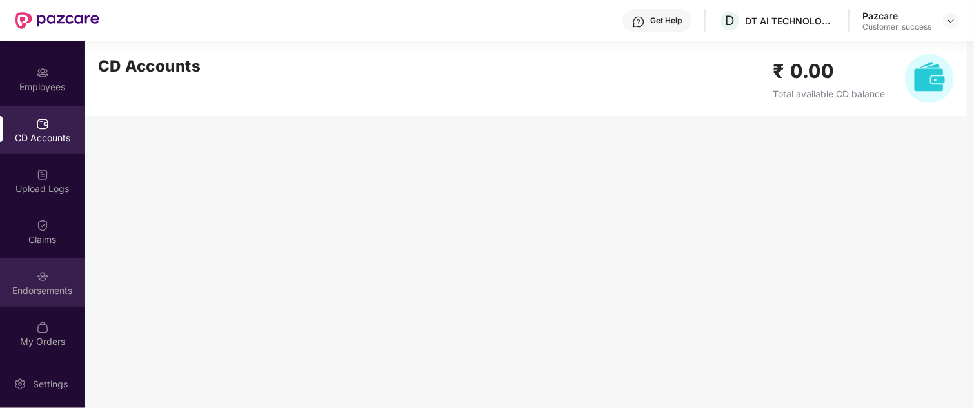
click at [23, 268] on div "Endorsements" at bounding box center [42, 283] width 85 height 48
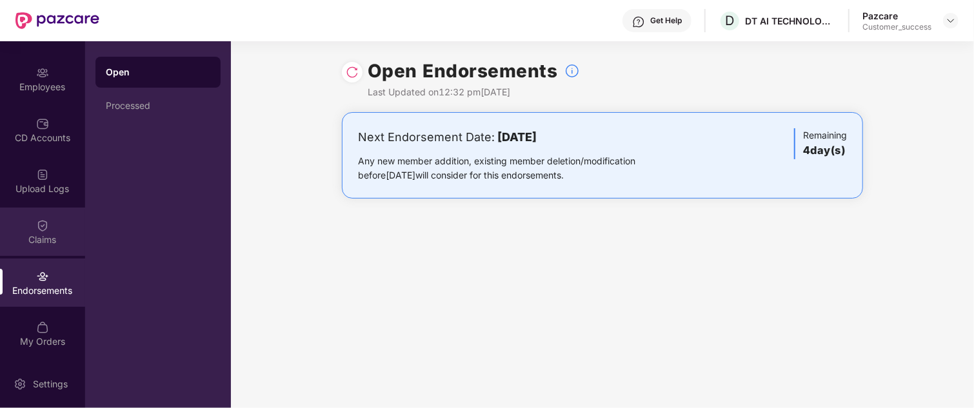
click at [39, 234] on div "Claims" at bounding box center [42, 240] width 85 height 13
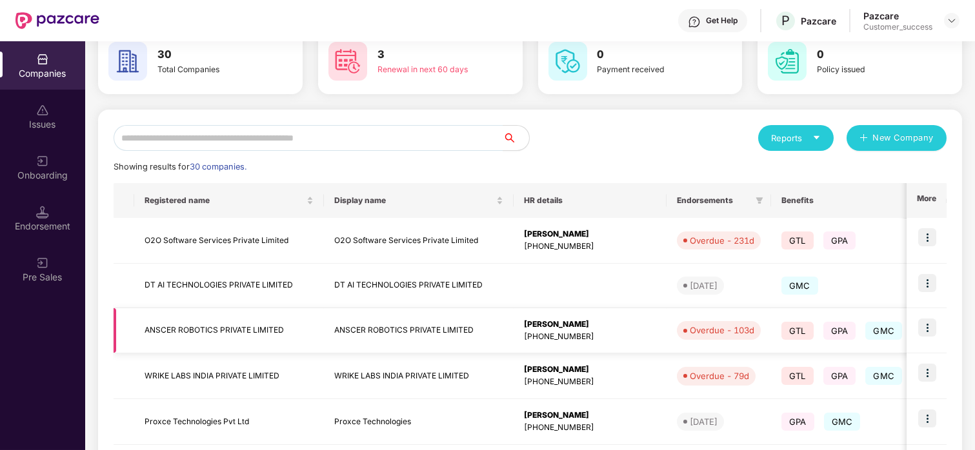
scroll to position [111, 0]
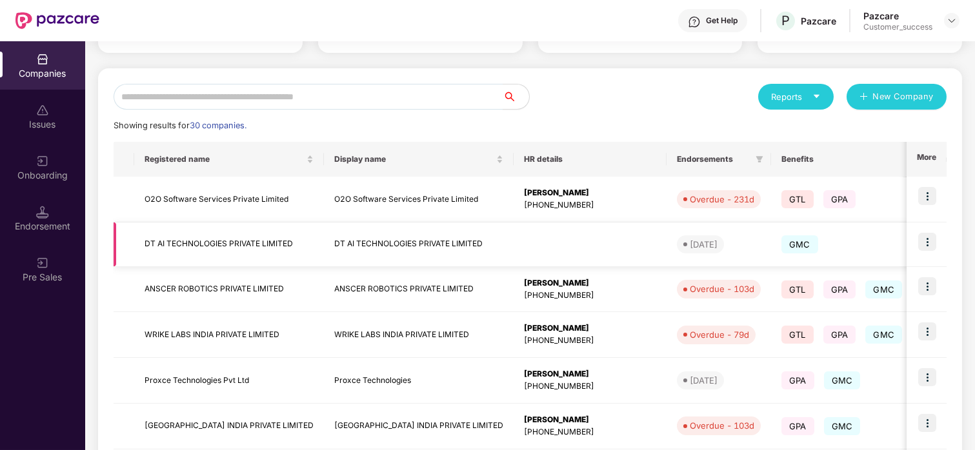
click at [931, 239] on img at bounding box center [927, 242] width 18 height 18
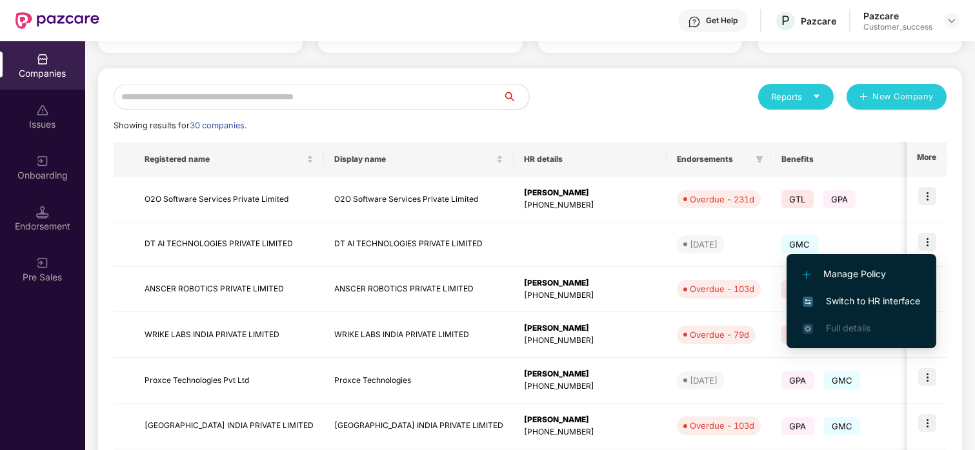
click at [865, 292] on li "Switch to HR interface" at bounding box center [862, 301] width 150 height 27
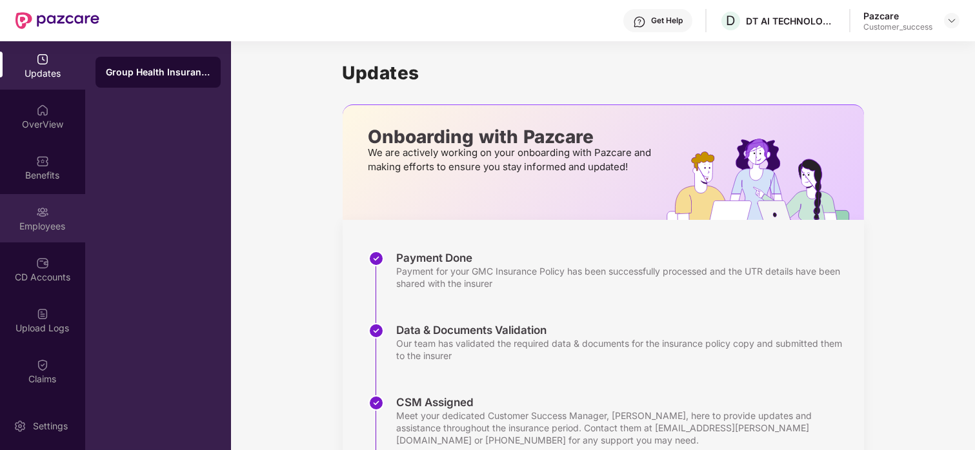
click at [43, 221] on div "Employees" at bounding box center [42, 226] width 85 height 13
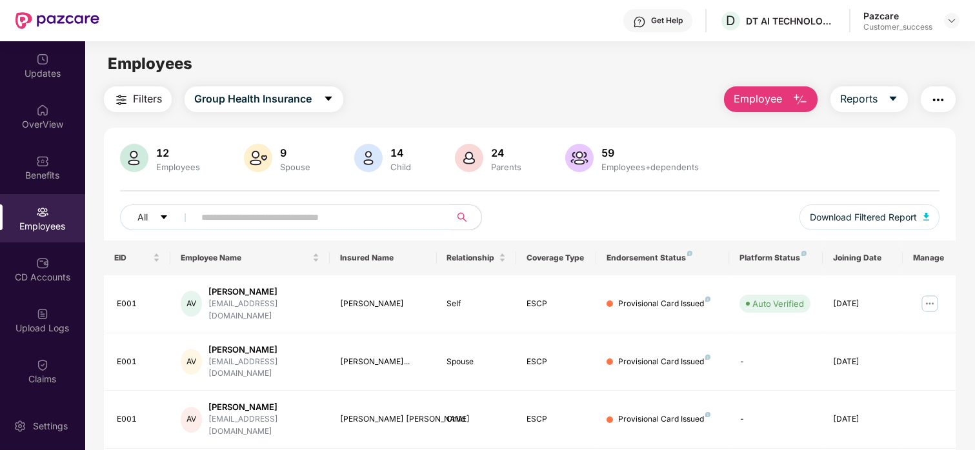
click at [294, 227] on span at bounding box center [318, 218] width 265 height 26
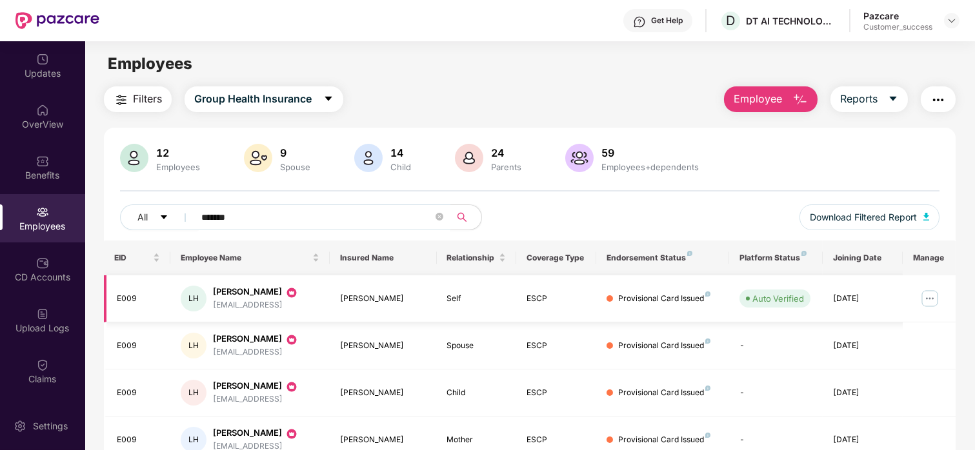
type input "*******"
click at [928, 301] on img at bounding box center [929, 298] width 21 height 21
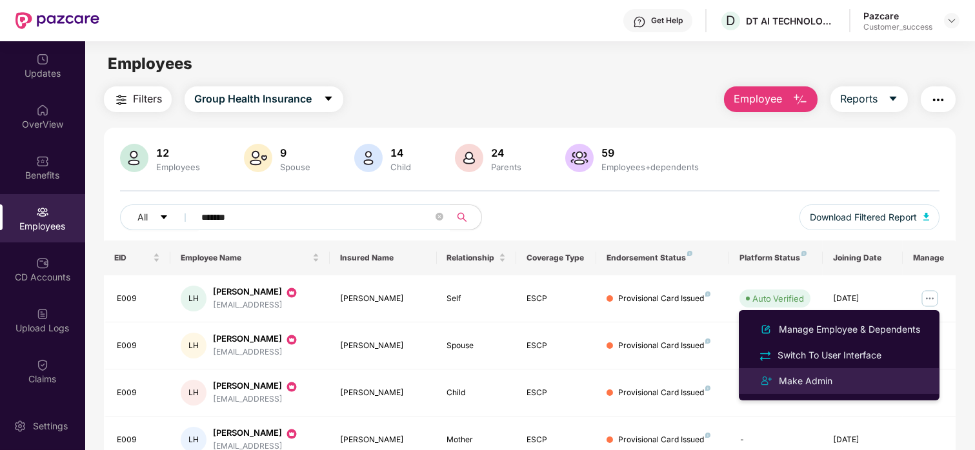
click at [854, 382] on div "Make Admin" at bounding box center [839, 381] width 167 height 15
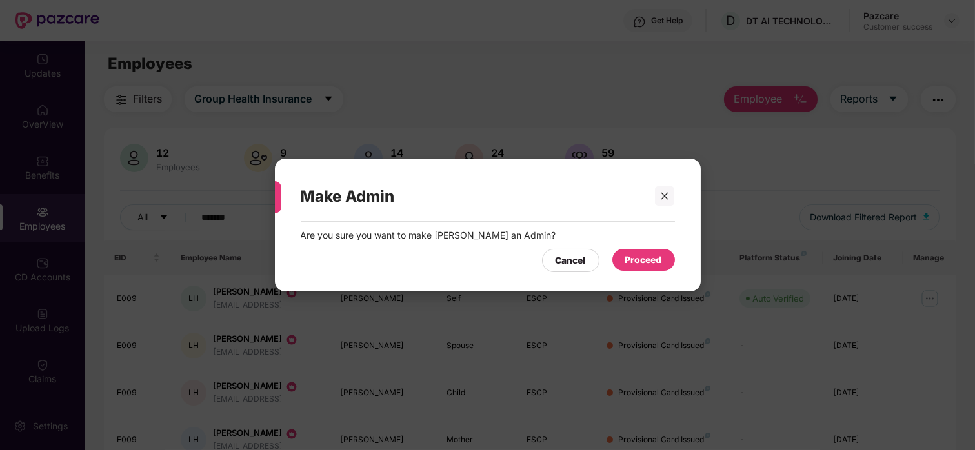
click at [646, 263] on div "Proceed" at bounding box center [643, 260] width 37 height 14
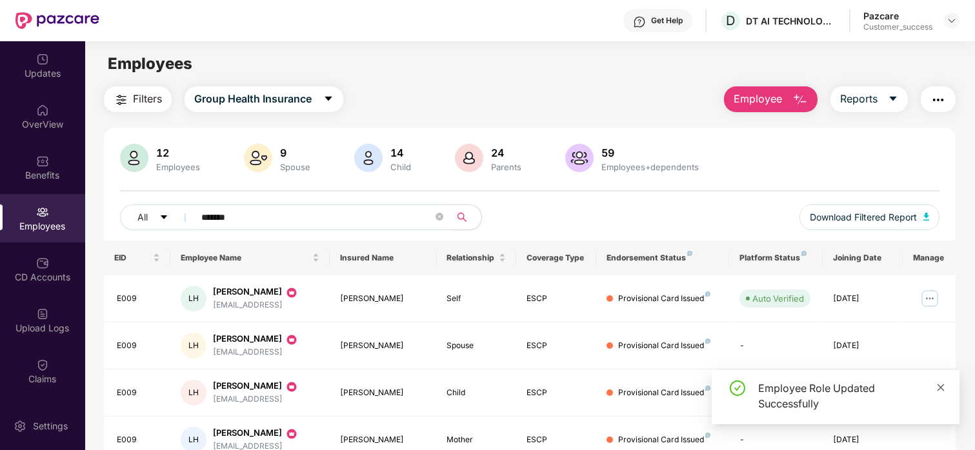
click at [939, 386] on icon "close" at bounding box center [940, 387] width 9 height 9
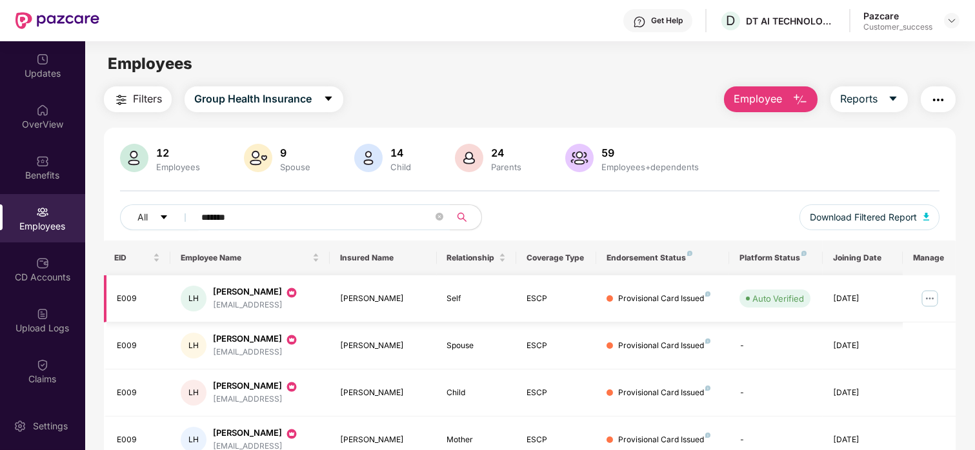
click at [923, 293] on img at bounding box center [929, 298] width 21 height 21
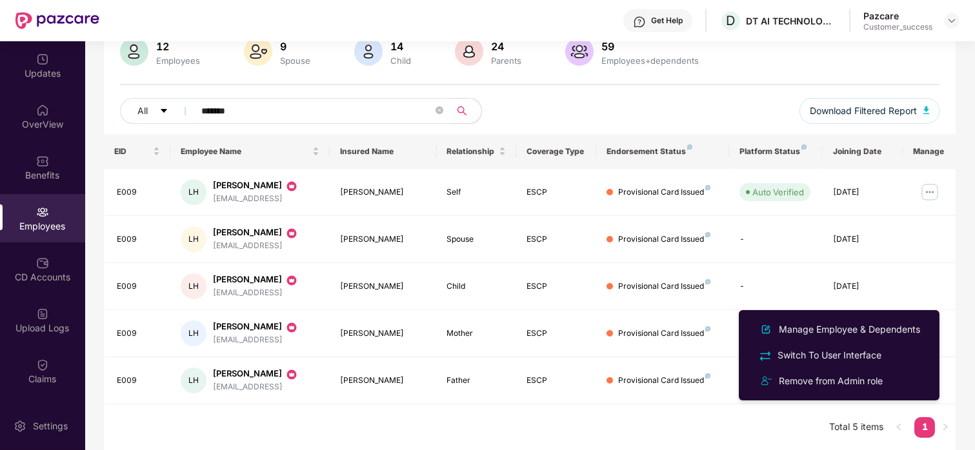
scroll to position [0, 0]
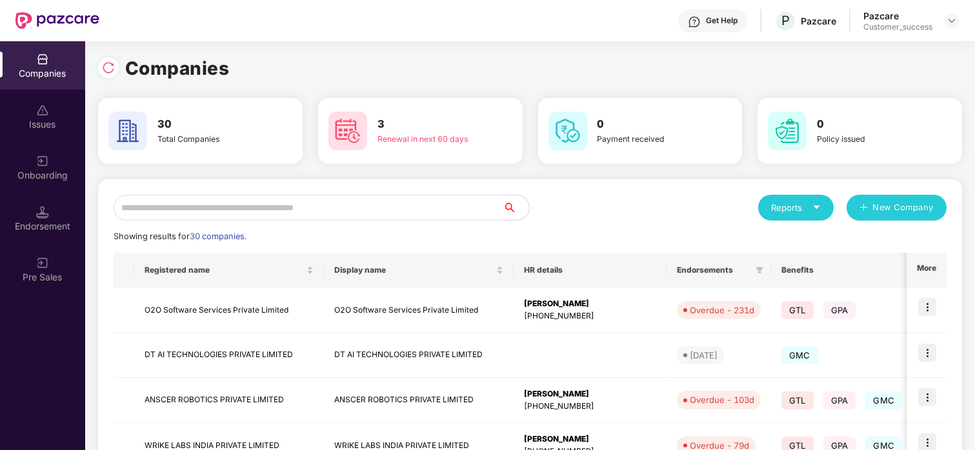
click at [224, 212] on input "text" at bounding box center [309, 208] width 390 height 26
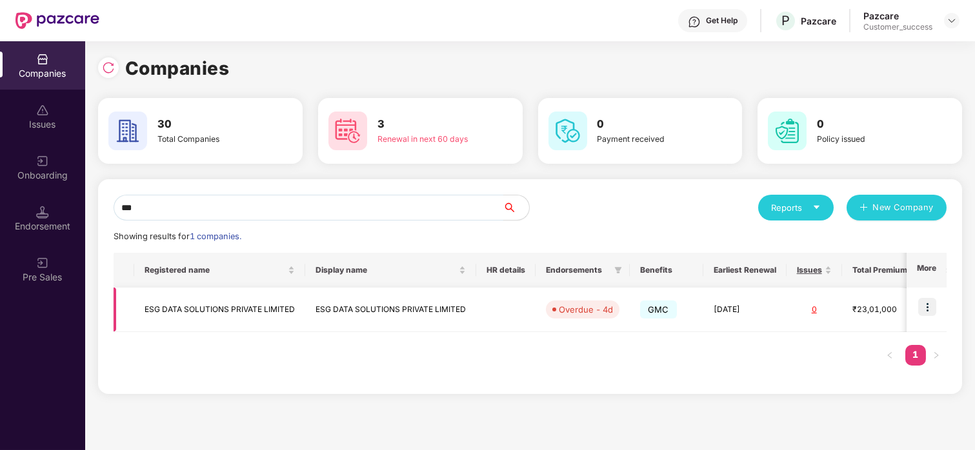
type input "***"
click at [927, 308] on img at bounding box center [927, 307] width 18 height 18
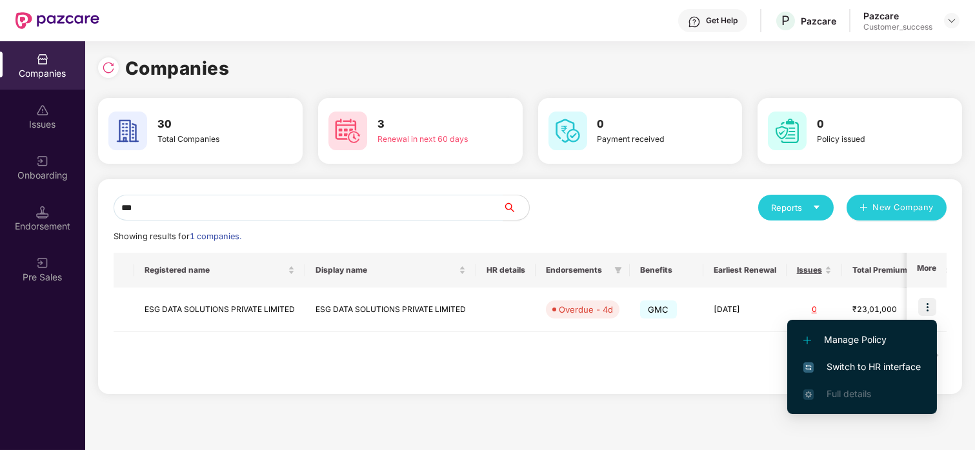
click at [811, 371] on img at bounding box center [808, 368] width 10 height 10
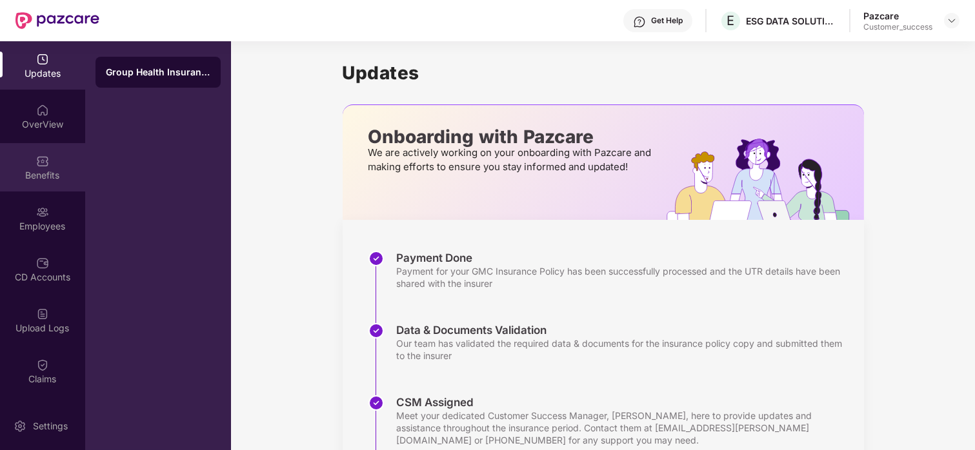
click at [37, 186] on div "Benefits" at bounding box center [42, 167] width 85 height 48
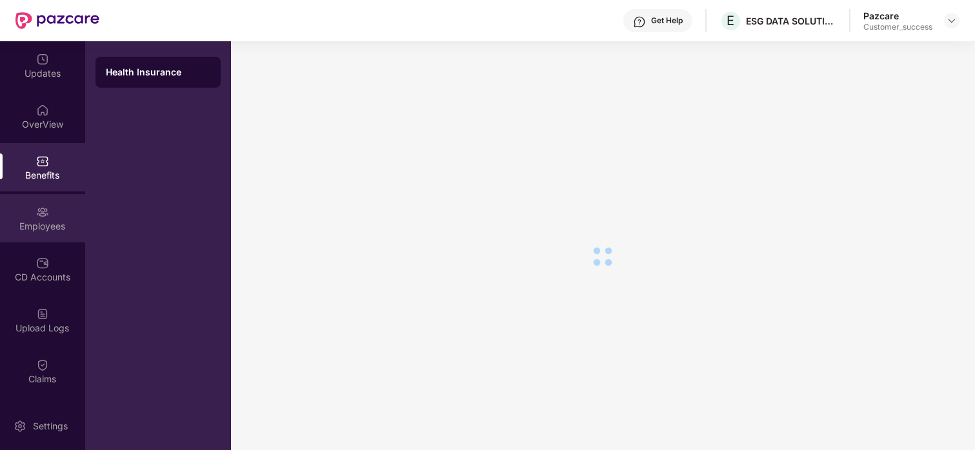
click at [45, 231] on div "Employees" at bounding box center [42, 226] width 85 height 13
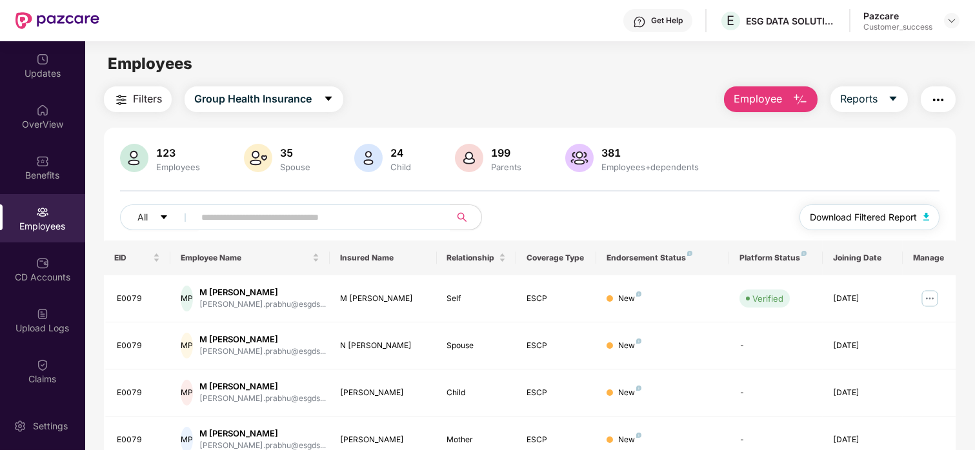
click at [864, 219] on span "Download Filtered Report" at bounding box center [863, 217] width 107 height 14
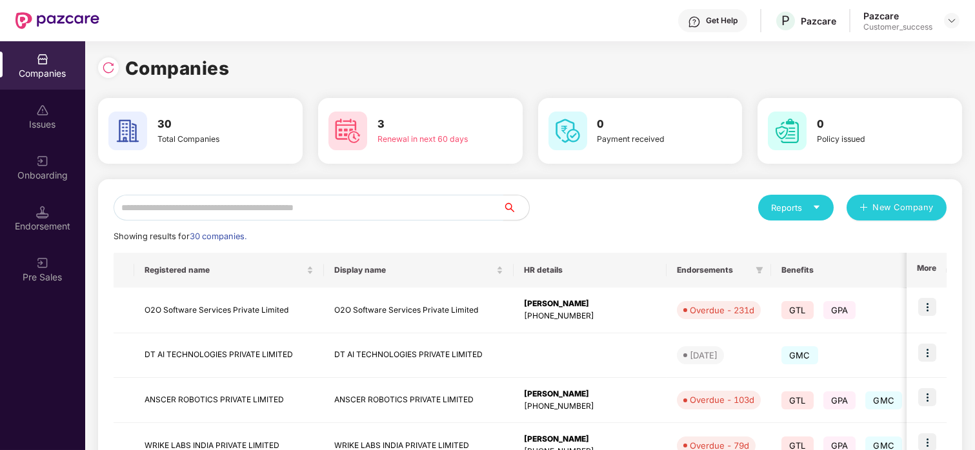
click at [243, 209] on input "text" at bounding box center [309, 208] width 390 height 26
type input "*"
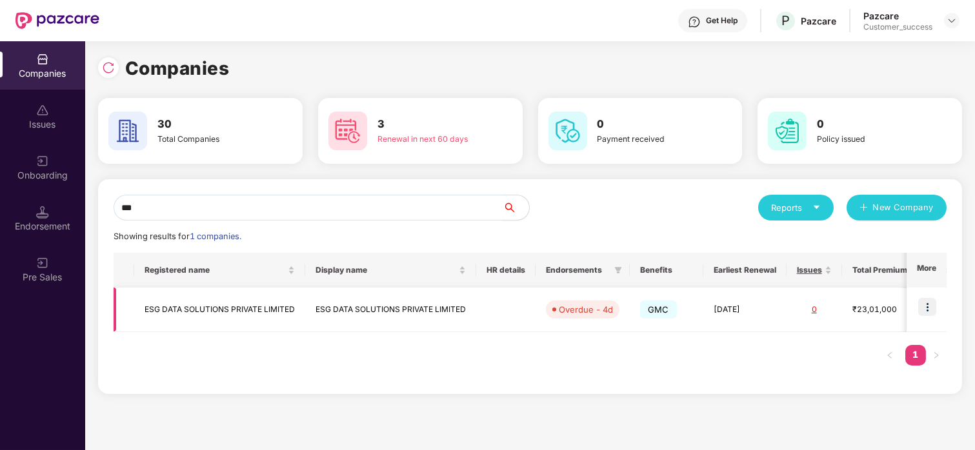
scroll to position [0, 102]
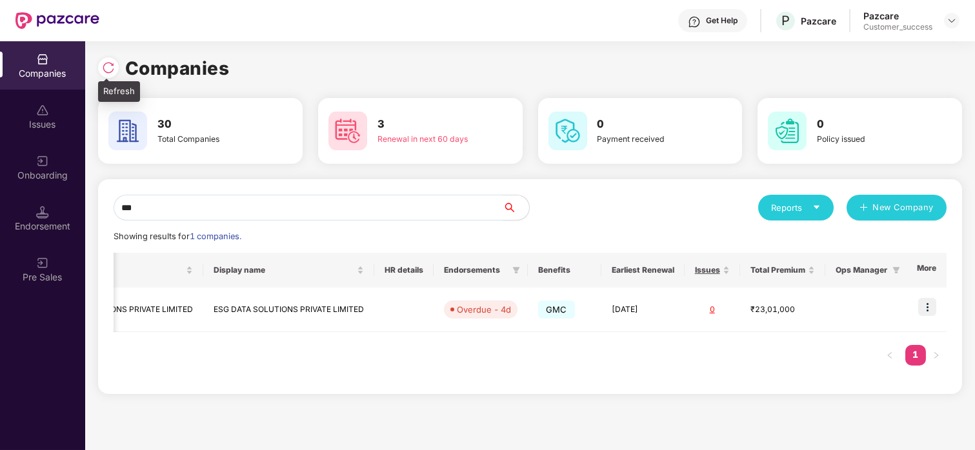
click at [106, 66] on img at bounding box center [108, 67] width 13 height 13
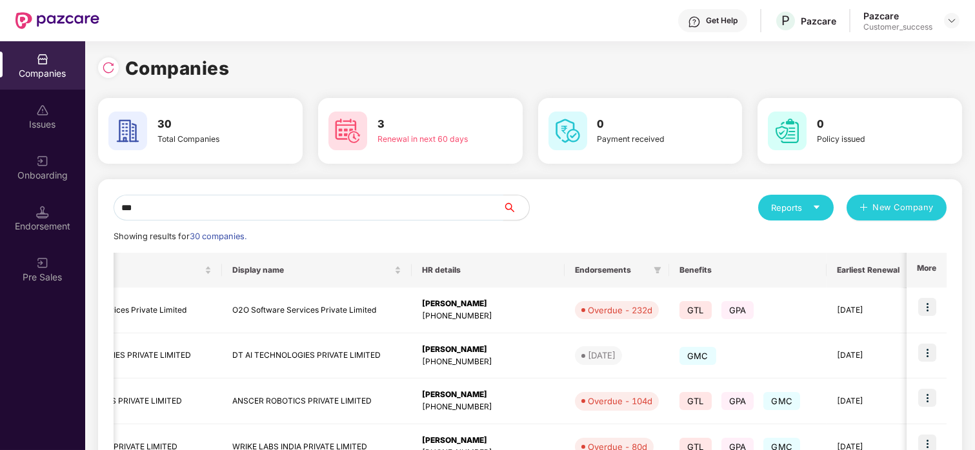
click at [203, 208] on input "***" at bounding box center [309, 208] width 390 height 26
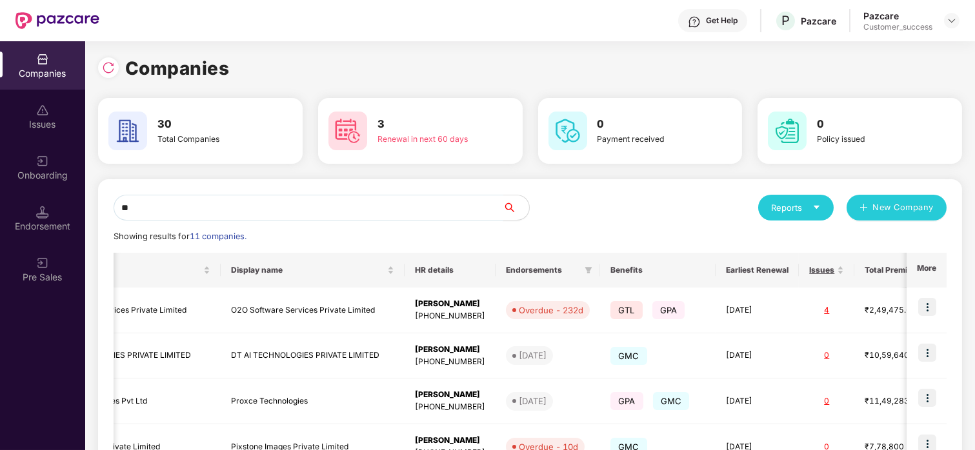
type input "*"
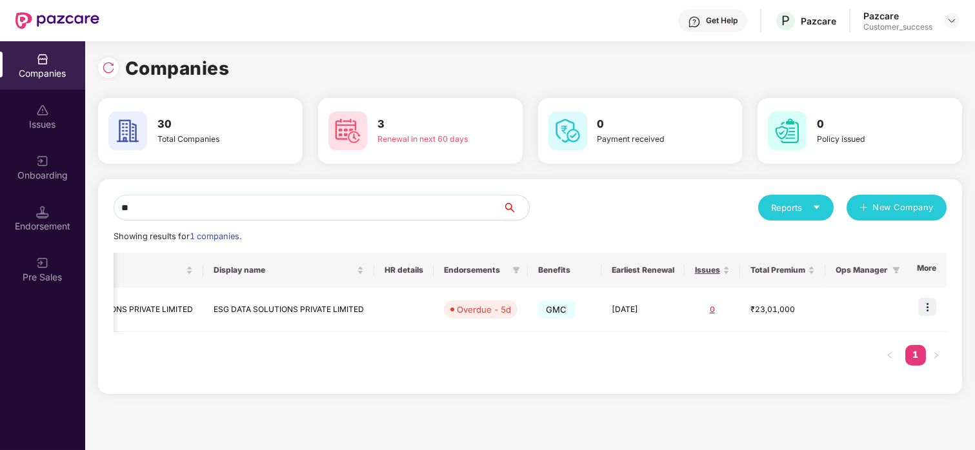
type input "*"
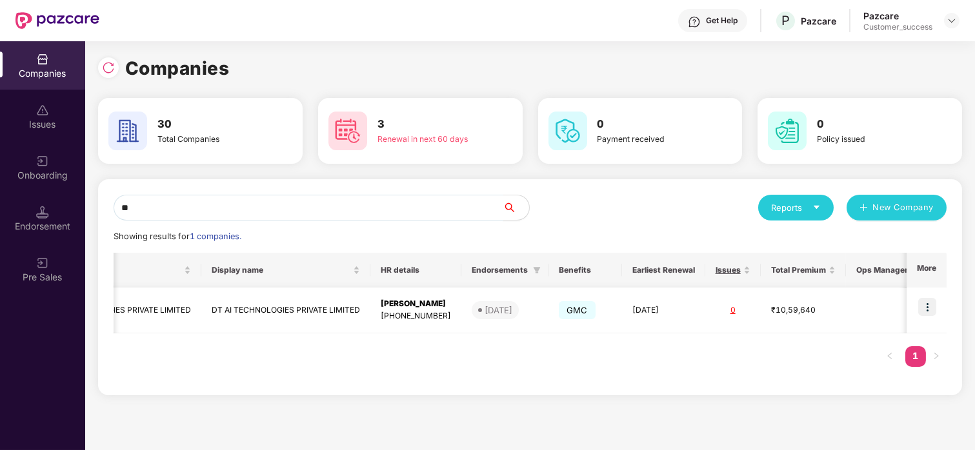
type input "**"
click at [159, 314] on td "DT AI TECHNOLOGIES PRIVATE LIMITED" at bounding box center [116, 311] width 169 height 46
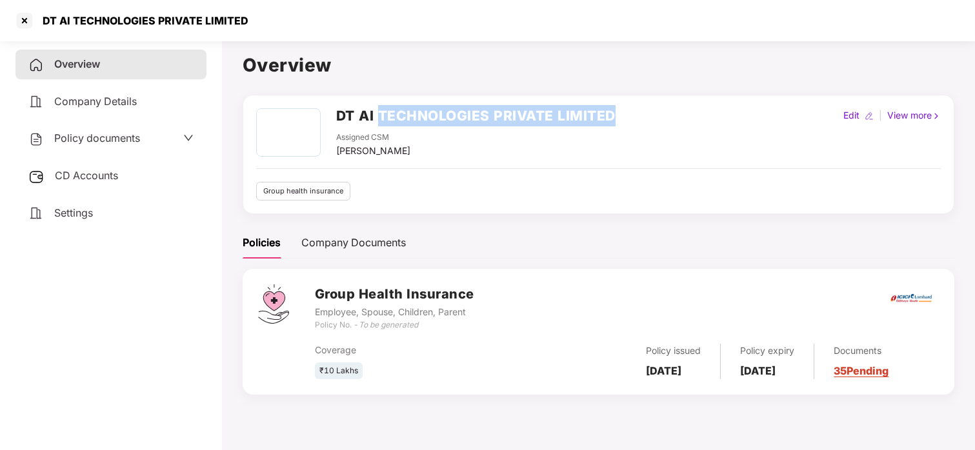
drag, startPoint x: 377, startPoint y: 112, endPoint x: 666, endPoint y: 111, distance: 289.1
click at [666, 111] on div "DT AI TECHNOLOGIES PRIVATE LIMITED Assigned CSM [PERSON_NAME] Edit | View more" at bounding box center [598, 133] width 685 height 50
copy h2 "TECHNOLOGIES PRIVATE LIMITED"
